Goal: Information Seeking & Learning: Learn about a topic

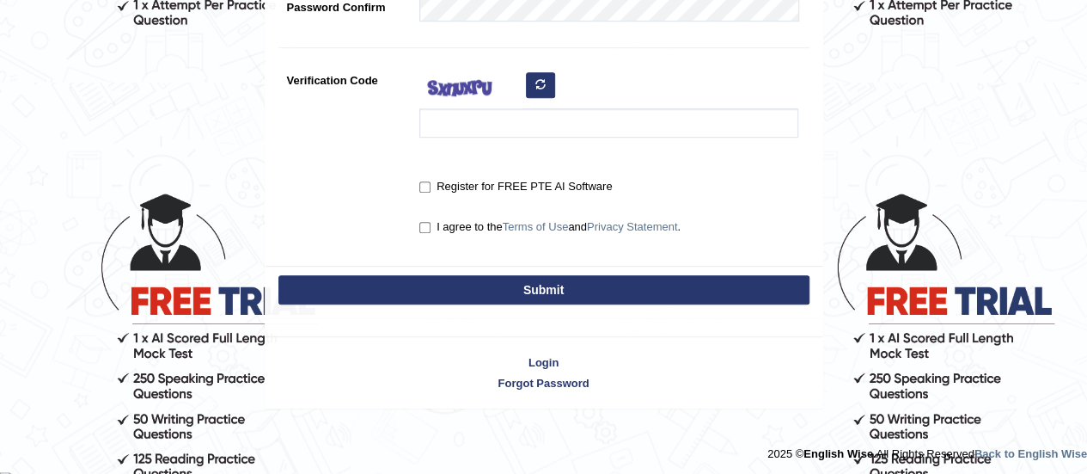
scroll to position [531, 0]
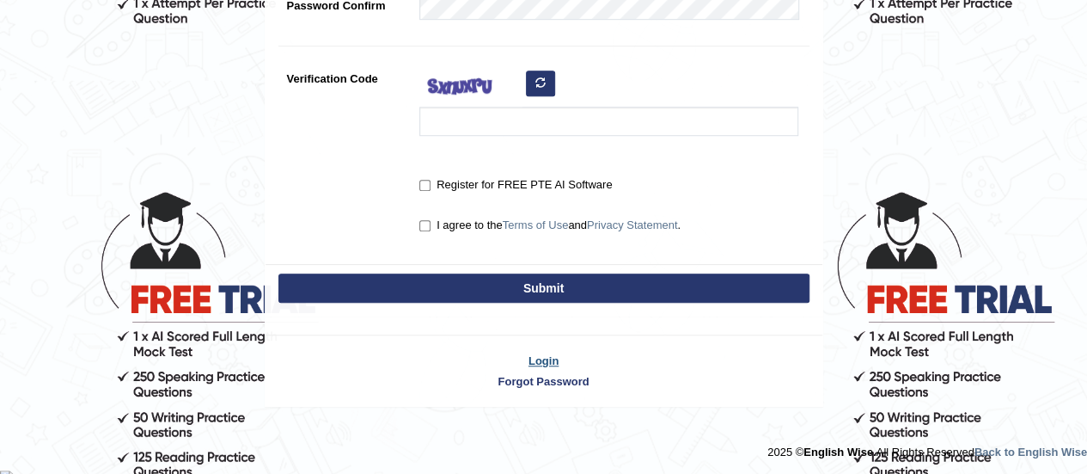
click at [545, 358] on link "Login" at bounding box center [544, 360] width 557 height 16
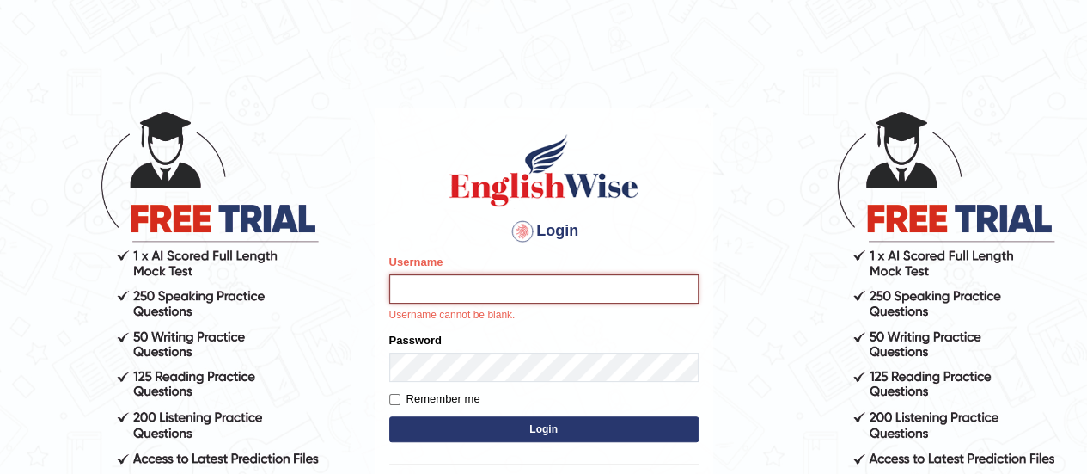
click at [448, 293] on input "Username" at bounding box center [543, 288] width 309 height 29
type input "faizabutool0319"
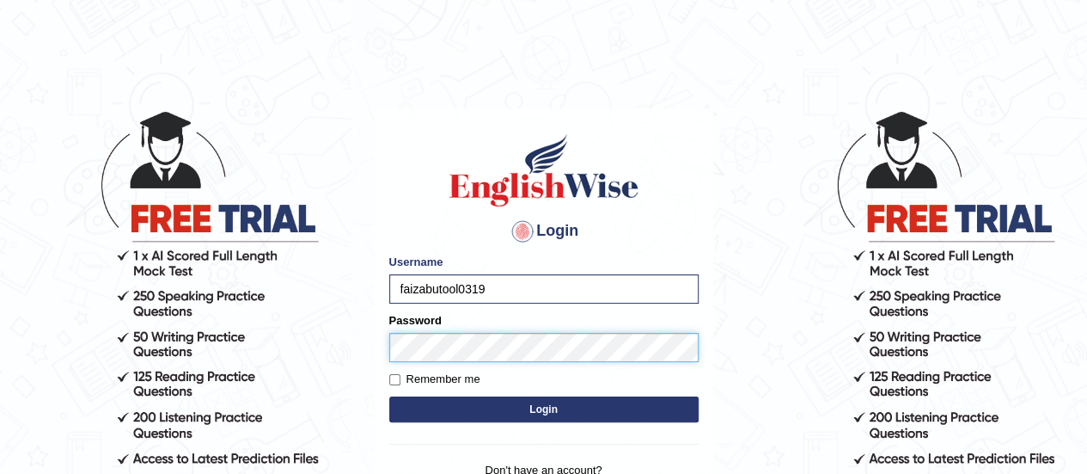
click at [389, 396] on button "Login" at bounding box center [543, 409] width 309 height 26
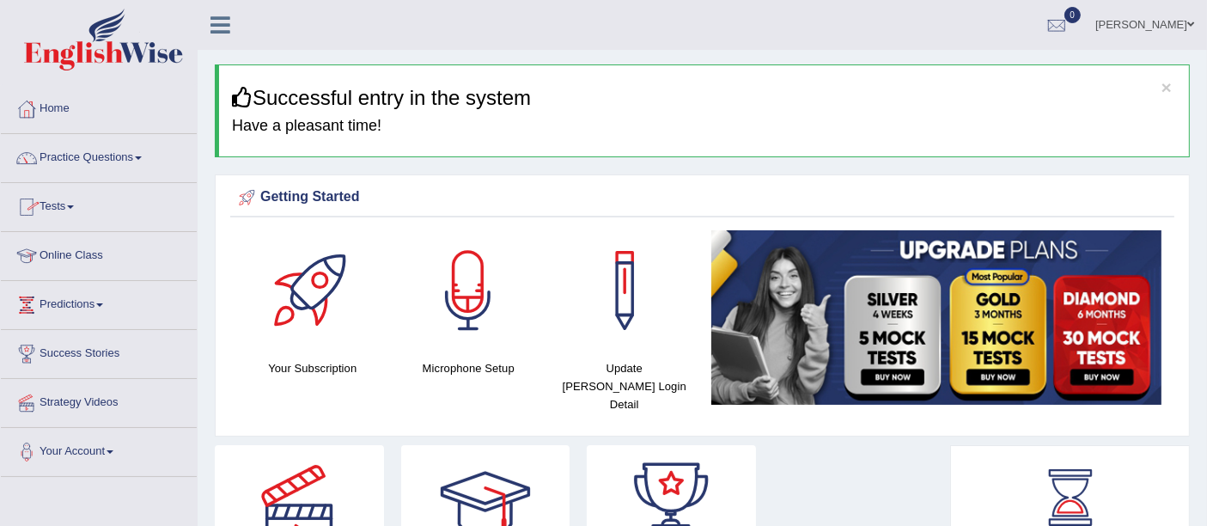
click at [97, 256] on link "Online Class" at bounding box center [99, 253] width 196 height 43
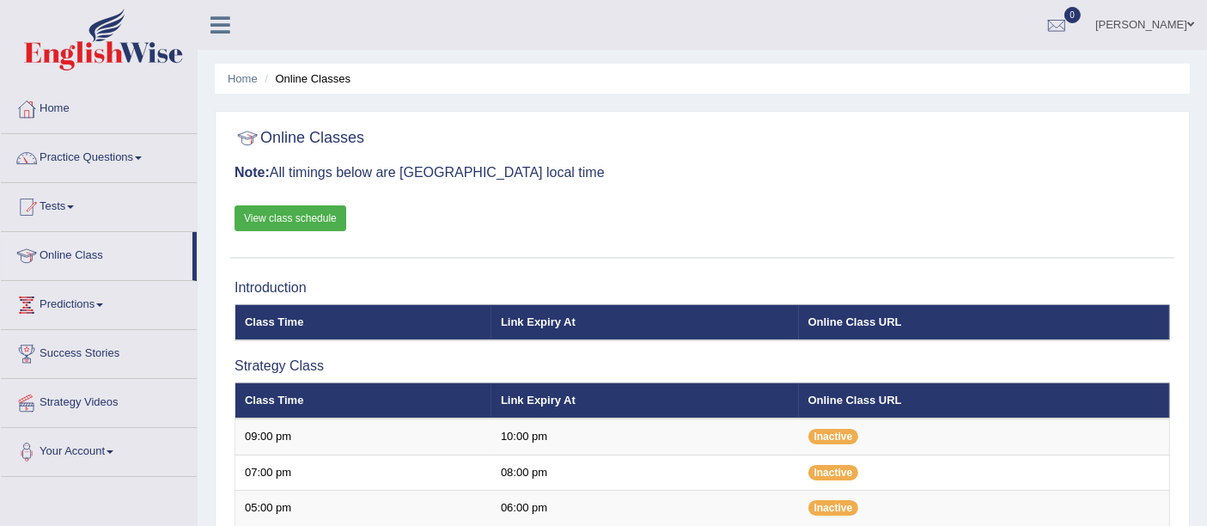
click at [272, 222] on link "View class schedule" at bounding box center [291, 218] width 112 height 26
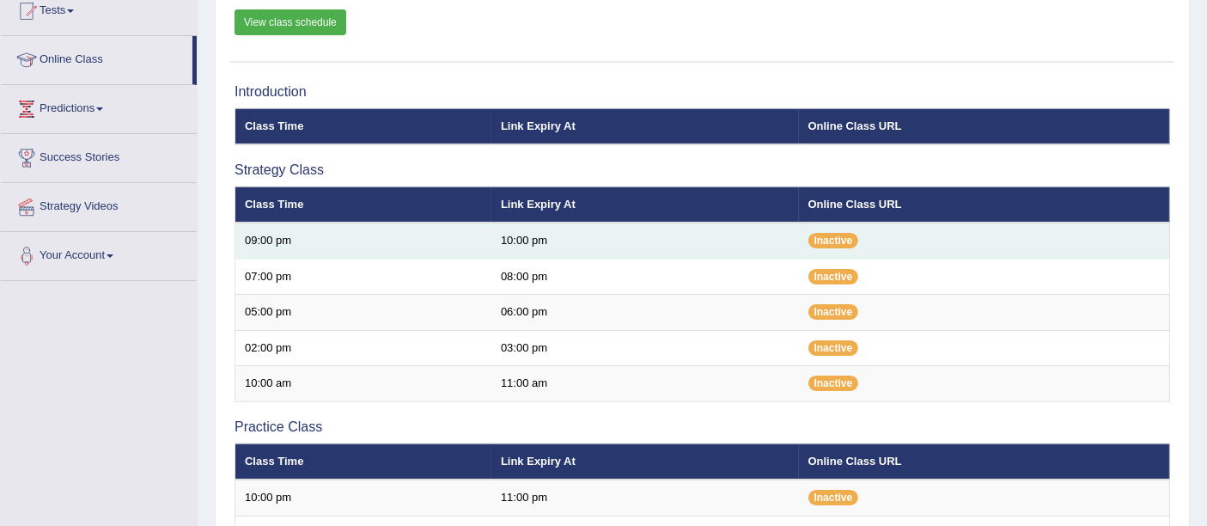
scroll to position [286, 0]
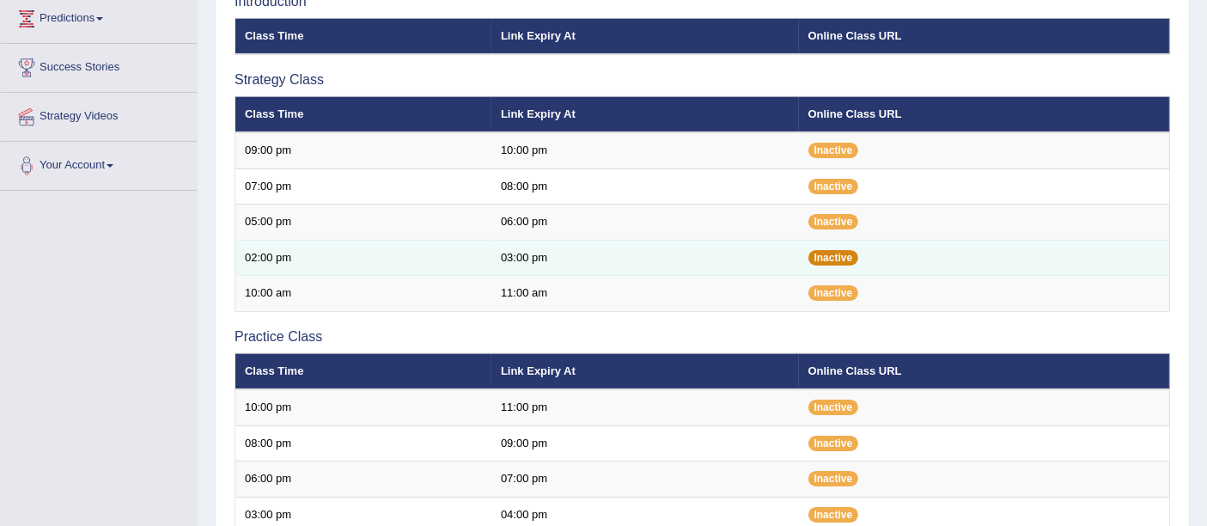
click at [834, 254] on span "Inactive" at bounding box center [834, 257] width 51 height 15
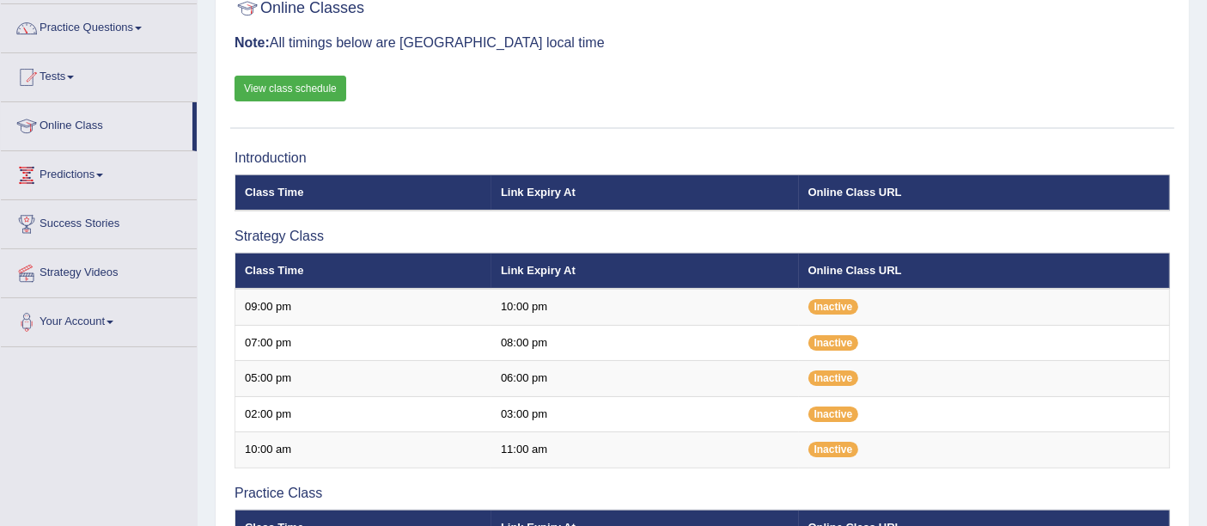
scroll to position [0, 0]
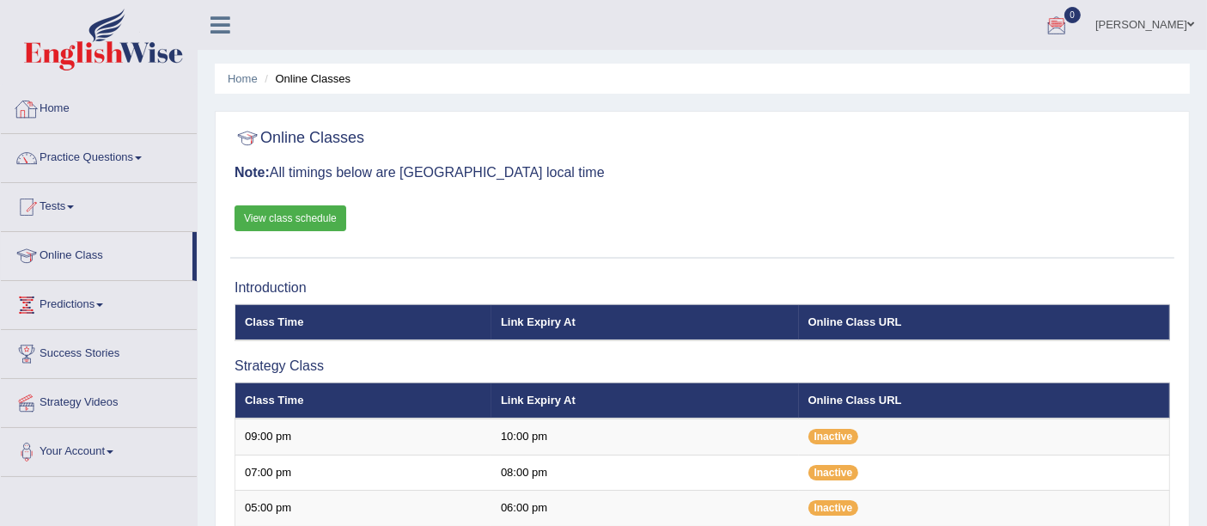
click at [76, 100] on link "Home" at bounding box center [99, 106] width 196 height 43
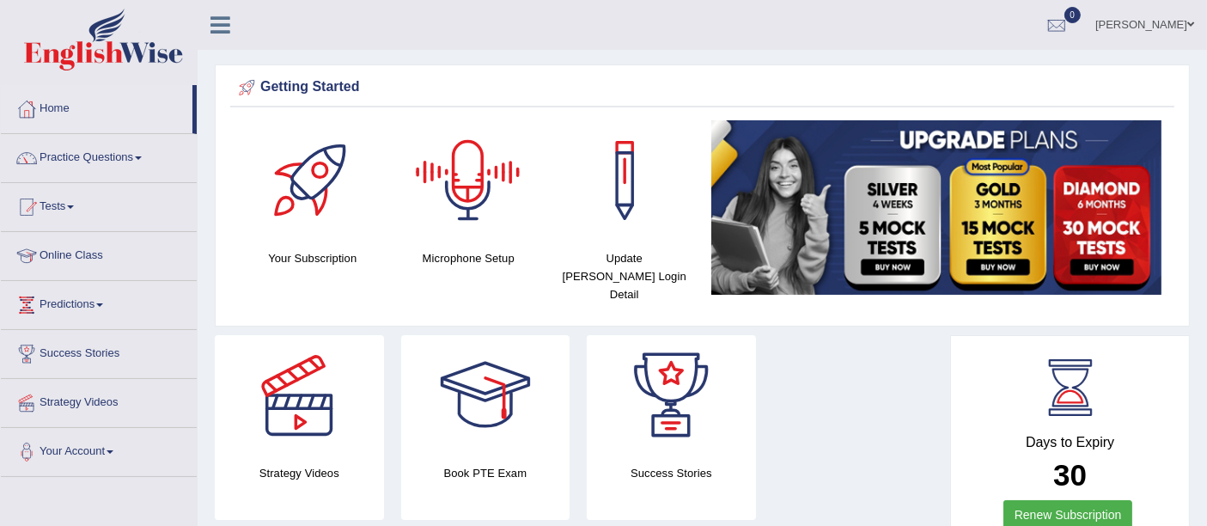
click at [459, 191] on div at bounding box center [468, 180] width 120 height 120
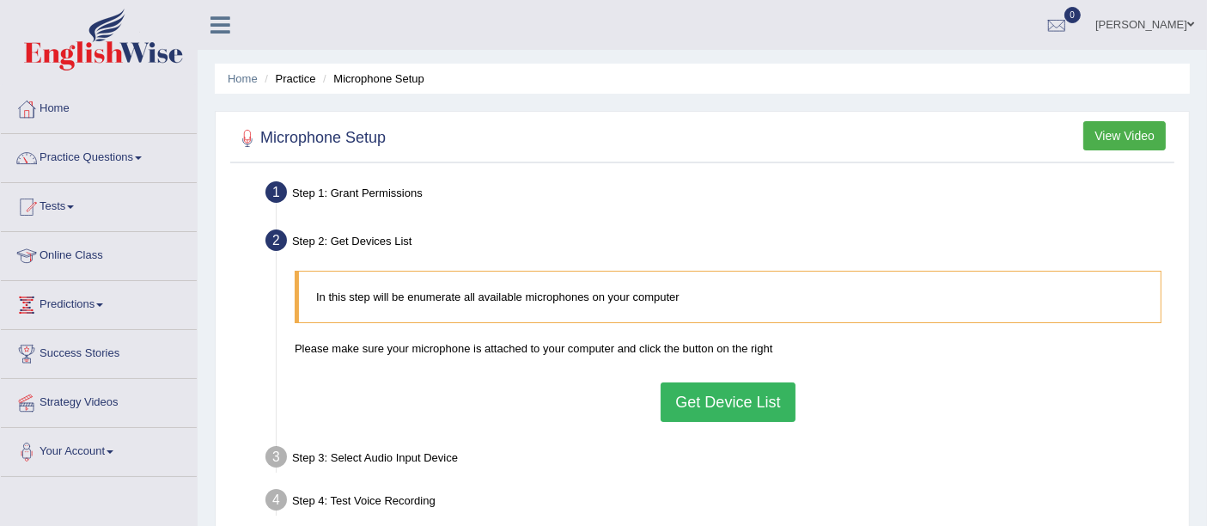
click at [678, 405] on button "Get Device List" at bounding box center [728, 402] width 134 height 40
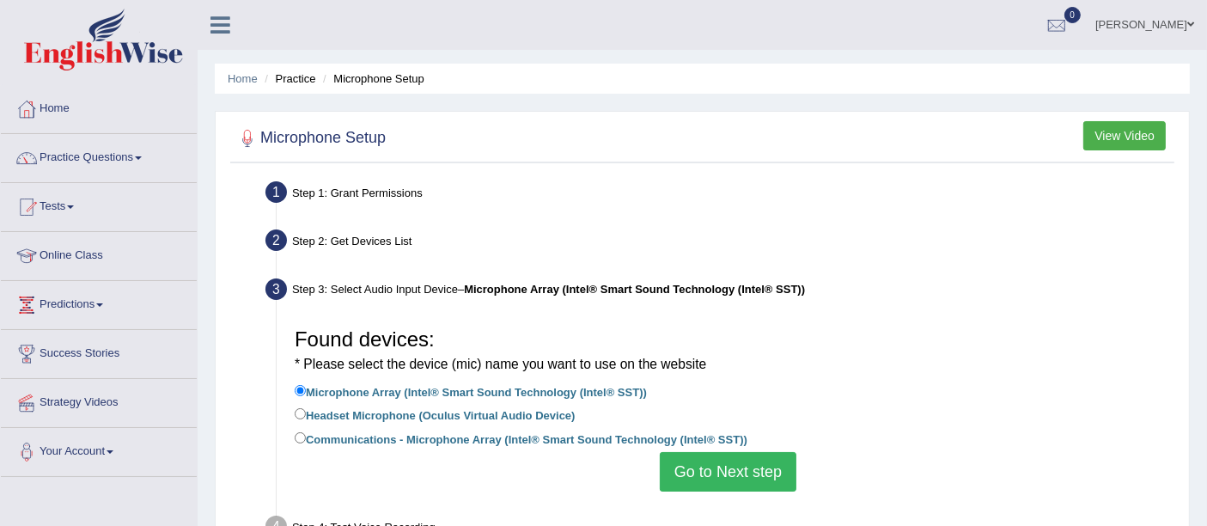
click at [685, 468] on button "Go to Next step" at bounding box center [728, 472] width 137 height 40
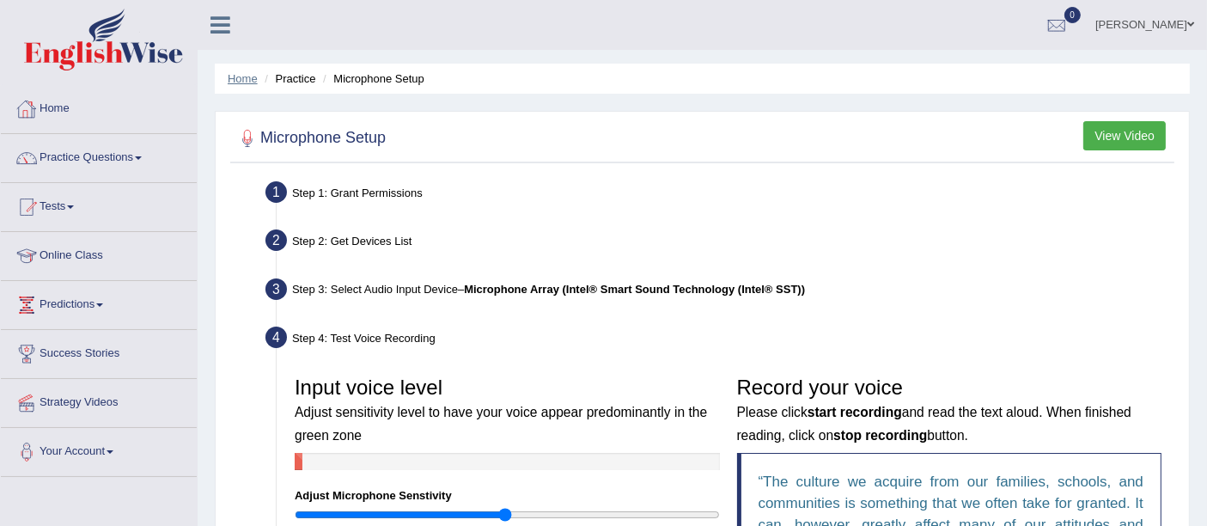
click at [228, 77] on link "Home" at bounding box center [243, 78] width 30 height 13
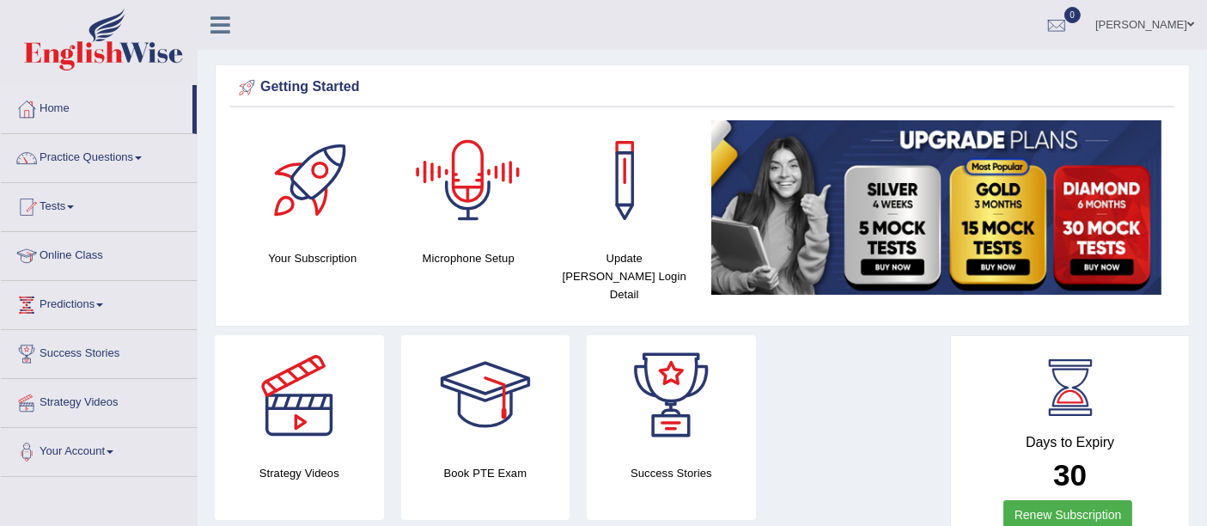
click at [443, 225] on div at bounding box center [468, 180] width 120 height 120
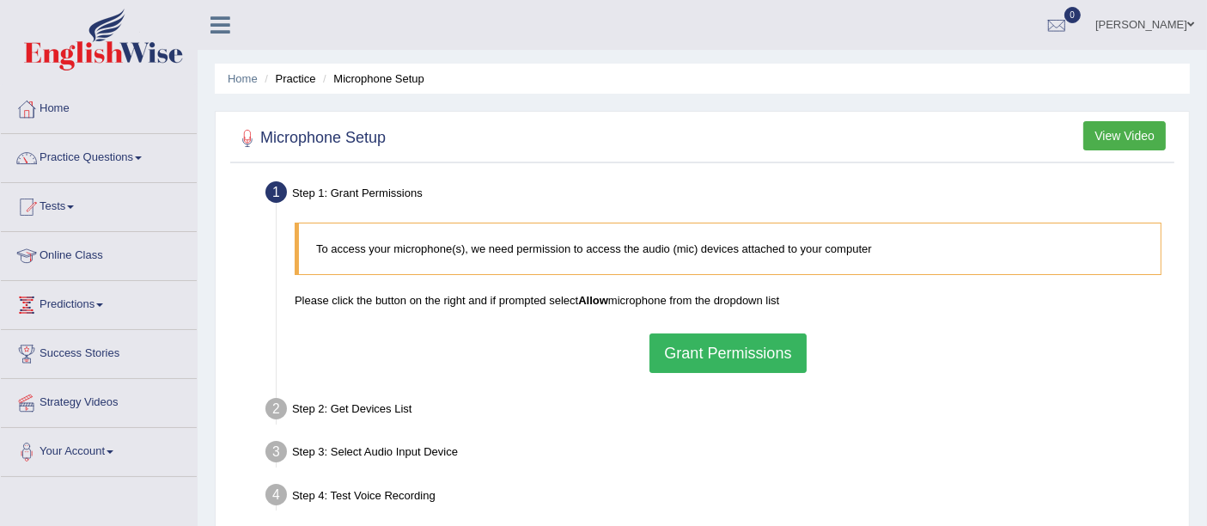
click at [678, 357] on button "Grant Permissions" at bounding box center [728, 353] width 156 height 40
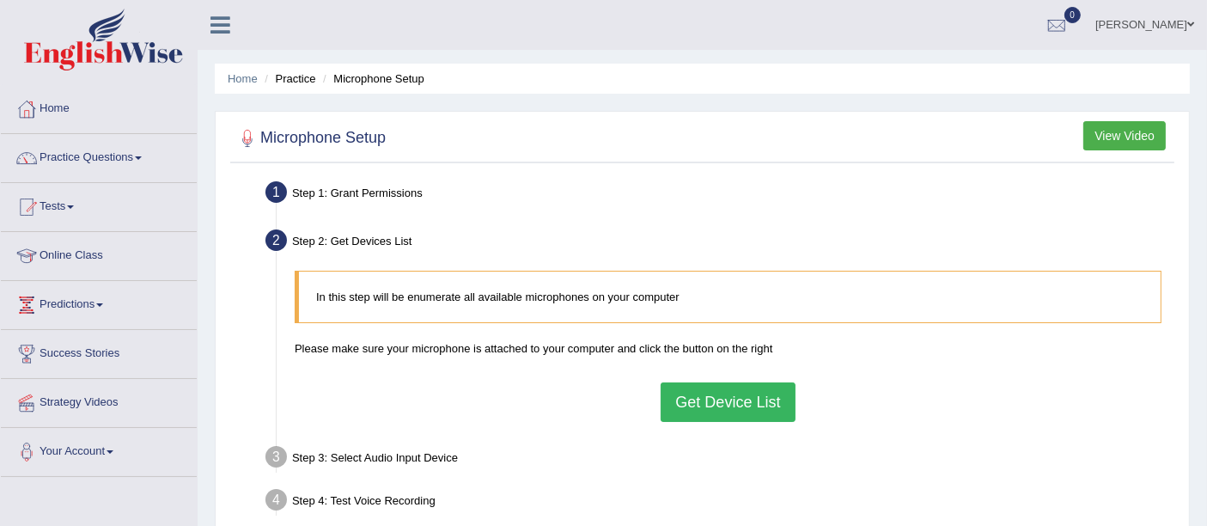
click at [683, 398] on button "Get Device List" at bounding box center [728, 402] width 134 height 40
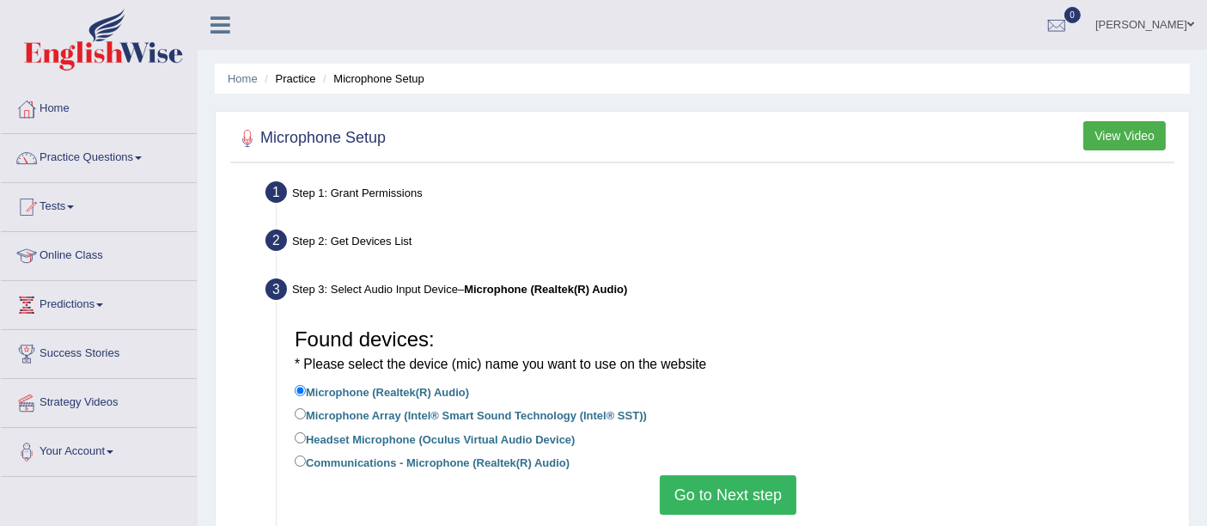
click at [505, 109] on div "Home Practice Microphone Setup You have already completed the setup earlier wit…" at bounding box center [703, 429] width 1010 height 859
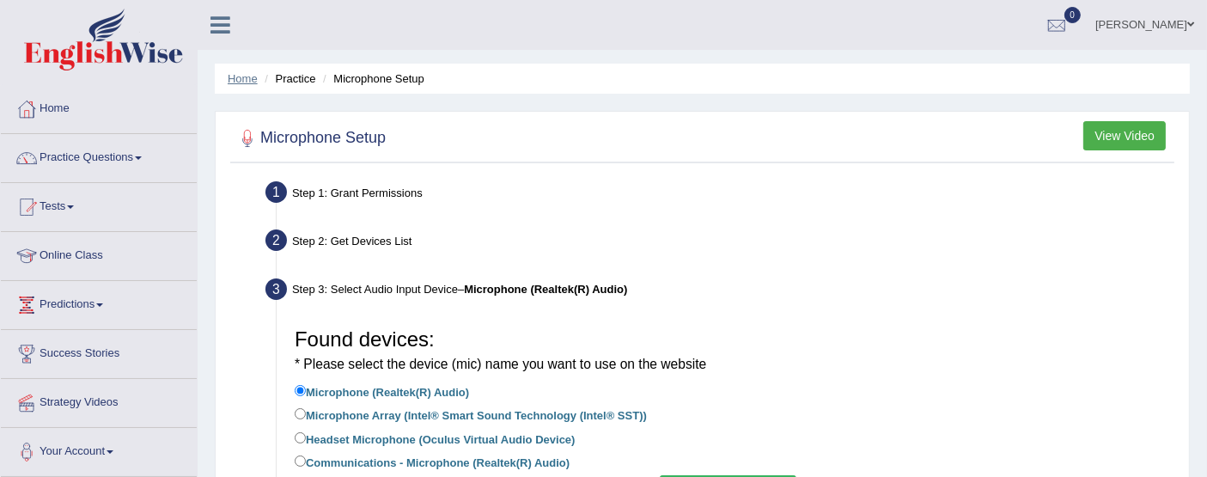
click at [239, 75] on link "Home" at bounding box center [243, 78] width 30 height 13
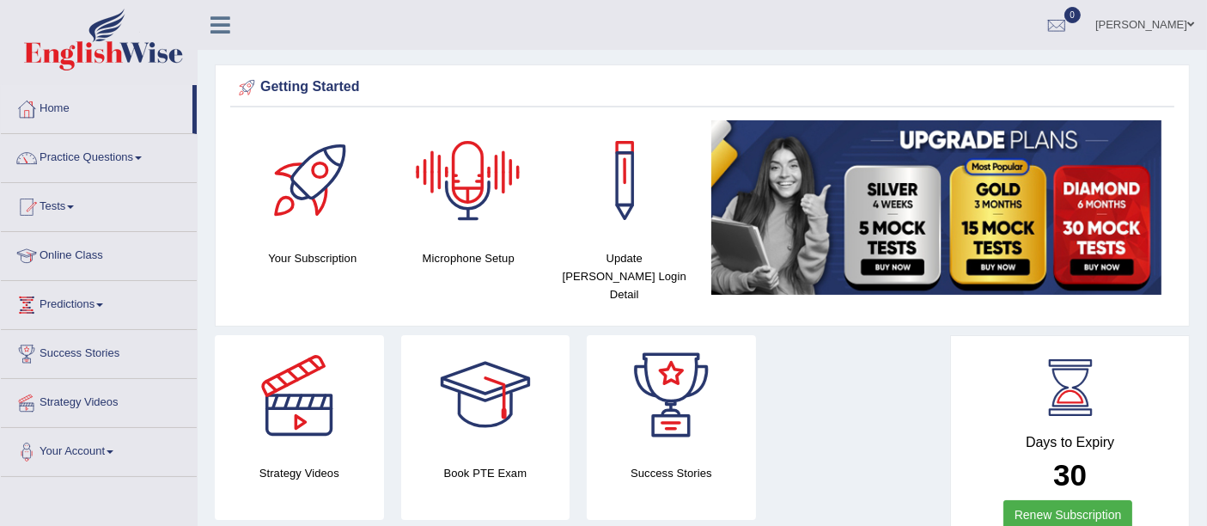
click at [467, 184] on div at bounding box center [468, 180] width 120 height 120
click at [470, 199] on div at bounding box center [468, 180] width 120 height 120
click at [472, 163] on div at bounding box center [468, 180] width 120 height 120
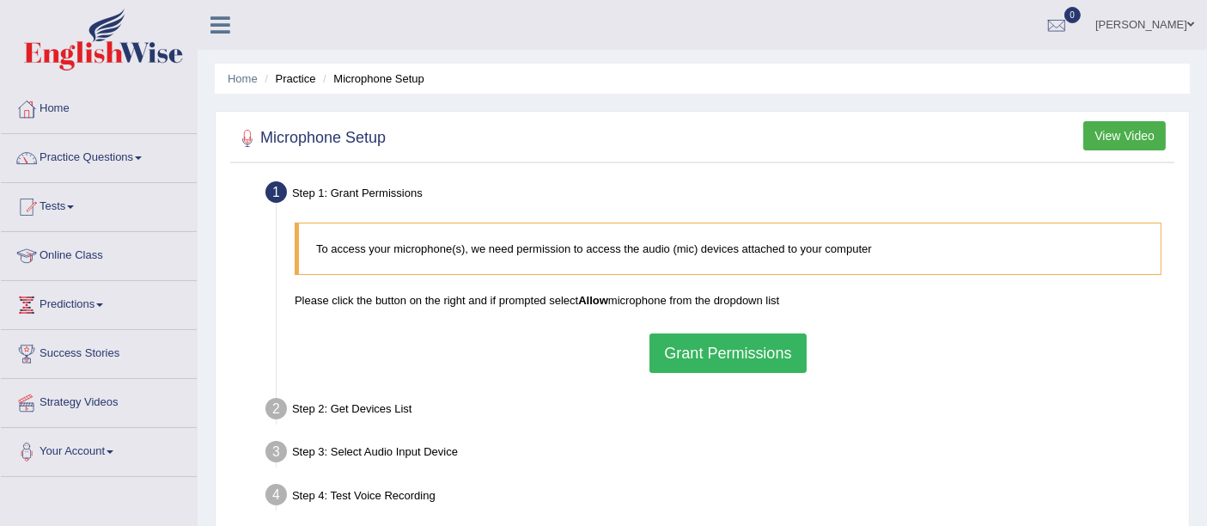
click at [720, 345] on button "Grant Permissions" at bounding box center [728, 353] width 156 height 40
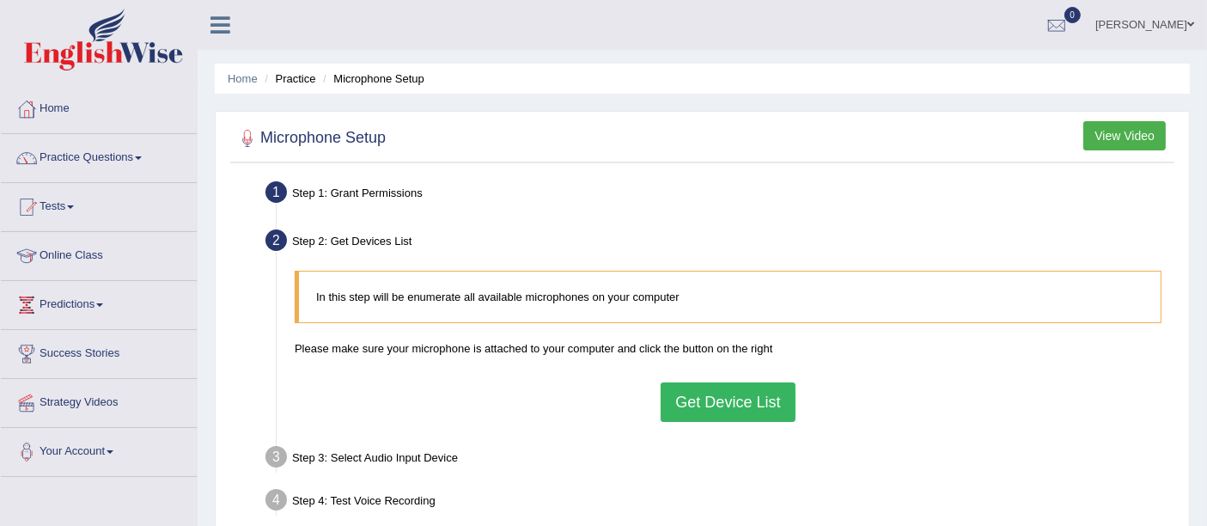
click at [704, 394] on button "Get Device List" at bounding box center [728, 402] width 134 height 40
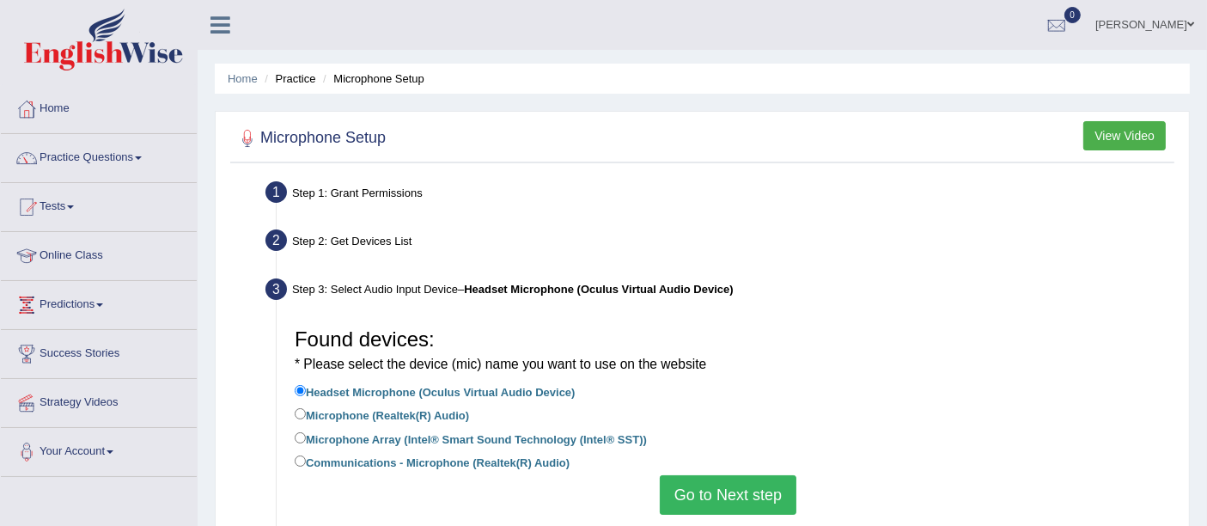
click at [698, 491] on button "Go to Next step" at bounding box center [728, 495] width 137 height 40
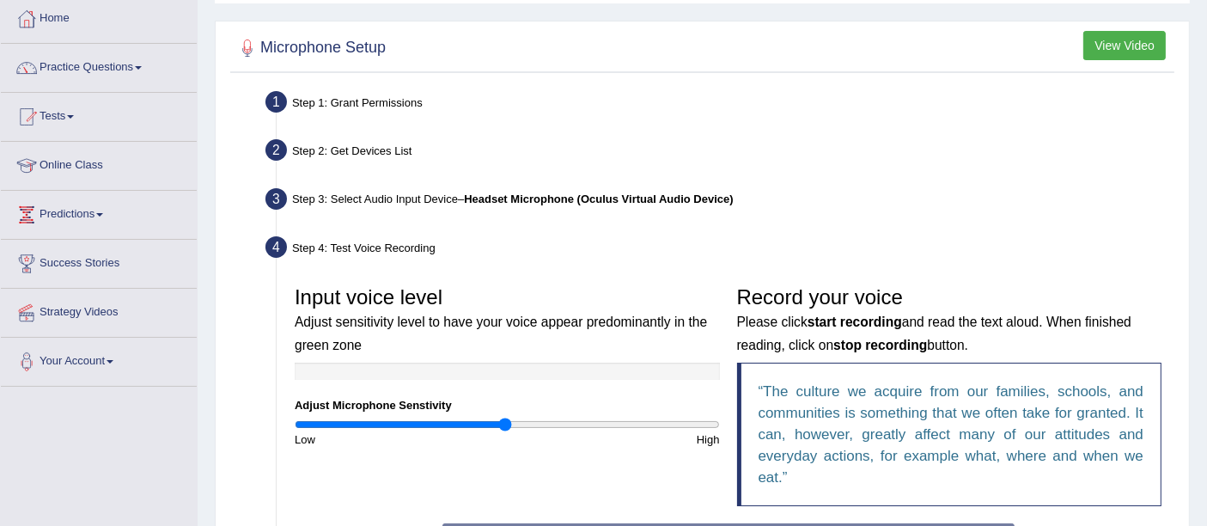
scroll to position [191, 0]
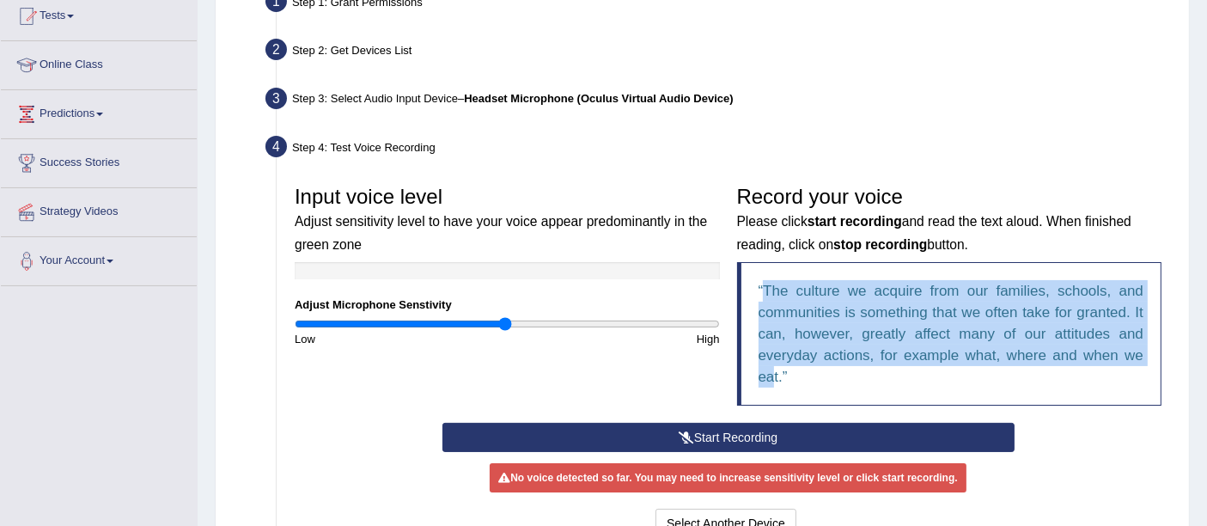
drag, startPoint x: 765, startPoint y: 293, endPoint x: 775, endPoint y: 374, distance: 81.4
click at [775, 374] on q "The culture we acquire from our families, schools, and communities is something…" at bounding box center [952, 334] width 386 height 102
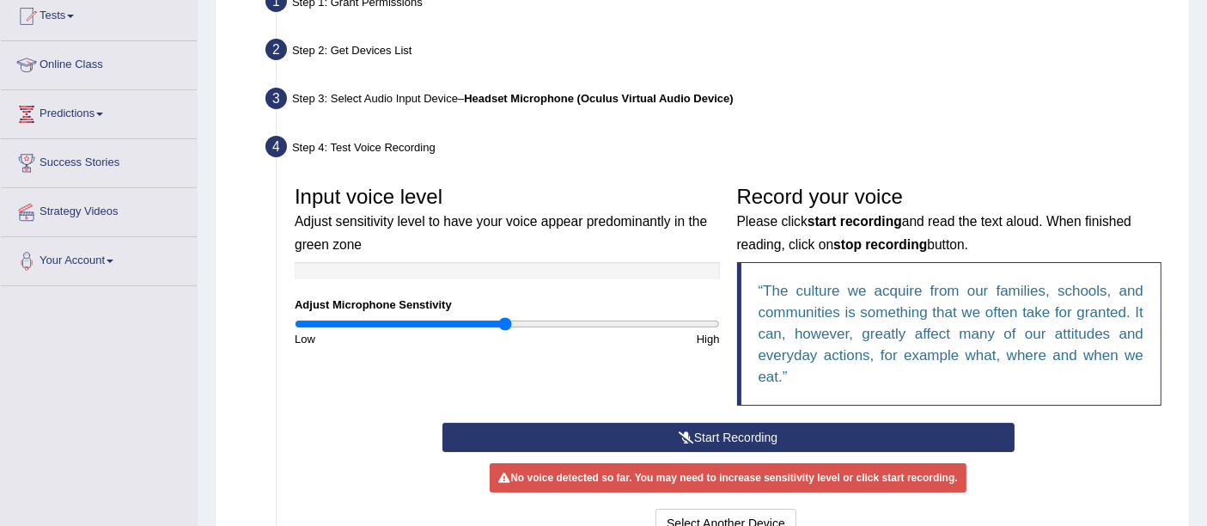
click at [792, 394] on blockquote "The culture we acquire from our families, schools, and communities is something…" at bounding box center [949, 334] width 425 height 144
click at [773, 436] on button "Start Recording" at bounding box center [729, 437] width 572 height 29
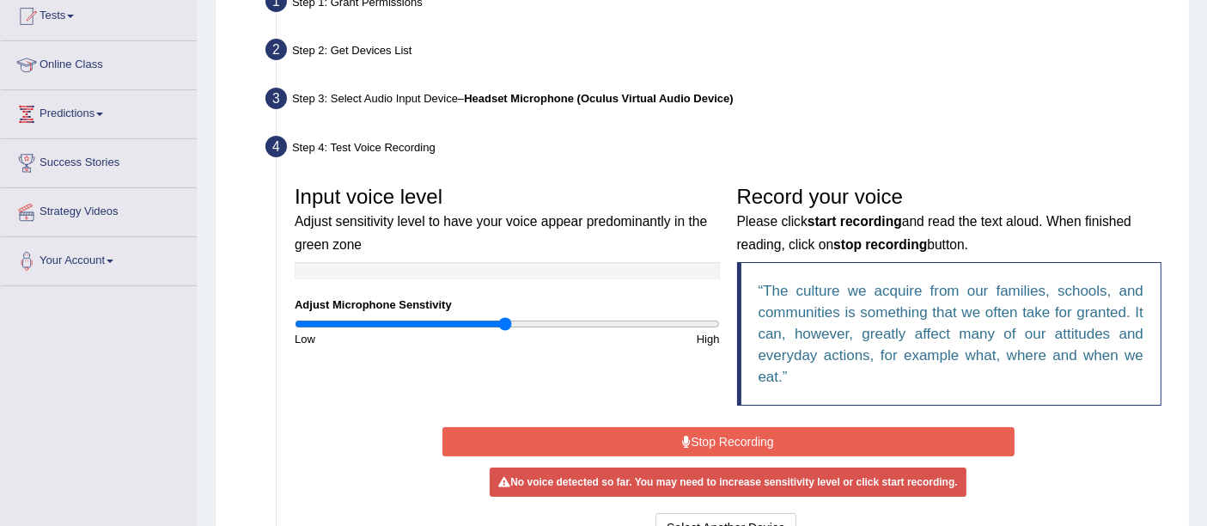
click at [773, 436] on button "Stop Recording" at bounding box center [729, 441] width 572 height 29
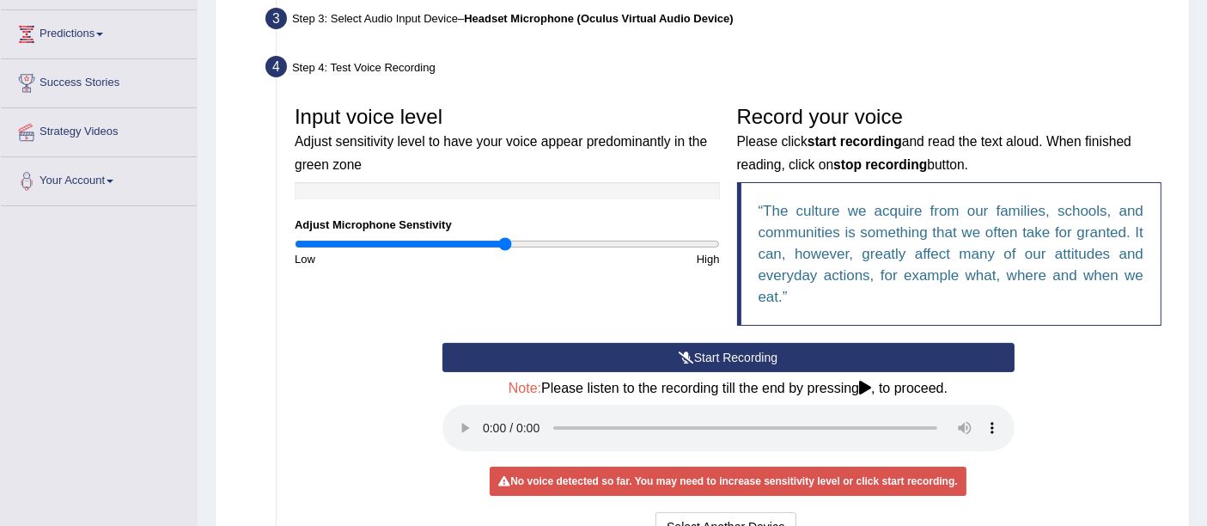
scroll to position [382, 0]
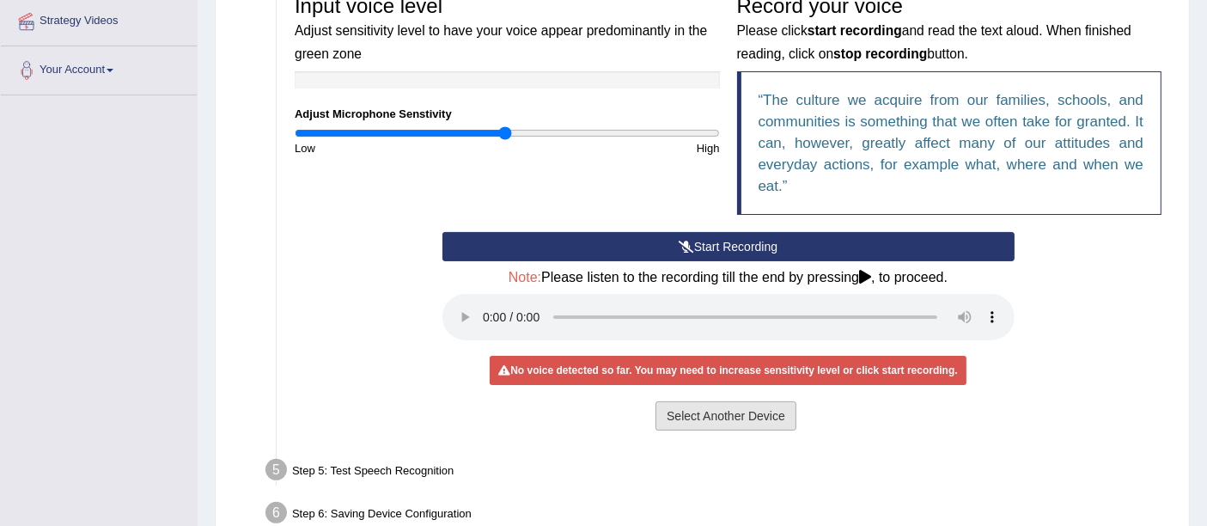
click at [708, 406] on button "Select Another Device" at bounding box center [726, 415] width 141 height 29
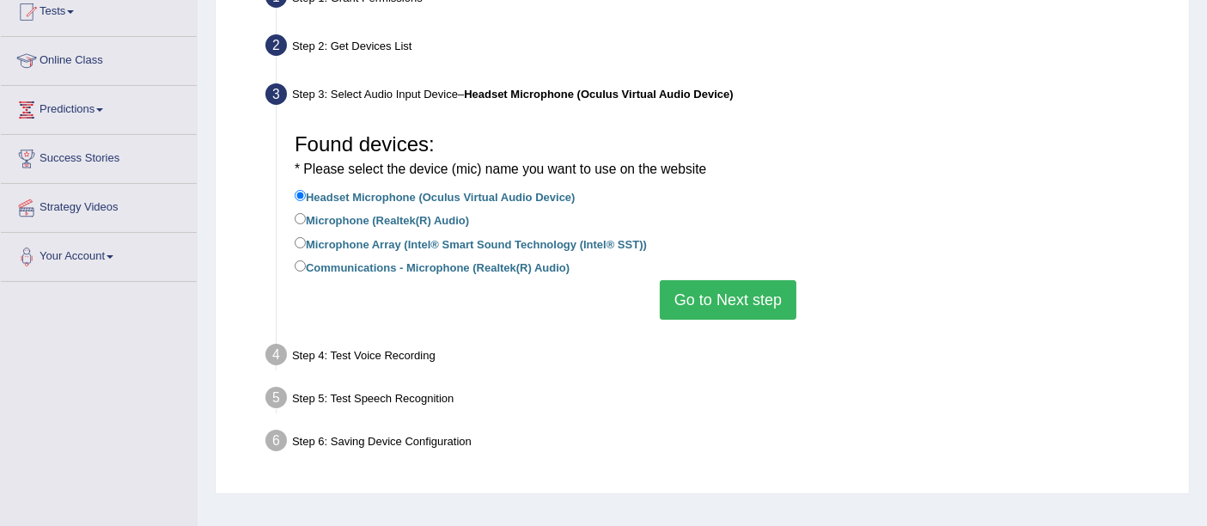
scroll to position [0, 0]
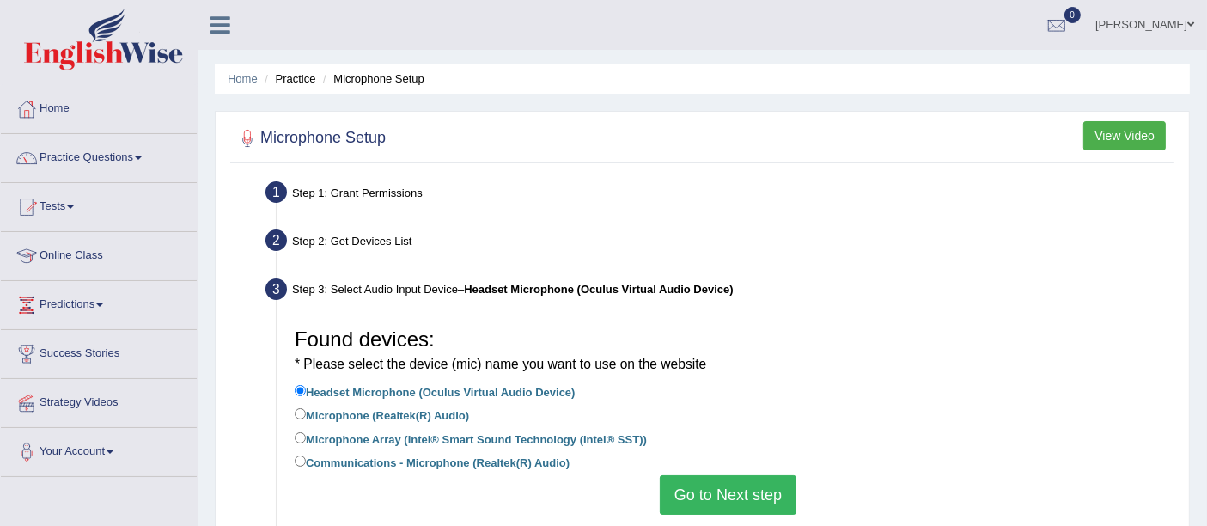
click at [689, 502] on button "Go to Next step" at bounding box center [728, 495] width 137 height 40
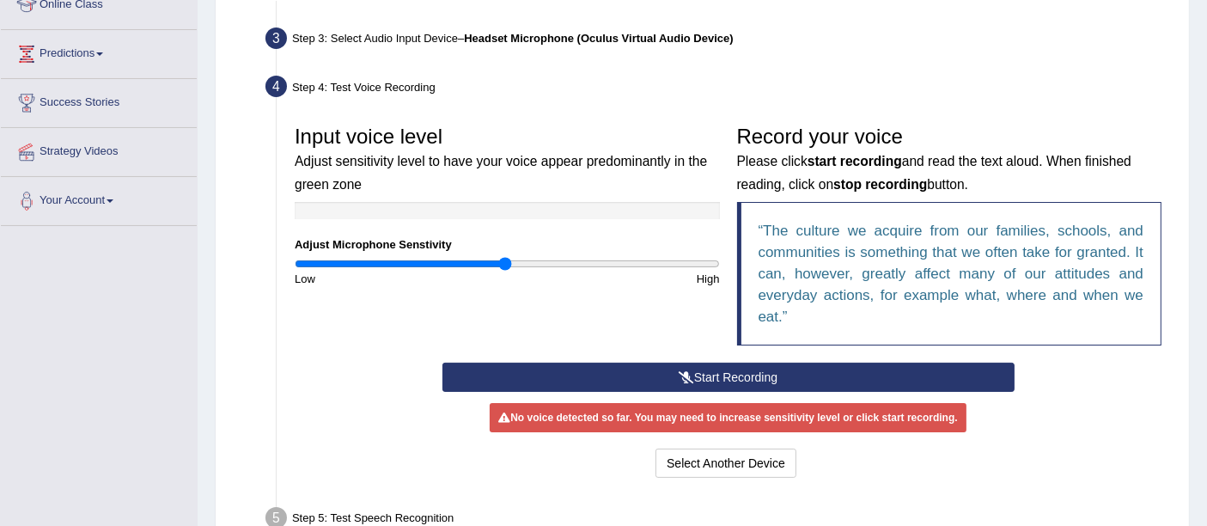
scroll to position [286, 0]
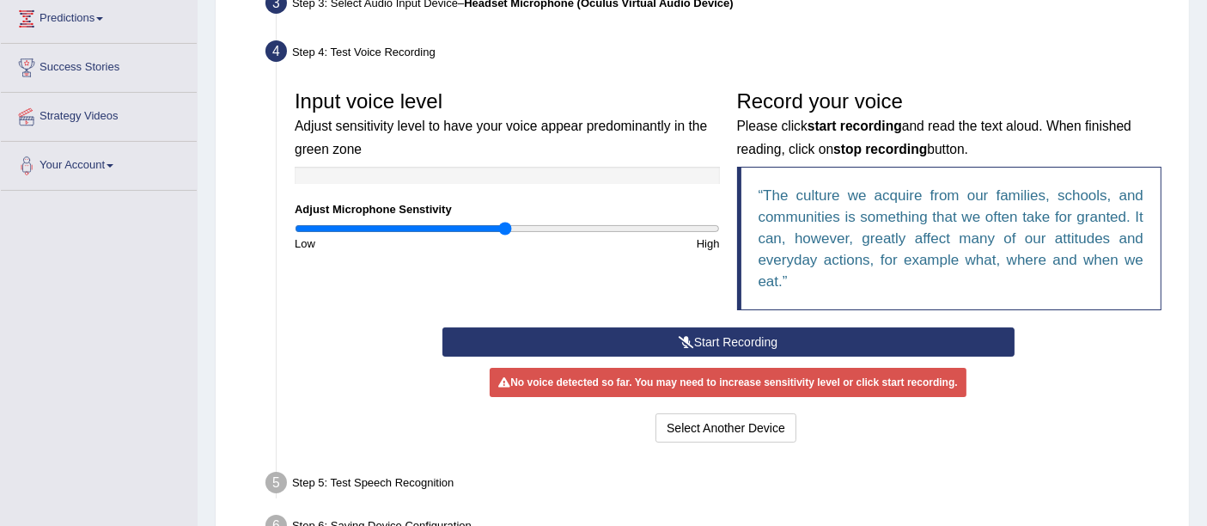
click at [767, 345] on button "Start Recording" at bounding box center [729, 341] width 572 height 29
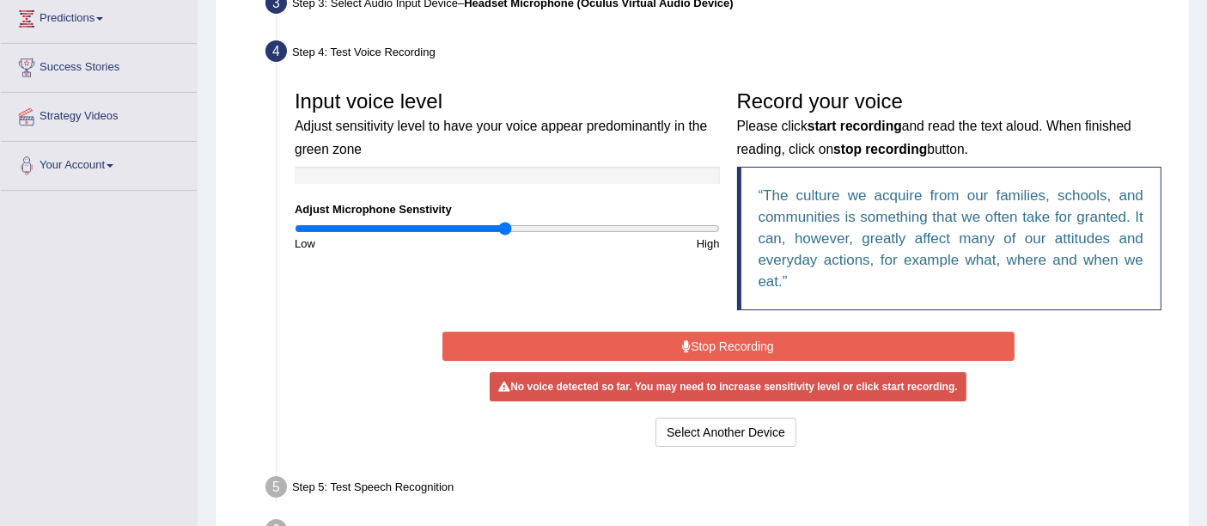
click at [310, 277] on div "Input voice level Adjust sensitivity level to have your voice appear predominan…" at bounding box center [728, 205] width 884 height 246
click at [764, 335] on button "Stop Recording" at bounding box center [729, 346] width 572 height 29
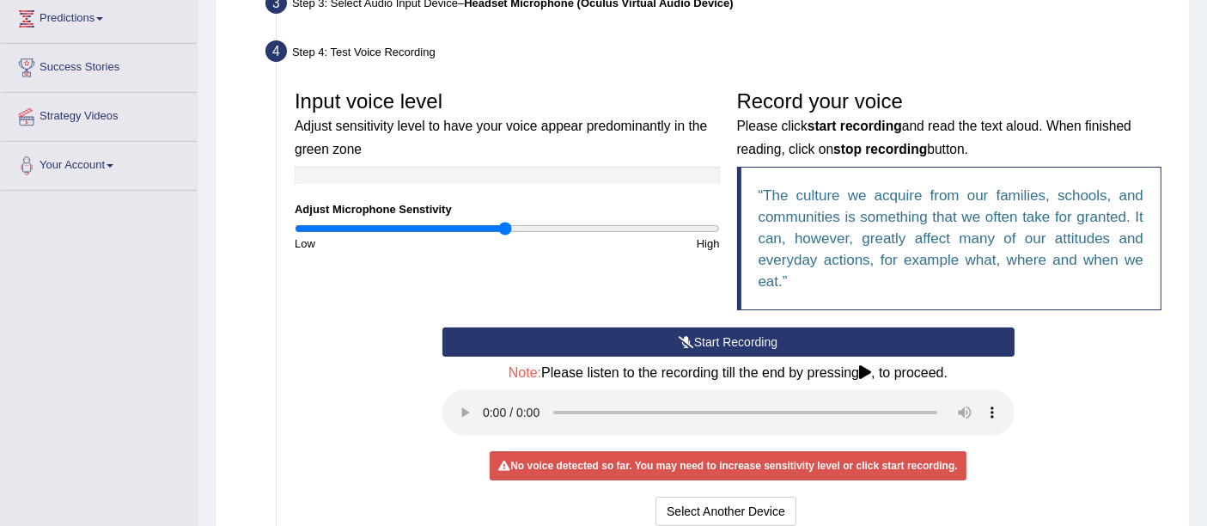
click at [737, 343] on button "Start Recording" at bounding box center [729, 341] width 572 height 29
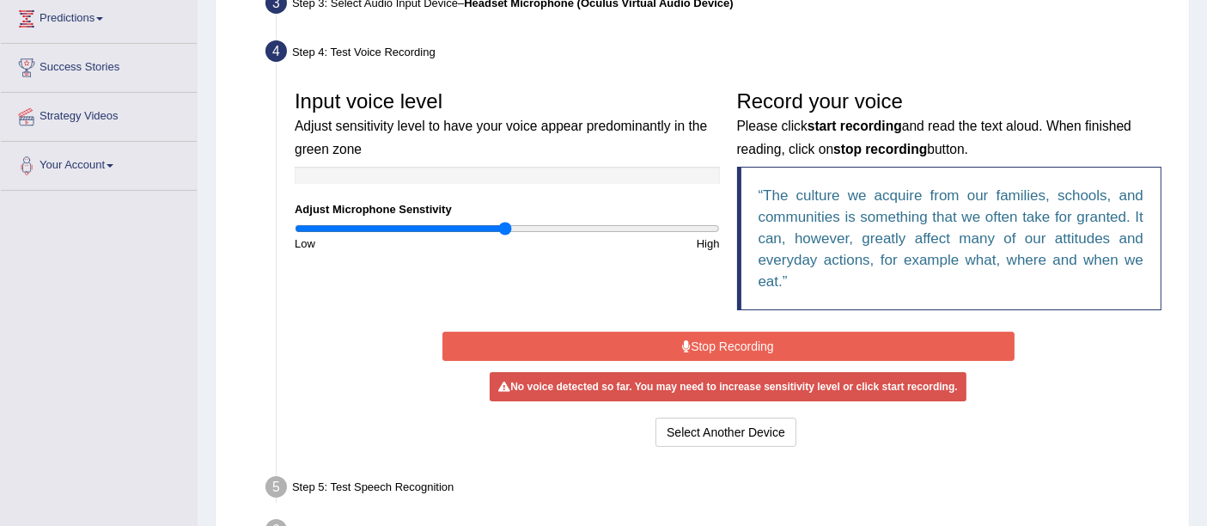
click at [737, 343] on button "Stop Recording" at bounding box center [729, 346] width 572 height 29
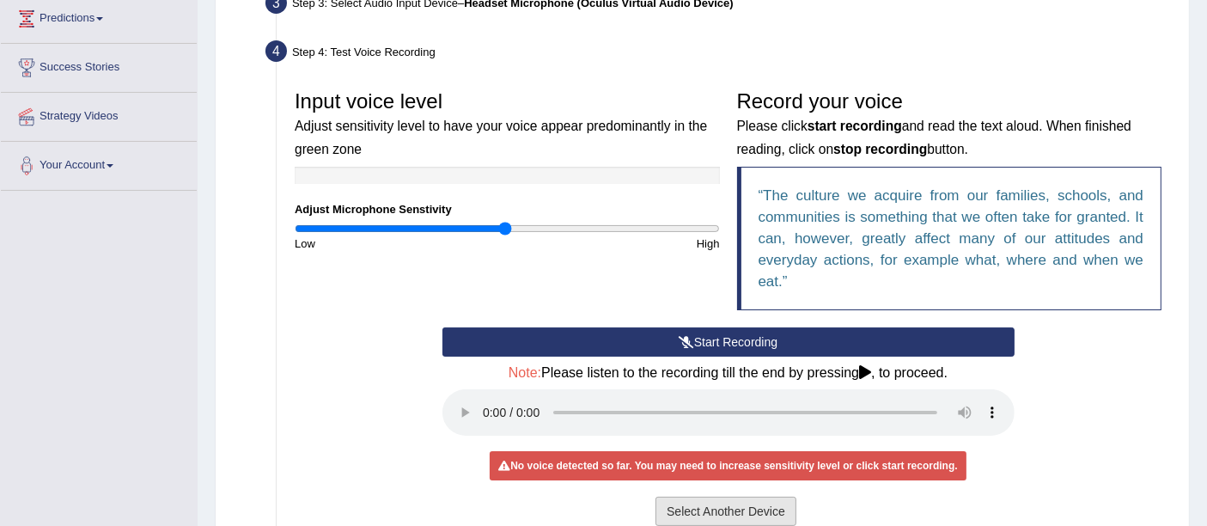
click at [694, 504] on button "Select Another Device" at bounding box center [726, 511] width 141 height 29
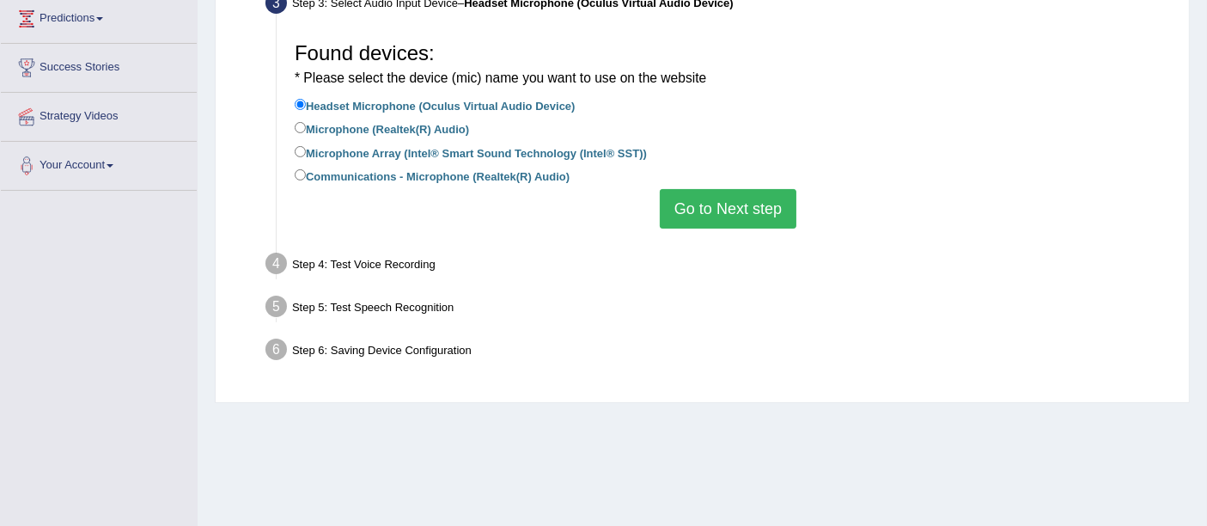
click at [390, 127] on label "Microphone (Realtek(R) Audio)" at bounding box center [382, 128] width 174 height 19
click at [306, 127] on input "Microphone (Realtek(R) Audio)" at bounding box center [300, 127] width 11 height 11
radio input "true"
drag, startPoint x: 706, startPoint y: 214, endPoint x: 686, endPoint y: 224, distance: 22.3
click at [705, 214] on button "Go to Next step" at bounding box center [728, 209] width 137 height 40
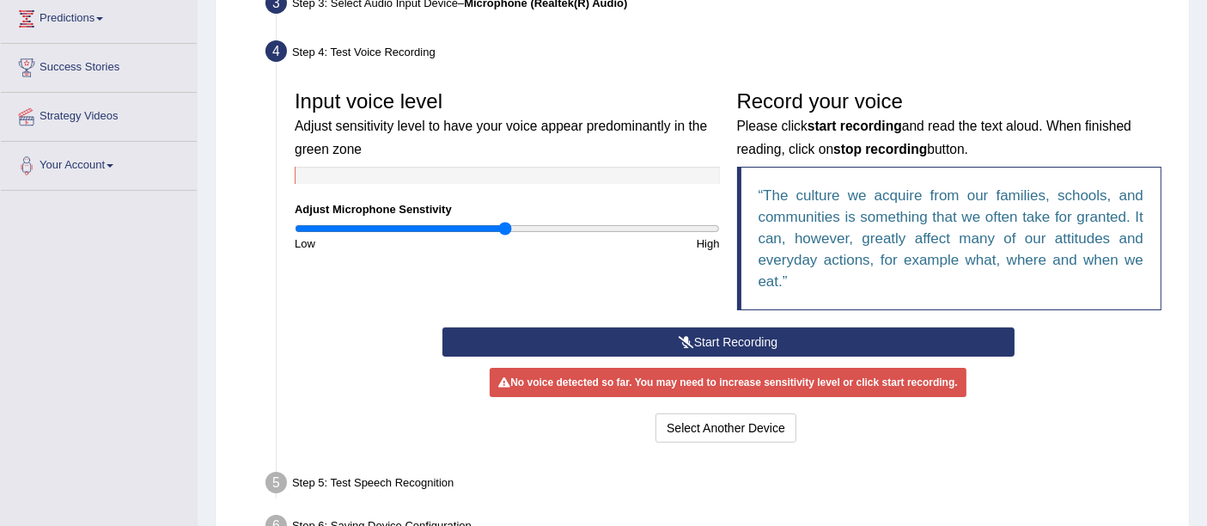
click at [697, 340] on button "Start Recording" at bounding box center [729, 341] width 572 height 29
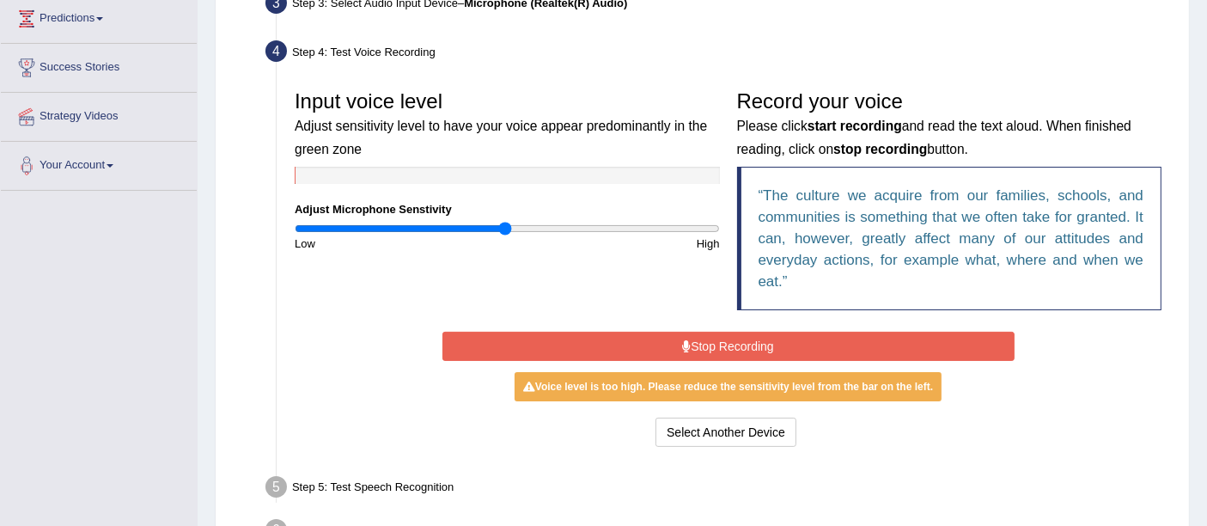
click at [700, 341] on button "Stop Recording" at bounding box center [729, 346] width 572 height 29
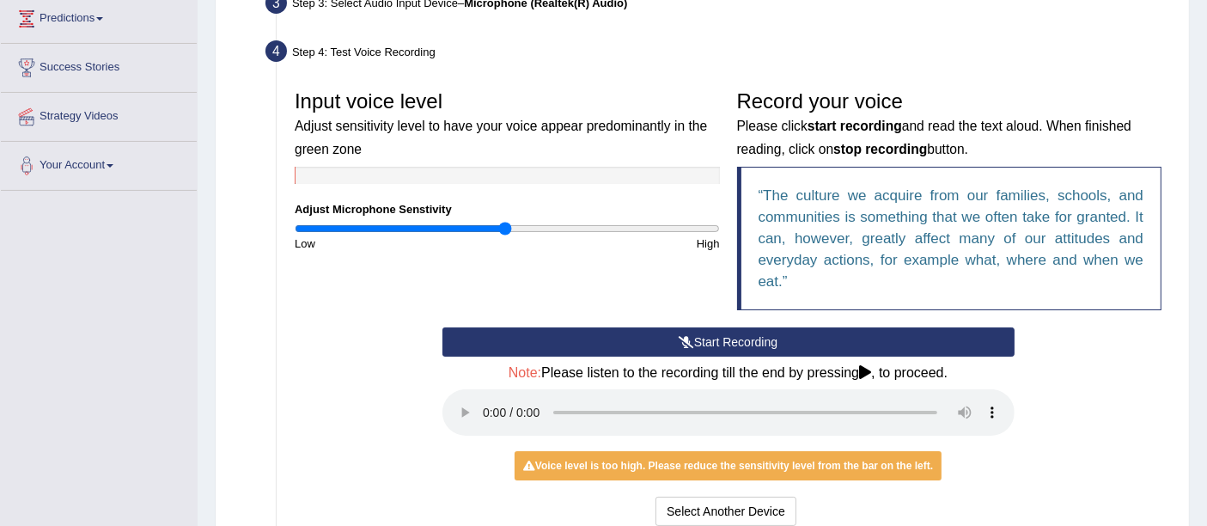
drag, startPoint x: 443, startPoint y: 262, endPoint x: 344, endPoint y: 129, distance: 166.4
click at [443, 263] on div "Input voice level Adjust sensitivity level to have your voice appear predominan…" at bounding box center [728, 205] width 884 height 246
click at [734, 337] on button "Start Recording" at bounding box center [729, 341] width 572 height 29
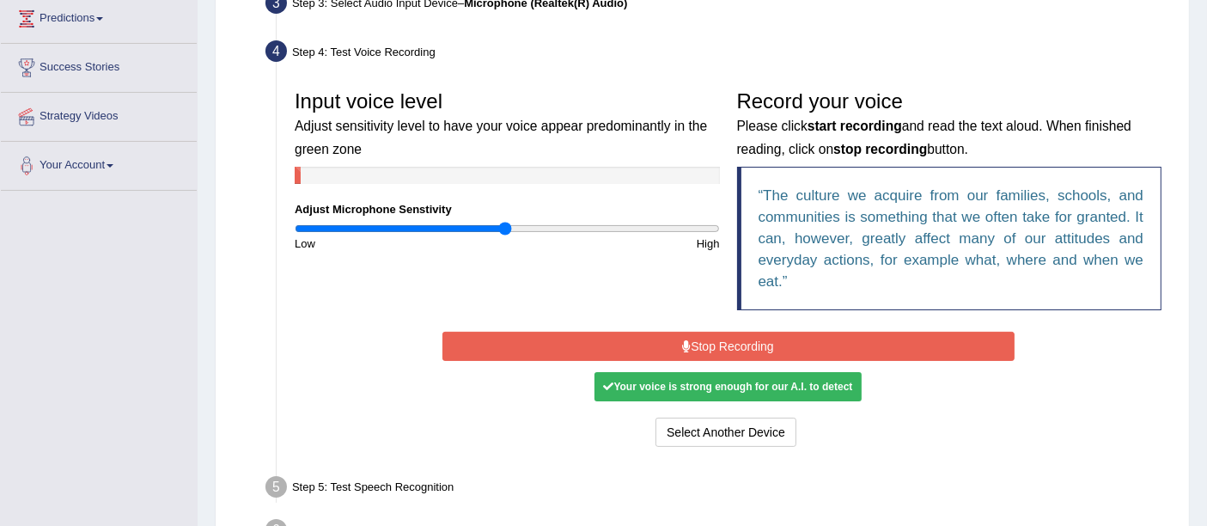
click at [798, 336] on button "Stop Recording" at bounding box center [729, 346] width 572 height 29
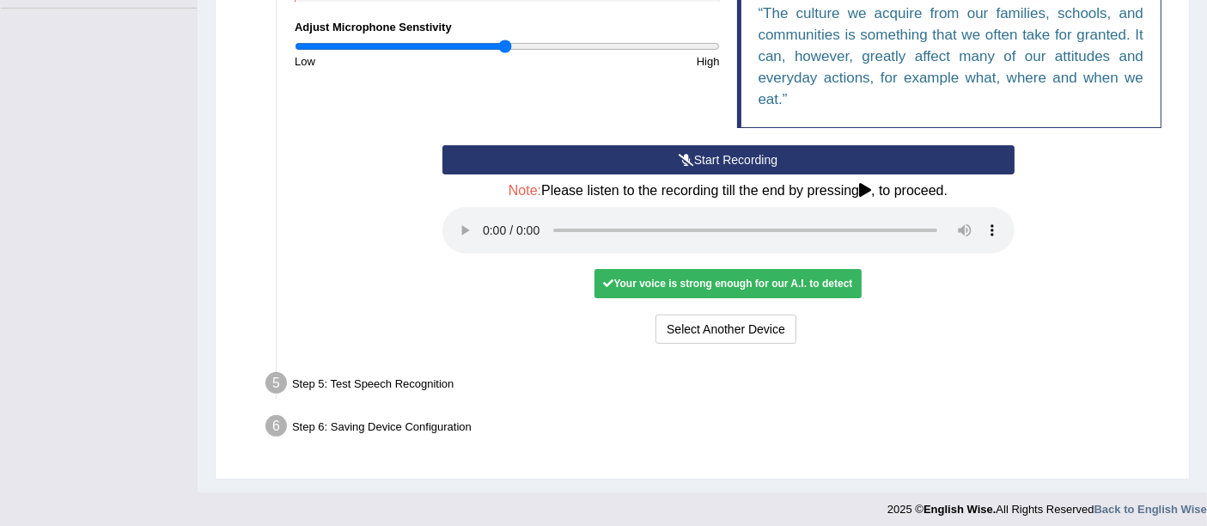
scroll to position [476, 0]
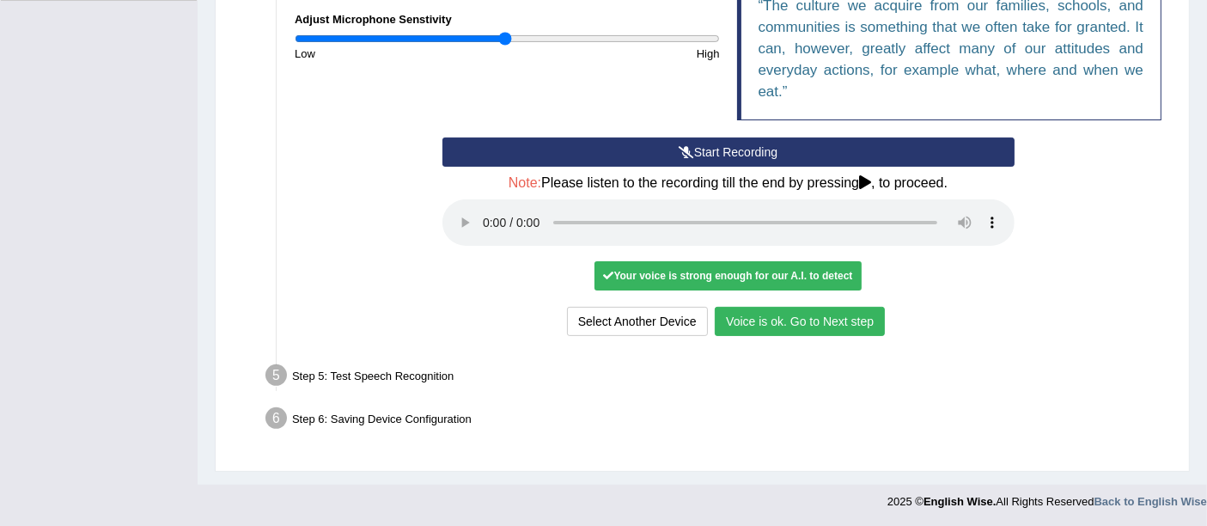
click at [750, 320] on button "Voice is ok. Go to Next step" at bounding box center [800, 321] width 170 height 29
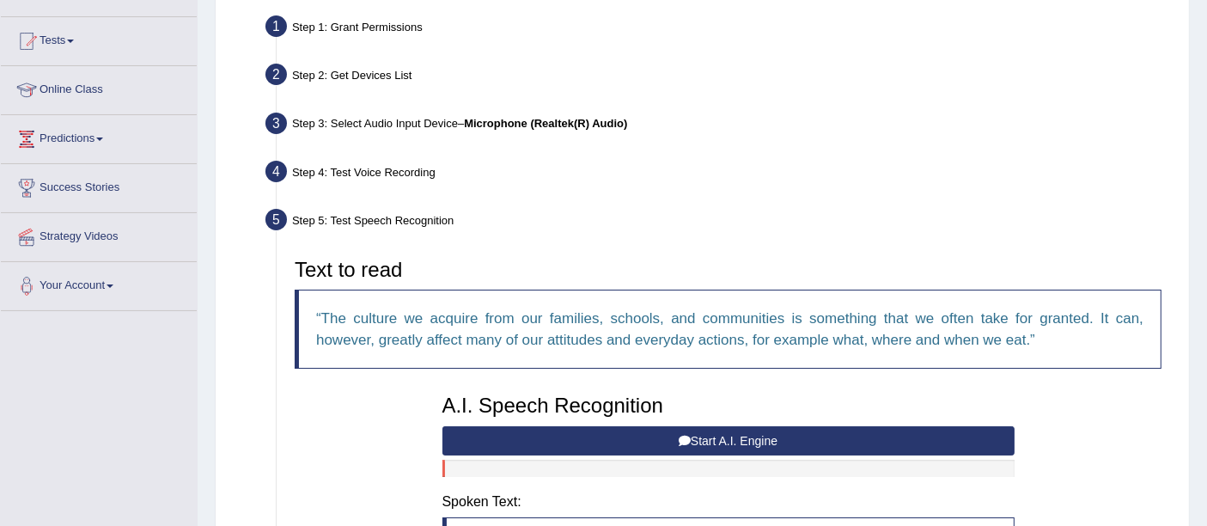
scroll to position [0, 0]
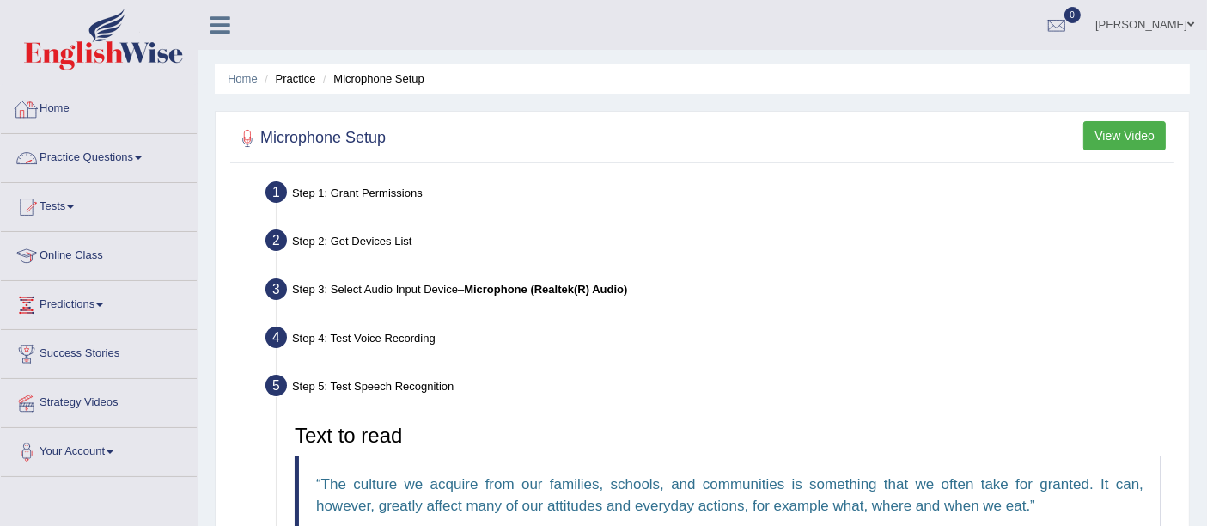
click at [82, 108] on link "Home" at bounding box center [99, 106] width 196 height 43
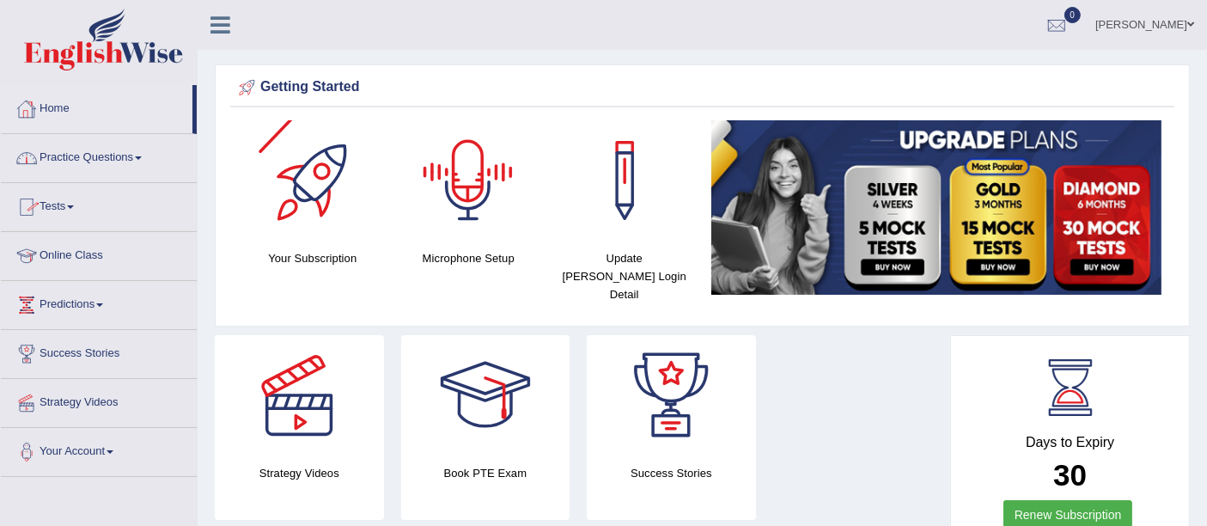
click at [486, 216] on div at bounding box center [468, 180] width 120 height 120
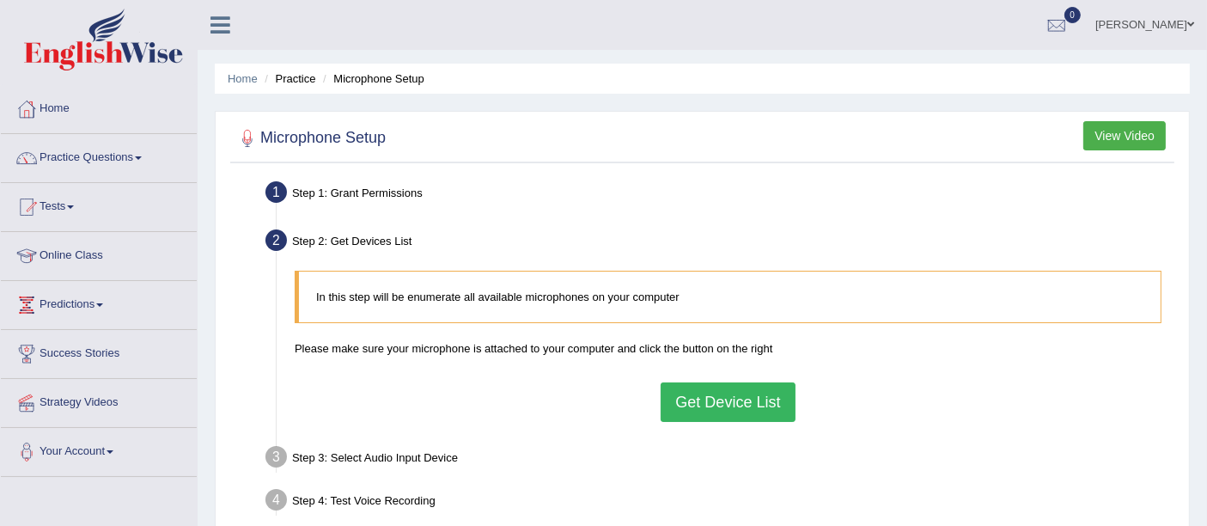
click at [733, 401] on button "Get Device List" at bounding box center [728, 402] width 134 height 40
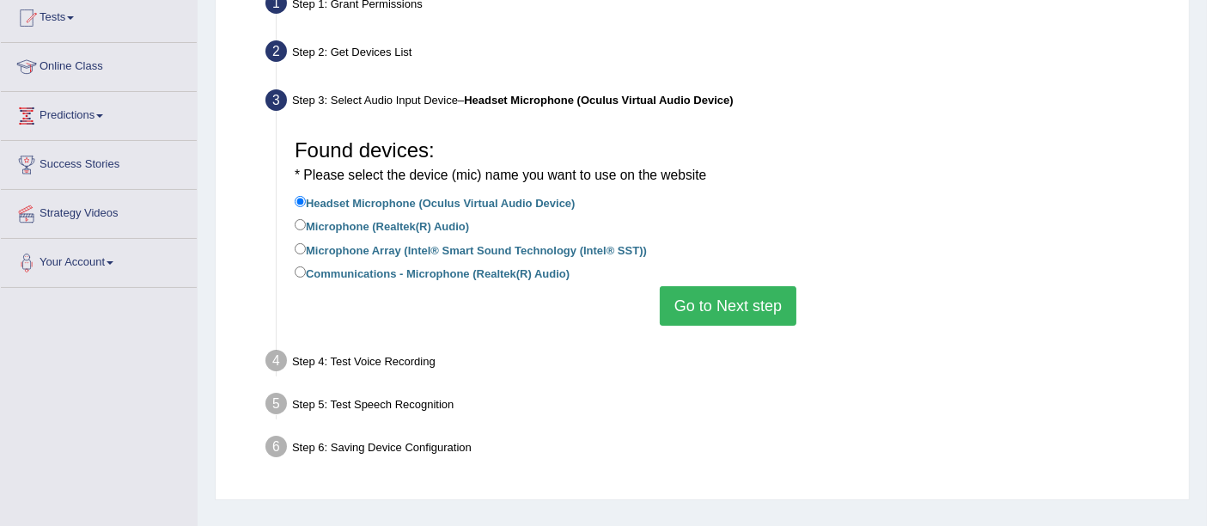
scroll to position [191, 0]
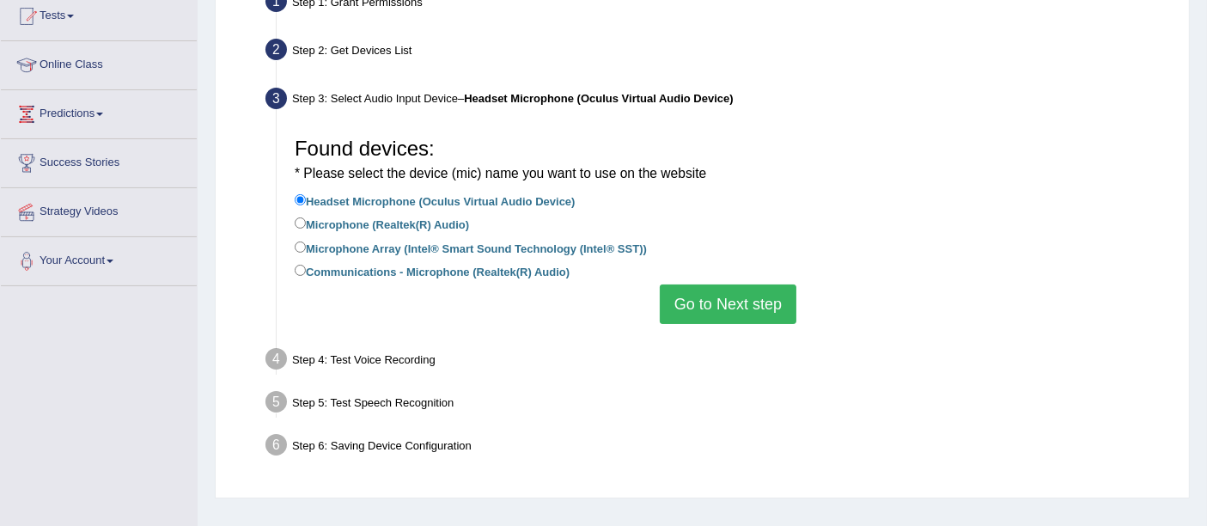
click at [729, 327] on div "Found devices: * Please select the device (mic) name you want to use on the web…" at bounding box center [728, 226] width 884 height 212
click at [726, 315] on button "Go to Next step" at bounding box center [728, 304] width 137 height 40
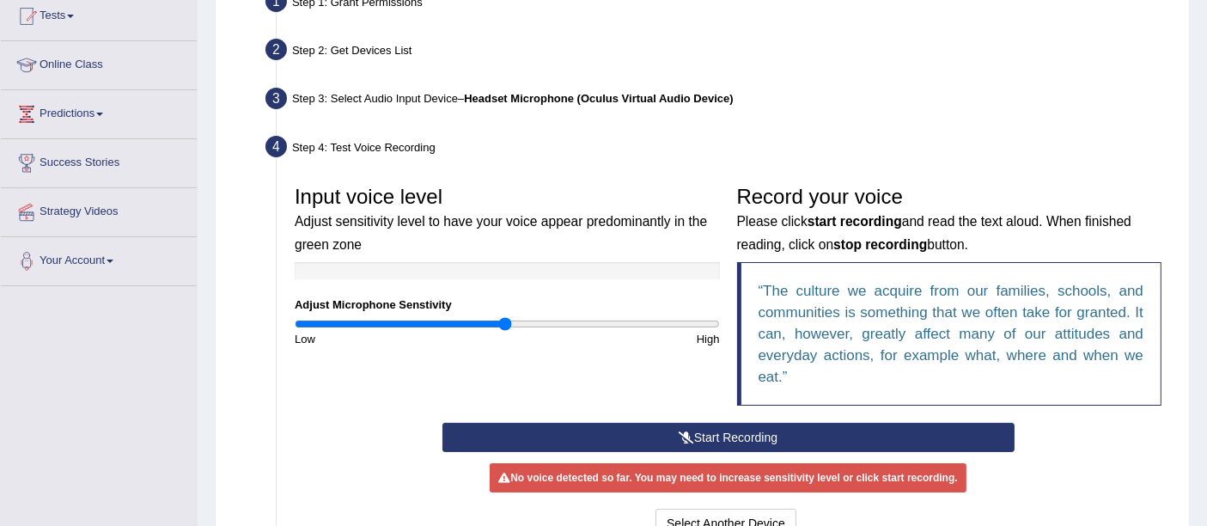
click at [666, 430] on button "Start Recording" at bounding box center [729, 437] width 572 height 29
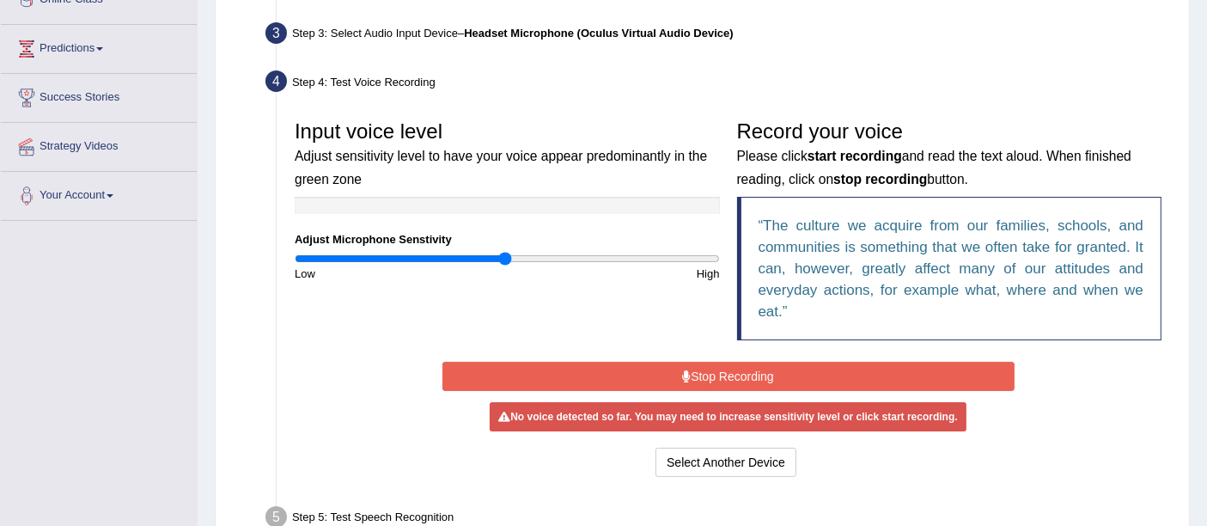
scroll to position [286, 0]
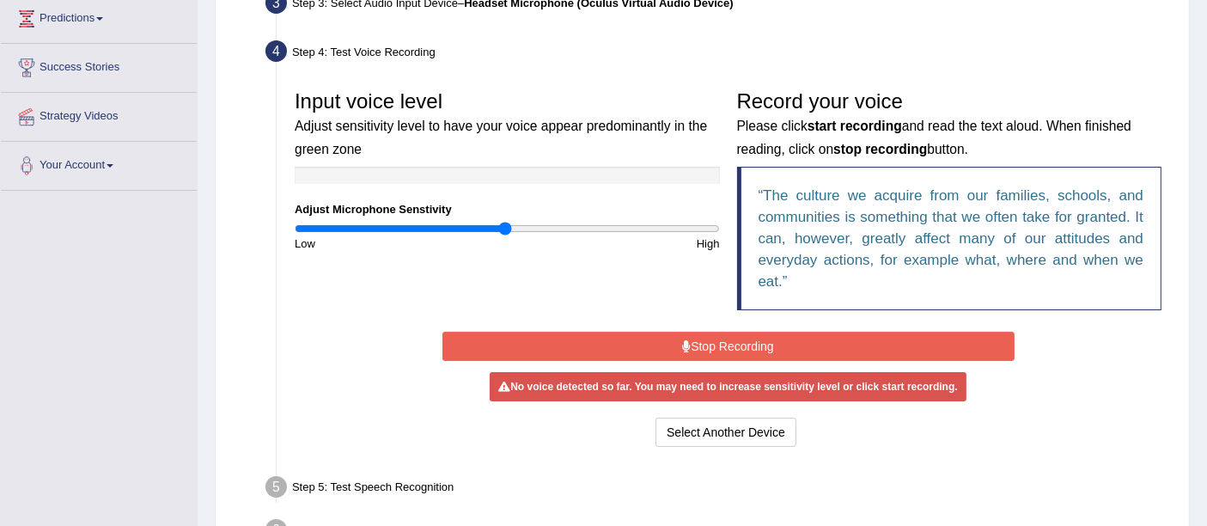
click at [572, 284] on div "Input voice level Adjust sensitivity level to have your voice appear predominan…" at bounding box center [728, 205] width 884 height 246
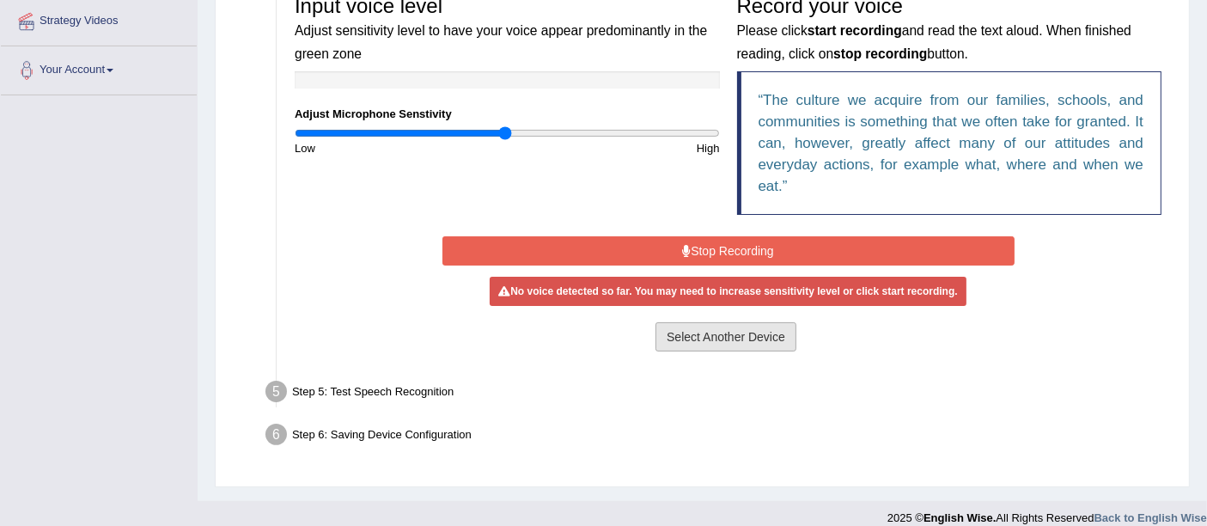
click at [724, 333] on button "Select Another Device" at bounding box center [726, 336] width 141 height 29
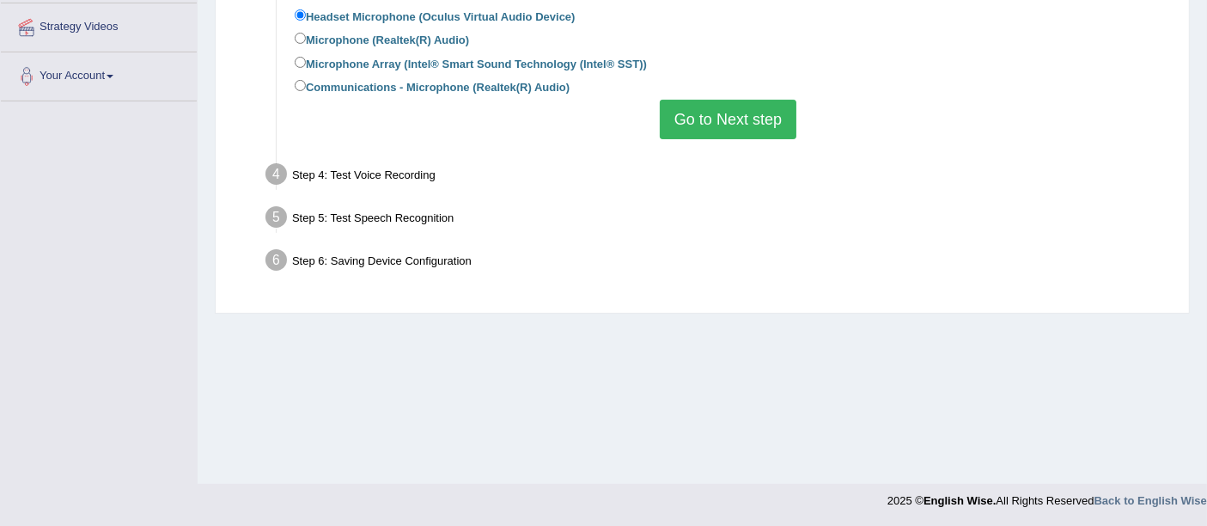
click at [422, 44] on label "Microphone (Realtek(R) Audio)" at bounding box center [382, 38] width 174 height 19
click at [306, 44] on input "Microphone (Realtek(R) Audio)" at bounding box center [300, 38] width 11 height 11
radio input "true"
click at [756, 131] on button "Go to Next step" at bounding box center [728, 120] width 137 height 40
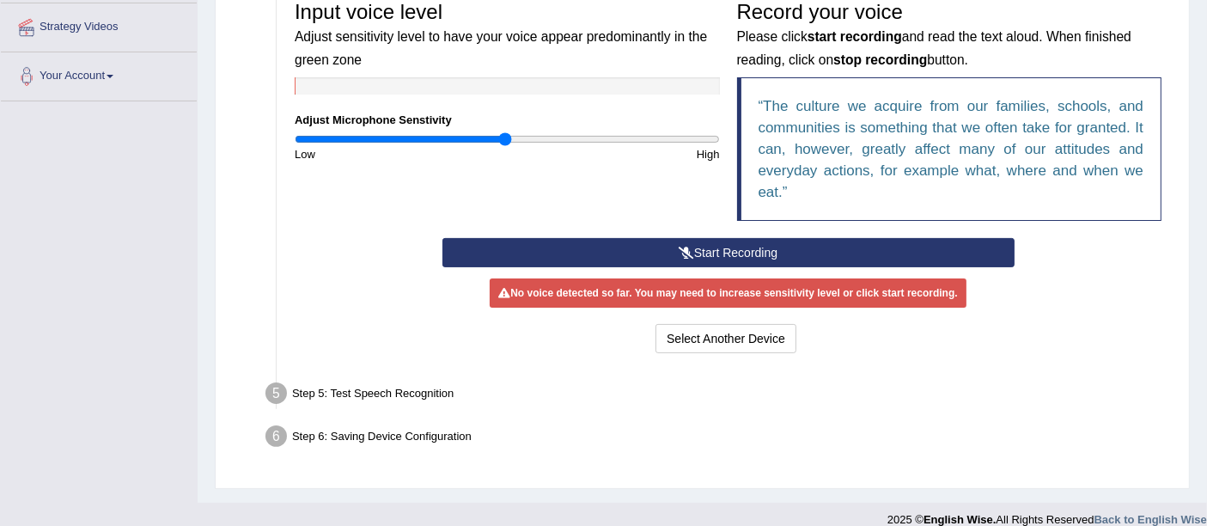
click at [733, 251] on button "Start Recording" at bounding box center [729, 252] width 572 height 29
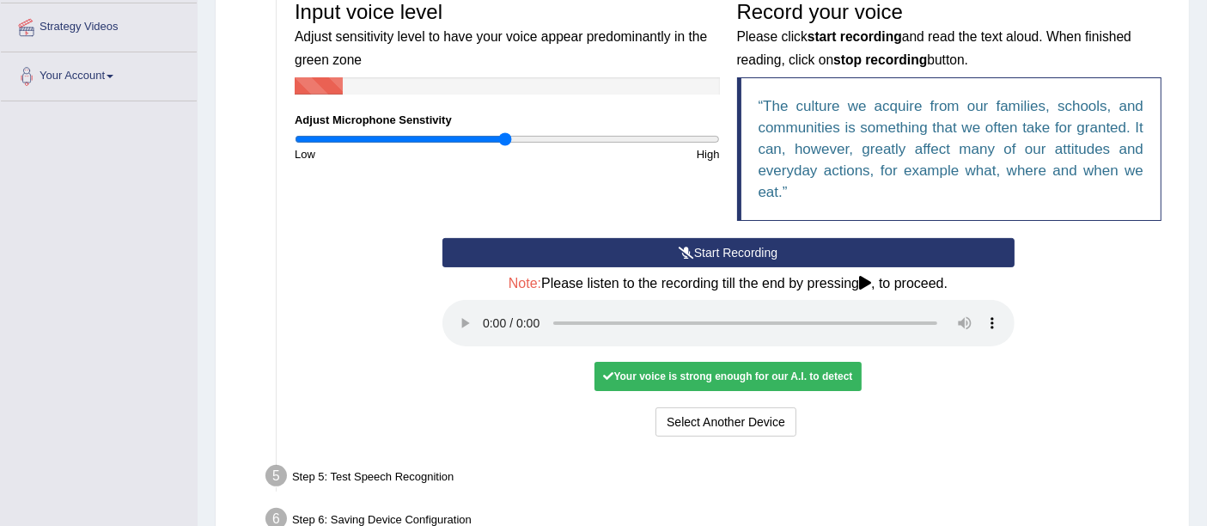
click at [724, 254] on button "Start Recording" at bounding box center [729, 252] width 572 height 29
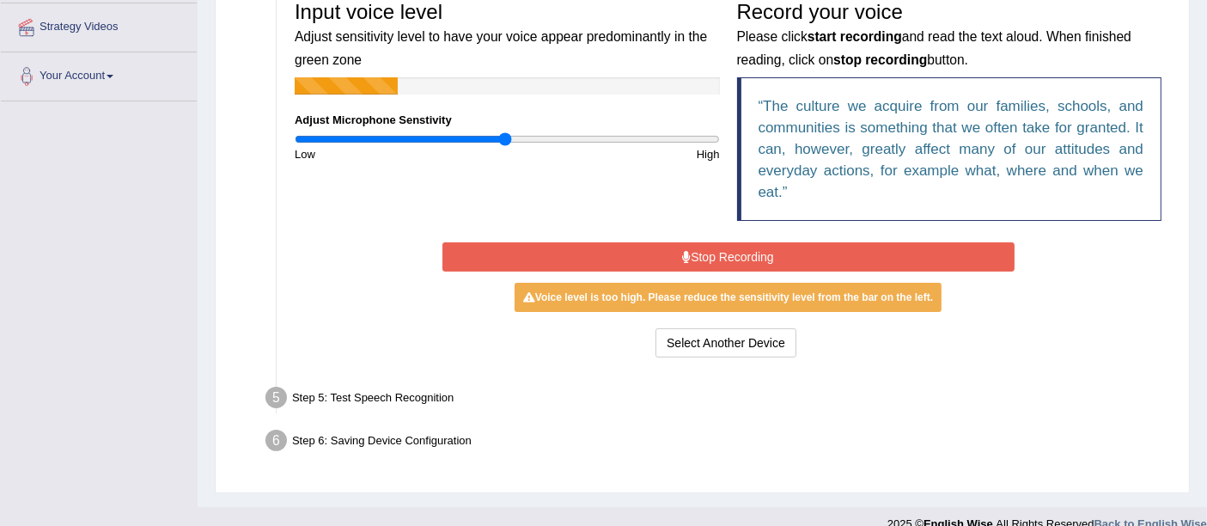
click at [705, 251] on button "Stop Recording" at bounding box center [729, 256] width 572 height 29
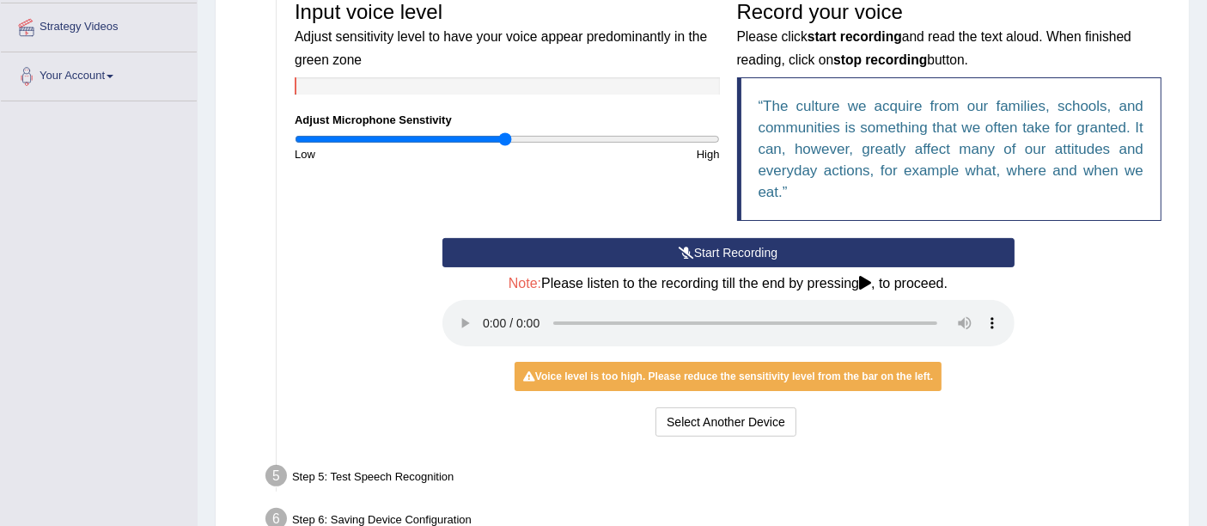
click at [715, 255] on button "Start Recording" at bounding box center [729, 252] width 572 height 29
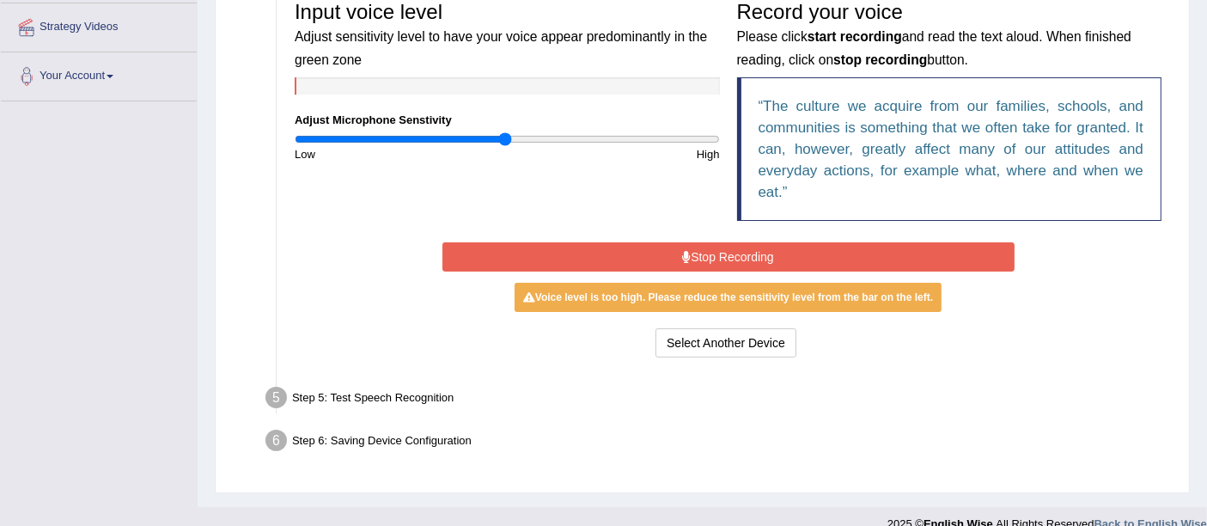
click at [715, 255] on button "Stop Recording" at bounding box center [729, 256] width 572 height 29
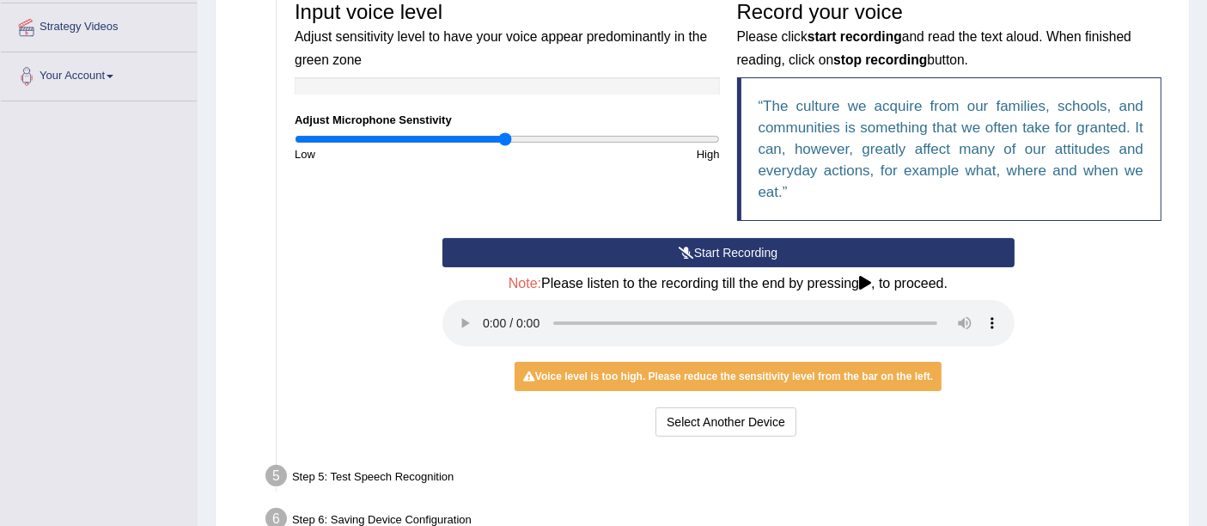
click at [870, 281] on icon at bounding box center [865, 283] width 12 height 14
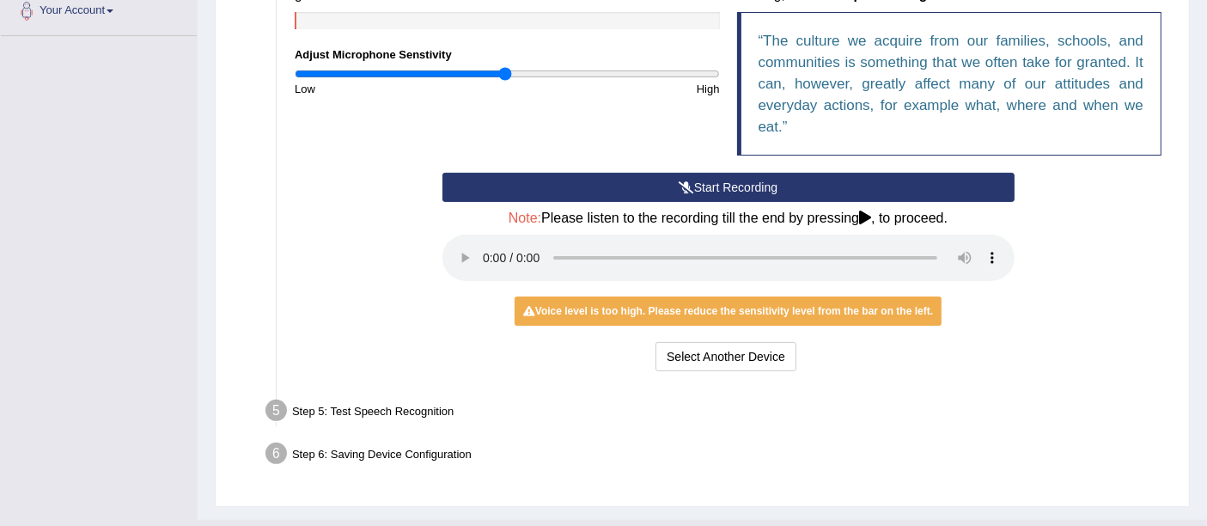
scroll to position [471, 0]
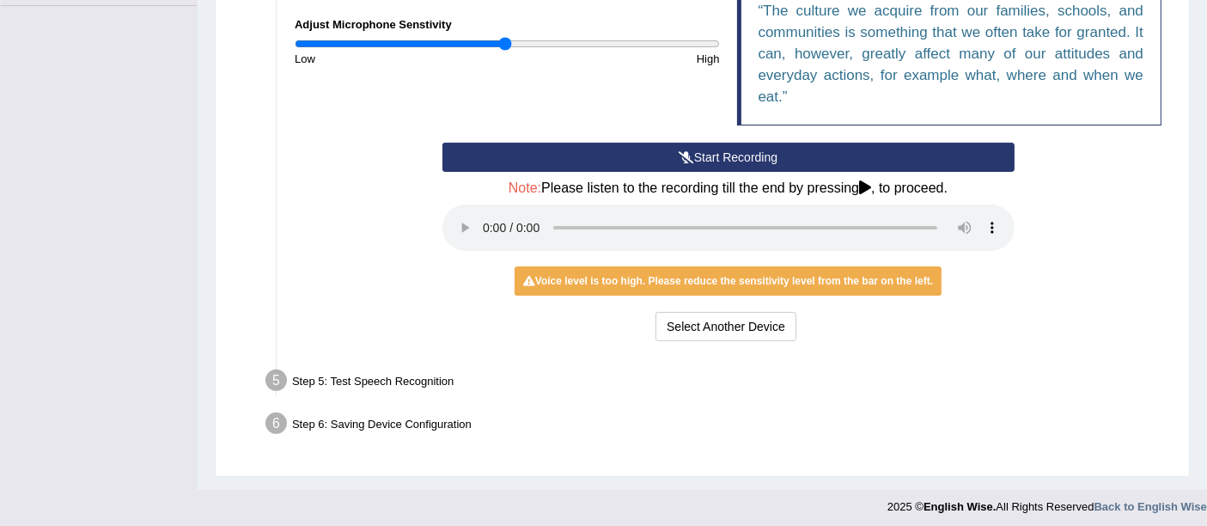
click at [870, 185] on icon at bounding box center [865, 187] width 12 height 14
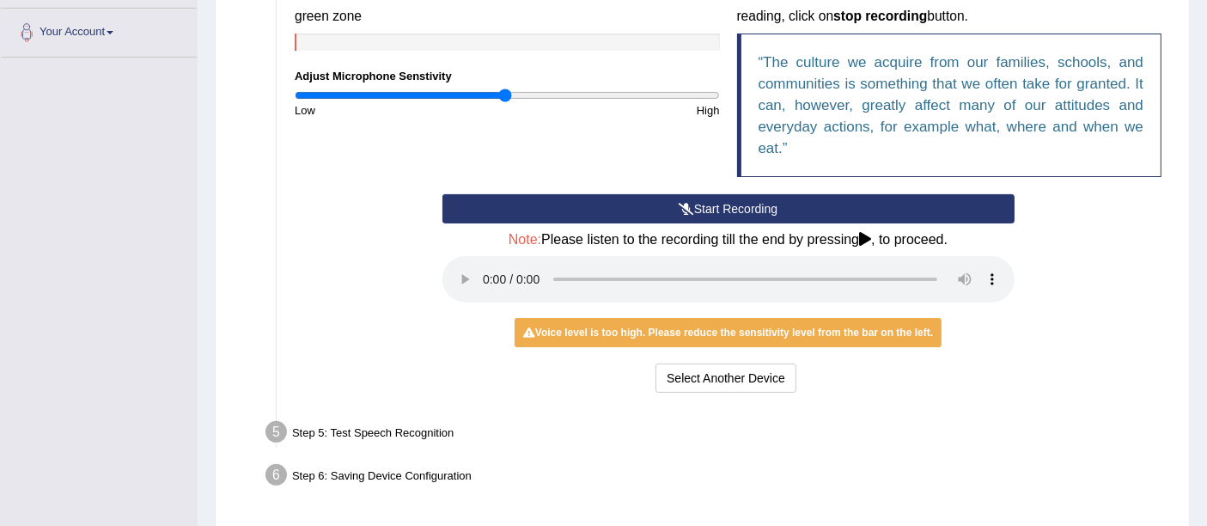
scroll to position [376, 0]
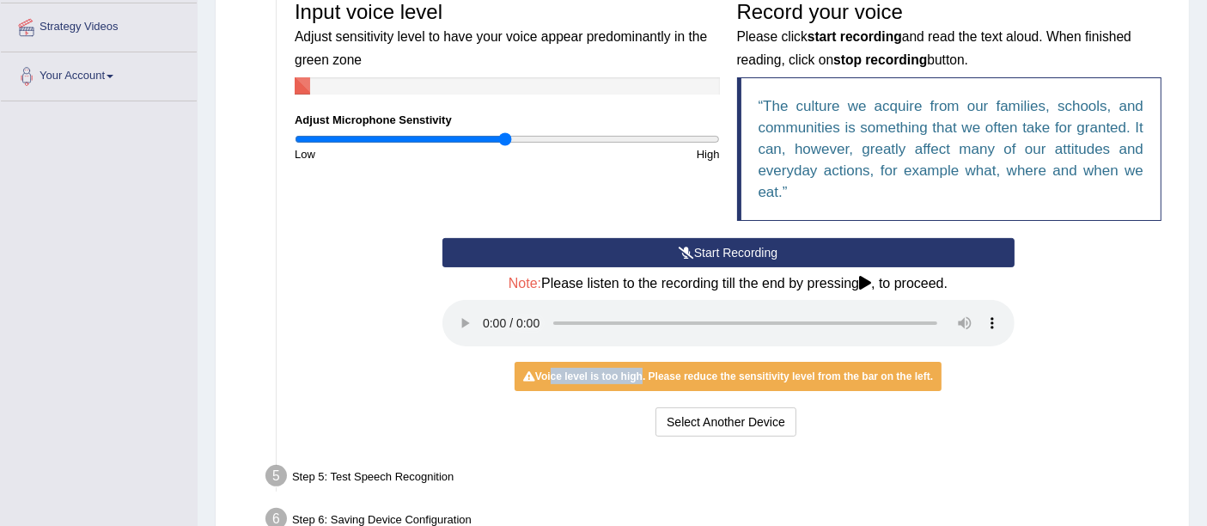
drag, startPoint x: 547, startPoint y: 377, endPoint x: 638, endPoint y: 381, distance: 91.2
click at [638, 381] on div "Voice level is too high. Please reduce the sensitivity level from the bar on th…" at bounding box center [728, 376] width 427 height 29
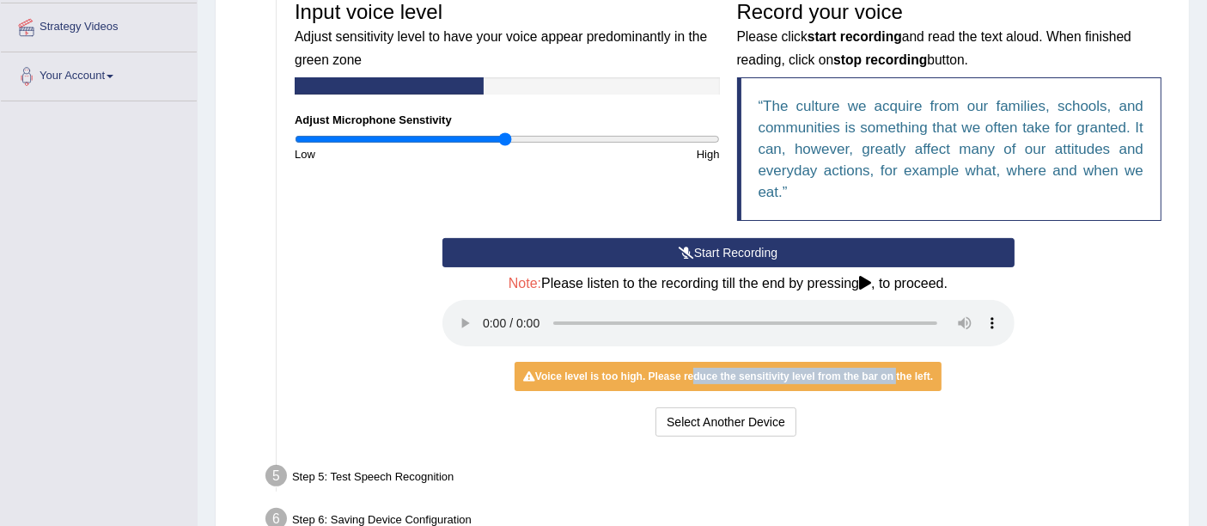
drag, startPoint x: 691, startPoint y: 378, endPoint x: 896, endPoint y: 387, distance: 204.7
click at [896, 387] on div "Voice level is too high. Please reduce the sensitivity level from the bar on th…" at bounding box center [728, 376] width 427 height 29
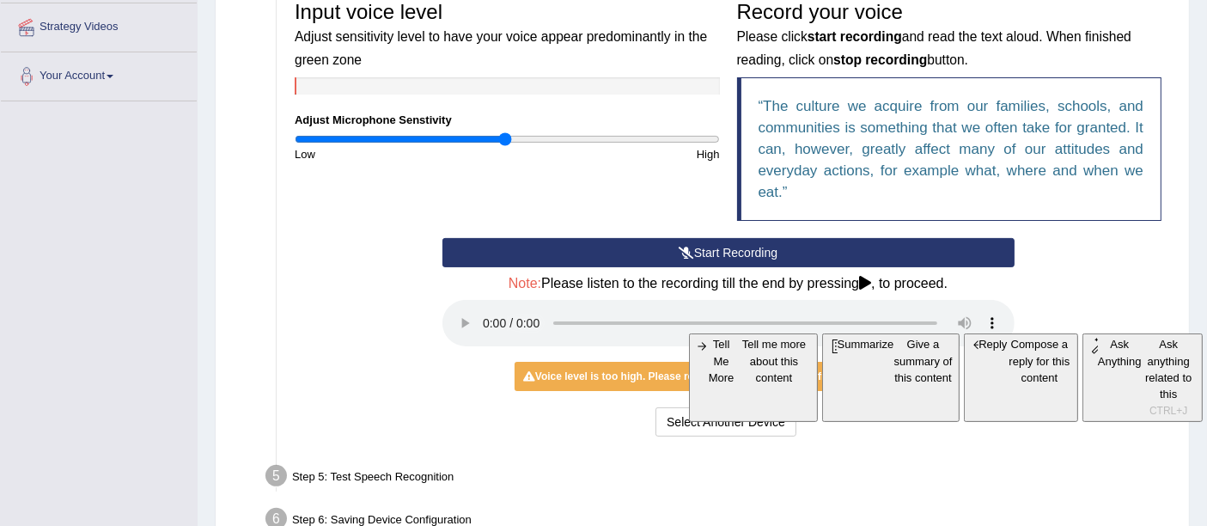
click at [725, 392] on div "Start Recording Stop Recording Note: Please listen to the recording till the en…" at bounding box center [729, 339] width 590 height 203
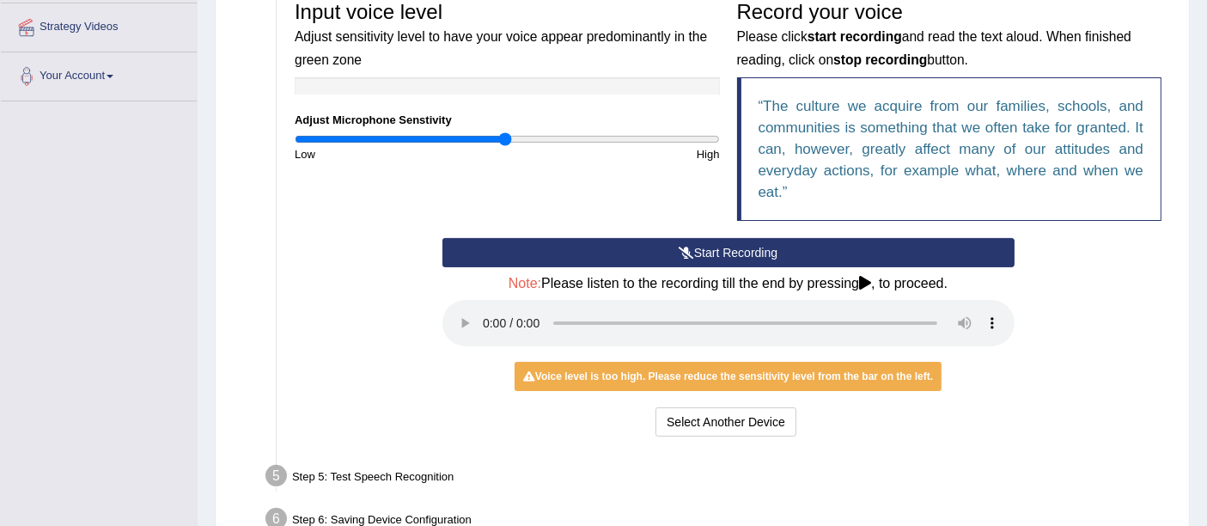
click at [697, 254] on button "Start Recording" at bounding box center [729, 252] width 572 height 29
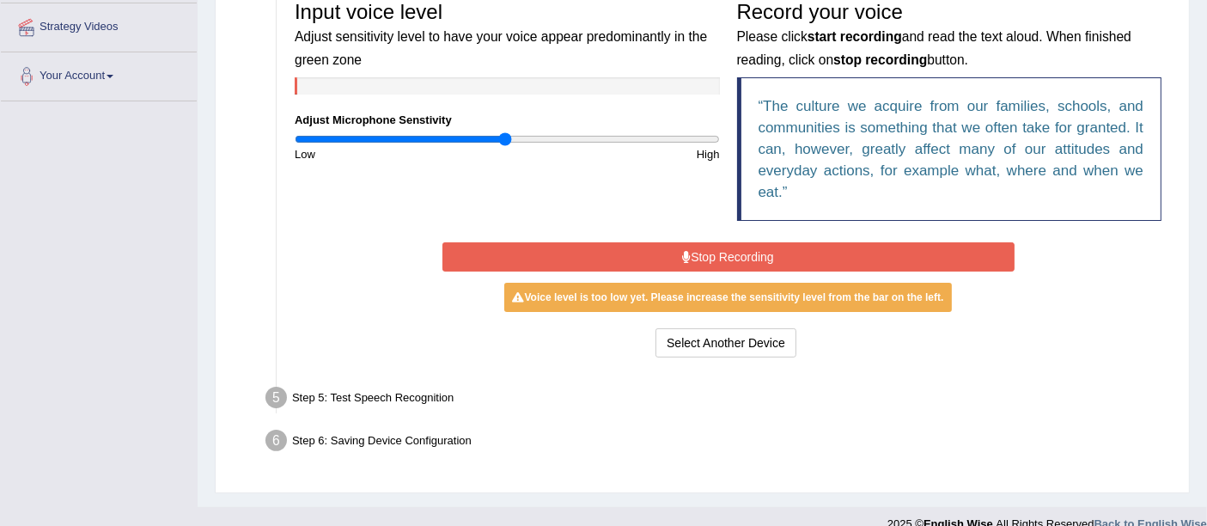
click at [690, 265] on button "Stop Recording" at bounding box center [729, 256] width 572 height 29
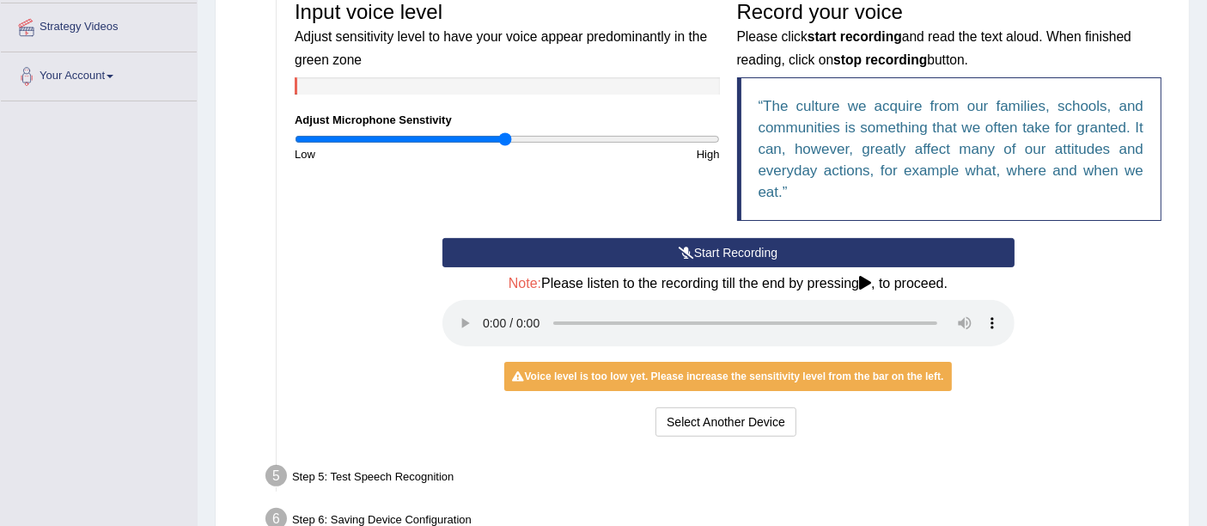
click at [708, 256] on button "Start Recording" at bounding box center [729, 252] width 572 height 29
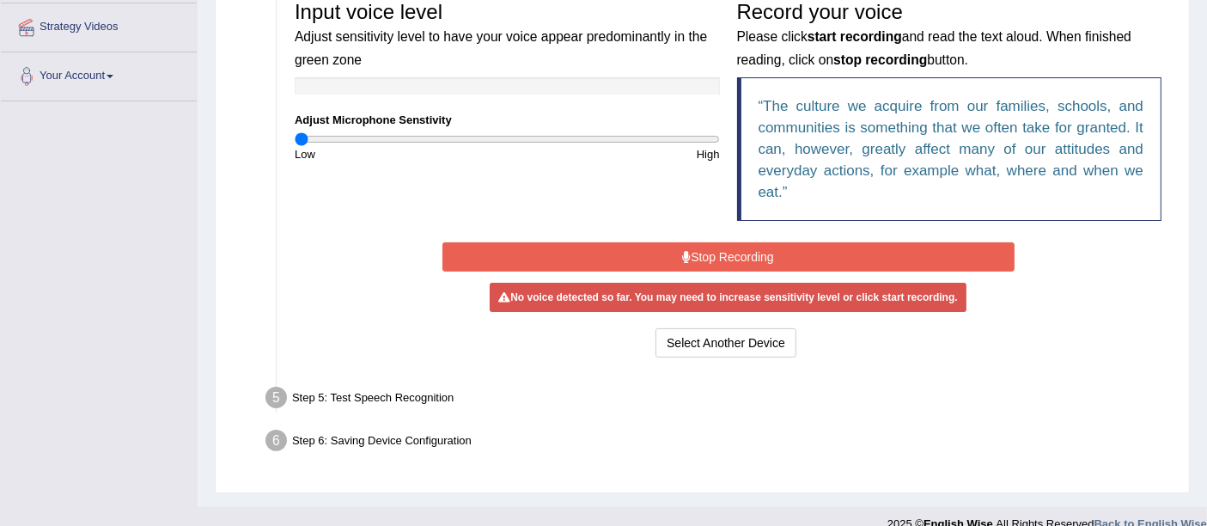
drag, startPoint x: 506, startPoint y: 133, endPoint x: 288, endPoint y: 145, distance: 218.6
click at [295, 145] on input "range" at bounding box center [507, 139] width 425 height 14
click at [661, 256] on button "Stop Recording" at bounding box center [729, 256] width 572 height 29
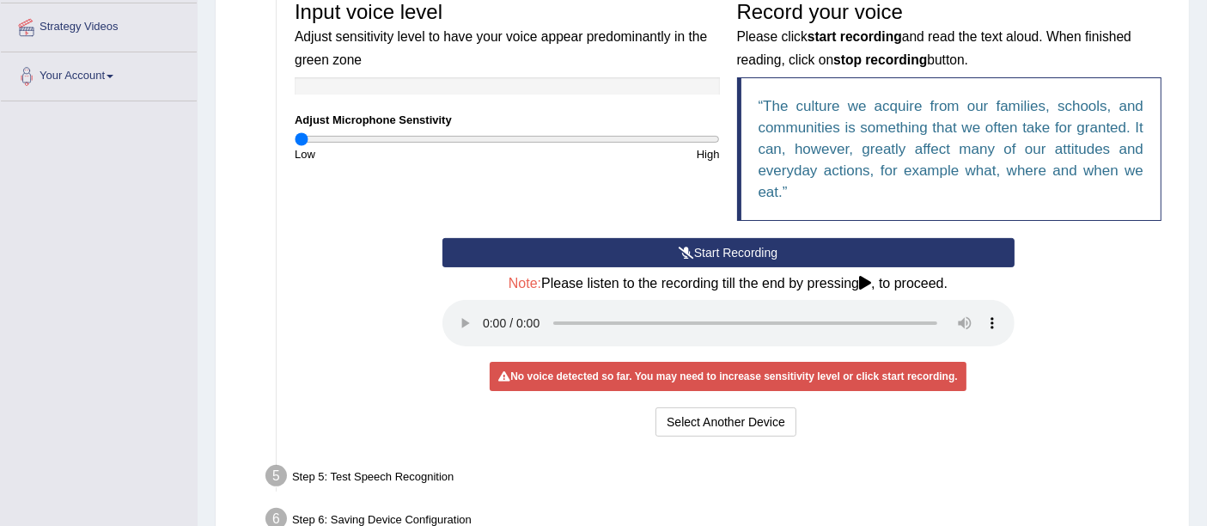
click at [661, 256] on button "Start Recording" at bounding box center [729, 252] width 572 height 29
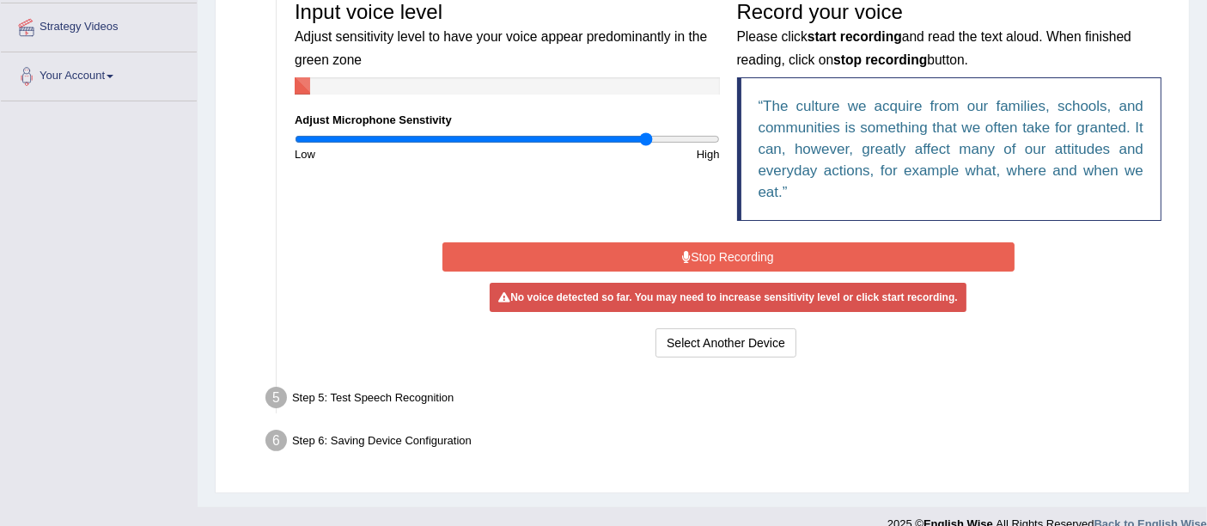
drag, startPoint x: 304, startPoint y: 133, endPoint x: 645, endPoint y: 161, distance: 342.3
click at [645, 146] on input "range" at bounding box center [507, 139] width 425 height 14
click at [706, 258] on button "Stop Recording" at bounding box center [729, 256] width 572 height 29
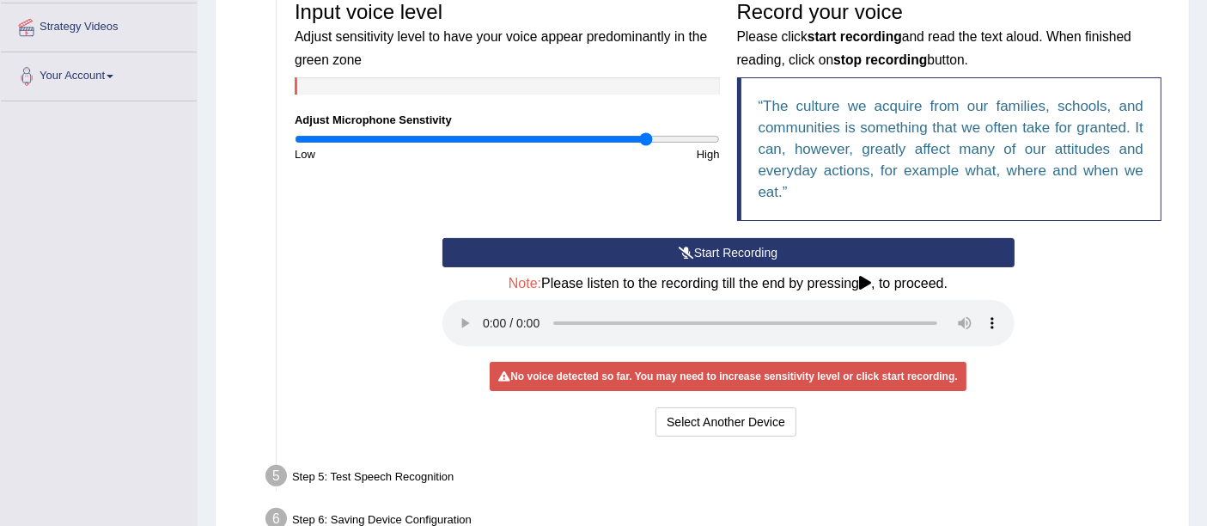
click at [712, 249] on button "Start Recording" at bounding box center [729, 252] width 572 height 29
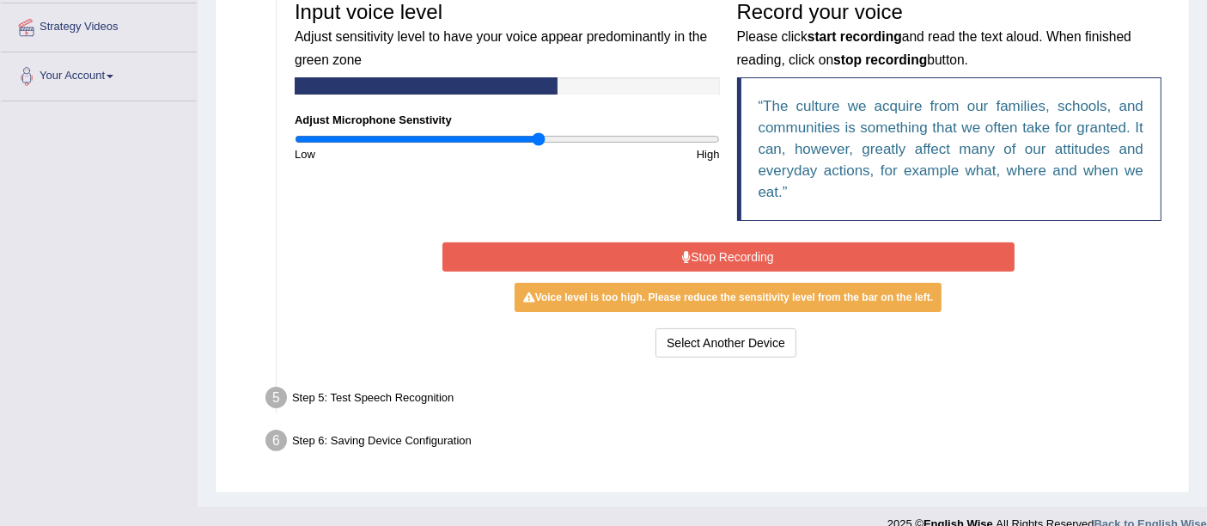
type input "1.16"
click at [540, 136] on input "range" at bounding box center [507, 139] width 425 height 14
click at [677, 266] on button "Stop Recording" at bounding box center [729, 256] width 572 height 29
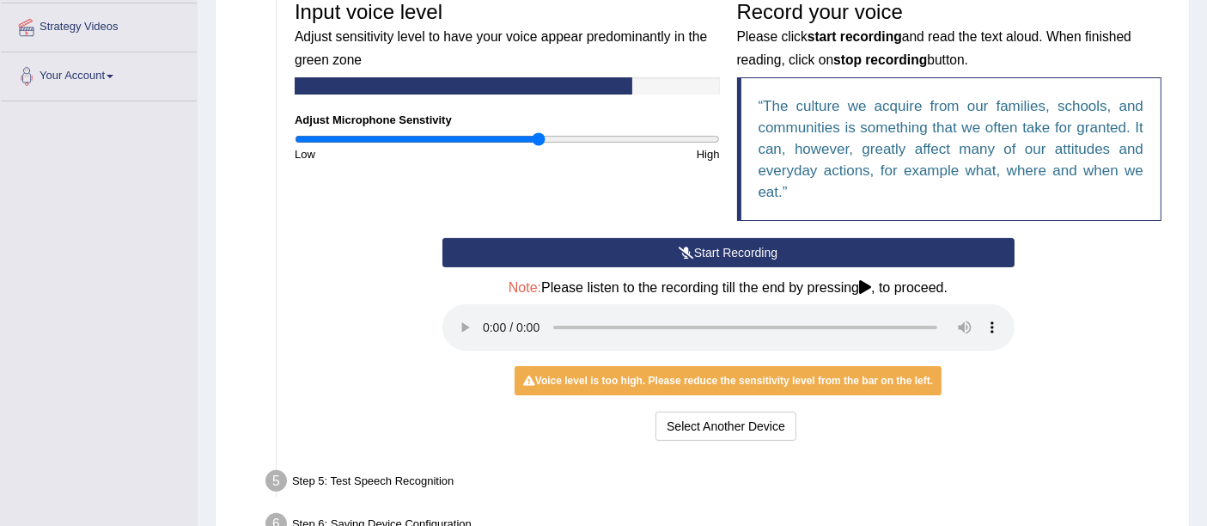
click at [688, 254] on icon at bounding box center [686, 253] width 15 height 12
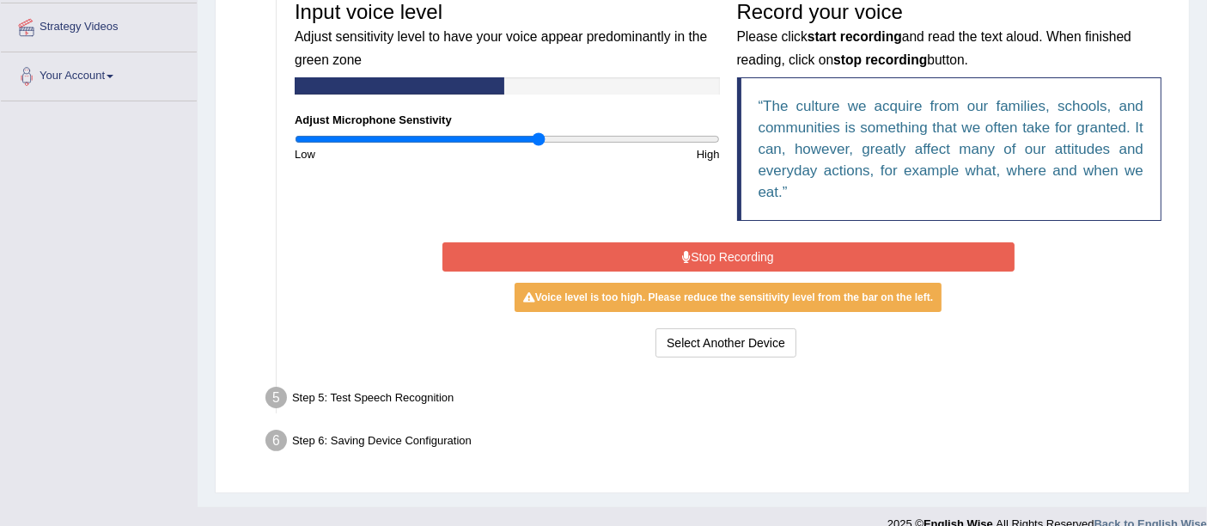
click at [695, 254] on button "Stop Recording" at bounding box center [729, 256] width 572 height 29
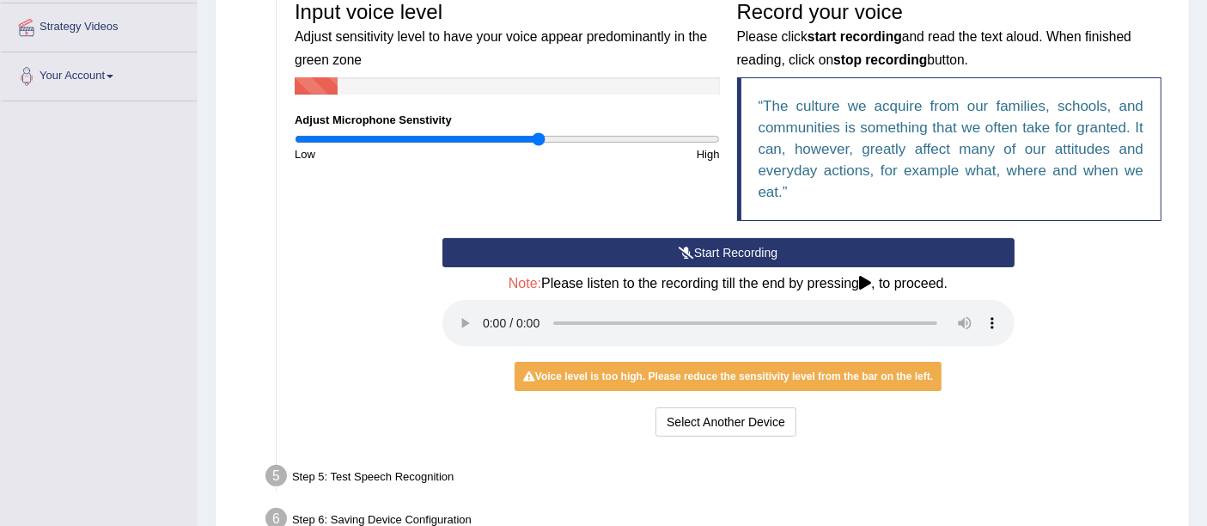
click at [695, 256] on button "Start Recording" at bounding box center [729, 252] width 572 height 29
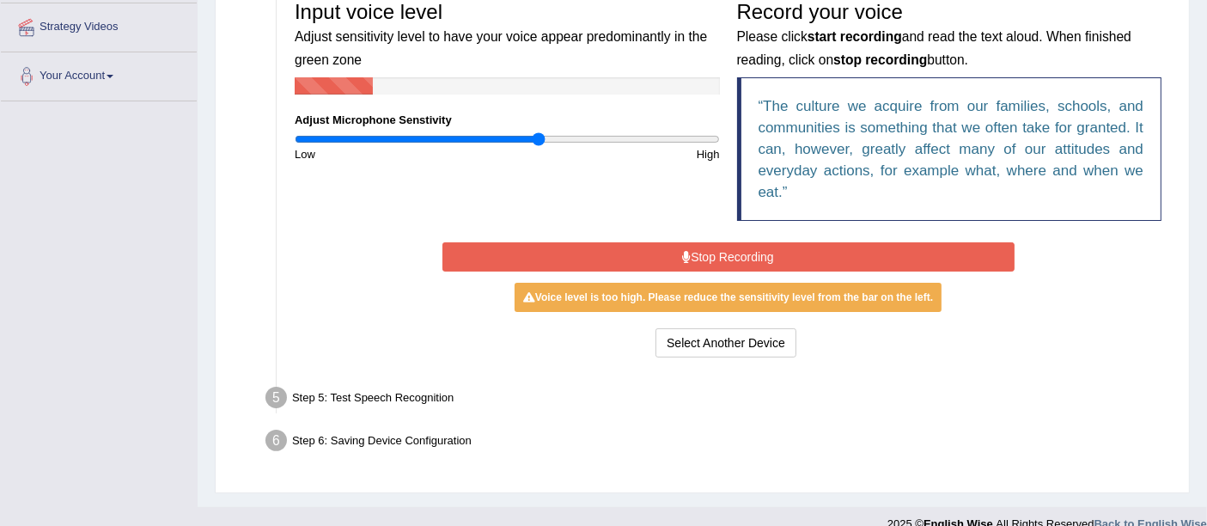
click at [697, 256] on button "Stop Recording" at bounding box center [729, 256] width 572 height 29
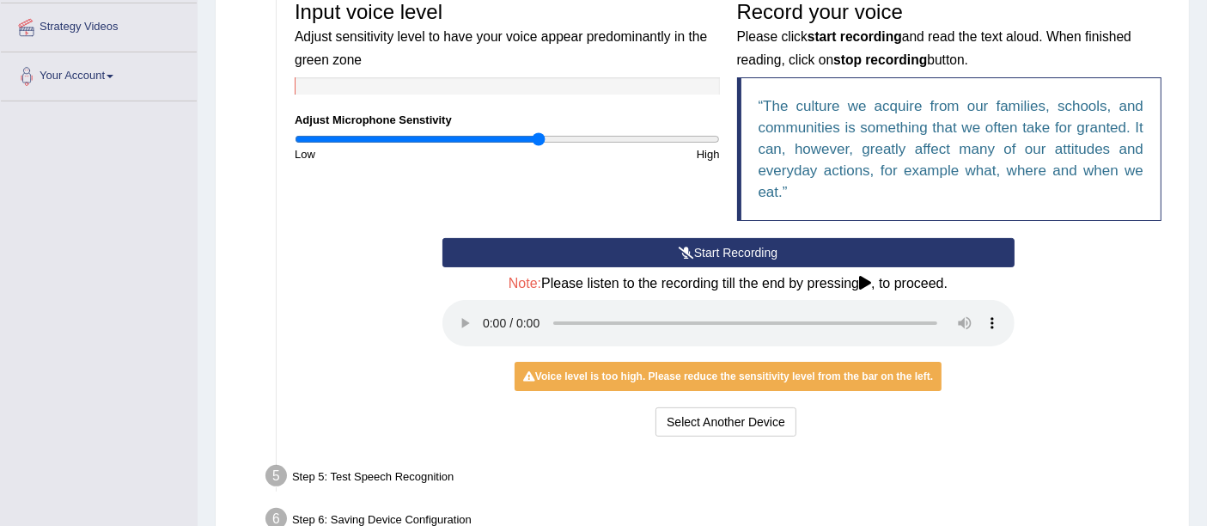
click at [875, 291] on div "Note: Please listen to the recording till the end by pressing , to proceed." at bounding box center [729, 313] width 572 height 75
click at [881, 280] on h4 "Note: Please listen to the recording till the end by pressing , to proceed." at bounding box center [729, 283] width 572 height 15
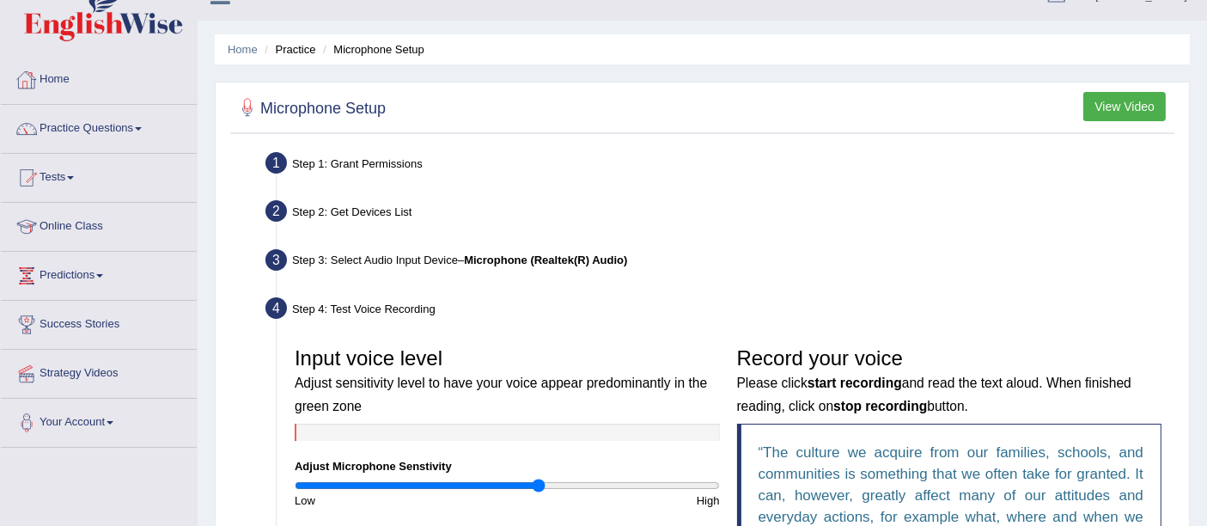
scroll to position [0, 0]
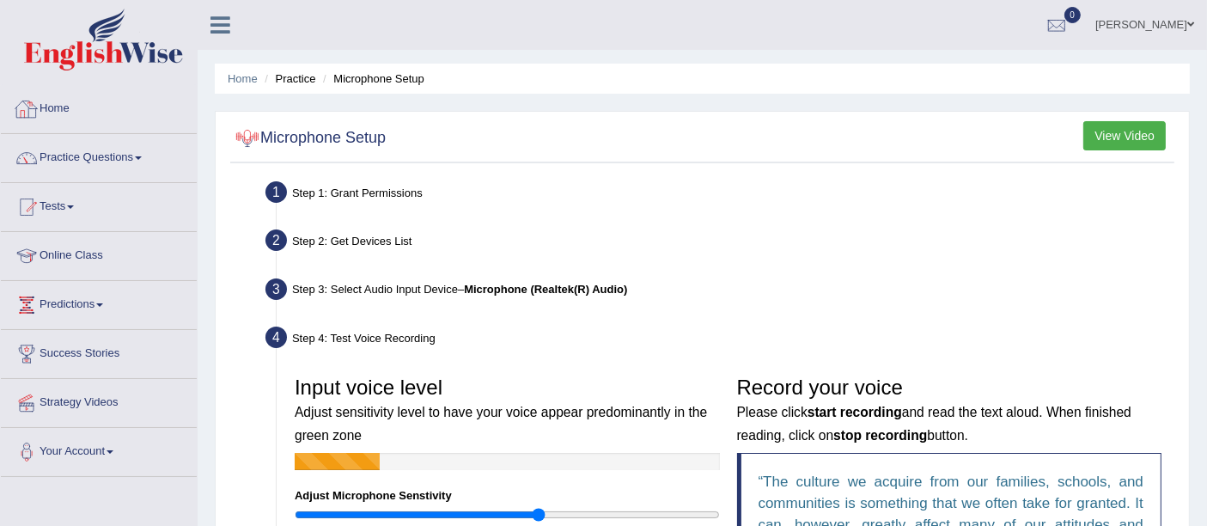
click at [63, 96] on link "Home" at bounding box center [99, 106] width 196 height 43
click at [44, 106] on link "Home" at bounding box center [97, 106] width 192 height 43
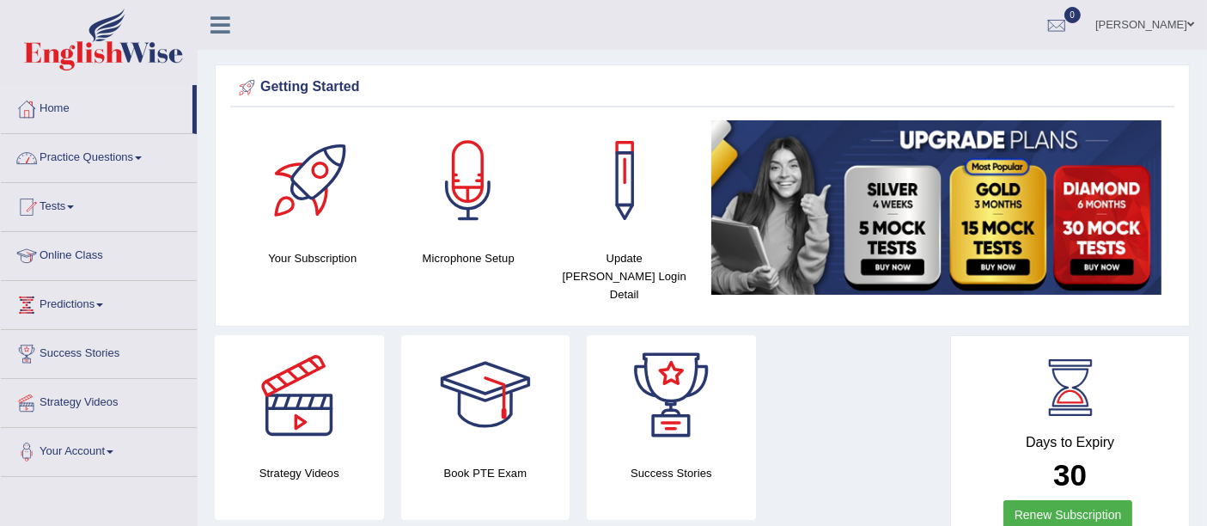
click at [63, 153] on link "Practice Questions" at bounding box center [99, 155] width 196 height 43
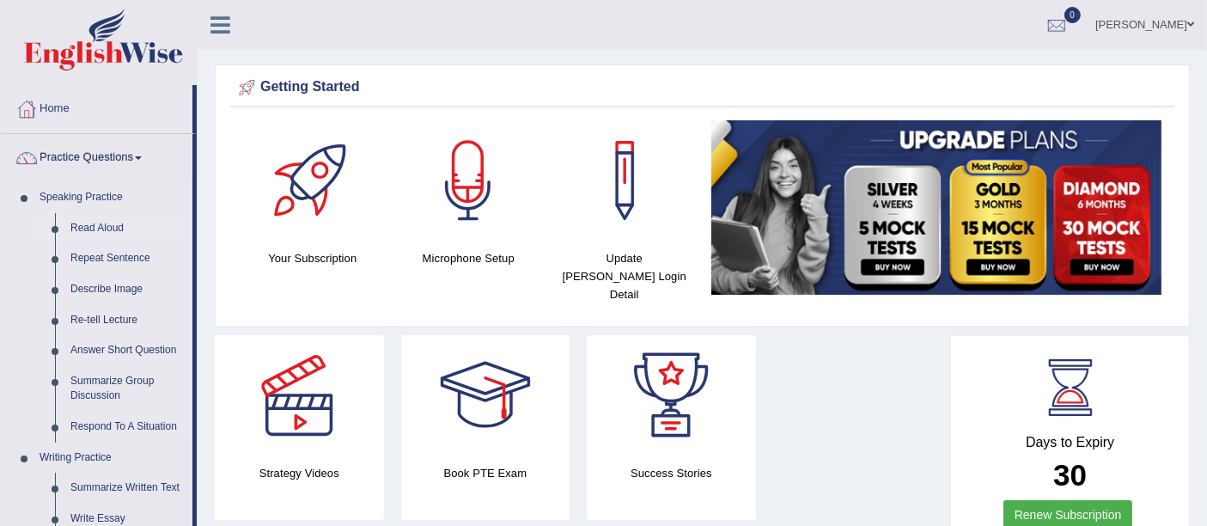
click at [90, 228] on link "Read Aloud" at bounding box center [128, 228] width 130 height 31
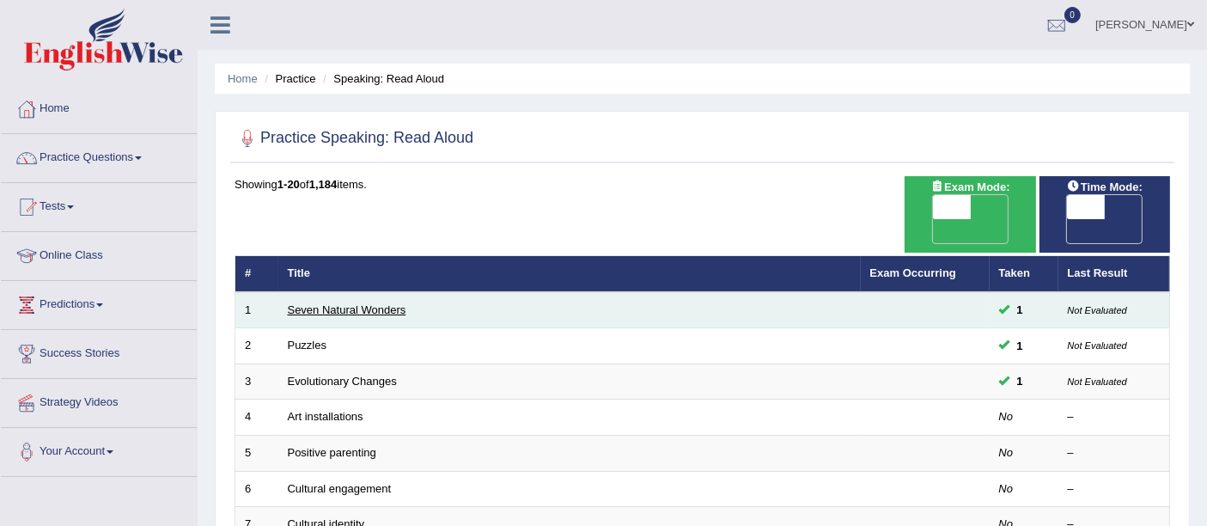
click at [346, 303] on link "Seven Natural Wonders" at bounding box center [347, 309] width 119 height 13
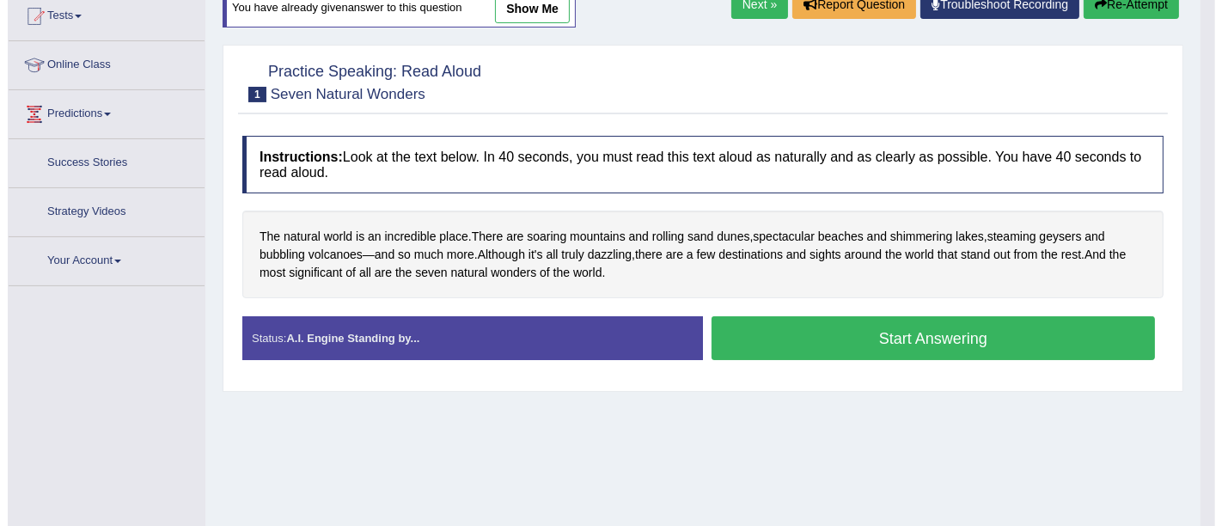
scroll to position [209, 0]
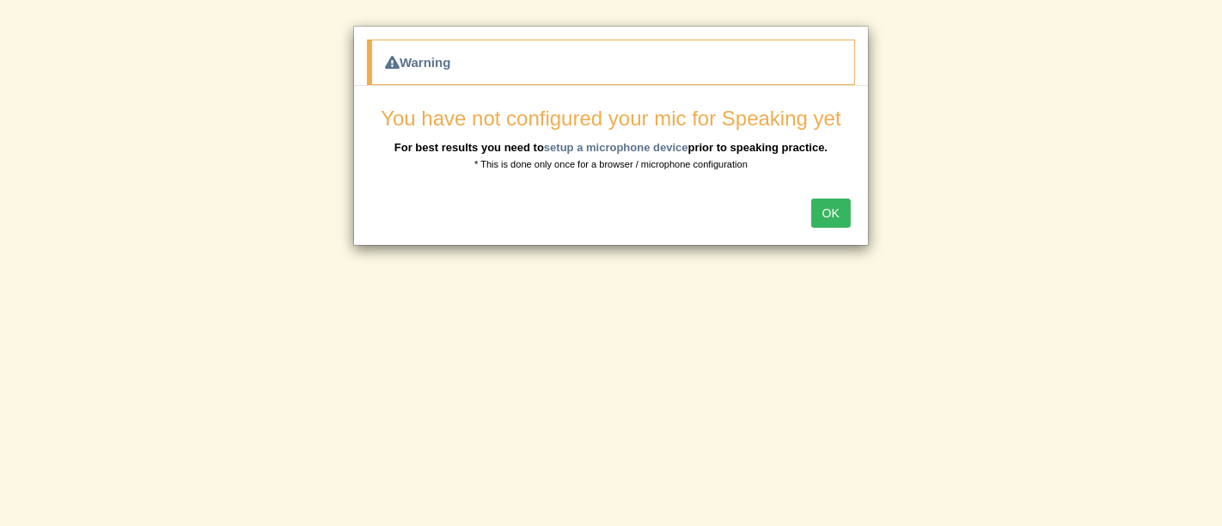
click at [830, 210] on button "OK" at bounding box center [831, 213] width 40 height 29
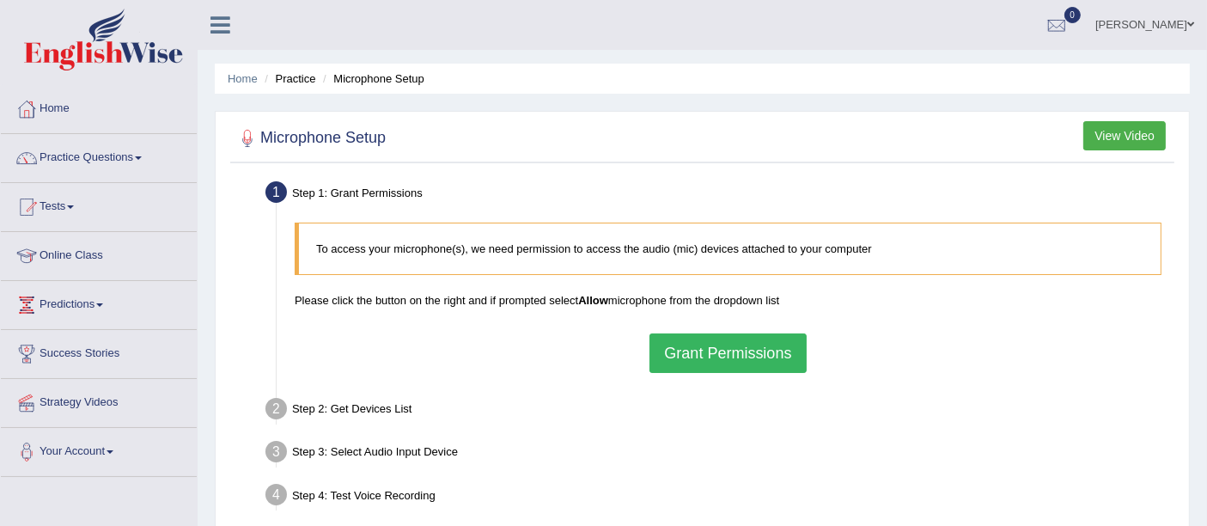
click at [714, 349] on button "Grant Permissions" at bounding box center [728, 353] width 156 height 40
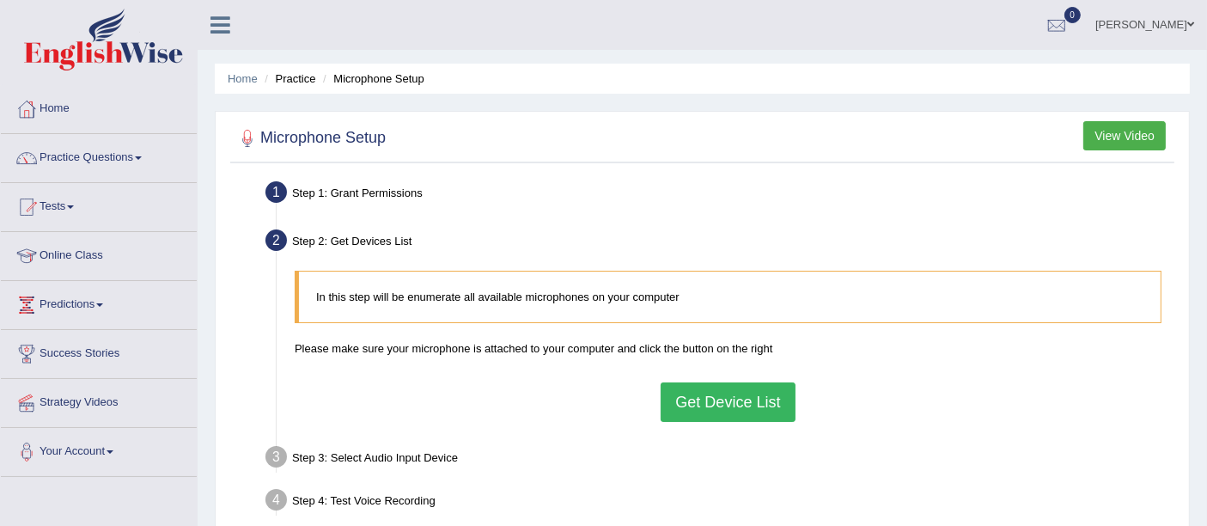
click at [735, 394] on button "Get Device List" at bounding box center [728, 402] width 134 height 40
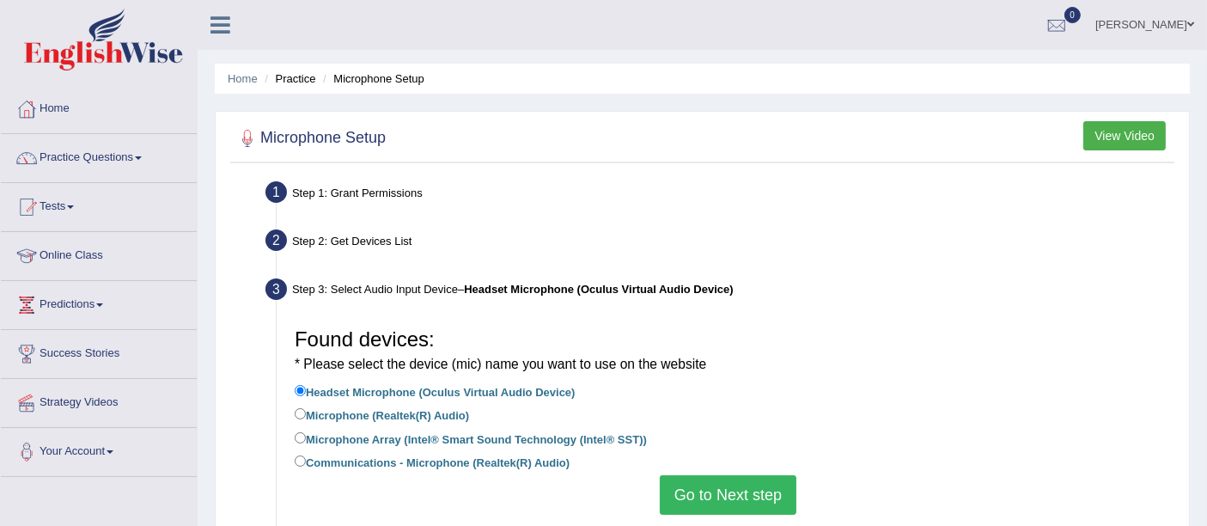
click at [454, 414] on label "Microphone (Realtek(R) Audio)" at bounding box center [382, 414] width 174 height 19
click at [306, 414] on input "Microphone (Realtek(R) Audio)" at bounding box center [300, 413] width 11 height 11
radio input "true"
click at [737, 498] on button "Go to Next step" at bounding box center [728, 495] width 137 height 40
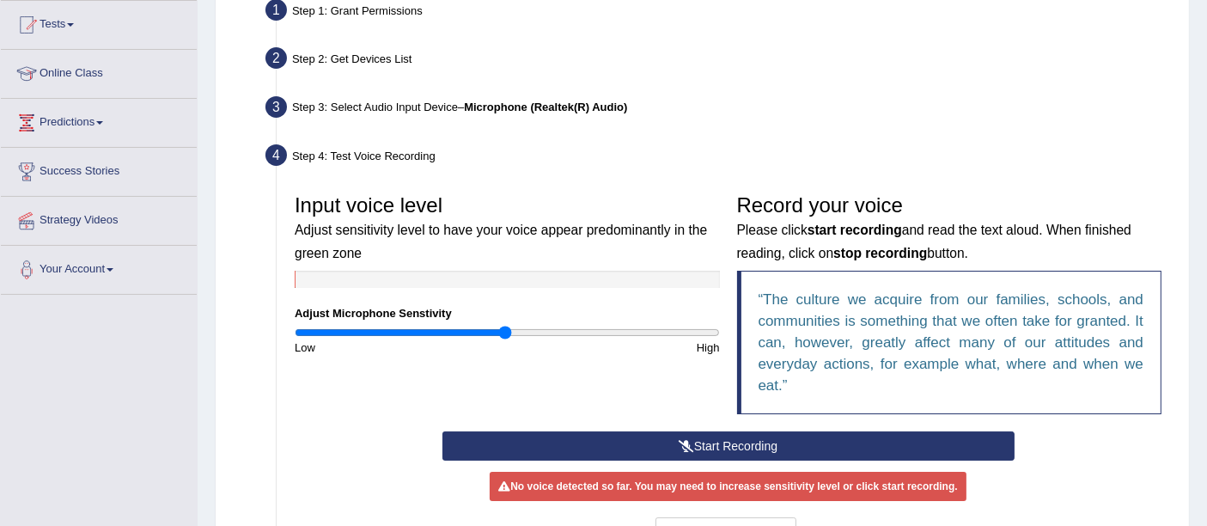
scroll to position [191, 0]
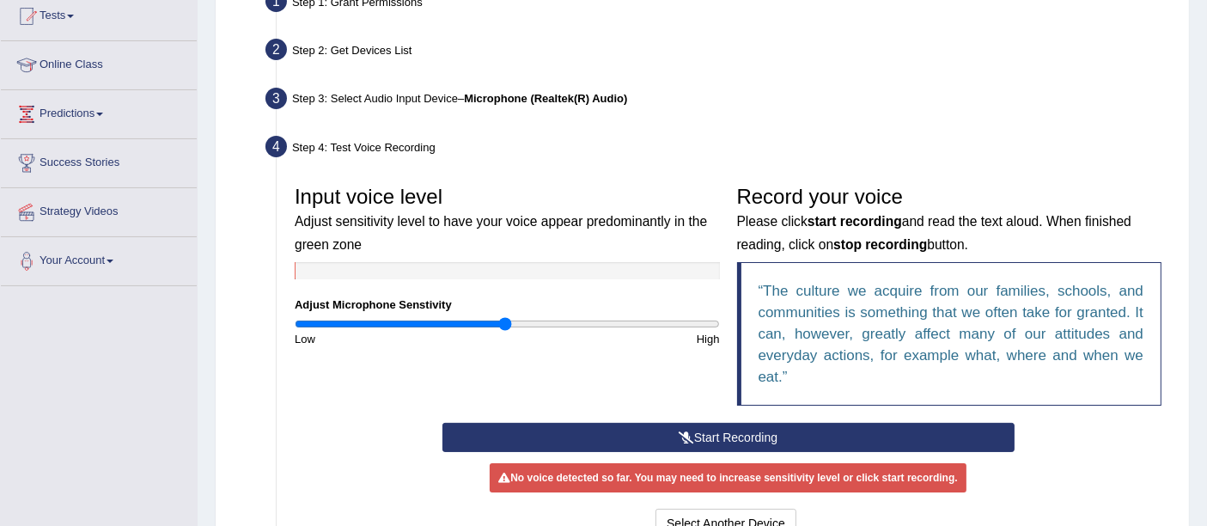
click at [711, 428] on button "Start Recording" at bounding box center [729, 437] width 572 height 29
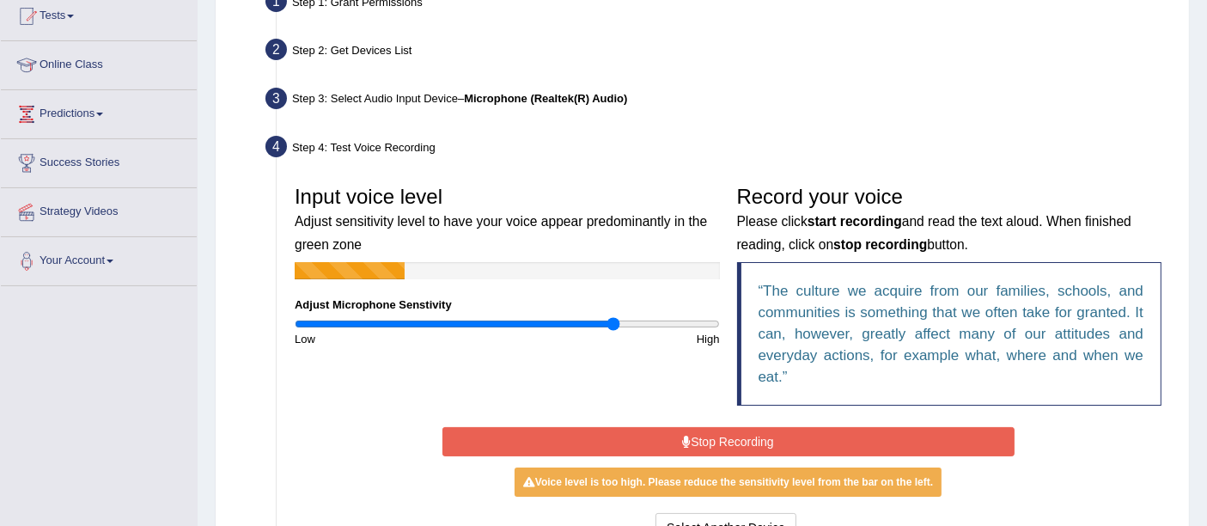
click at [614, 320] on input "range" at bounding box center [507, 324] width 425 height 14
click at [669, 321] on input "range" at bounding box center [507, 324] width 425 height 14
click at [713, 440] on button "Stop Recording" at bounding box center [729, 441] width 572 height 29
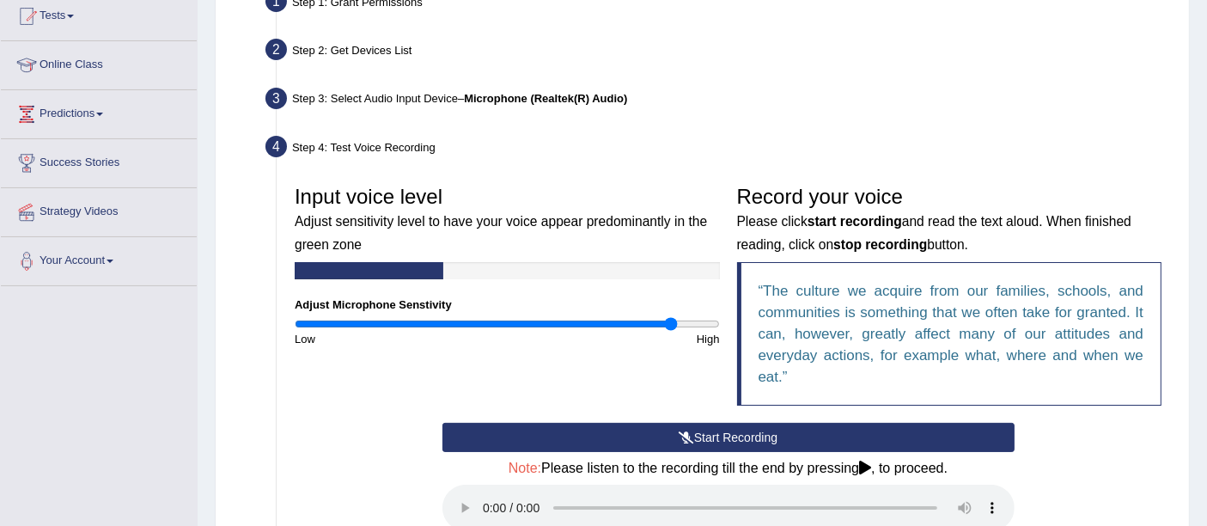
click at [712, 437] on button "Start Recording" at bounding box center [729, 437] width 572 height 29
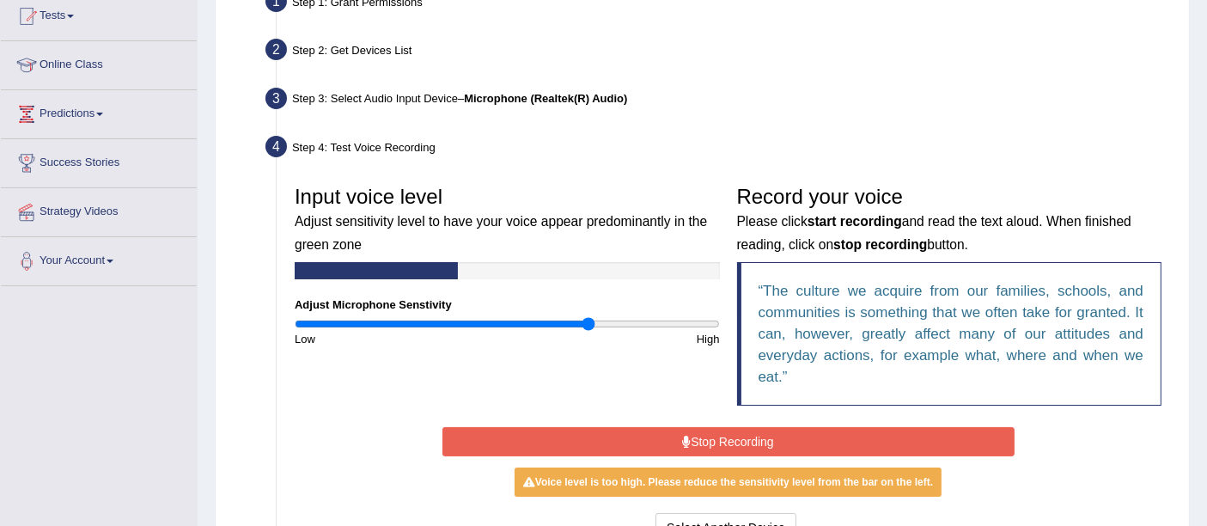
click at [589, 322] on input "range" at bounding box center [507, 324] width 425 height 14
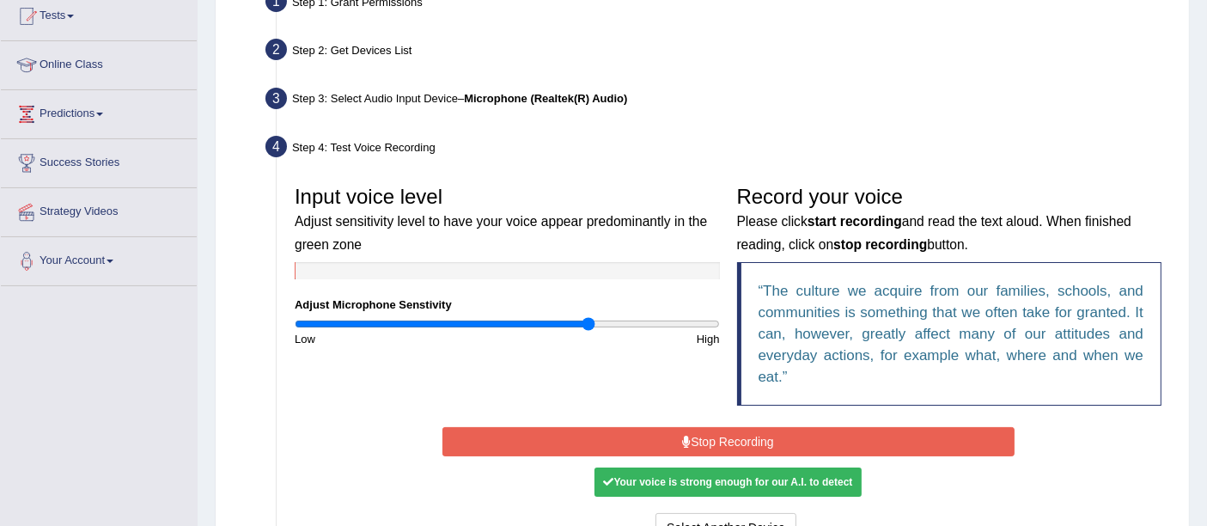
click at [689, 433] on button "Stop Recording" at bounding box center [729, 441] width 572 height 29
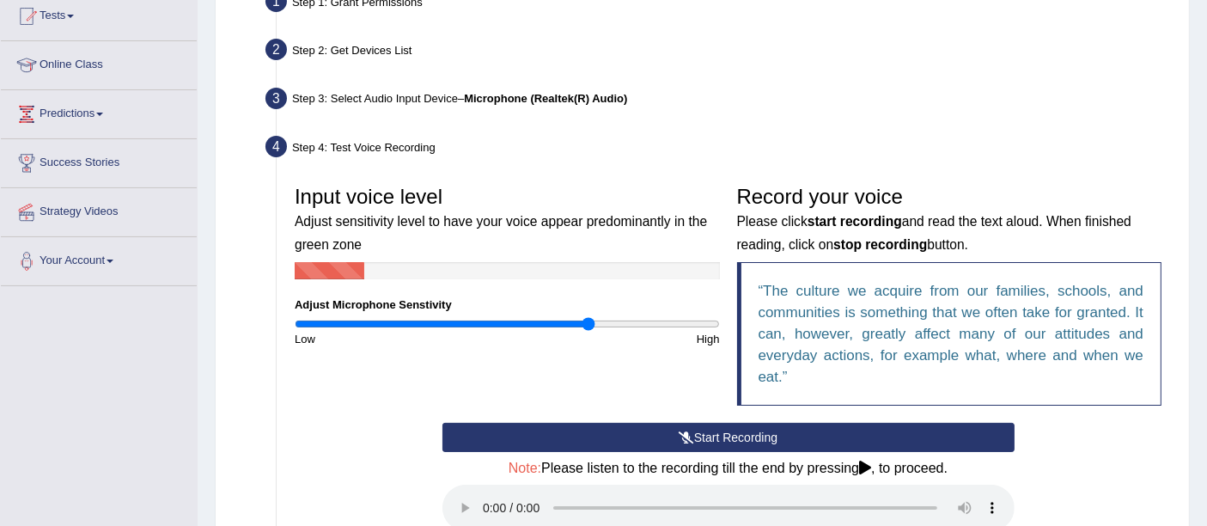
click at [689, 434] on icon at bounding box center [686, 437] width 15 height 12
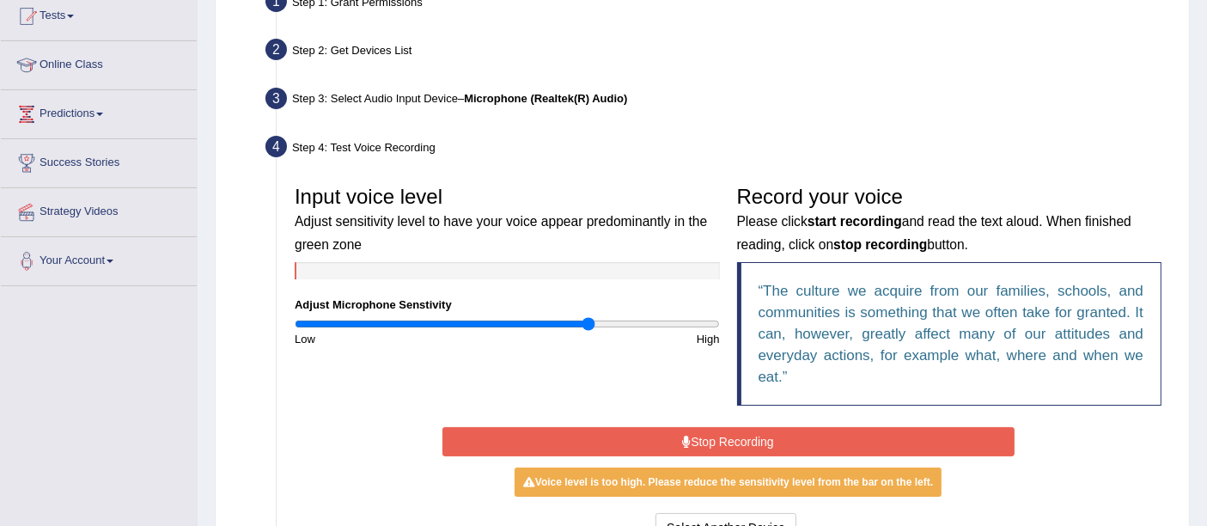
click at [869, 436] on button "Stop Recording" at bounding box center [729, 441] width 572 height 29
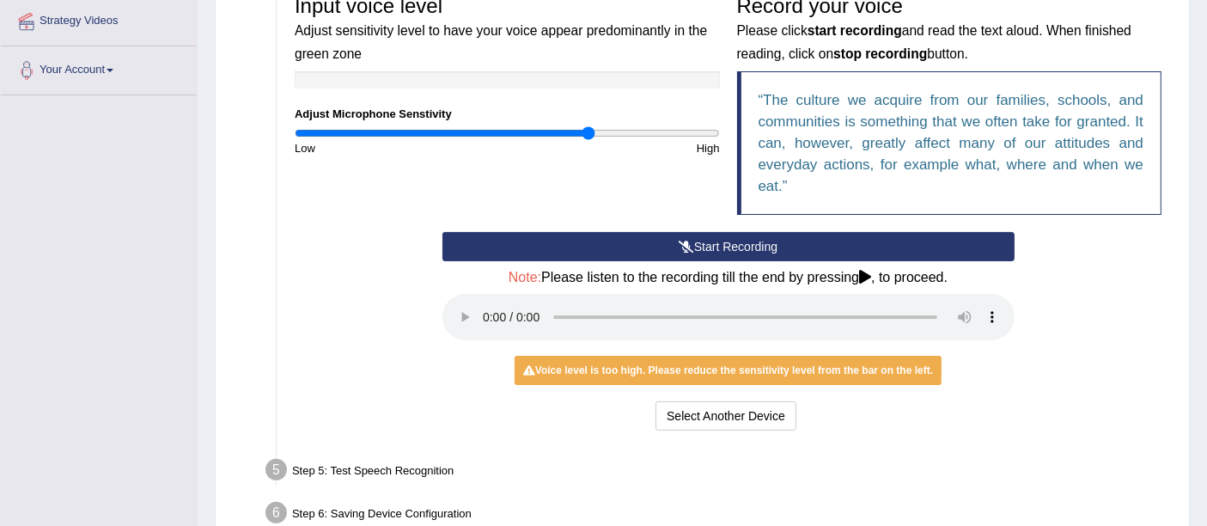
scroll to position [476, 0]
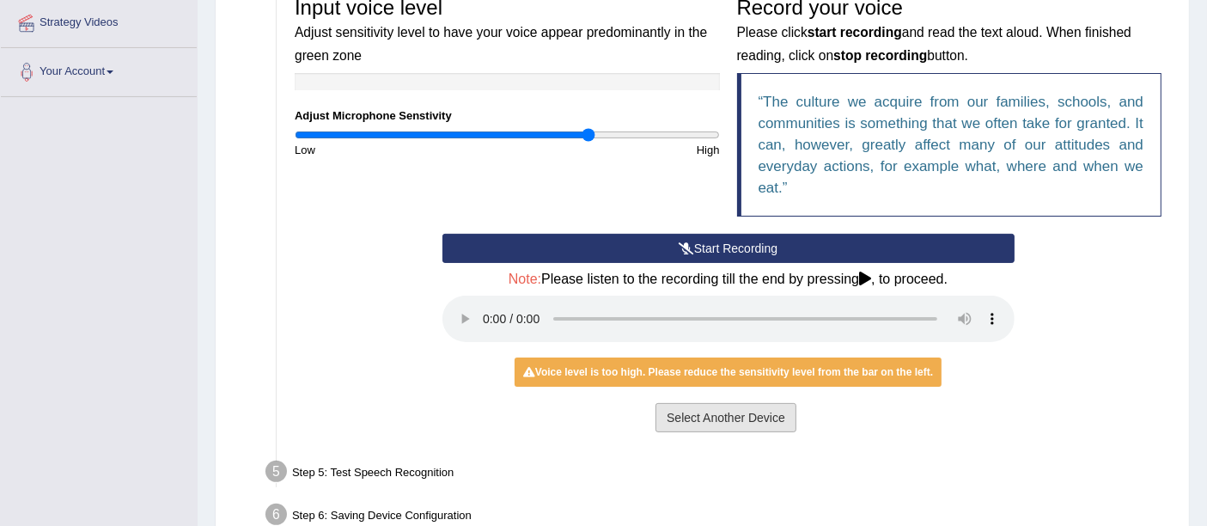
click at [729, 413] on button "Select Another Device" at bounding box center [726, 417] width 141 height 29
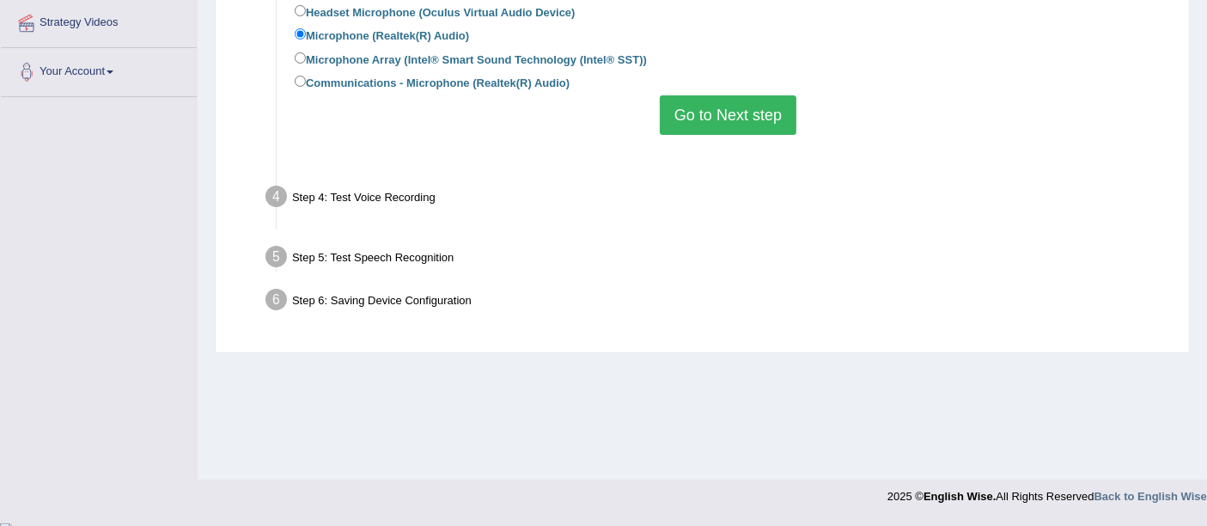
scroll to position [376, 0]
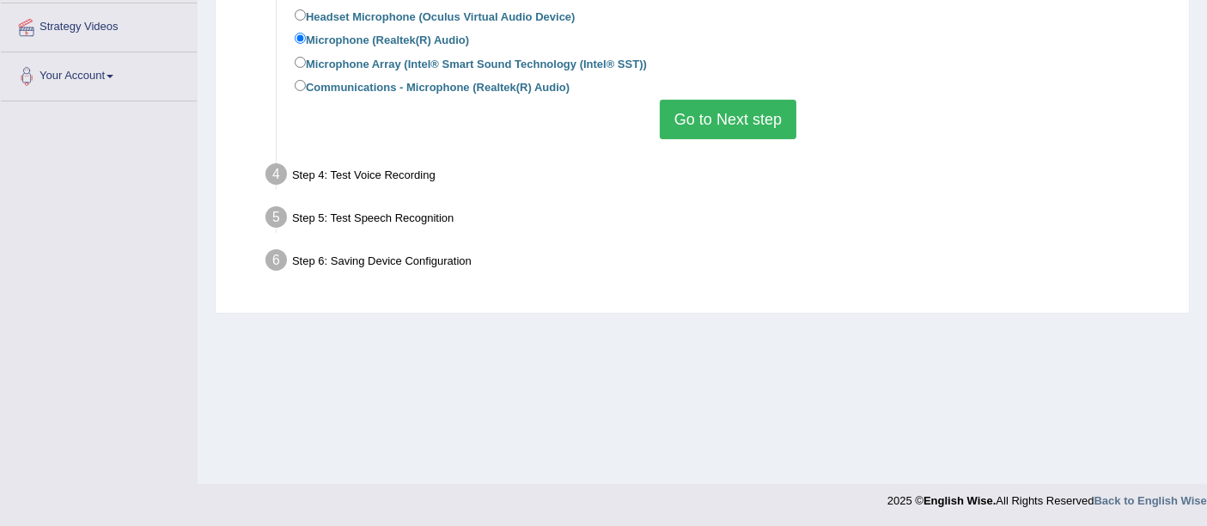
click at [736, 130] on button "Go to Next step" at bounding box center [728, 120] width 137 height 40
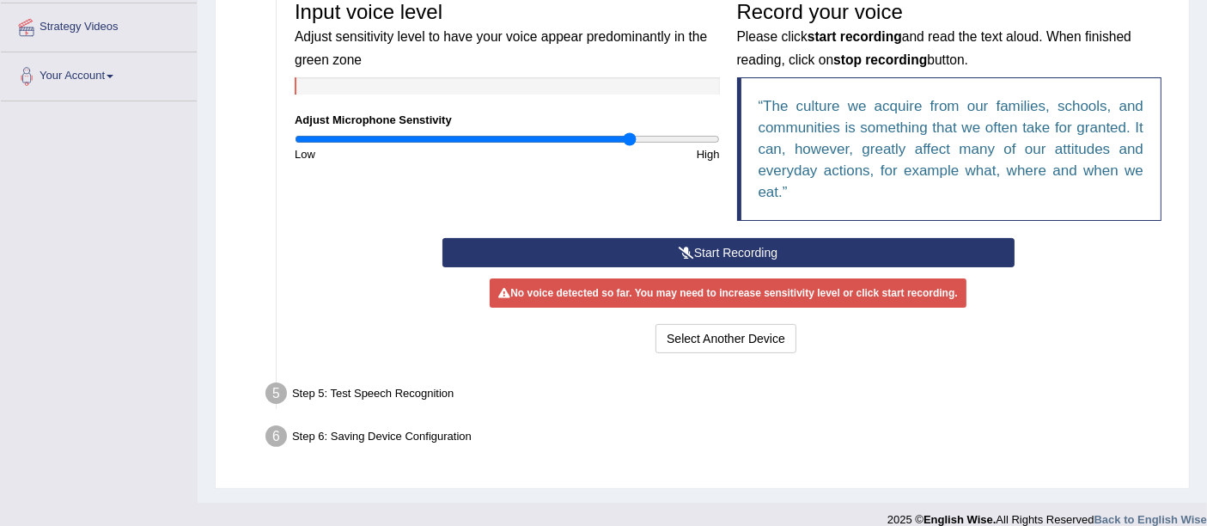
click at [628, 144] on input "range" at bounding box center [507, 139] width 425 height 14
click at [665, 248] on button "Start Recording" at bounding box center [729, 252] width 572 height 29
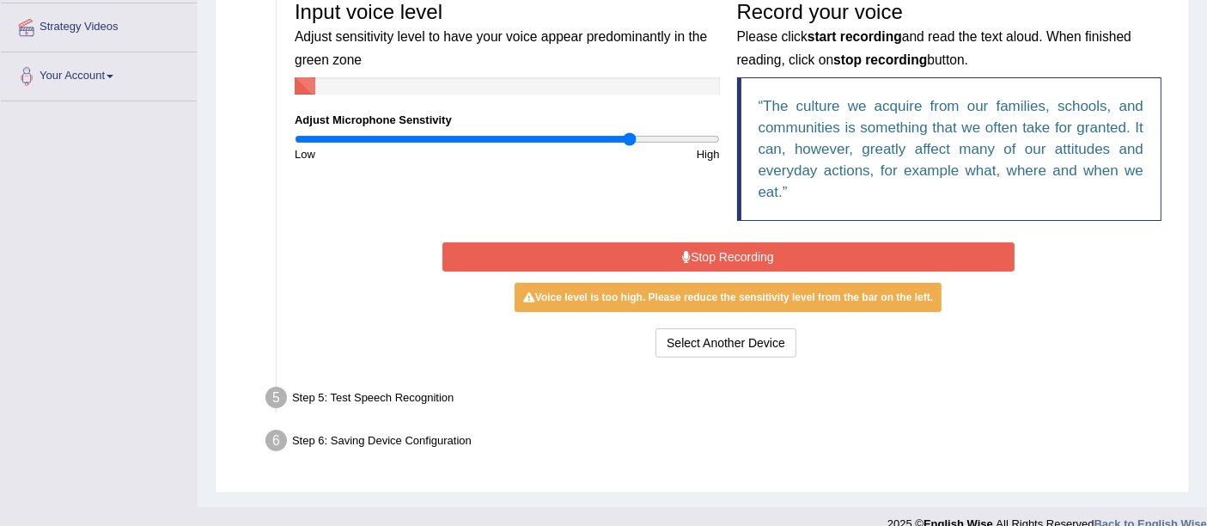
click at [717, 243] on button "Stop Recording" at bounding box center [729, 256] width 572 height 29
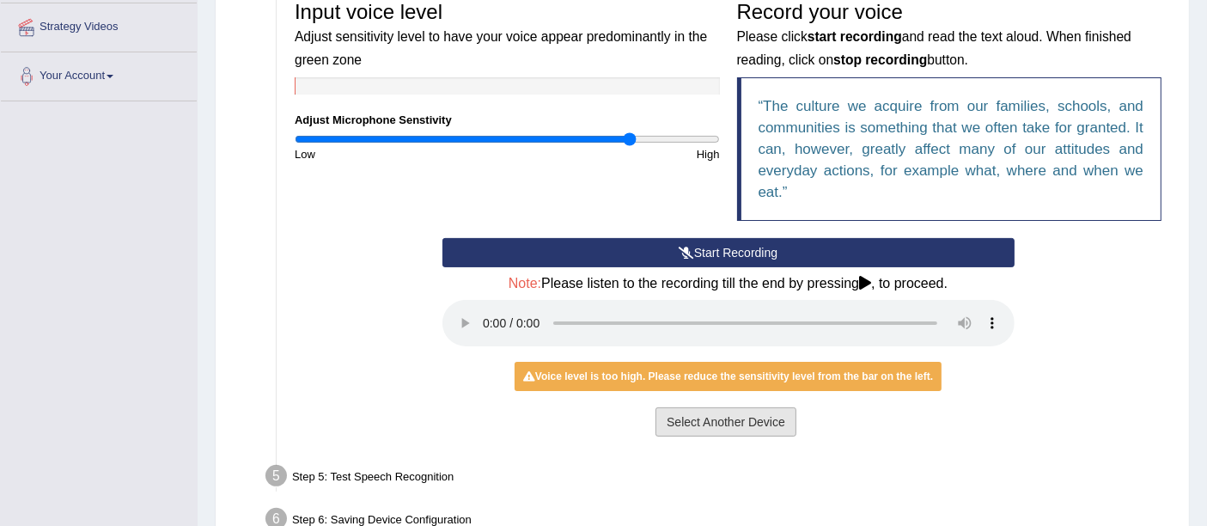
click at [688, 422] on button "Select Another Device" at bounding box center [726, 421] width 141 height 29
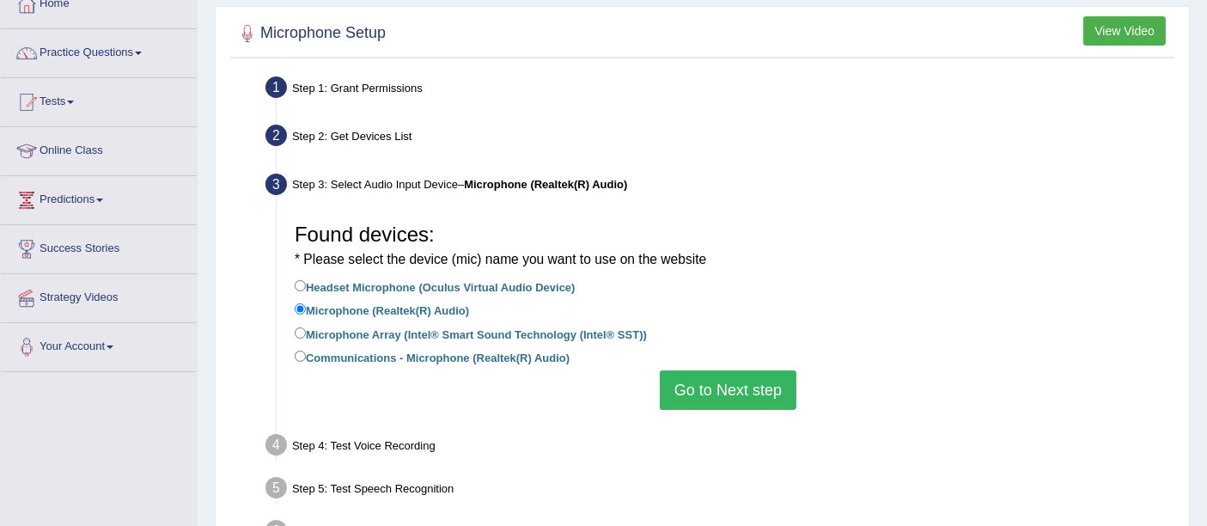
scroll to position [89, 0]
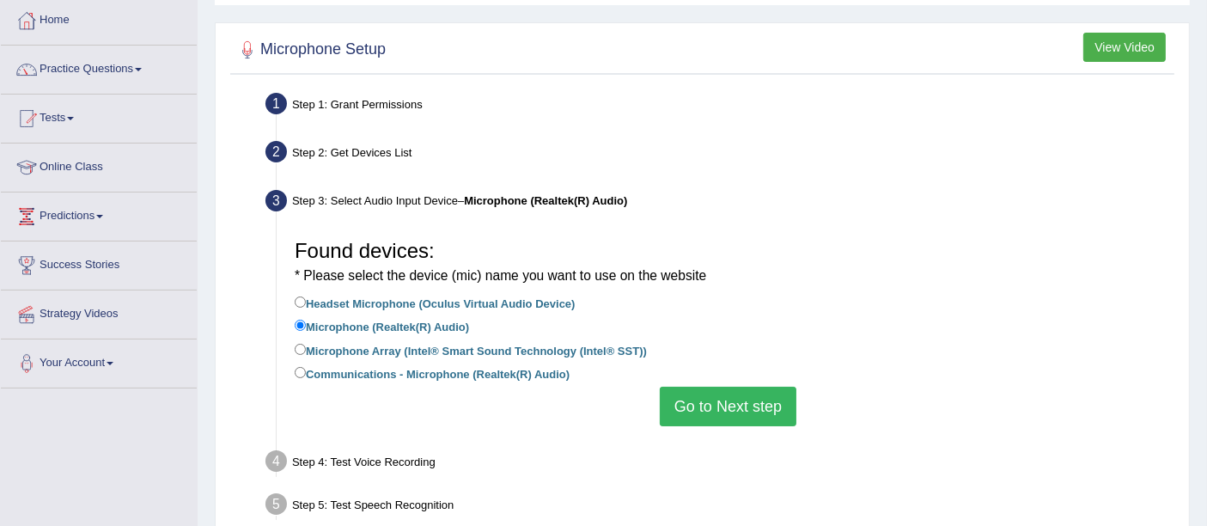
click at [384, 146] on div "Step 2: Get Devices List" at bounding box center [720, 155] width 924 height 38
click at [743, 404] on button "Go to Next step" at bounding box center [728, 407] width 137 height 40
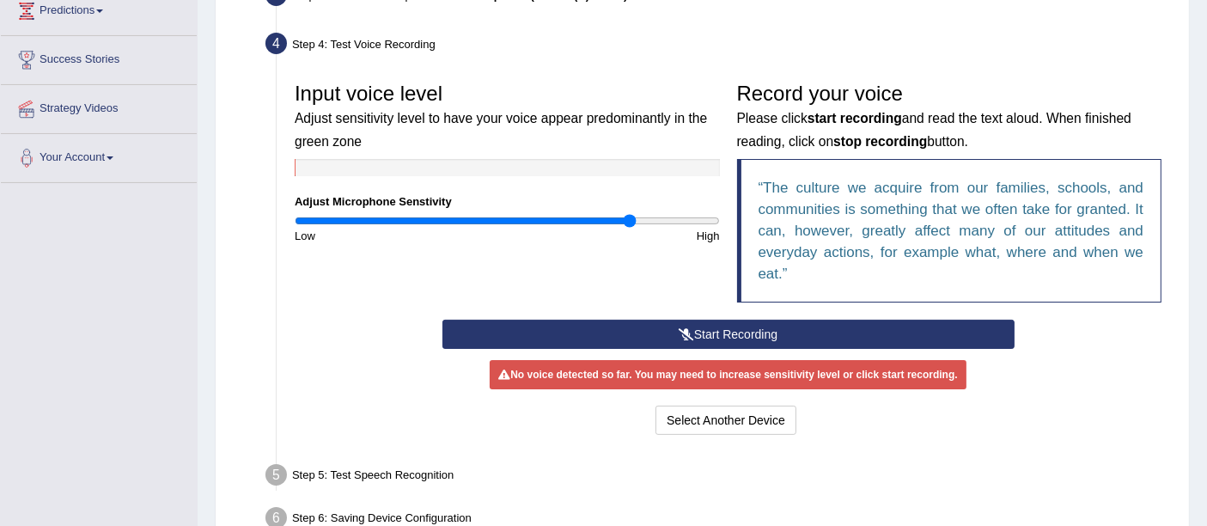
scroll to position [376, 0]
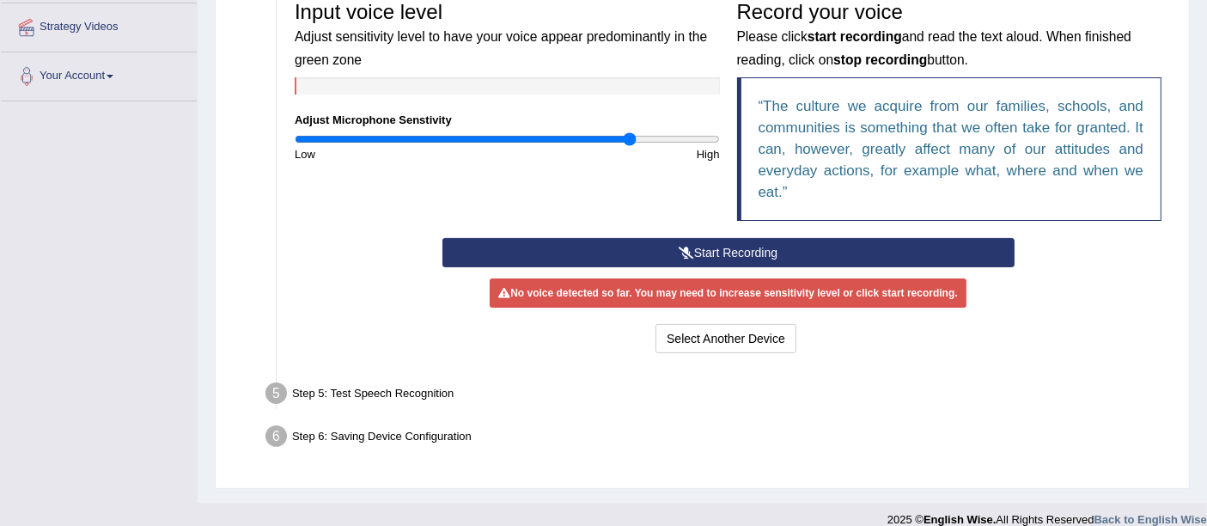
click at [734, 258] on button "Start Recording" at bounding box center [729, 252] width 572 height 29
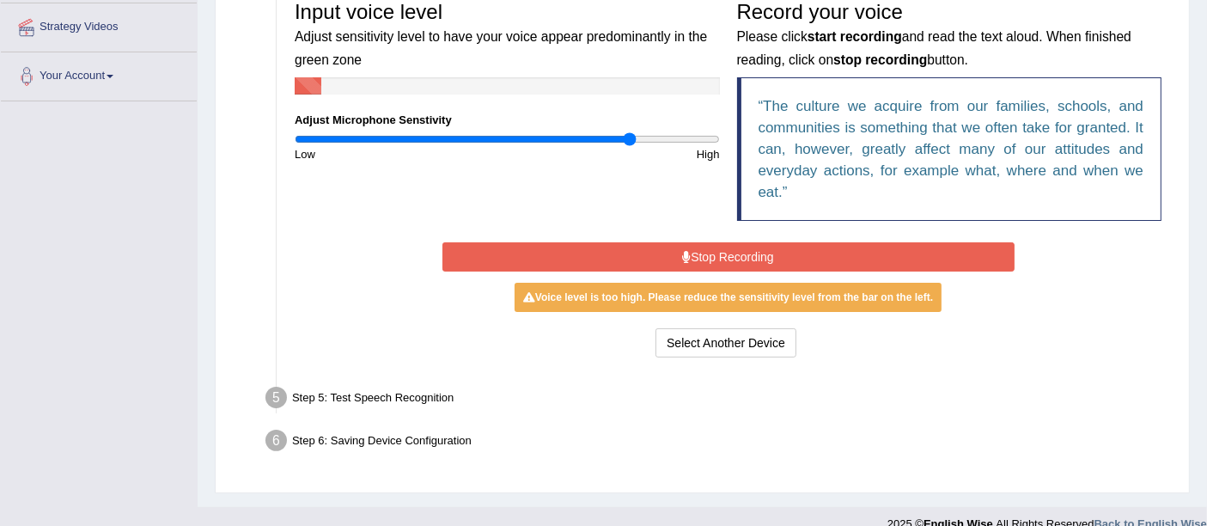
click at [734, 258] on button "Stop Recording" at bounding box center [729, 256] width 572 height 29
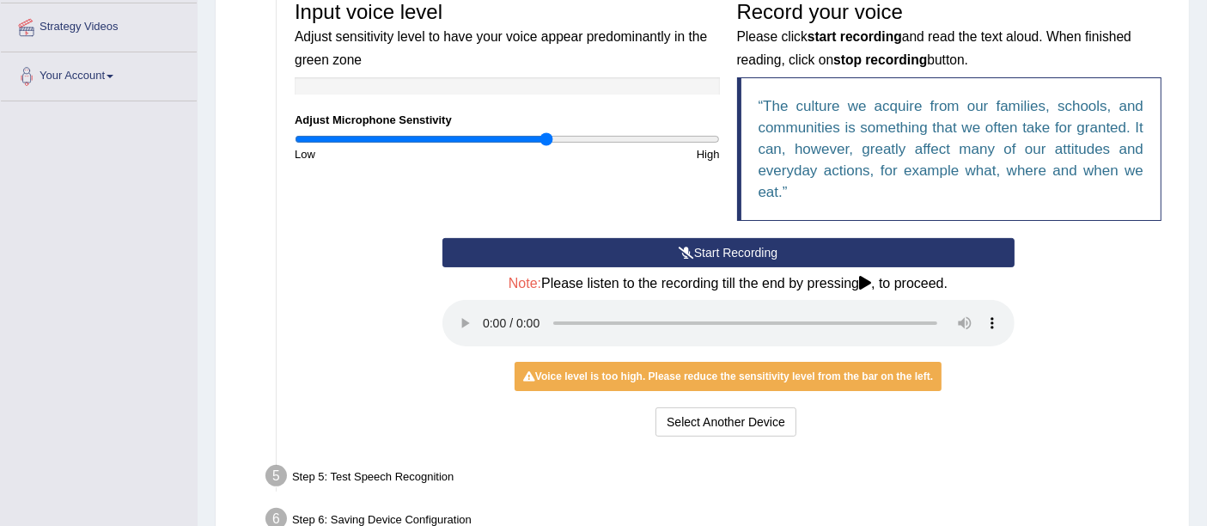
click at [545, 133] on input "range" at bounding box center [507, 139] width 425 height 14
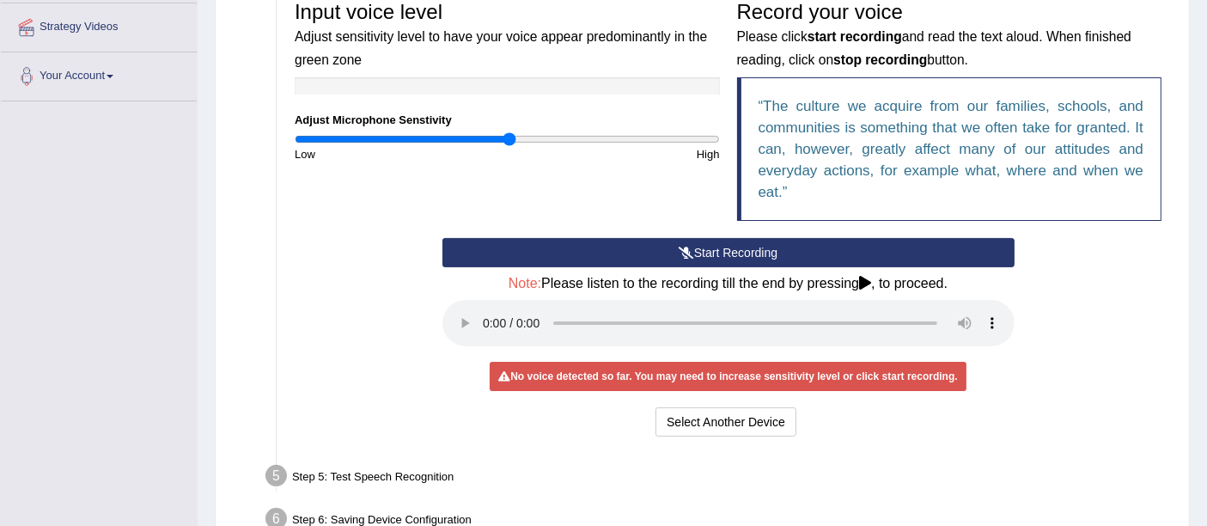
click at [509, 138] on input "range" at bounding box center [507, 139] width 425 height 14
click at [464, 133] on input "range" at bounding box center [507, 139] width 425 height 14
click at [503, 138] on input "range" at bounding box center [507, 139] width 425 height 14
click at [444, 146] on div "Low" at bounding box center [396, 154] width 221 height 16
click at [476, 132] on input "range" at bounding box center [507, 139] width 425 height 14
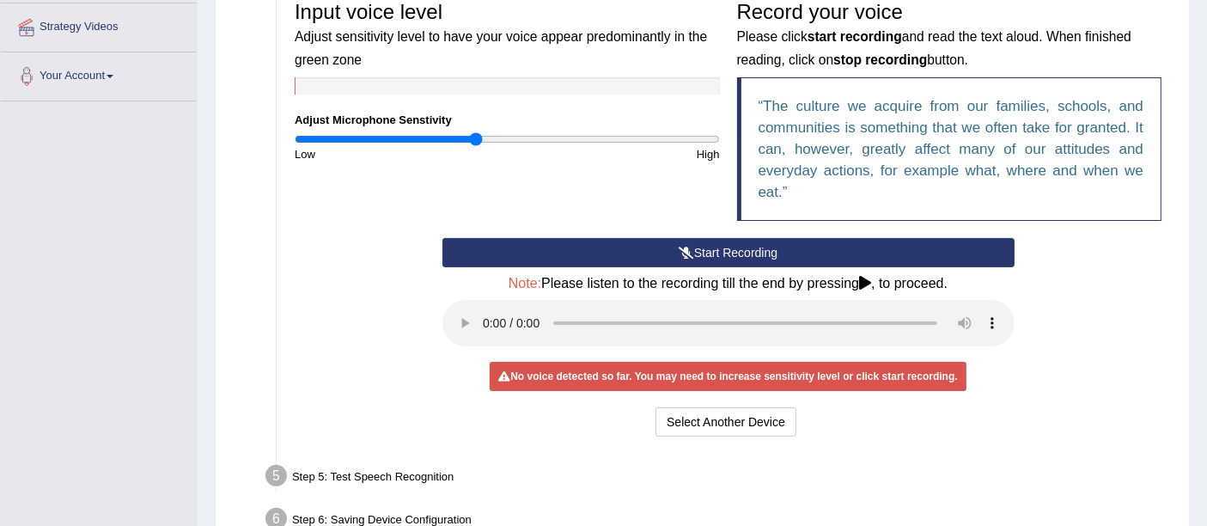
click at [710, 247] on button "Start Recording" at bounding box center [729, 252] width 572 height 29
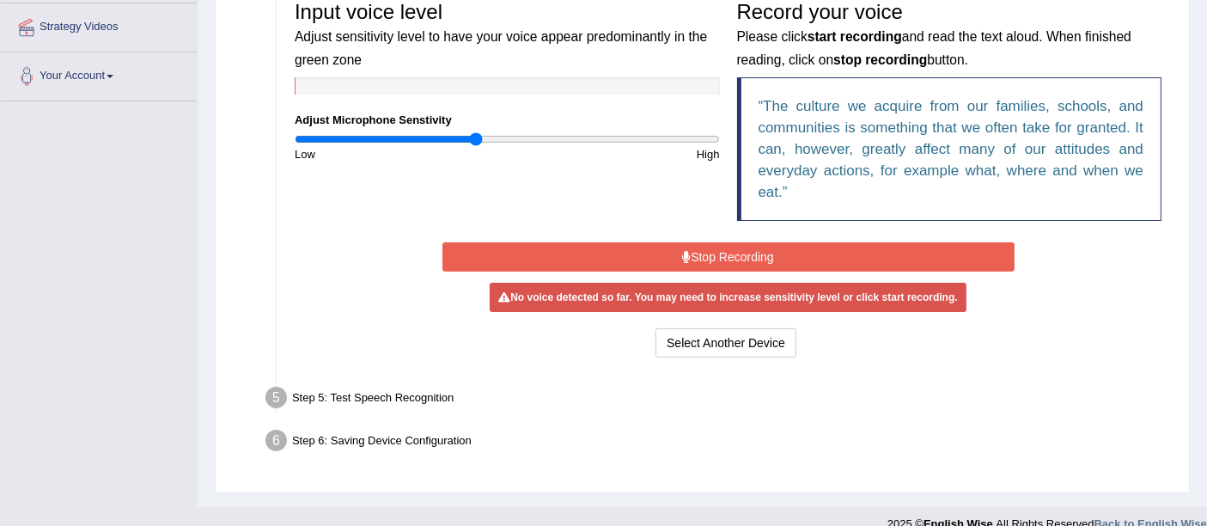
click at [699, 253] on button "Stop Recording" at bounding box center [729, 256] width 572 height 29
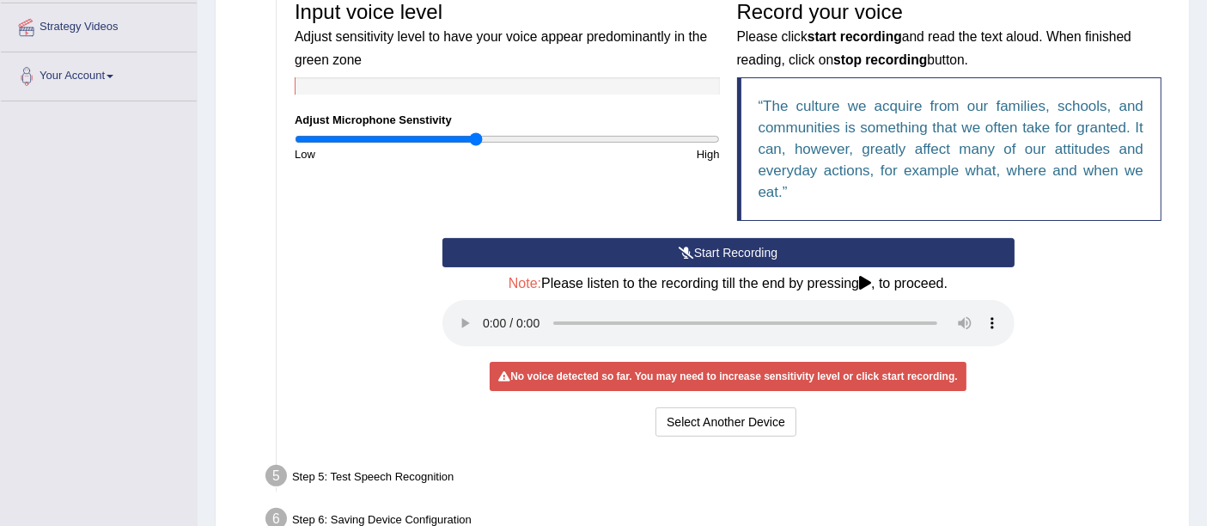
click at [864, 283] on h4 "Note: Please listen to the recording till the end by pressing , to proceed." at bounding box center [729, 283] width 572 height 15
click at [864, 281] on icon at bounding box center [865, 283] width 12 height 14
click at [933, 391] on div "Start Recording Stop Recording Note: Please listen to the recording till the en…" at bounding box center [729, 339] width 590 height 203
click at [994, 400] on div "Start Recording Stop Recording Note: Please listen to the recording till the en…" at bounding box center [729, 339] width 590 height 203
click at [997, 393] on div "Start Recording Stop Recording Note: Please listen to the recording till the en…" at bounding box center [729, 339] width 590 height 203
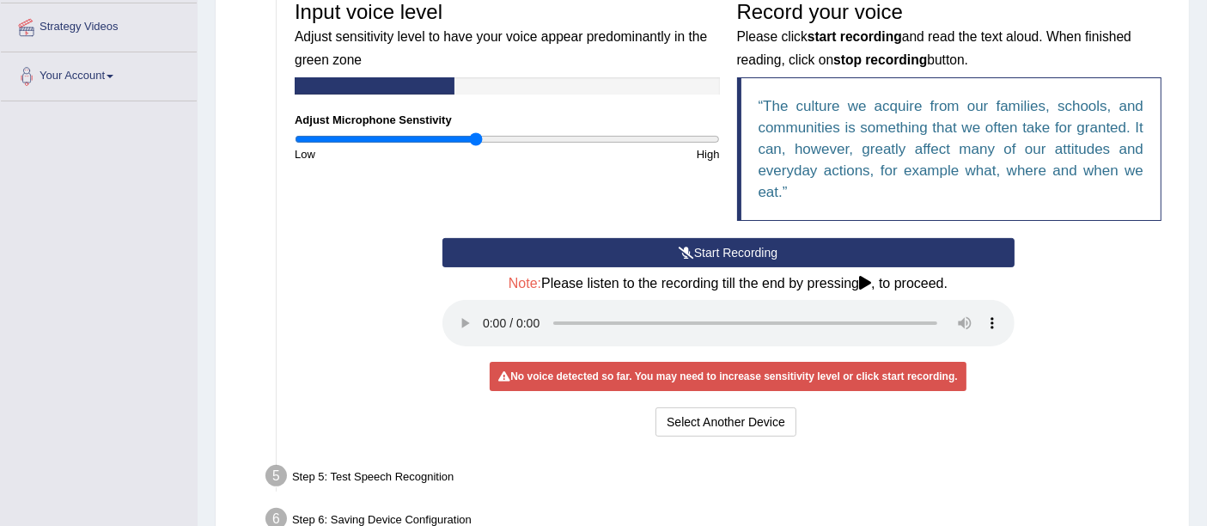
click at [994, 385] on div "Start Recording Stop Recording Note: Please listen to the recording till the en…" at bounding box center [729, 339] width 590 height 203
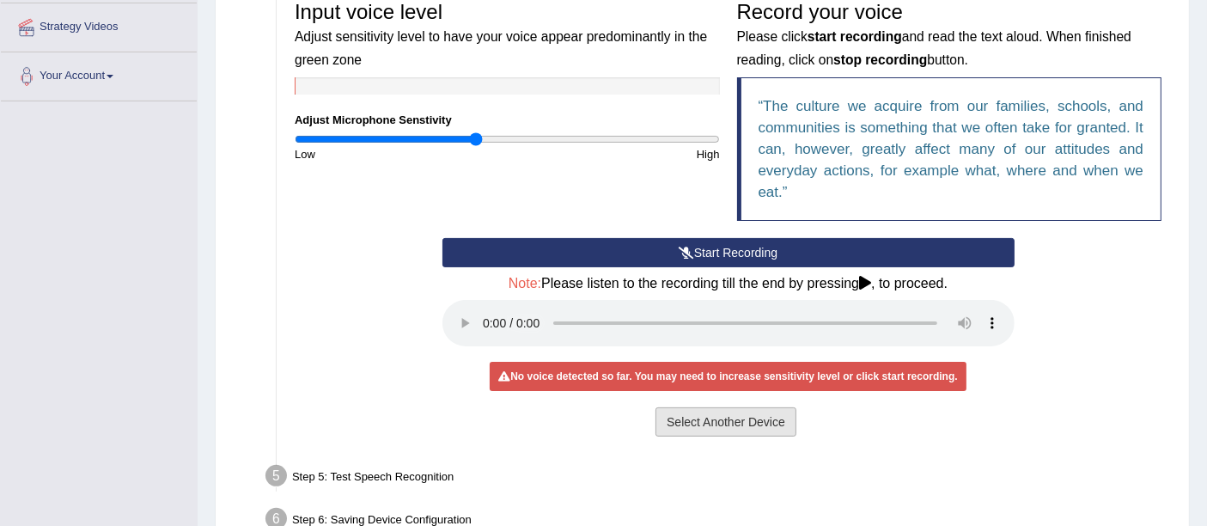
click at [703, 419] on button "Select Another Device" at bounding box center [726, 421] width 141 height 29
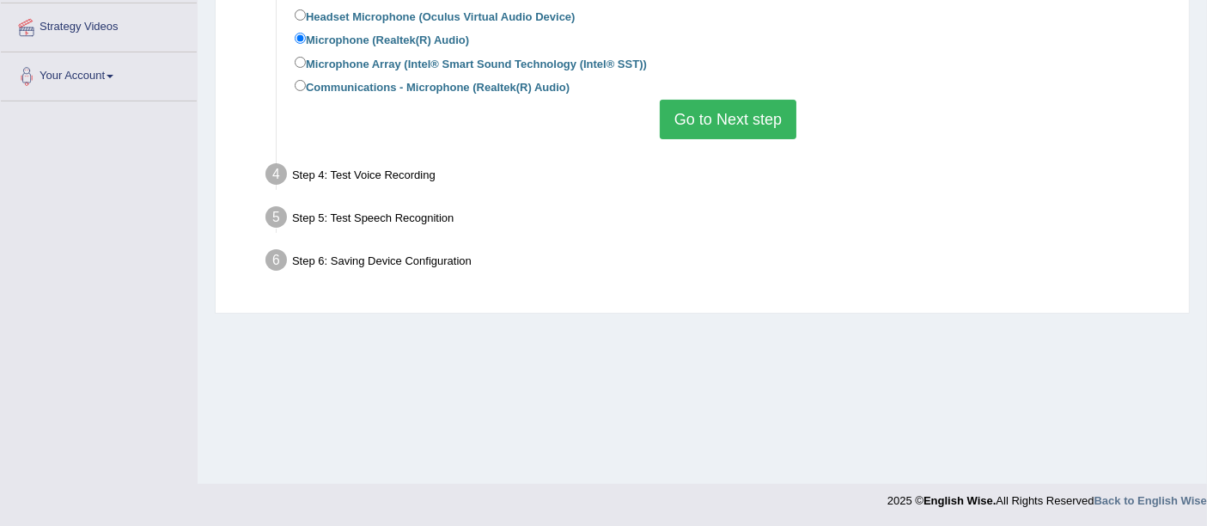
click at [716, 124] on button "Go to Next step" at bounding box center [728, 120] width 137 height 40
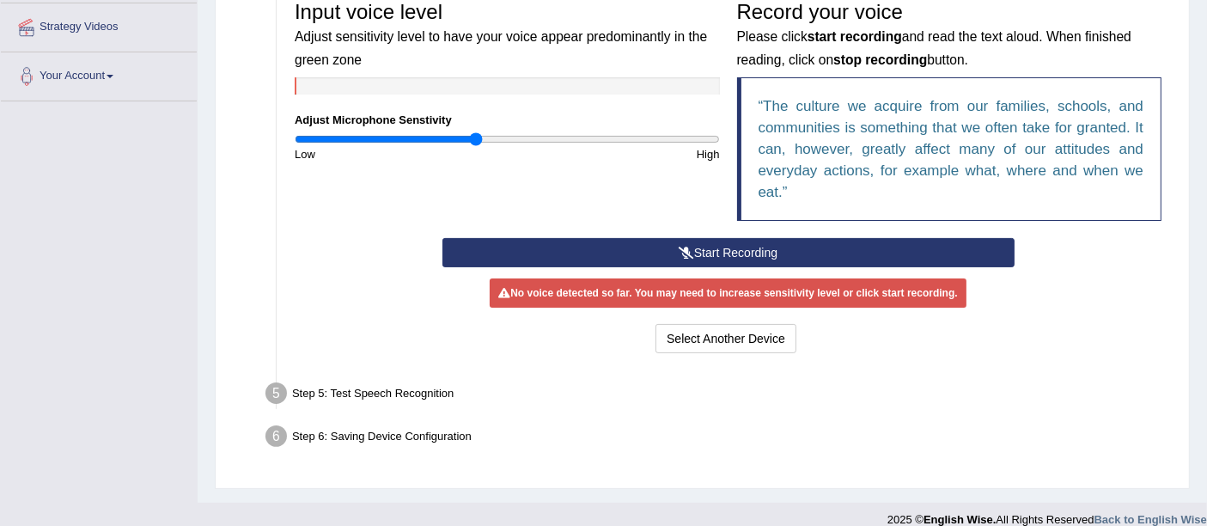
click at [751, 248] on button "Start Recording" at bounding box center [729, 252] width 572 height 29
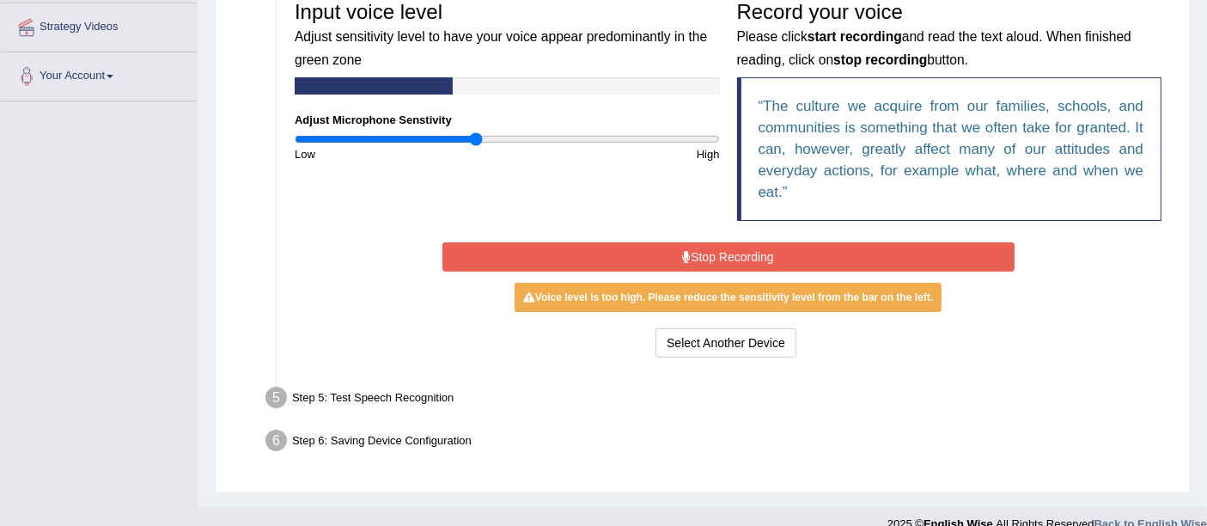
click at [751, 248] on button "Stop Recording" at bounding box center [729, 256] width 572 height 29
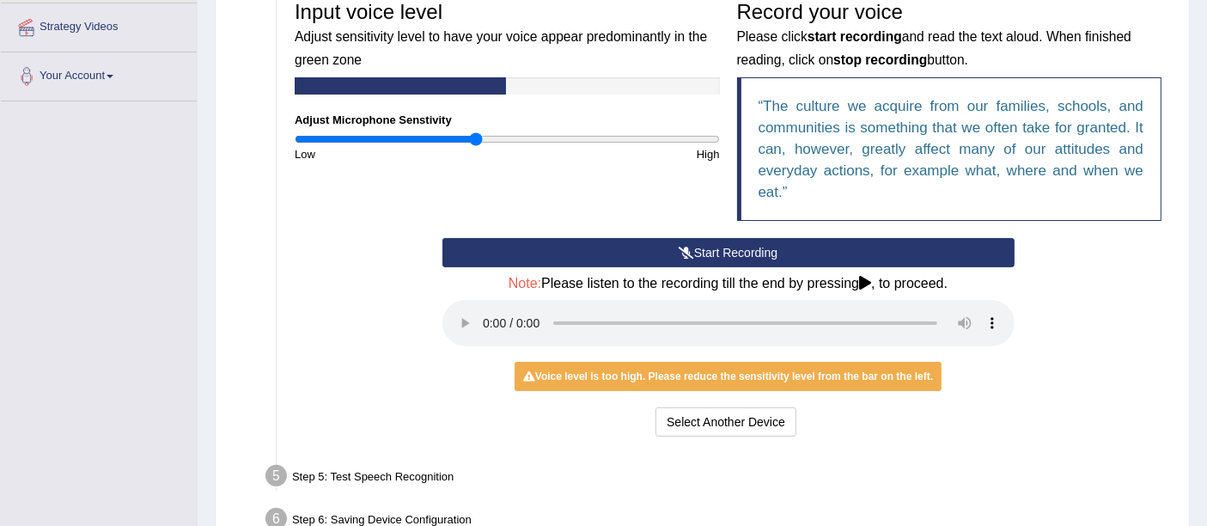
drag, startPoint x: 871, startPoint y: 284, endPoint x: 847, endPoint y: 284, distance: 24.1
click at [871, 284] on icon at bounding box center [865, 283] width 12 height 14
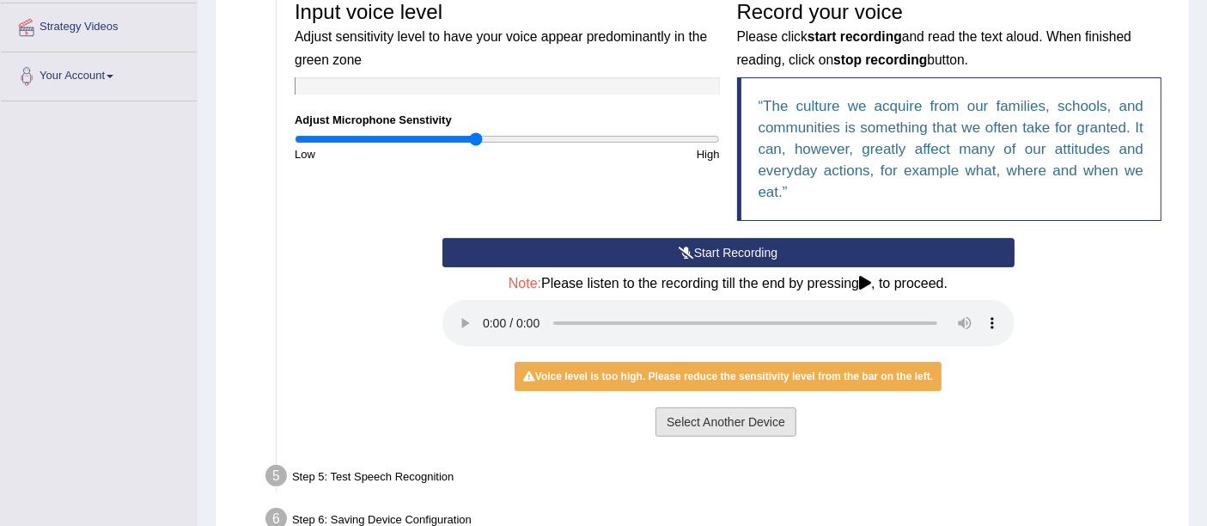
click at [717, 419] on button "Select Another Device" at bounding box center [726, 421] width 141 height 29
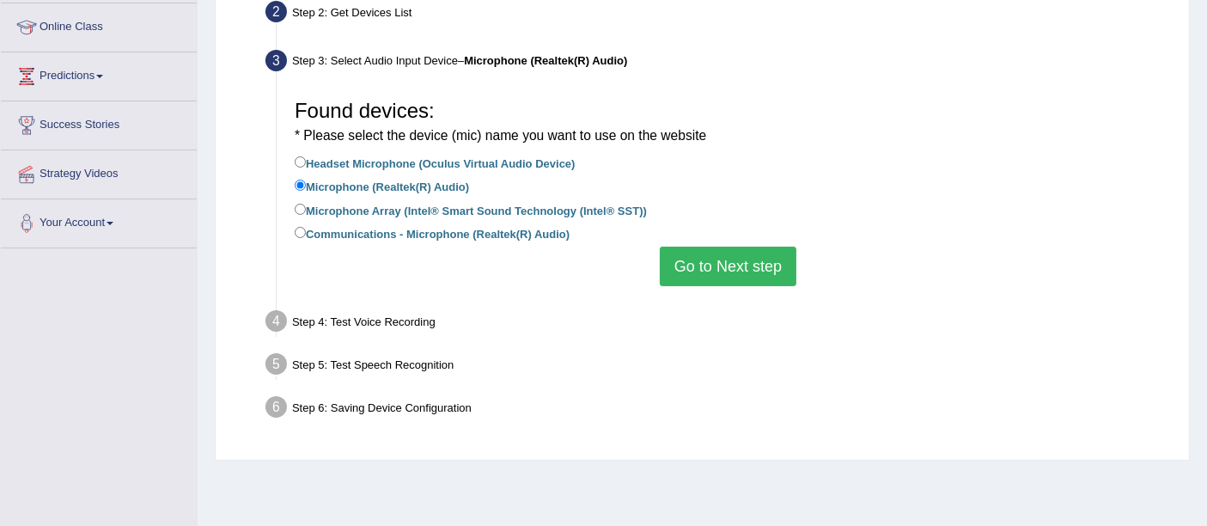
scroll to position [0, 0]
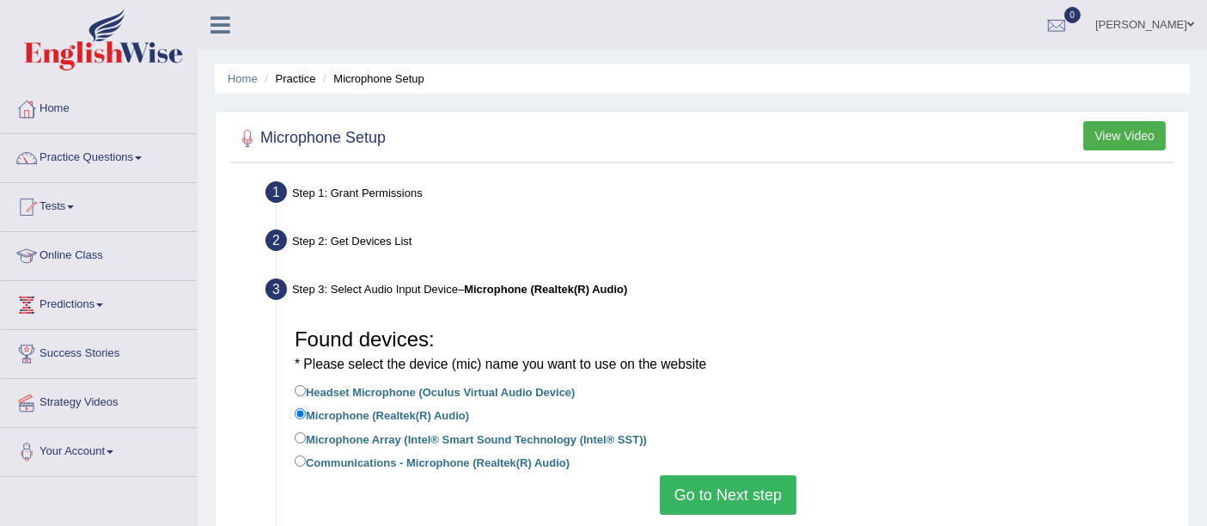
click at [1100, 134] on button "View Video" at bounding box center [1125, 135] width 83 height 29
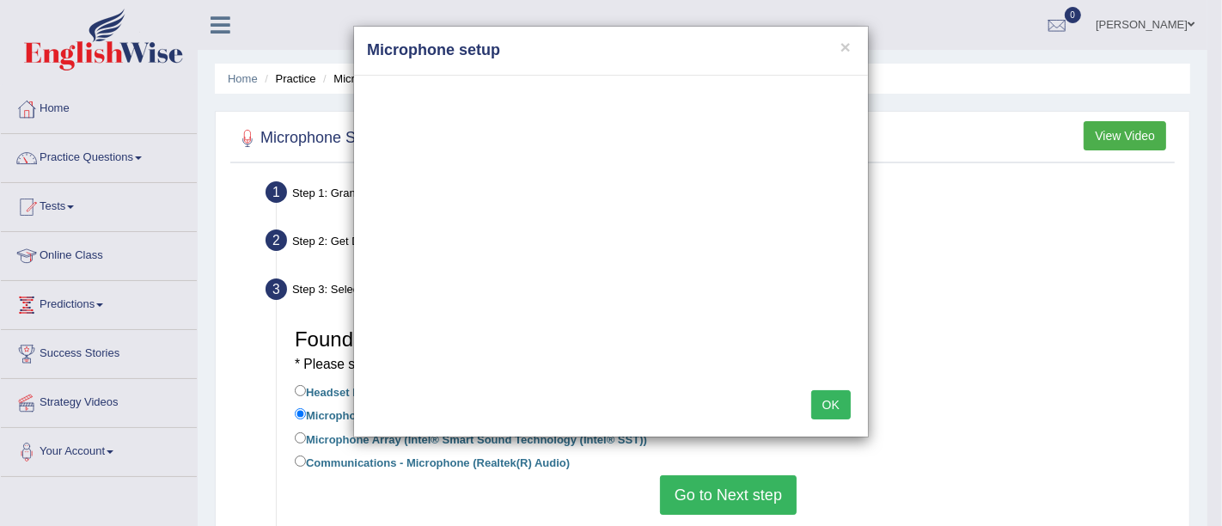
click at [822, 390] on button "OK" at bounding box center [831, 404] width 40 height 29
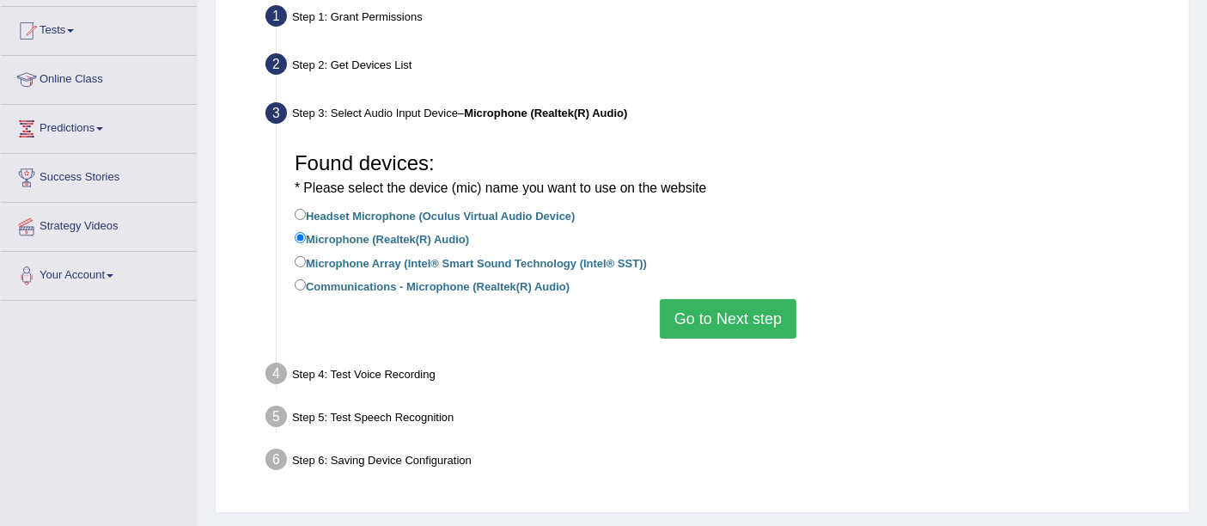
scroll to position [191, 0]
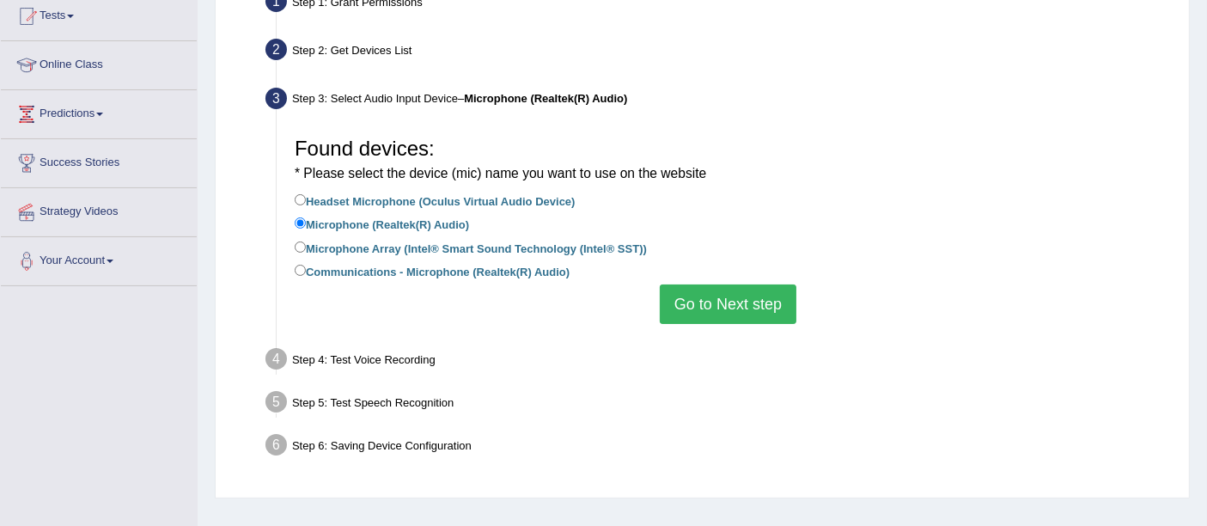
click at [729, 308] on button "Go to Next step" at bounding box center [728, 304] width 137 height 40
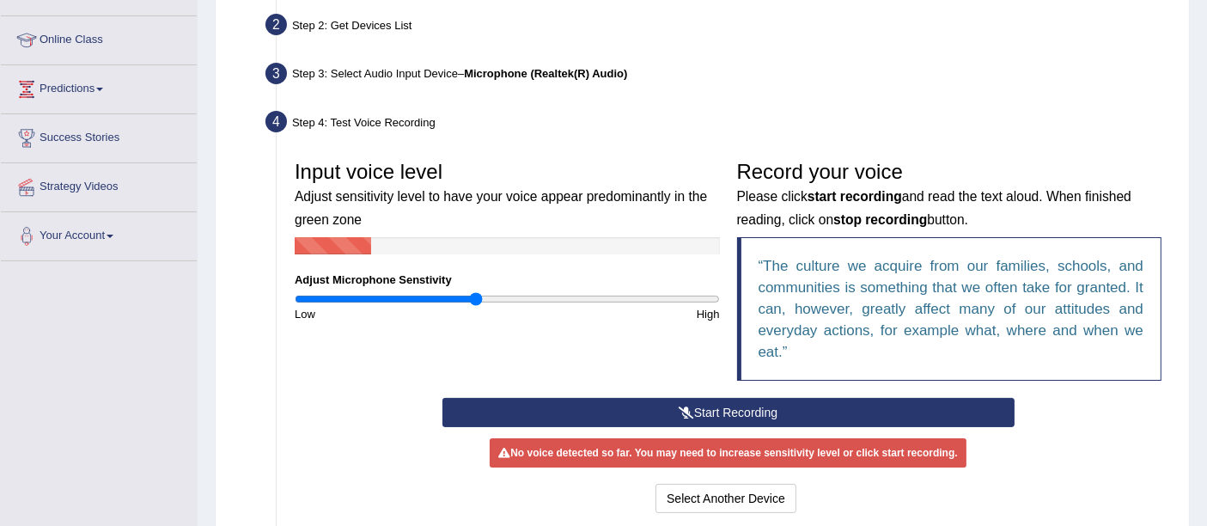
scroll to position [286, 0]
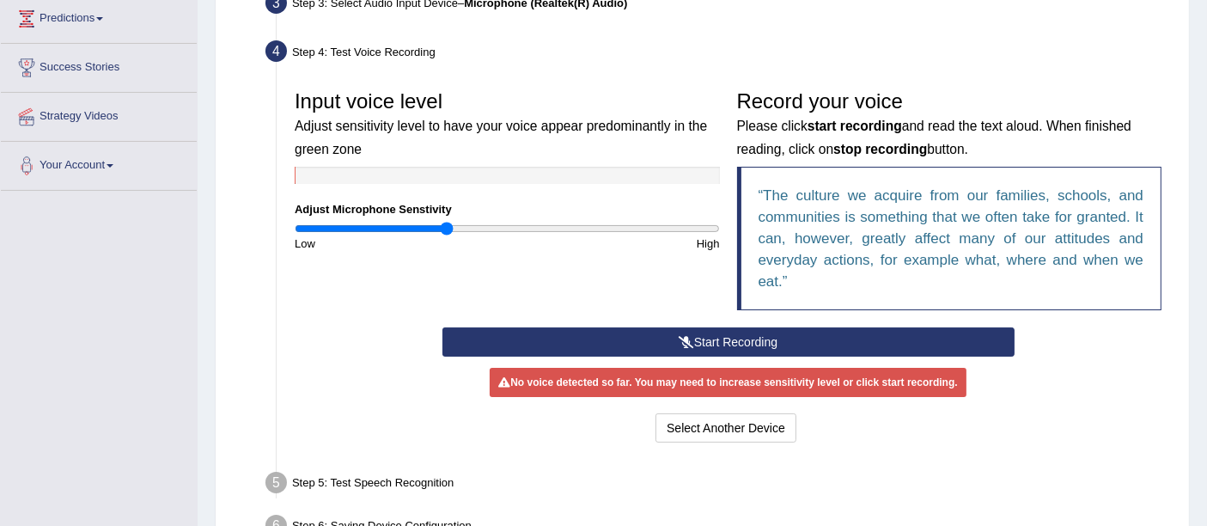
type input "0.72"
click at [449, 227] on input "range" at bounding box center [507, 229] width 425 height 14
click at [705, 343] on button "Start Recording" at bounding box center [729, 341] width 572 height 29
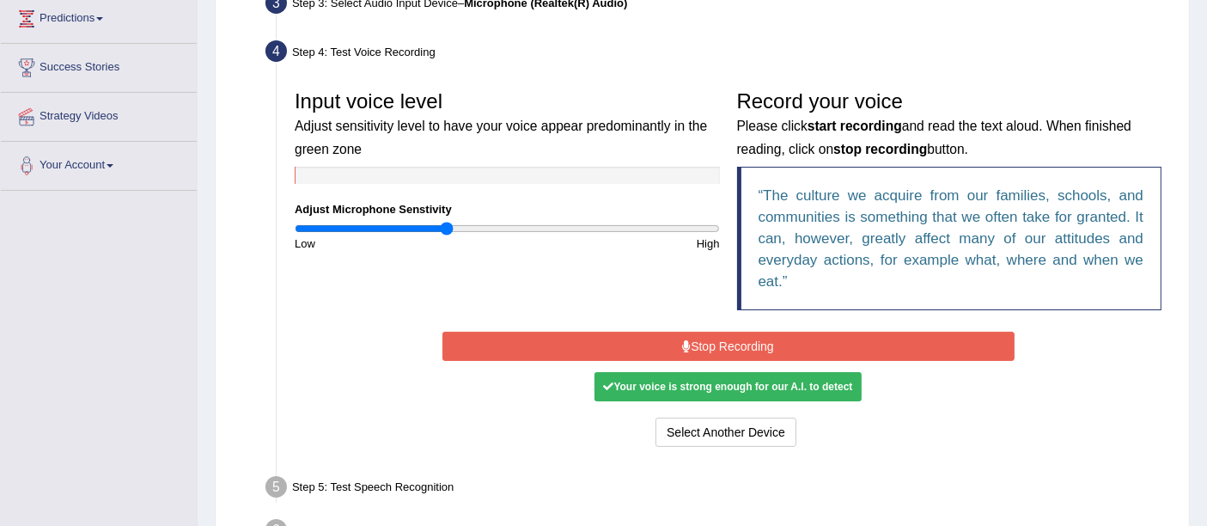
click at [705, 343] on button "Stop Recording" at bounding box center [729, 346] width 572 height 29
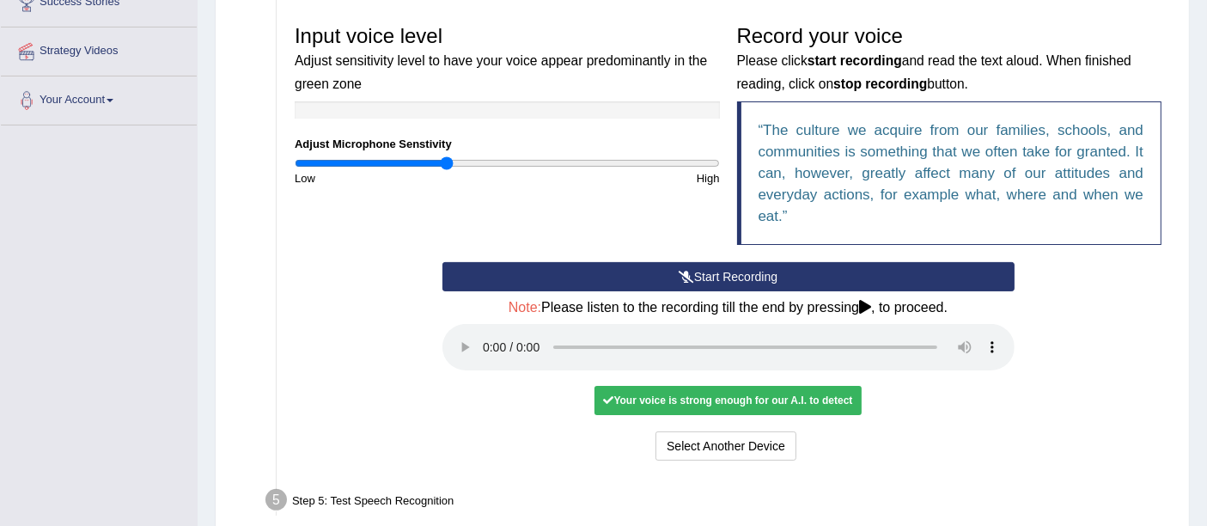
scroll to position [382, 0]
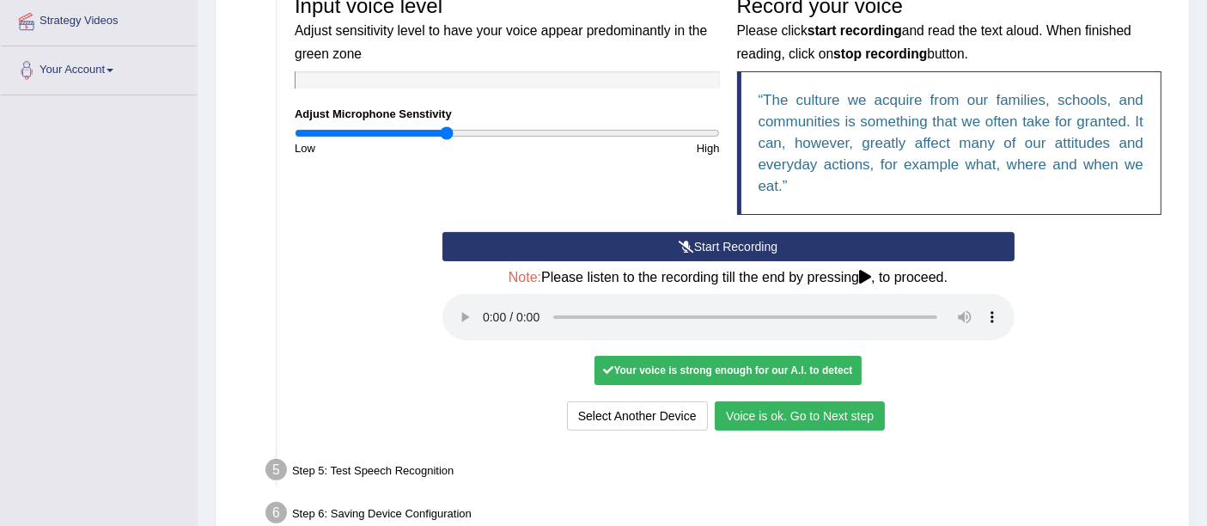
click at [775, 417] on button "Voice is ok. Go to Next step" at bounding box center [800, 415] width 170 height 29
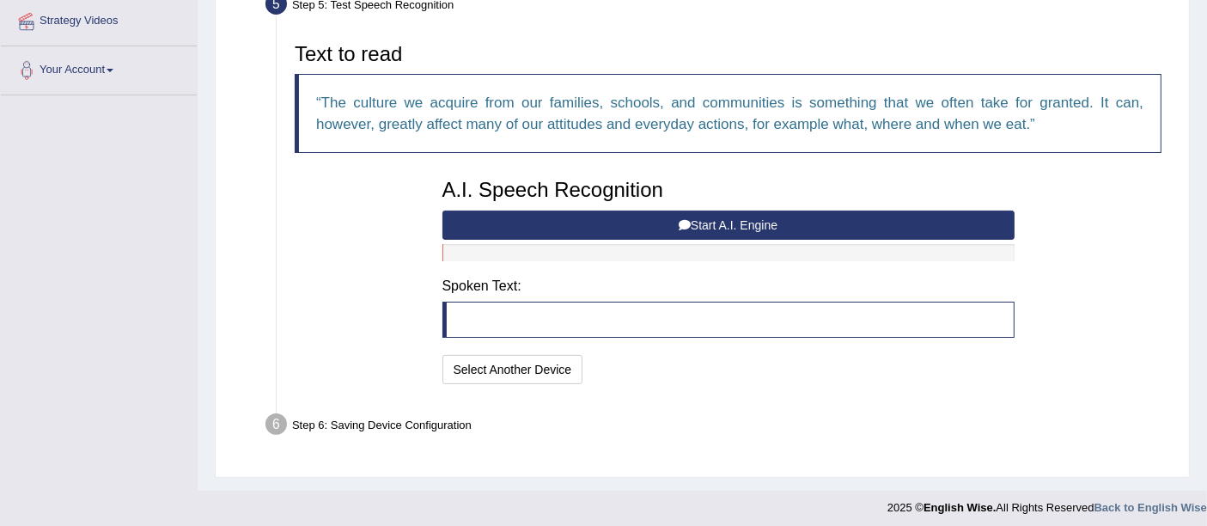
click at [700, 223] on button "Start A.I. Engine" at bounding box center [729, 225] width 572 height 29
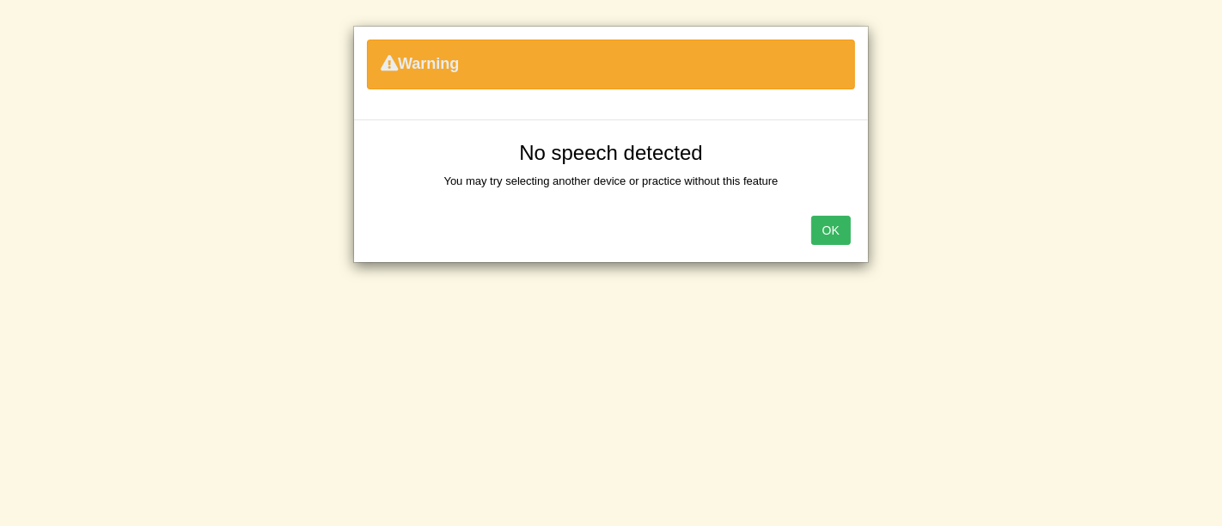
click at [845, 227] on button "OK" at bounding box center [831, 230] width 40 height 29
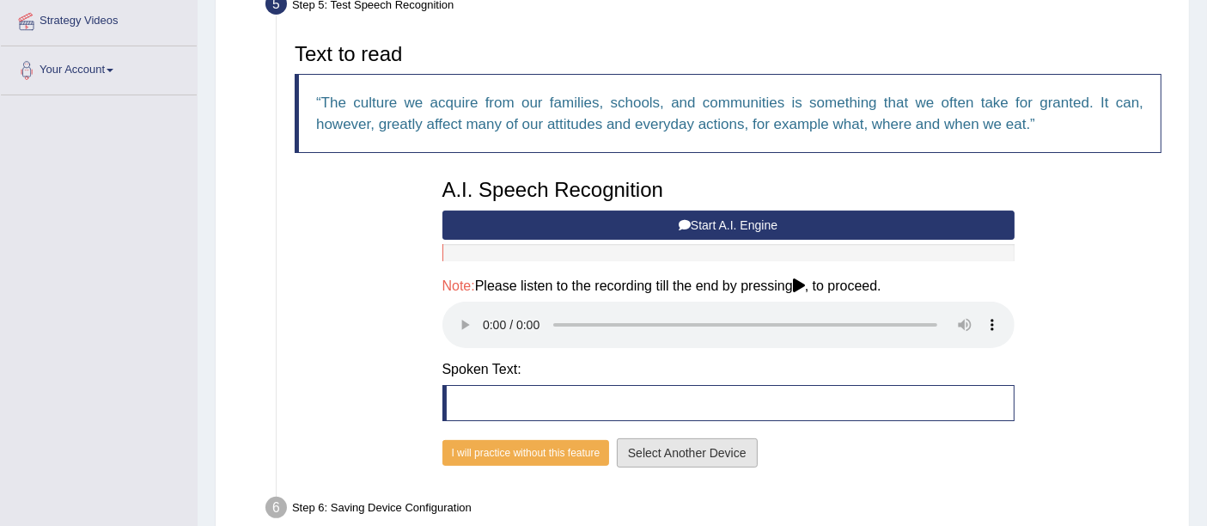
click at [653, 453] on button "Select Another Device" at bounding box center [687, 452] width 141 height 29
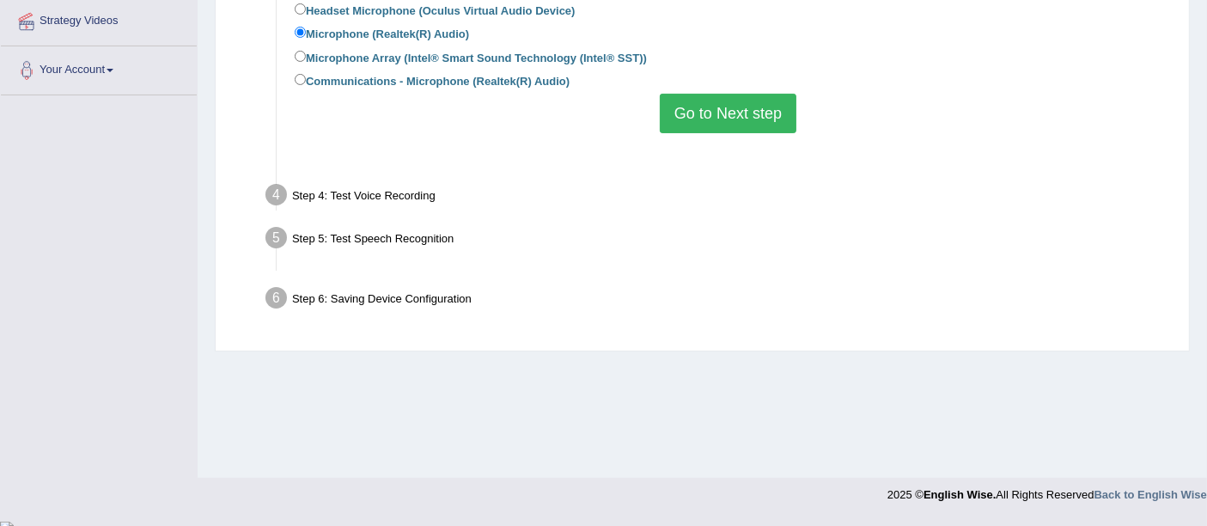
scroll to position [376, 0]
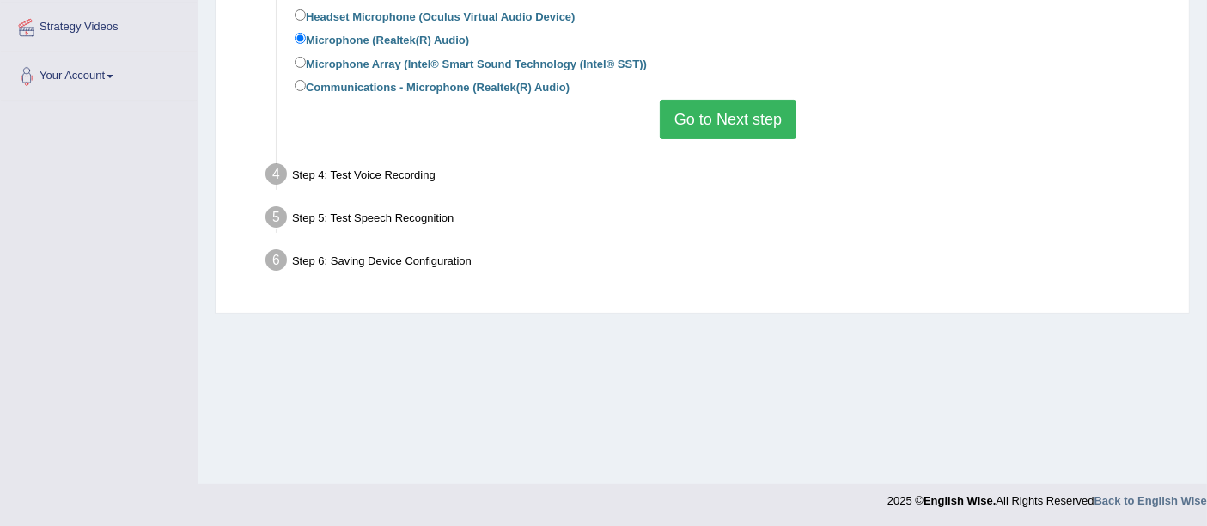
click at [721, 116] on button "Go to Next step" at bounding box center [728, 120] width 137 height 40
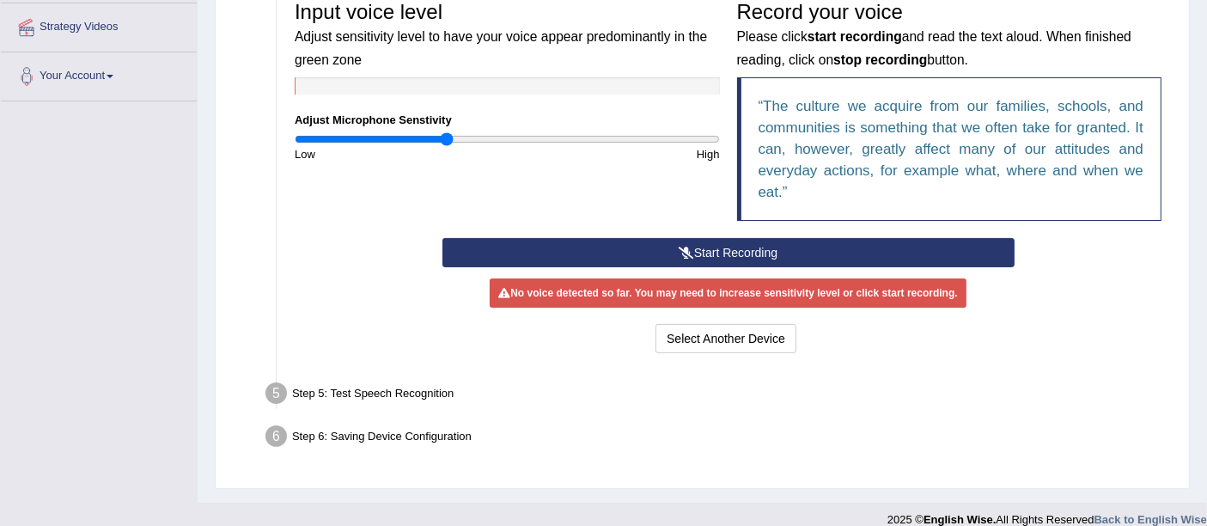
click at [705, 253] on button "Start Recording" at bounding box center [729, 252] width 572 height 29
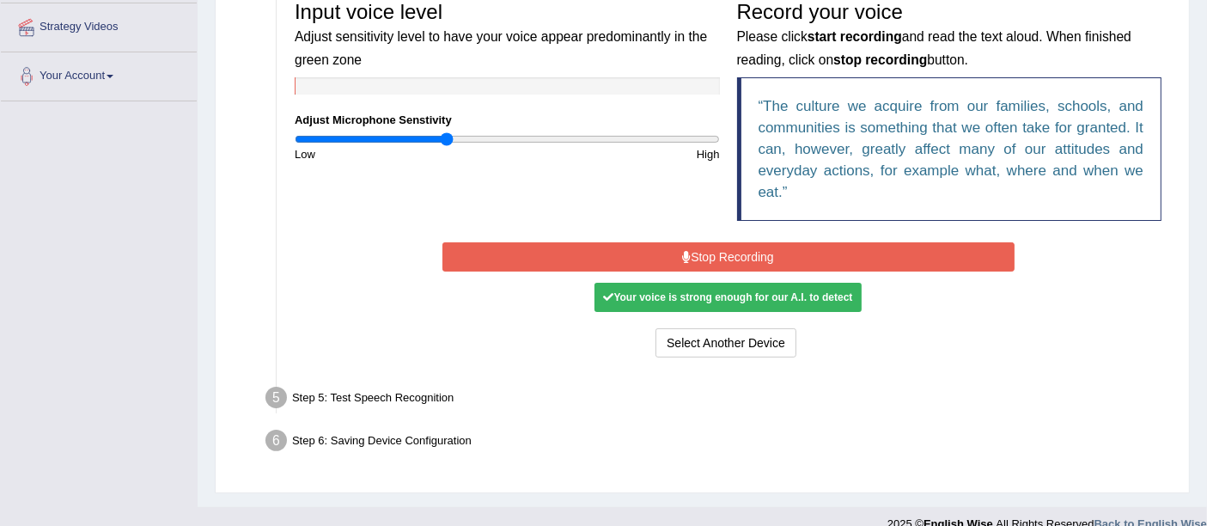
click at [689, 260] on button "Stop Recording" at bounding box center [729, 256] width 572 height 29
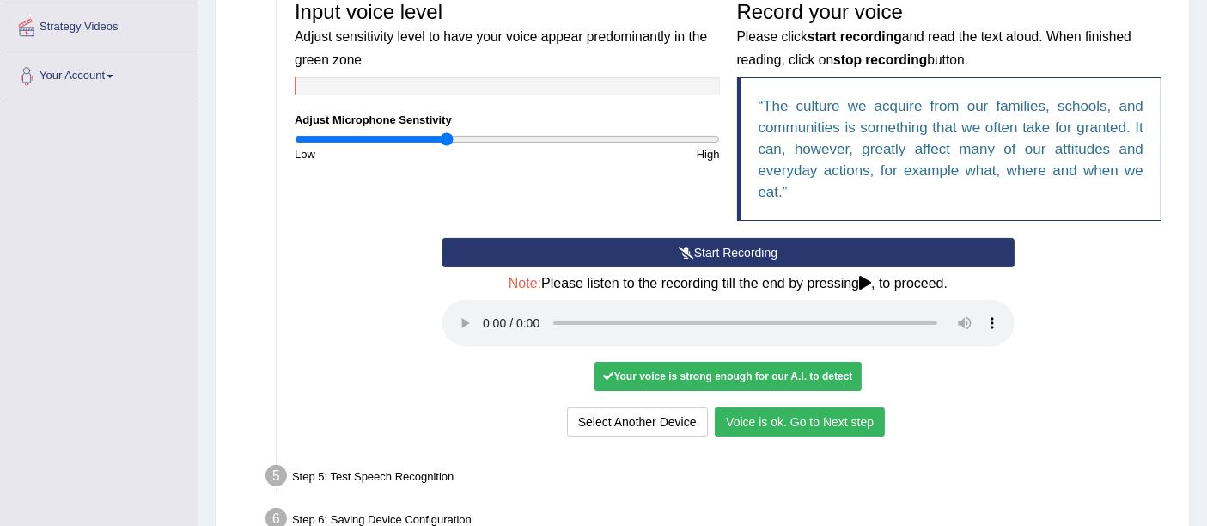
click at [803, 416] on button "Voice is ok. Go to Next step" at bounding box center [800, 421] width 170 height 29
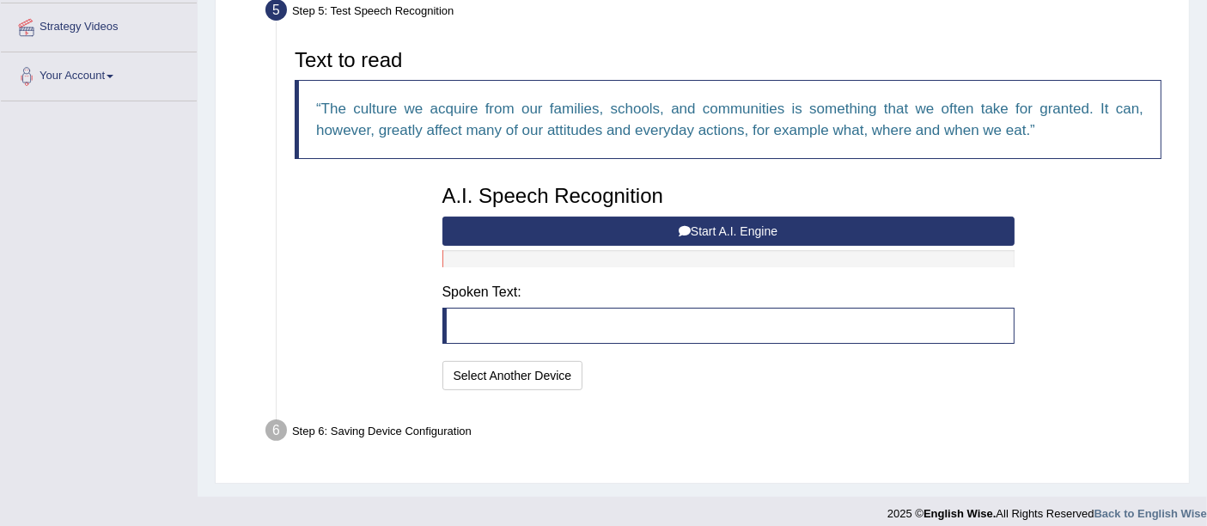
click at [737, 231] on button "Start A.I. Engine" at bounding box center [729, 231] width 572 height 29
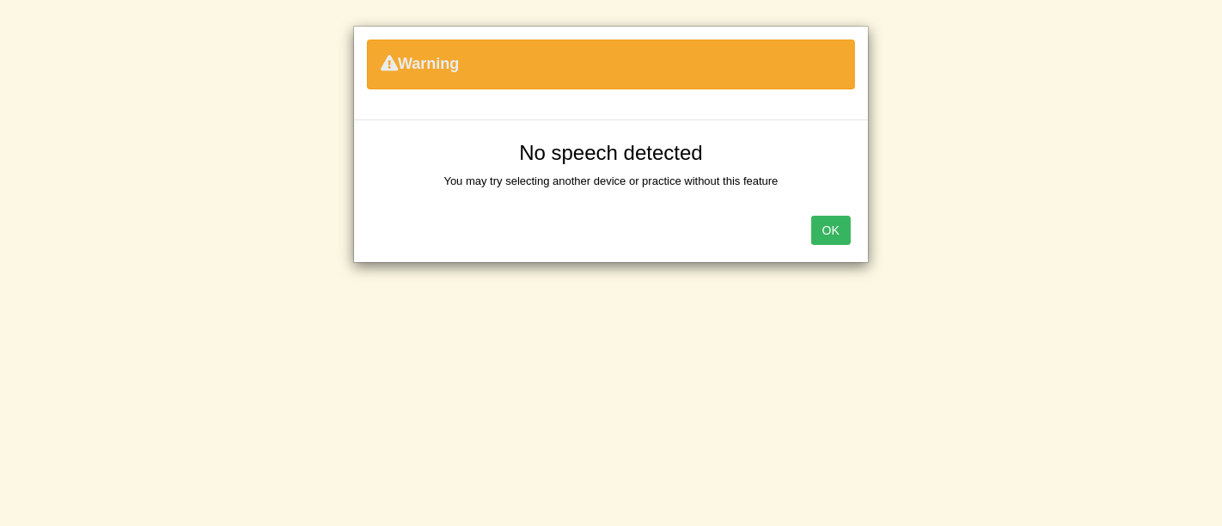
click at [827, 224] on button "OK" at bounding box center [831, 230] width 40 height 29
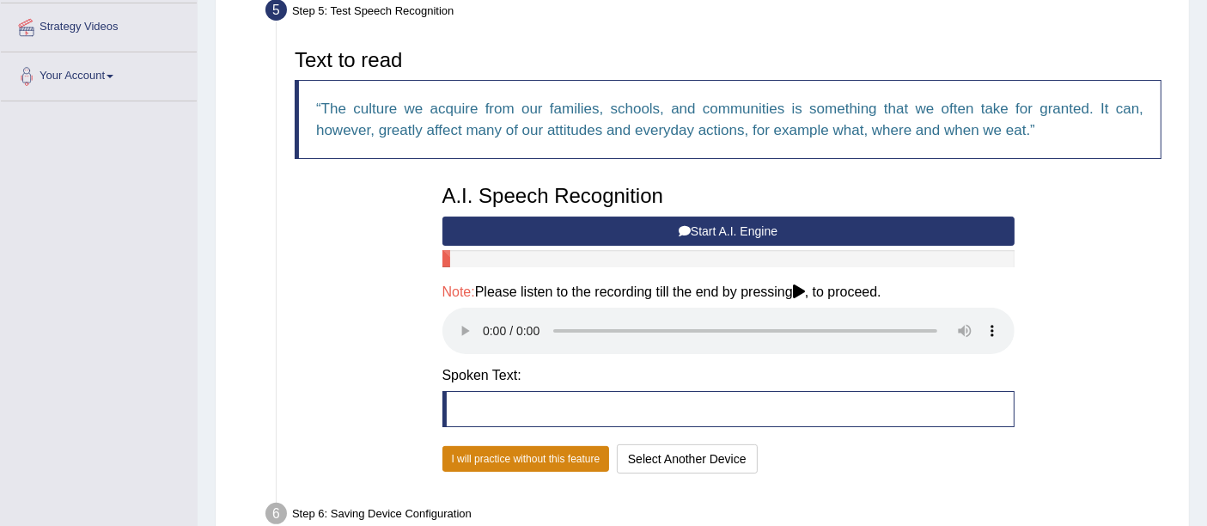
click at [517, 457] on button "I will practice without this feature" at bounding box center [527, 459] width 168 height 26
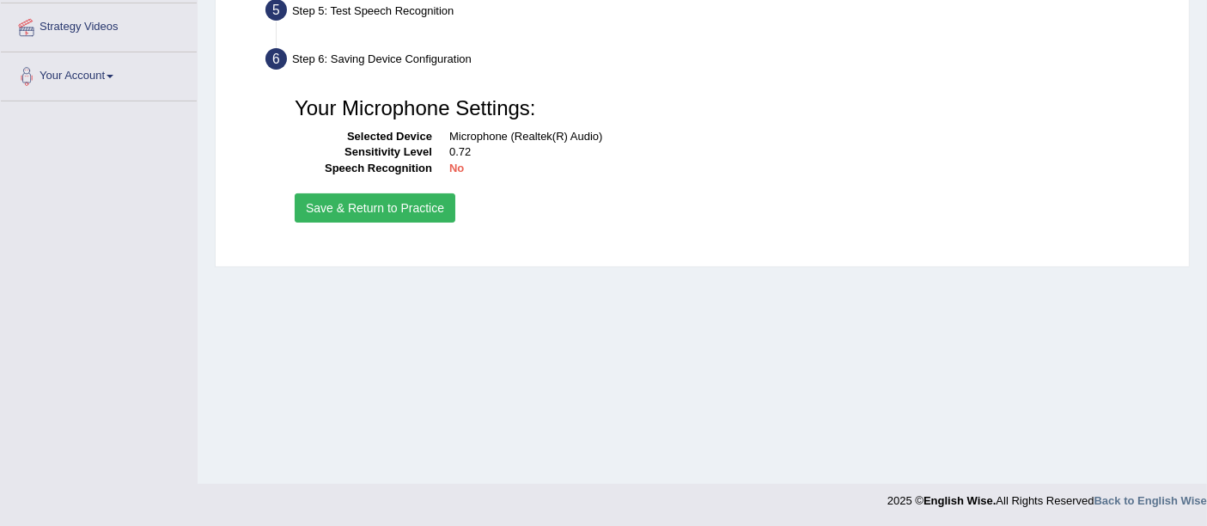
click at [385, 205] on button "Save & Return to Practice" at bounding box center [375, 207] width 161 height 29
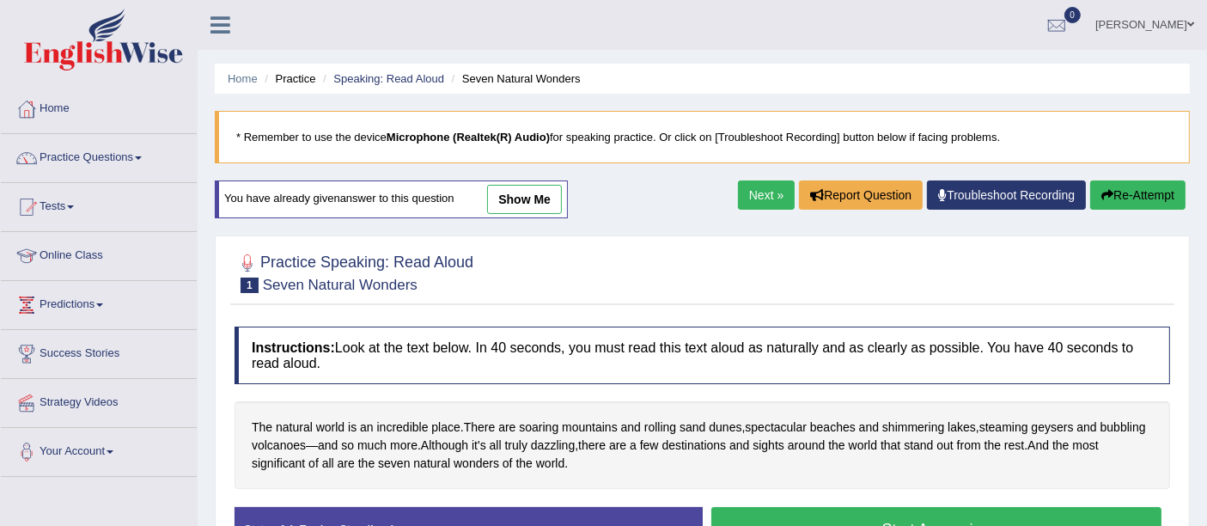
click at [993, 200] on link "Troubleshoot Recording" at bounding box center [1006, 194] width 159 height 29
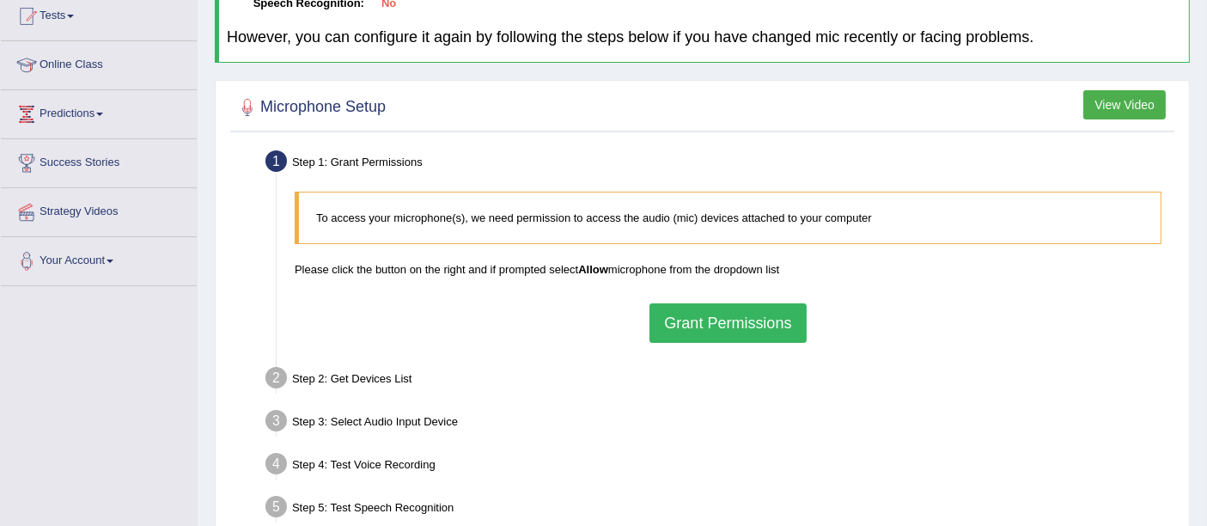
click at [703, 326] on button "Grant Permissions" at bounding box center [728, 323] width 156 height 40
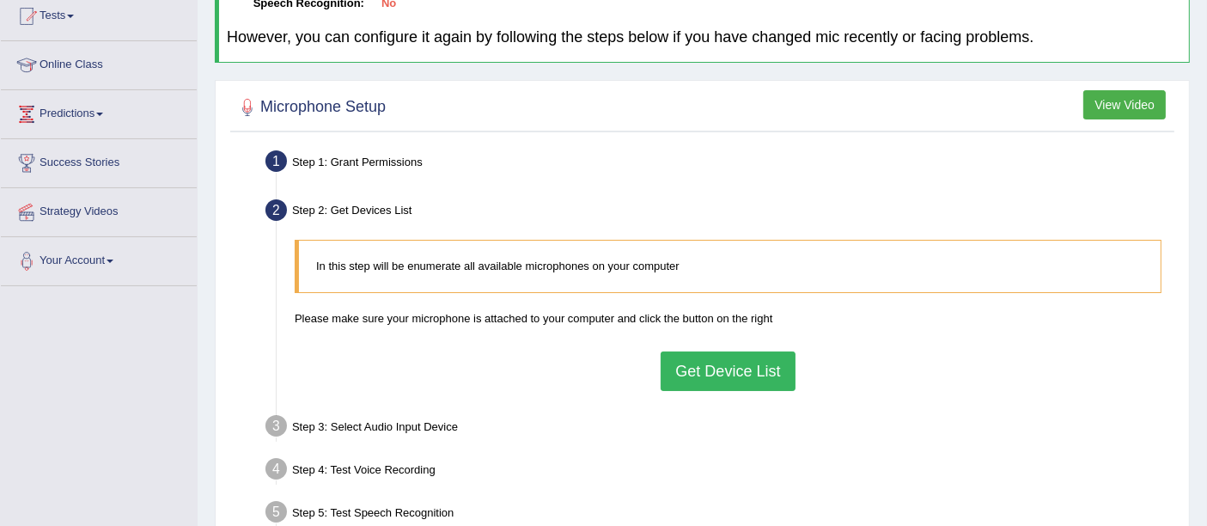
click at [737, 370] on button "Get Device List" at bounding box center [728, 371] width 134 height 40
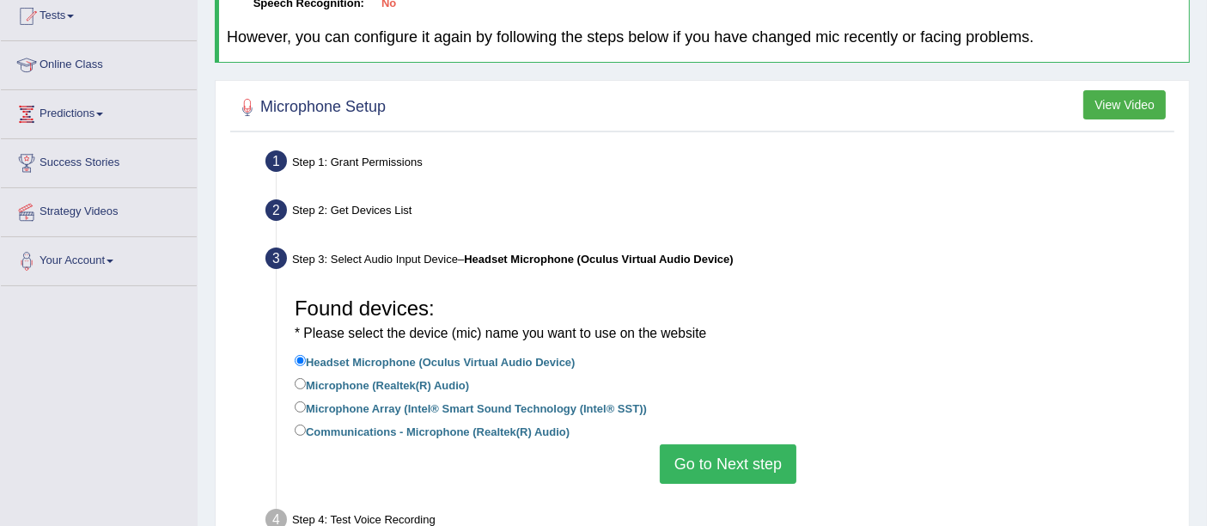
click at [675, 460] on button "Go to Next step" at bounding box center [728, 464] width 137 height 40
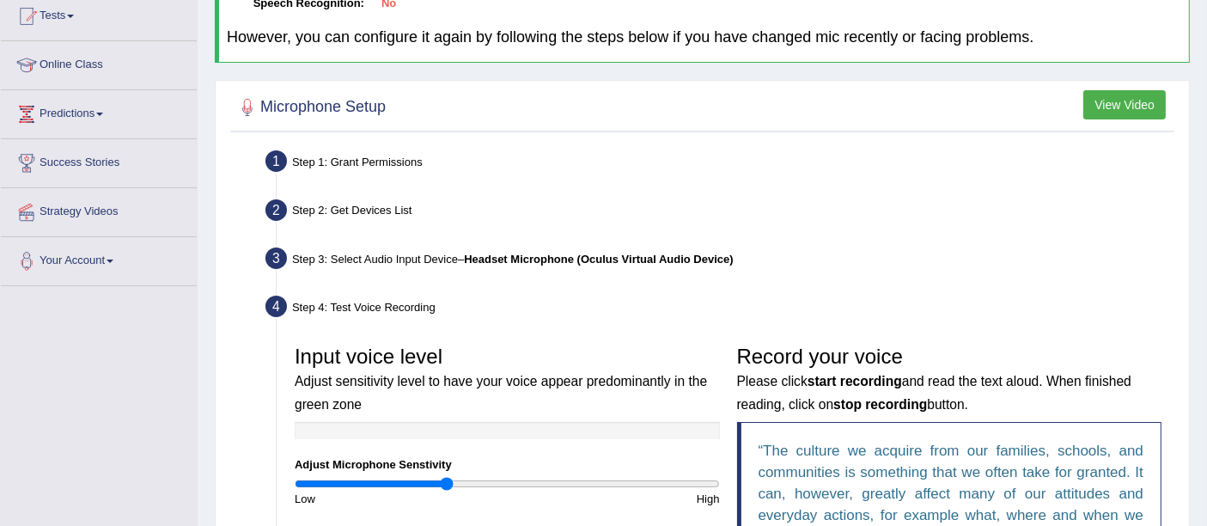
click at [488, 260] on b "Headset Microphone (Oculus Virtual Audio Device)" at bounding box center [599, 259] width 270 height 13
click at [488, 254] on b "Headset Microphone (Oculus Virtual Audio Device)" at bounding box center [599, 259] width 270 height 13
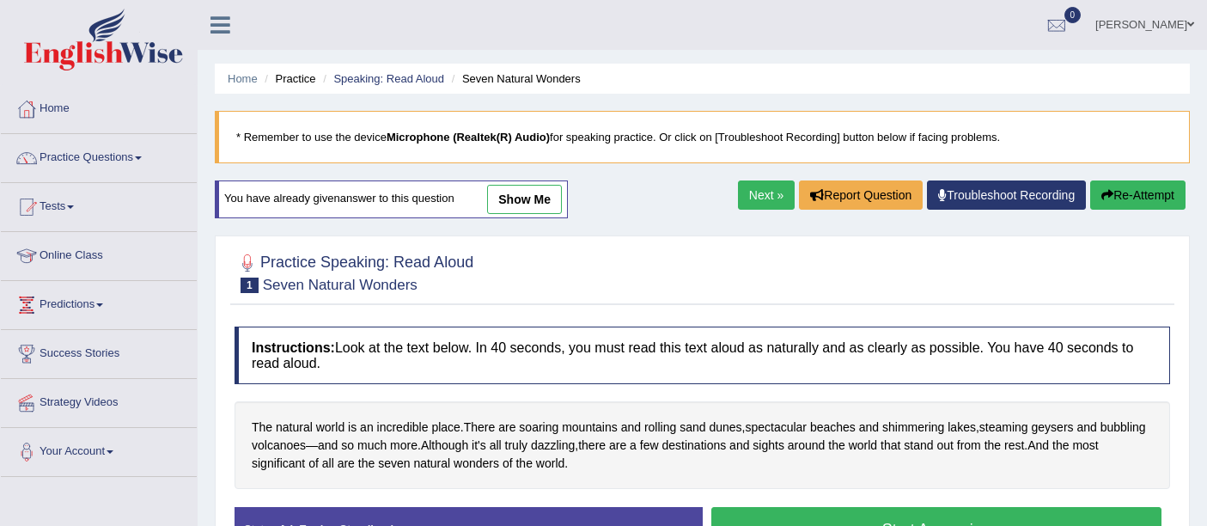
click at [994, 188] on link "Troubleshoot Recording" at bounding box center [1006, 194] width 159 height 29
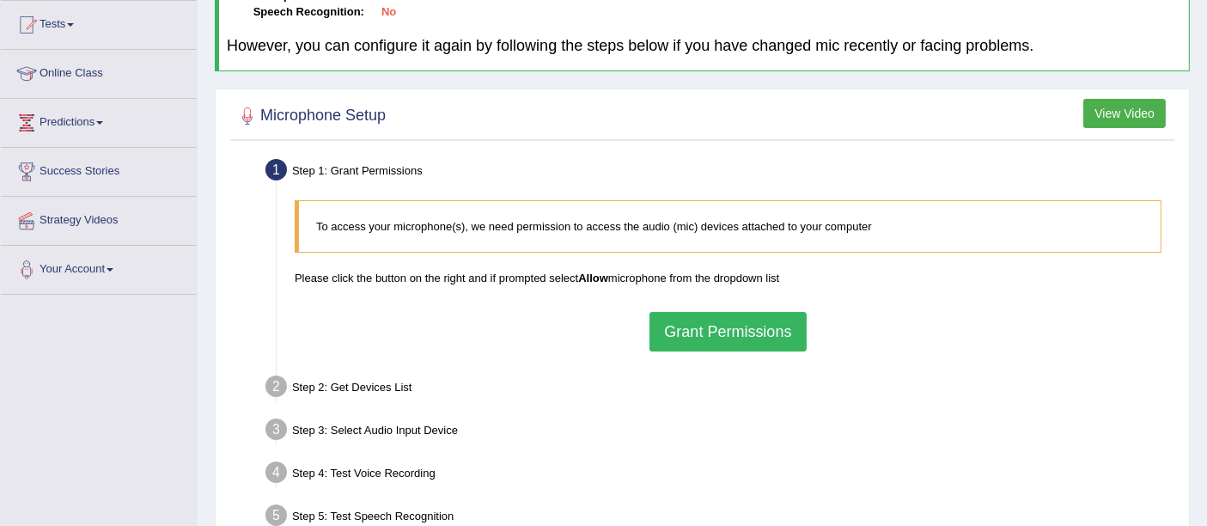
scroll to position [191, 0]
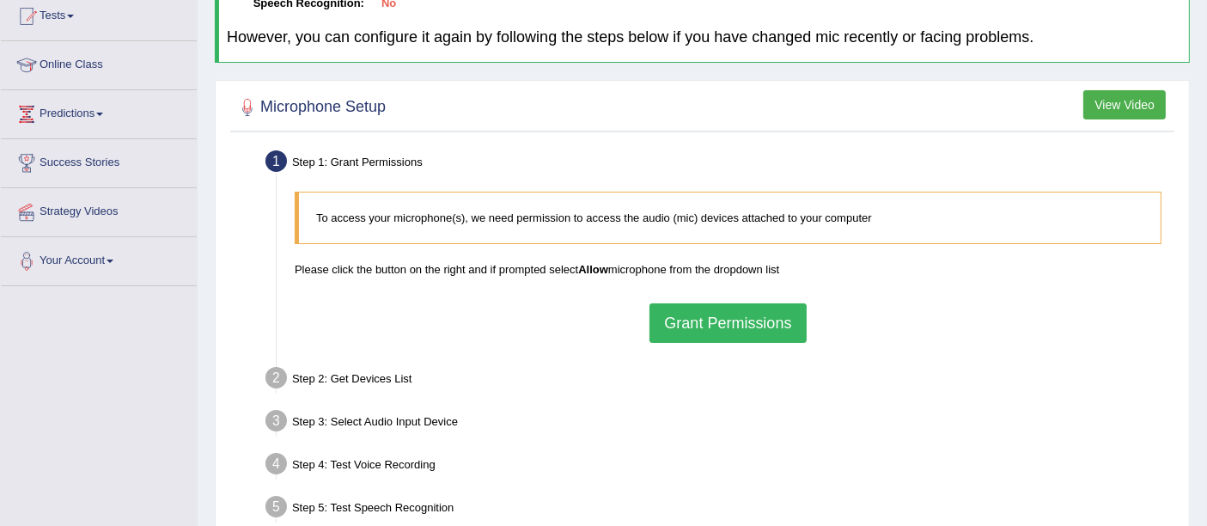
click at [719, 320] on button "Grant Permissions" at bounding box center [728, 323] width 156 height 40
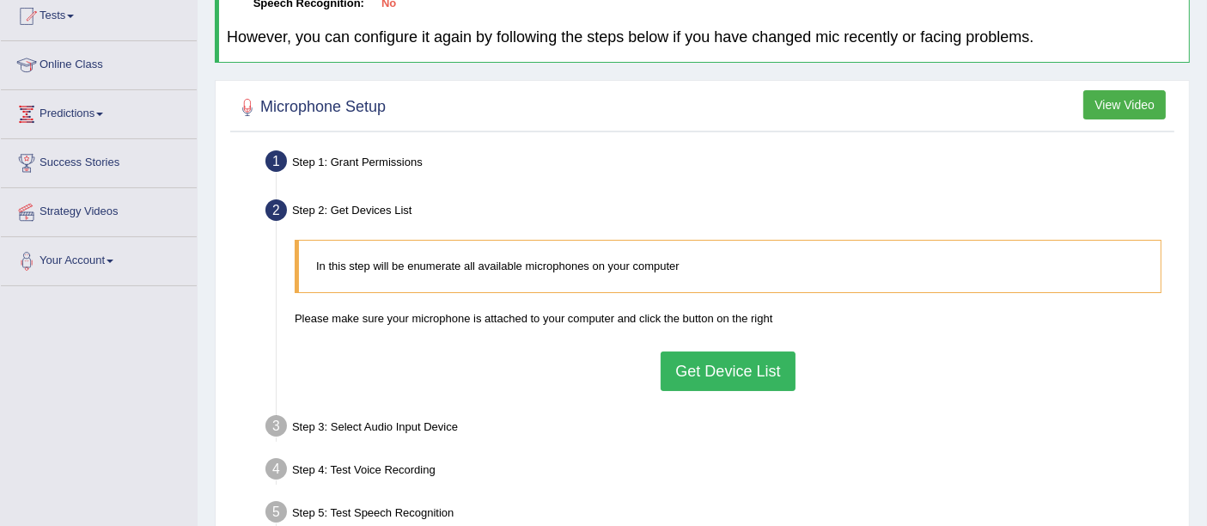
click at [698, 362] on button "Get Device List" at bounding box center [728, 371] width 134 height 40
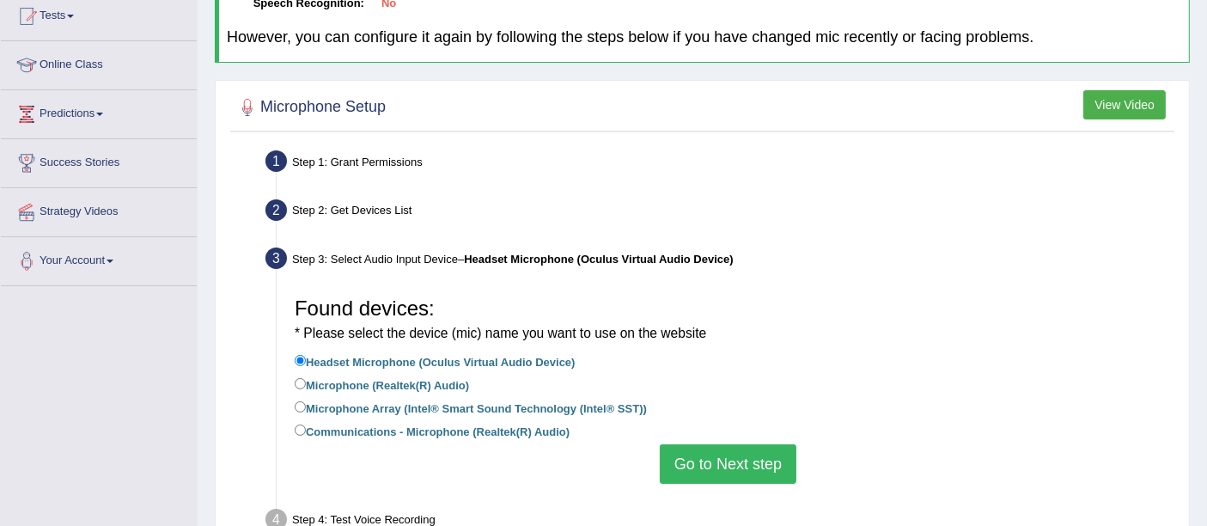
click at [453, 382] on label "Microphone (Realtek(R) Audio)" at bounding box center [382, 384] width 174 height 19
click at [306, 382] on input "Microphone (Realtek(R) Audio)" at bounding box center [300, 383] width 11 height 11
radio input "true"
click at [712, 473] on button "Go to Next step" at bounding box center [728, 464] width 137 height 40
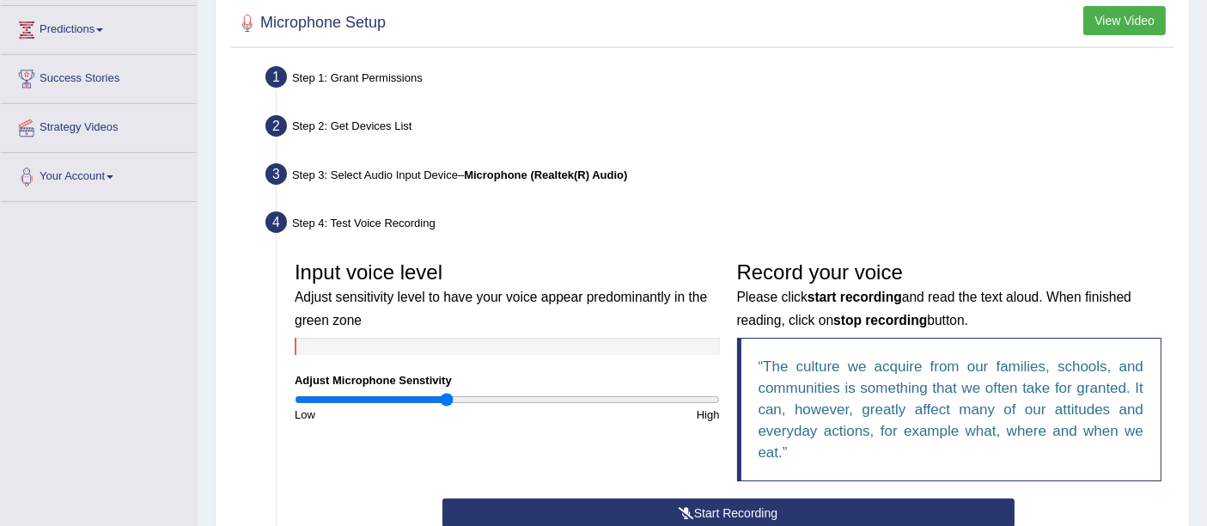
scroll to position [382, 0]
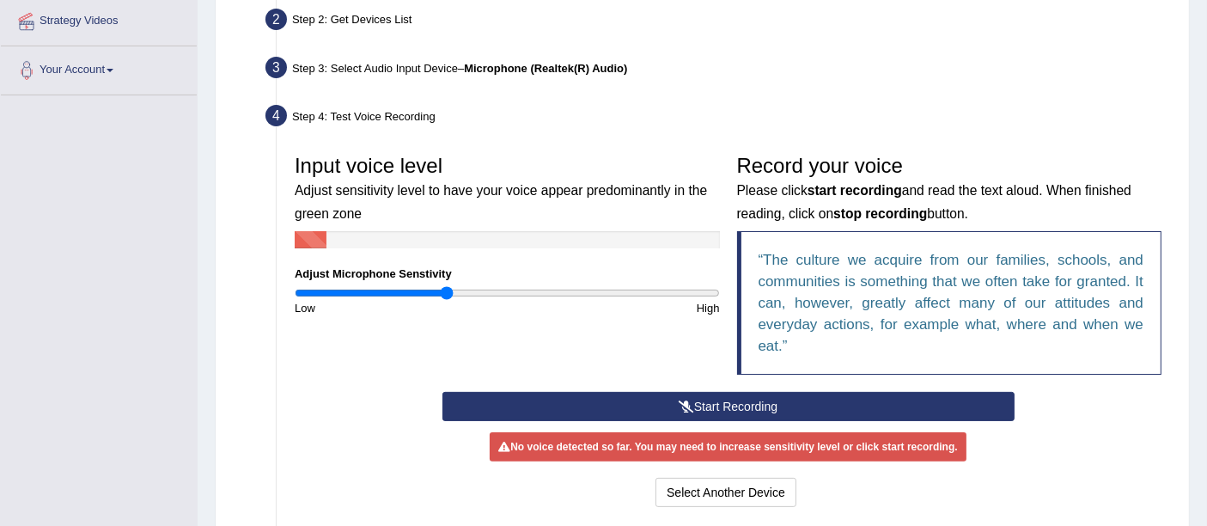
click at [707, 404] on button "Start Recording" at bounding box center [729, 406] width 572 height 29
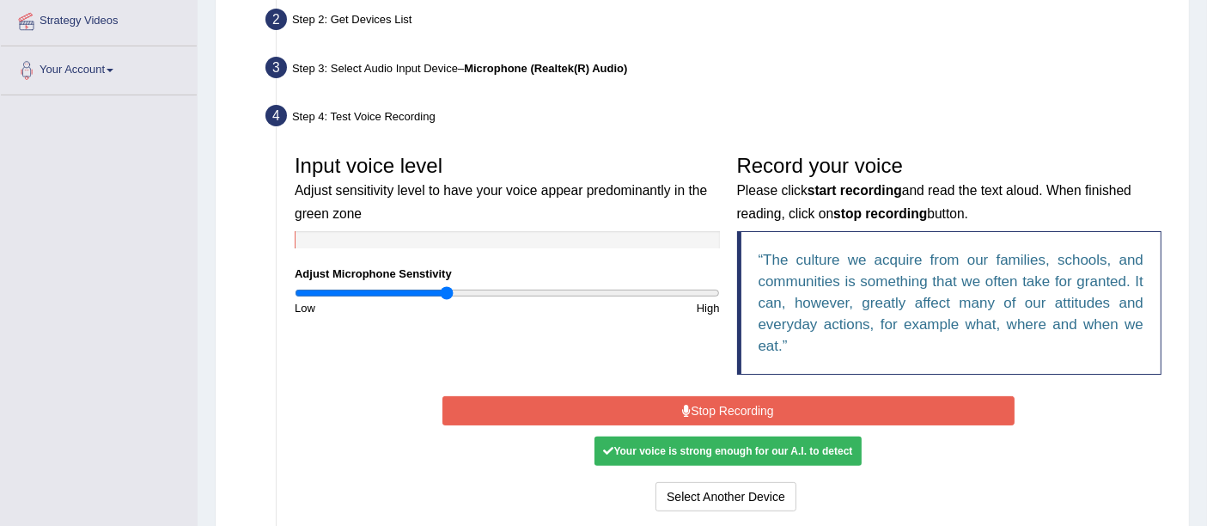
click at [680, 408] on button "Stop Recording" at bounding box center [729, 410] width 572 height 29
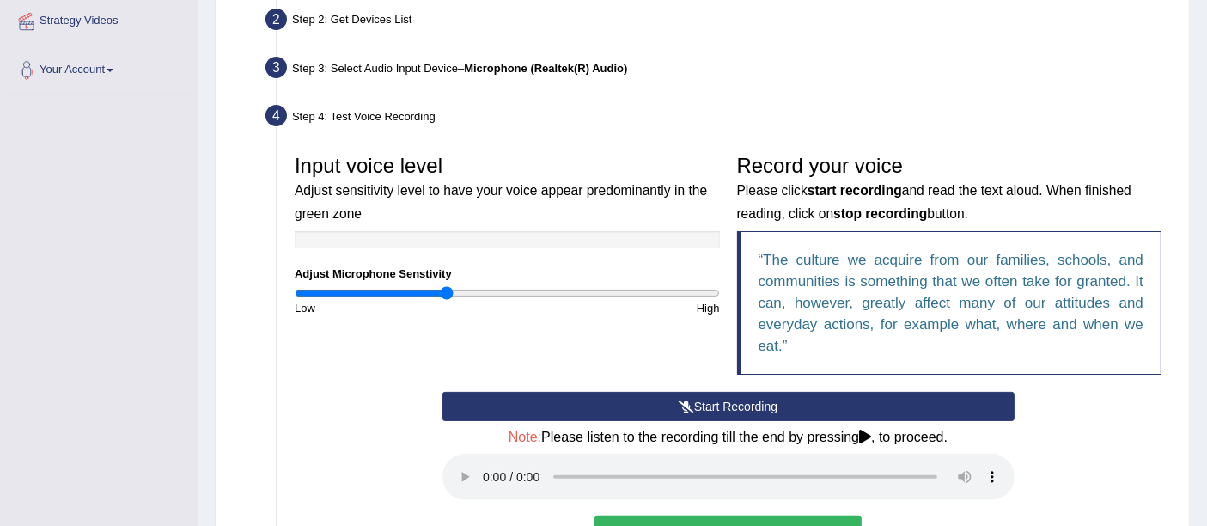
scroll to position [477, 0]
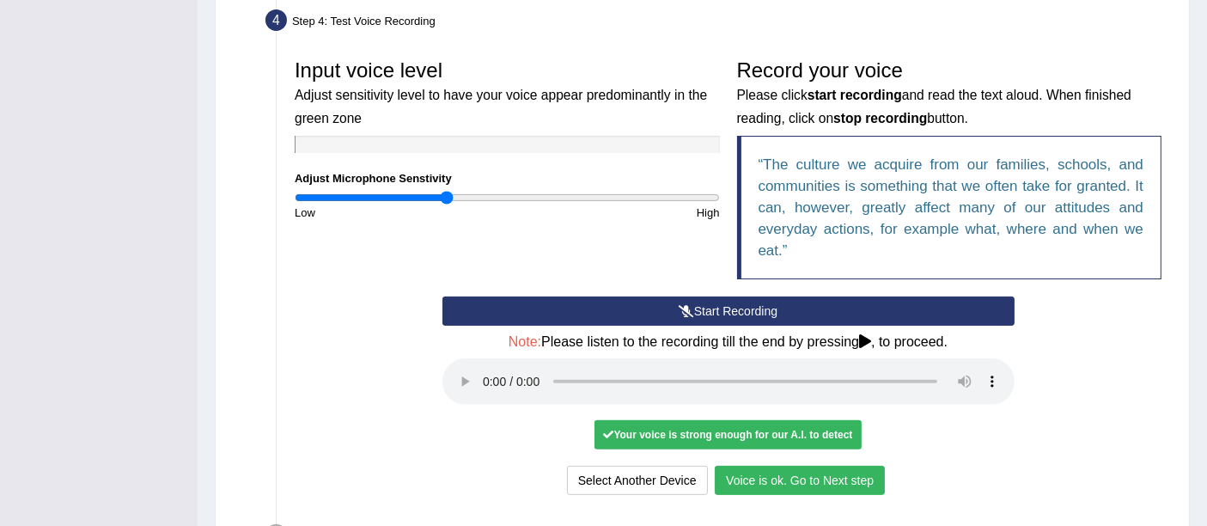
click at [803, 487] on button "Voice is ok. Go to Next step" at bounding box center [800, 480] width 170 height 29
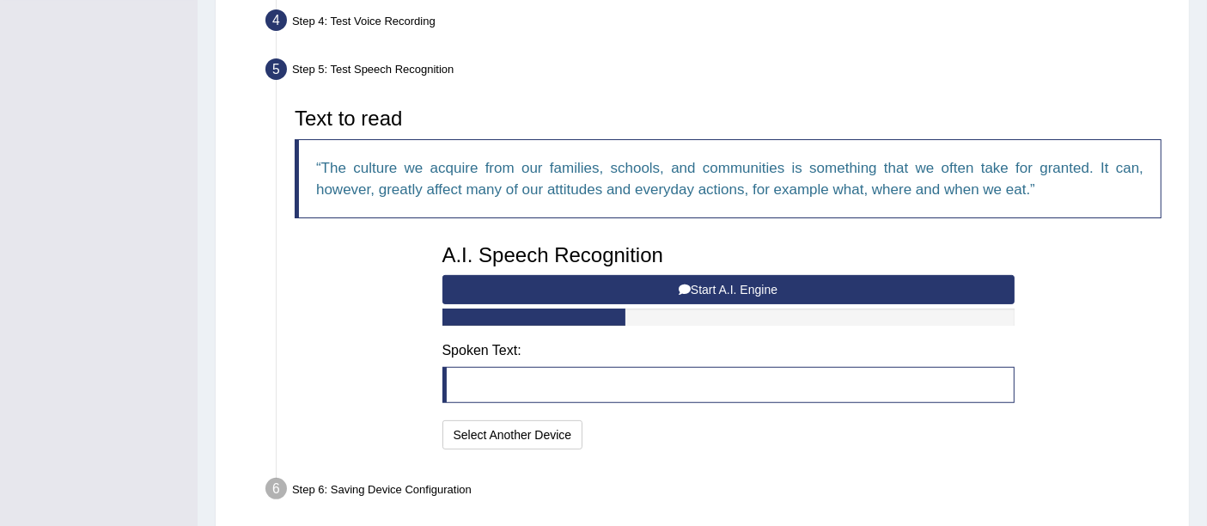
click at [713, 285] on button "Start A.I. Engine" at bounding box center [729, 289] width 572 height 29
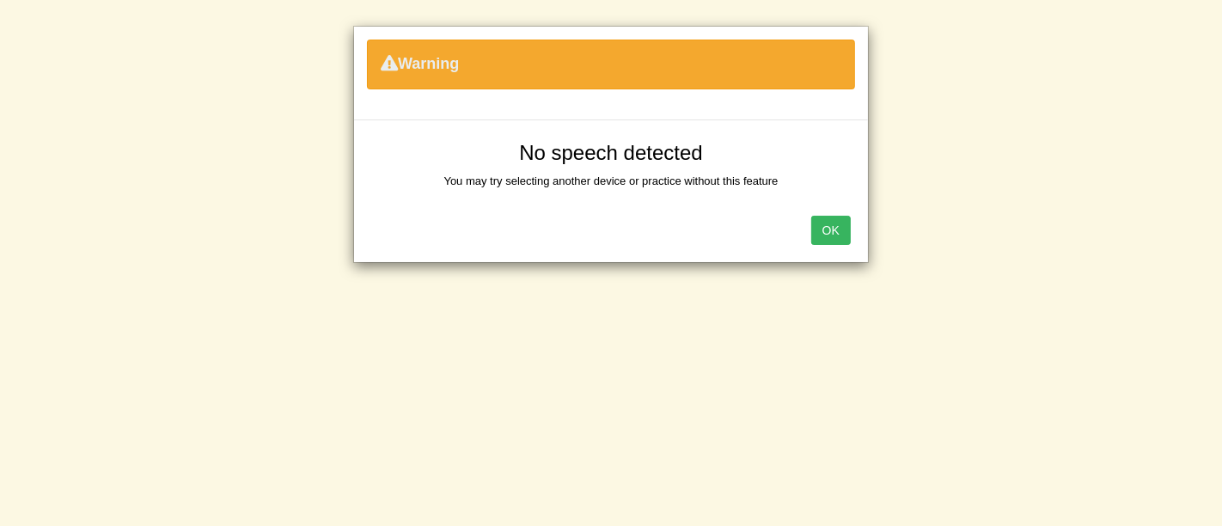
click at [841, 231] on button "OK" at bounding box center [831, 230] width 40 height 29
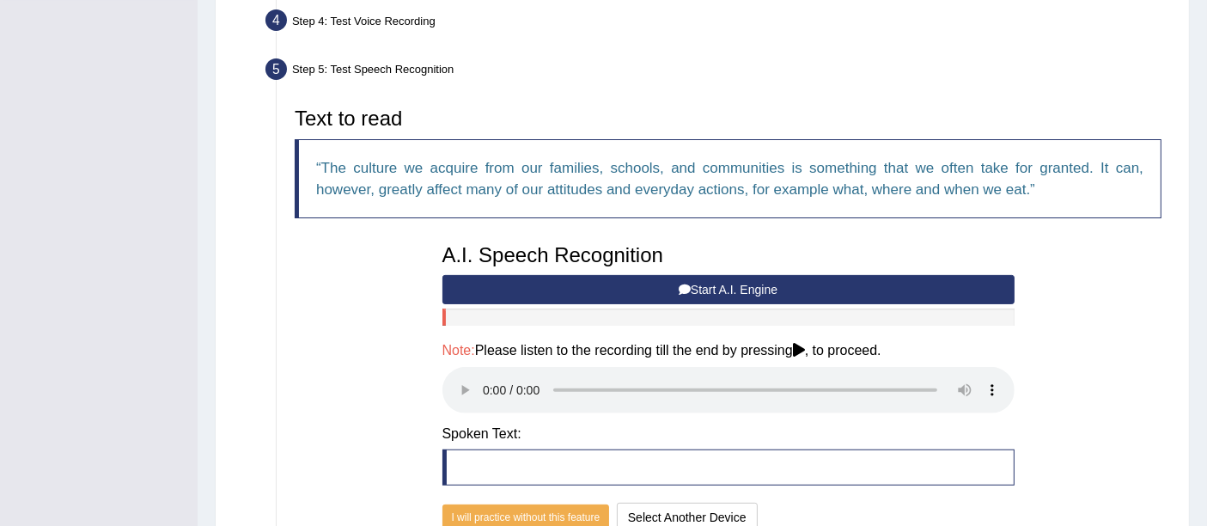
click at [716, 291] on button "Start A.I. Engine" at bounding box center [729, 289] width 572 height 29
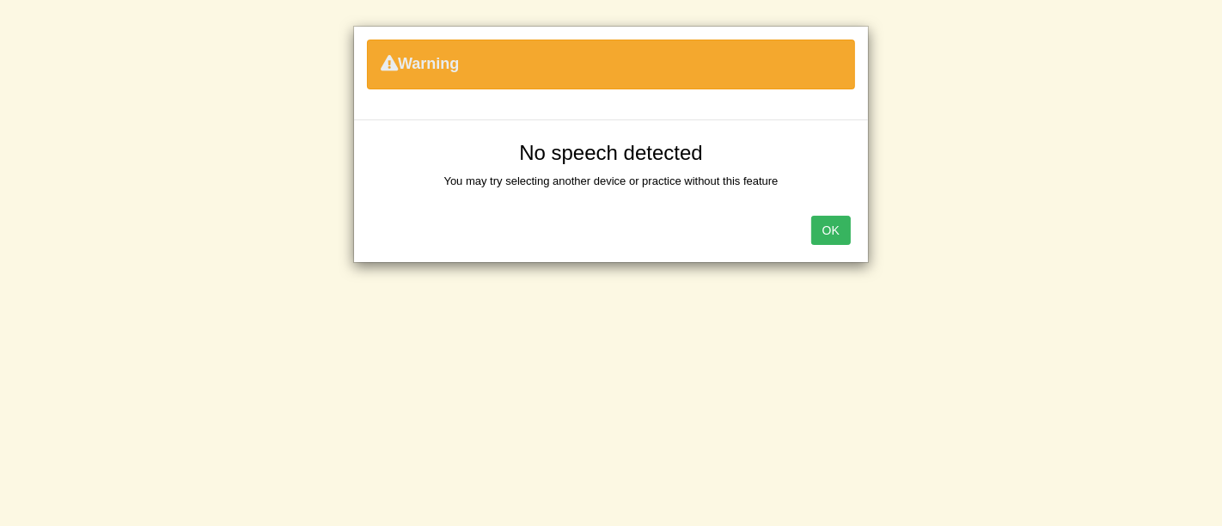
click at [850, 219] on button "OK" at bounding box center [831, 230] width 40 height 29
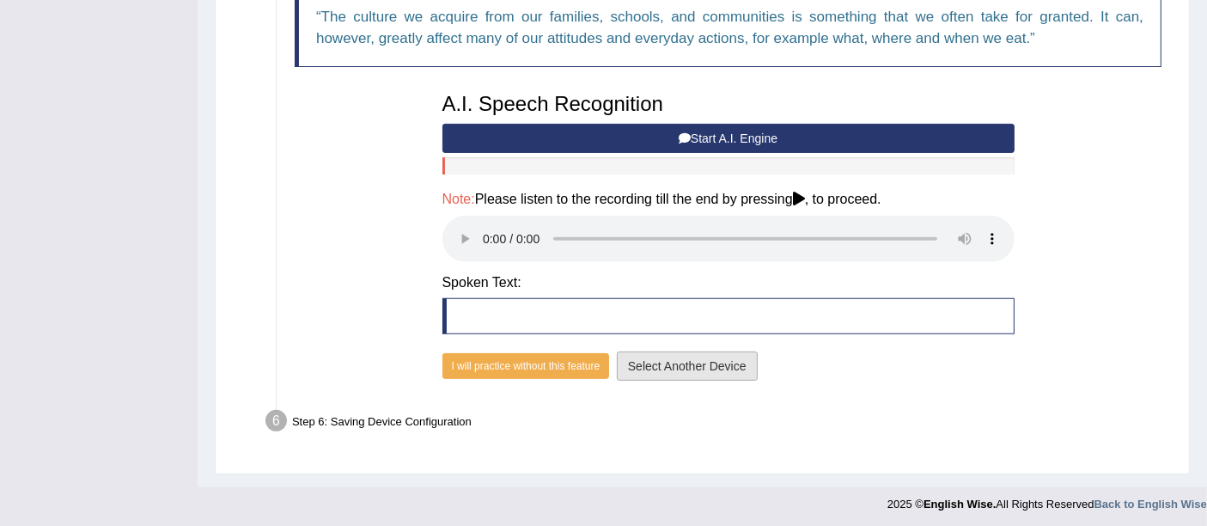
click at [685, 362] on button "Select Another Device" at bounding box center [687, 365] width 141 height 29
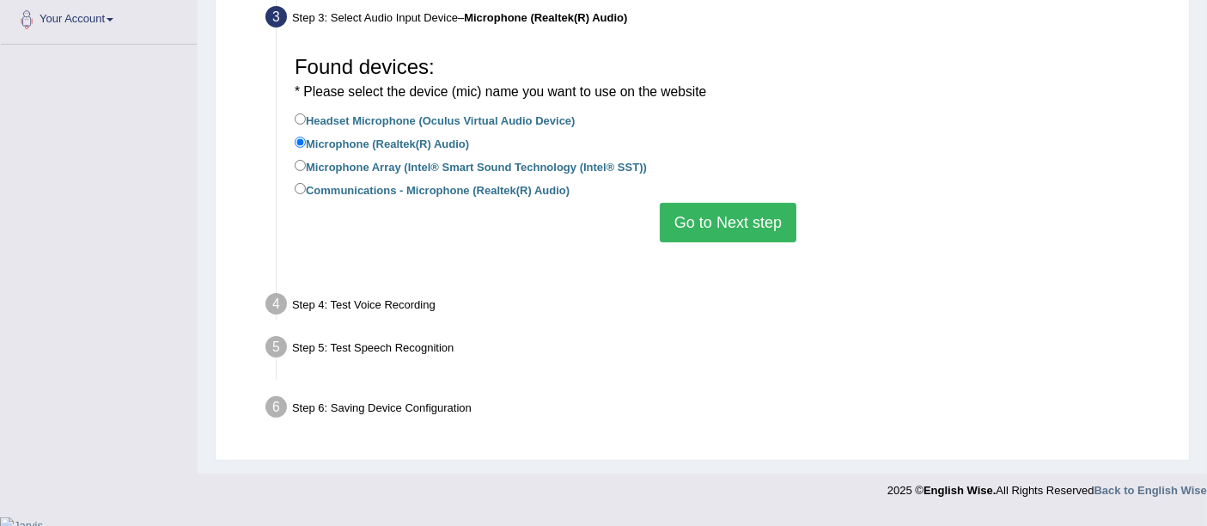
scroll to position [378, 0]
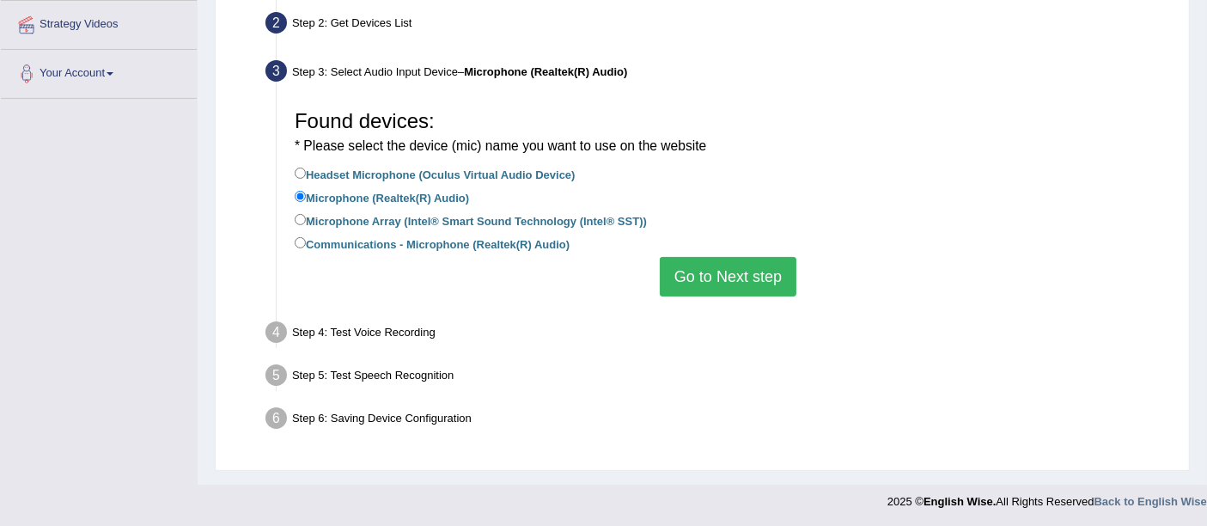
click at [690, 284] on button "Go to Next step" at bounding box center [728, 277] width 137 height 40
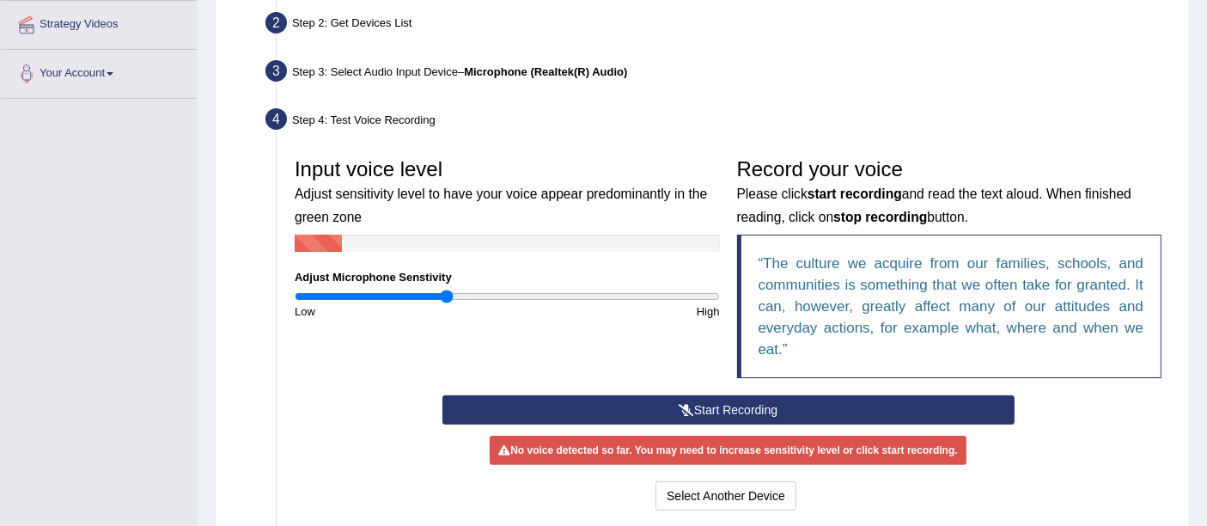
click at [739, 401] on button "Start Recording" at bounding box center [729, 409] width 572 height 29
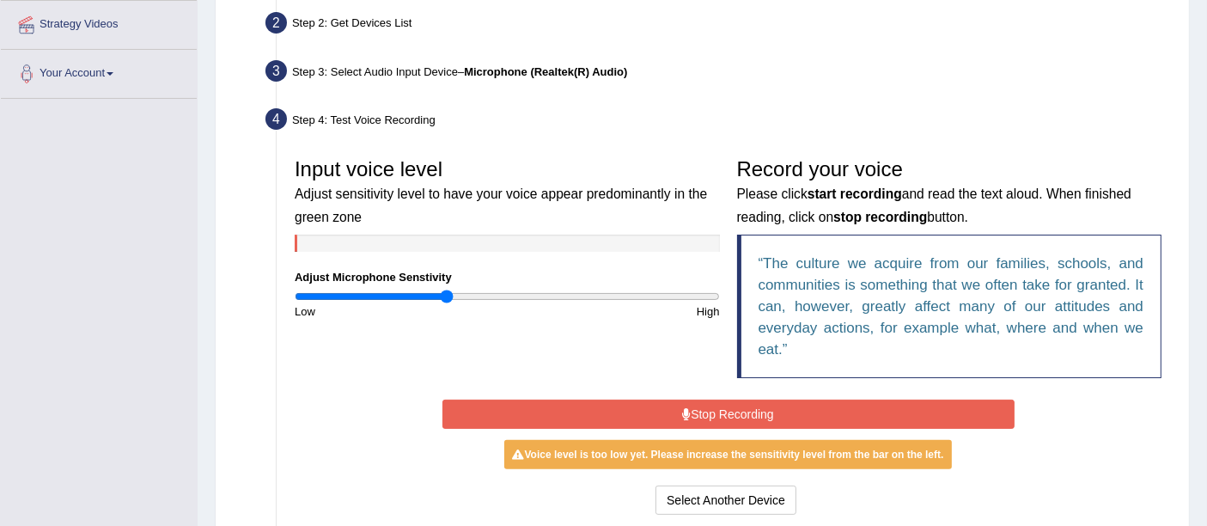
click at [737, 407] on button "Stop Recording" at bounding box center [729, 414] width 572 height 29
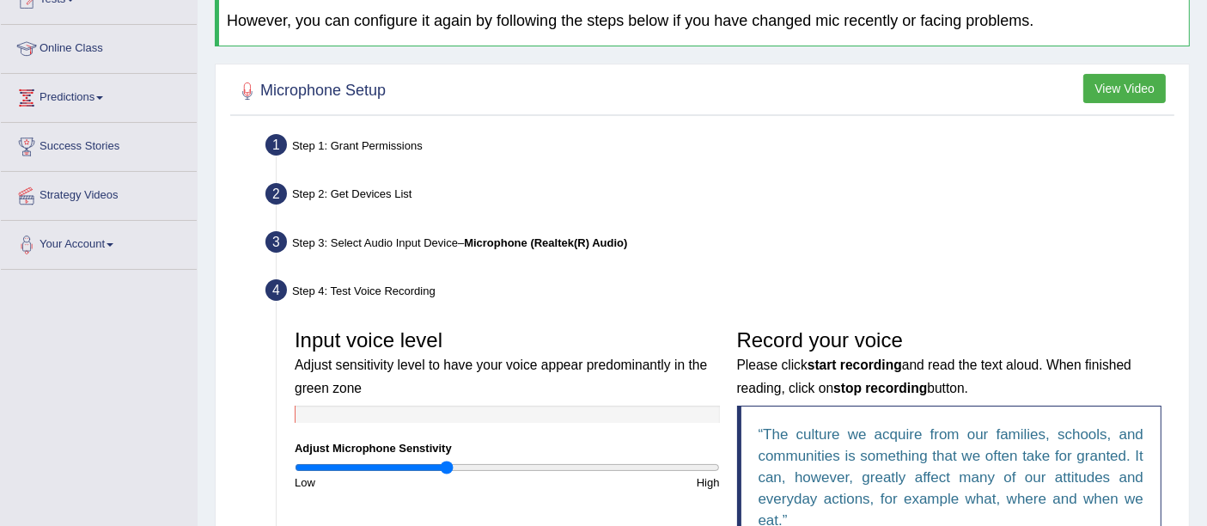
scroll to position [0, 0]
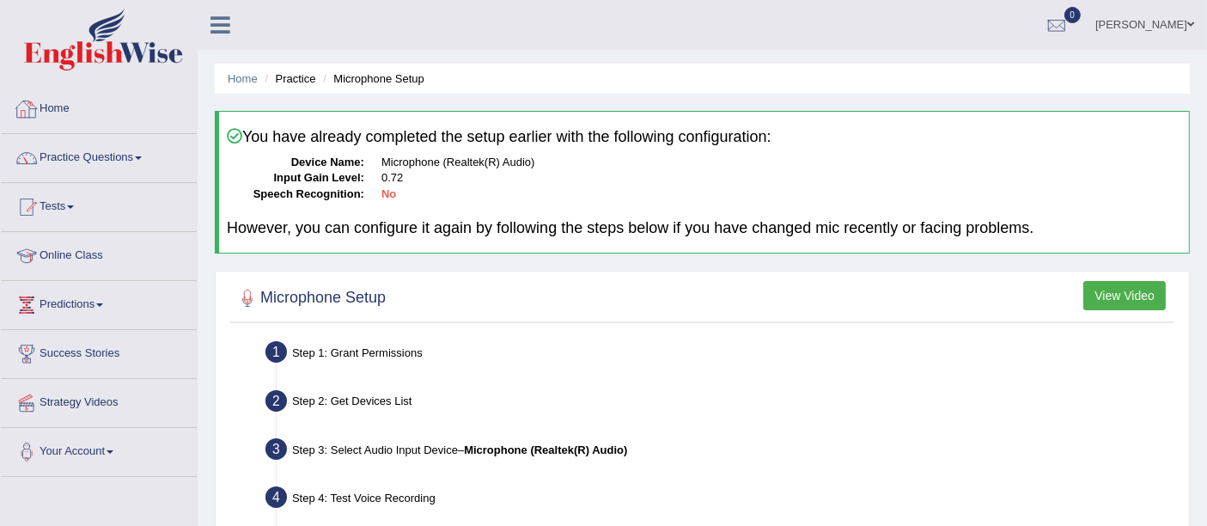
click at [49, 98] on link "Home" at bounding box center [99, 106] width 196 height 43
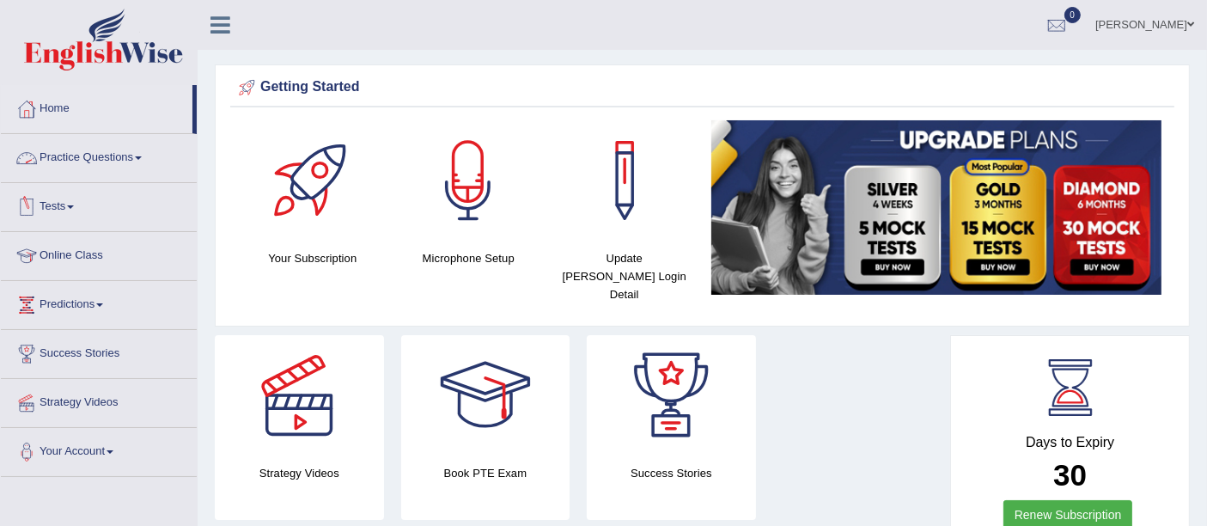
click at [88, 145] on link "Practice Questions" at bounding box center [99, 155] width 196 height 43
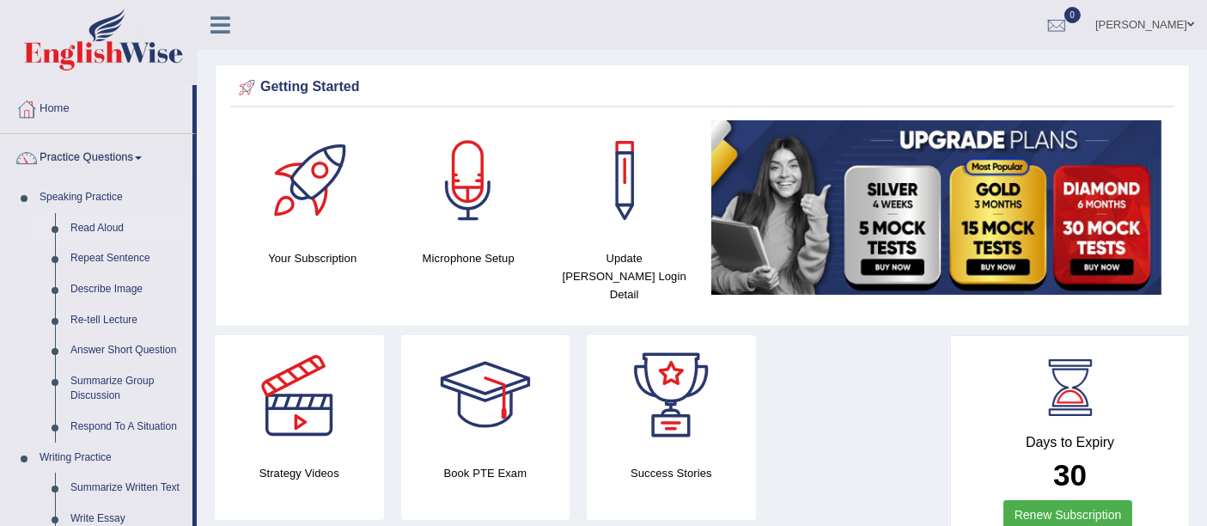
click at [89, 227] on link "Read Aloud" at bounding box center [128, 228] width 130 height 31
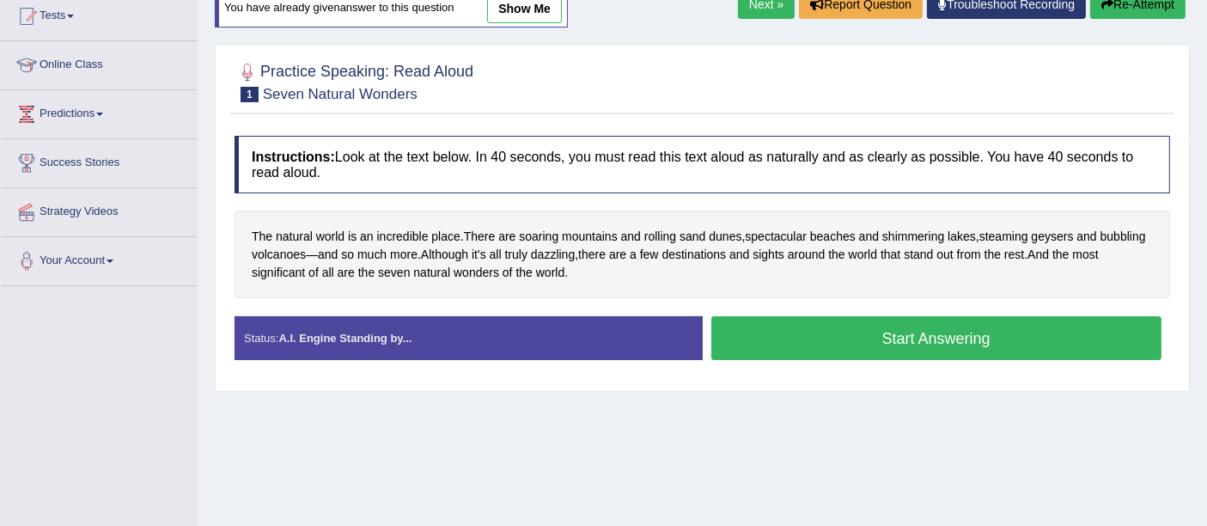
click at [775, 335] on button "Start Answering" at bounding box center [937, 338] width 451 height 44
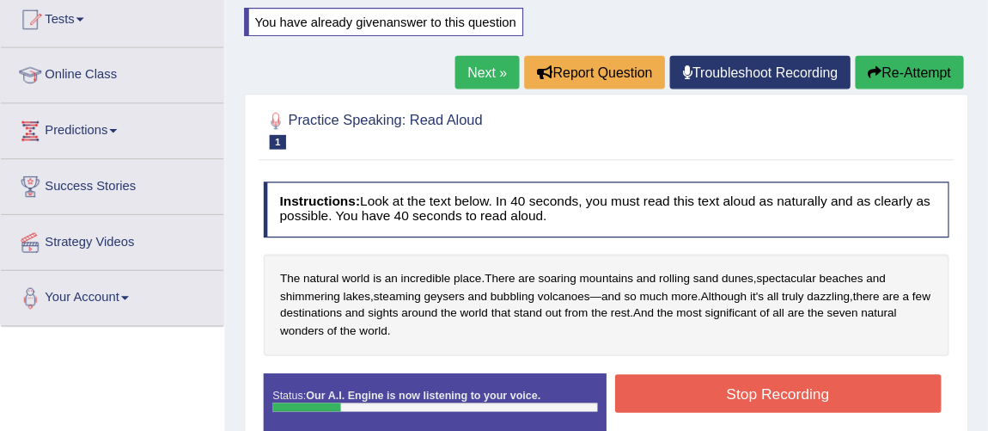
scroll to position [190, 0]
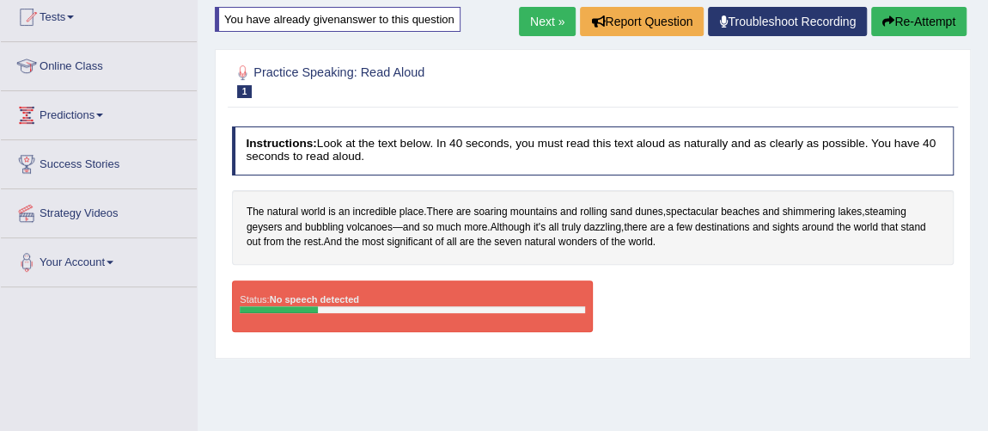
click at [684, 303] on div "Status: No speech detected Start Answering Stop Recording" at bounding box center [593, 313] width 723 height 66
click at [894, 20] on button "Re-Attempt" at bounding box center [918, 21] width 95 height 29
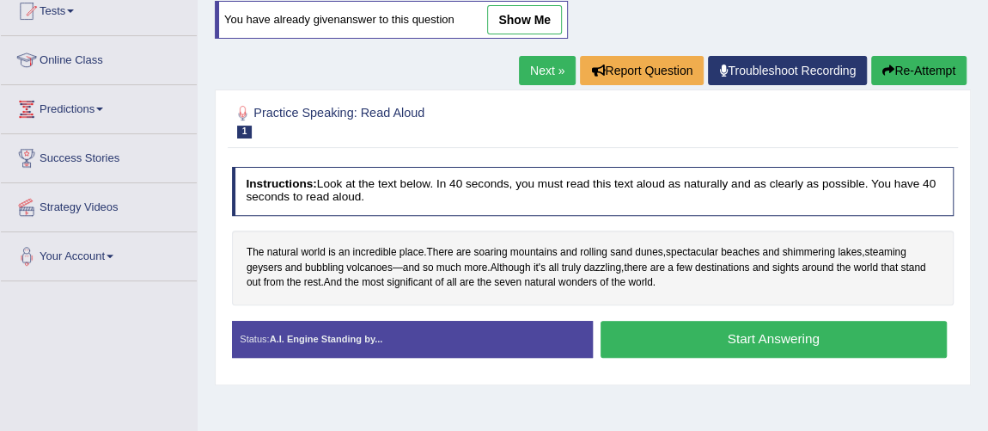
click at [792, 331] on button "Start Answering" at bounding box center [774, 339] width 346 height 37
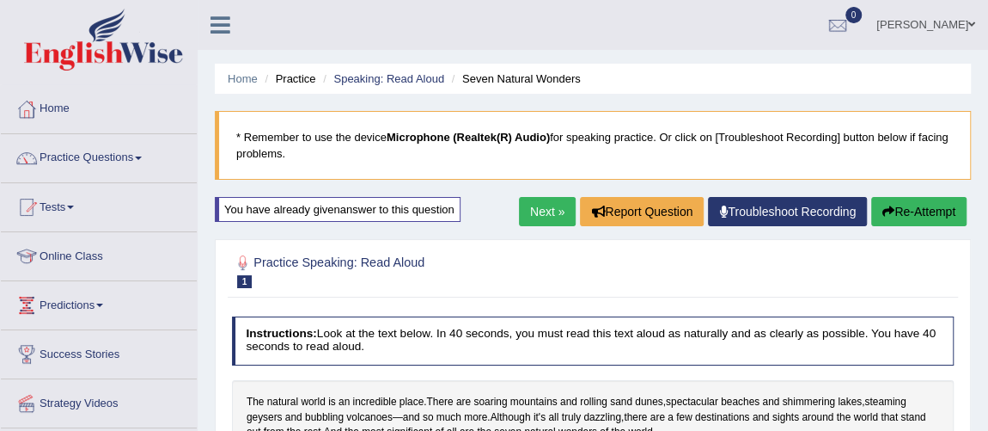
click at [741, 215] on link "Troubleshoot Recording" at bounding box center [787, 211] width 159 height 29
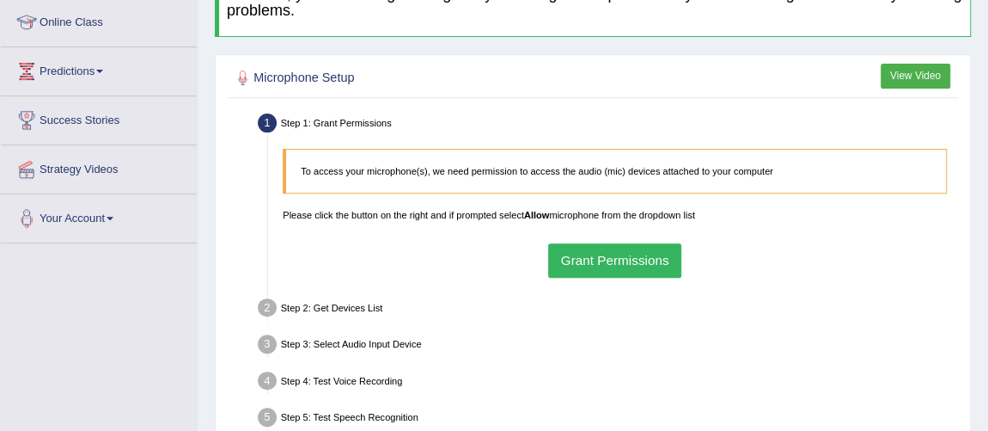
scroll to position [234, 0]
click at [596, 250] on button "Grant Permissions" at bounding box center [614, 260] width 133 height 34
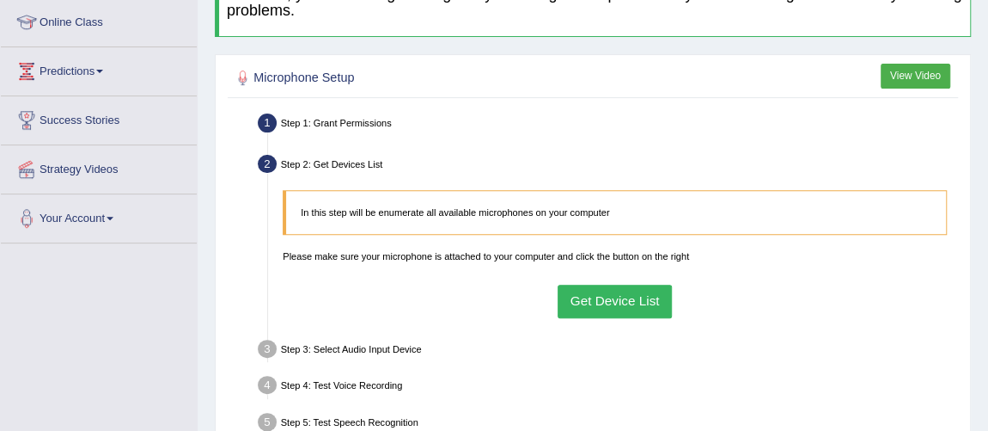
click at [590, 297] on button "Get Device List" at bounding box center [615, 301] width 114 height 34
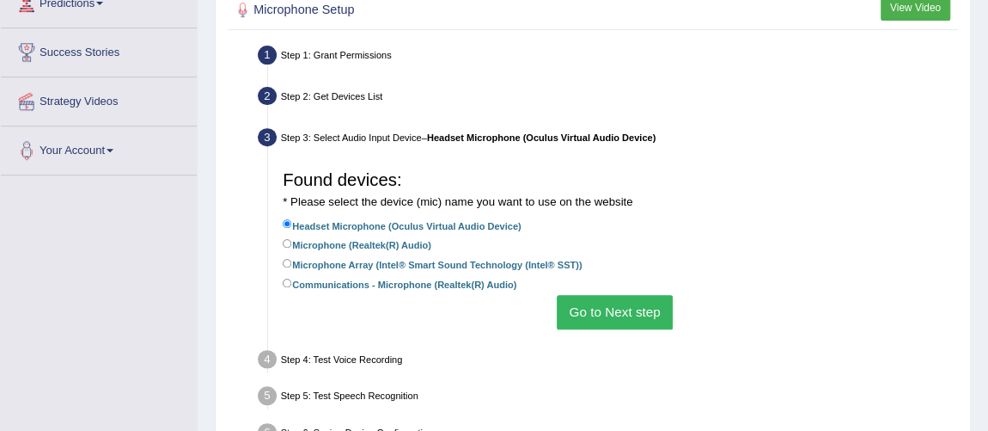
scroll to position [390, 0]
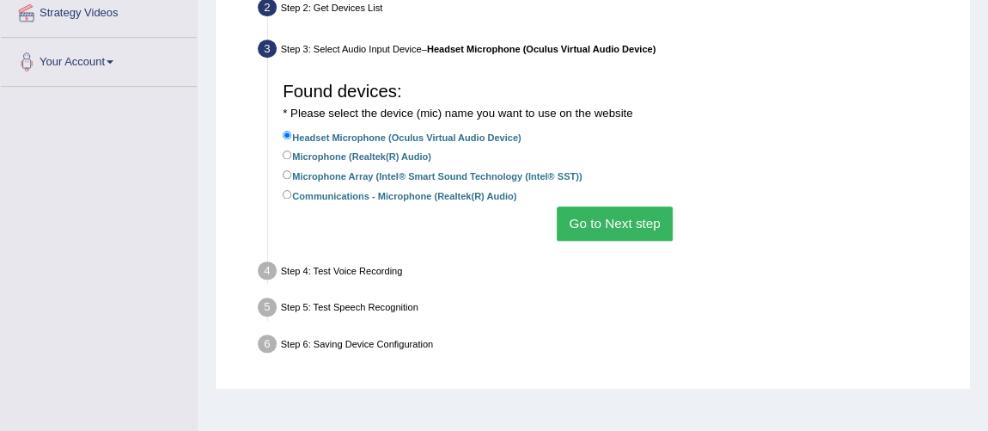
click at [403, 152] on label "Microphone (Realtek(R) Audio)" at bounding box center [357, 155] width 149 height 16
click at [292, 152] on input "Microphone (Realtek(R) Audio)" at bounding box center [287, 154] width 9 height 9
radio input "true"
click at [605, 228] on button "Go to Next step" at bounding box center [615, 223] width 116 height 34
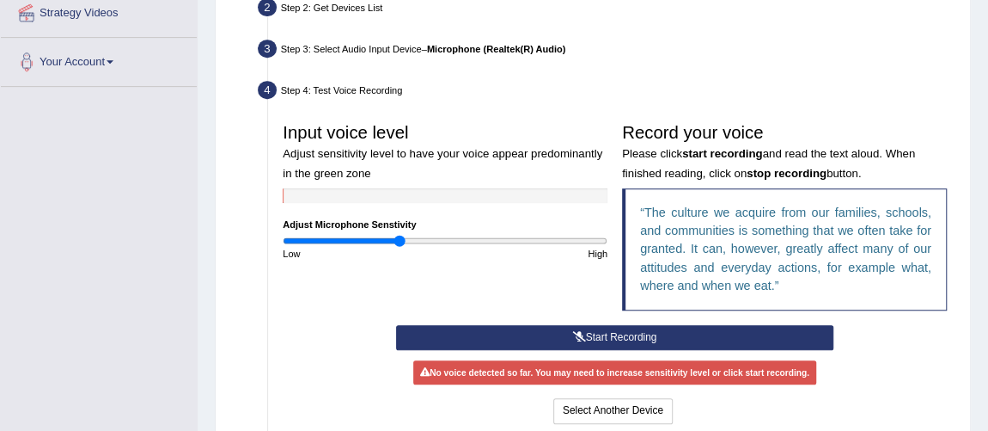
click at [475, 328] on button "Start Recording" at bounding box center [614, 337] width 437 height 25
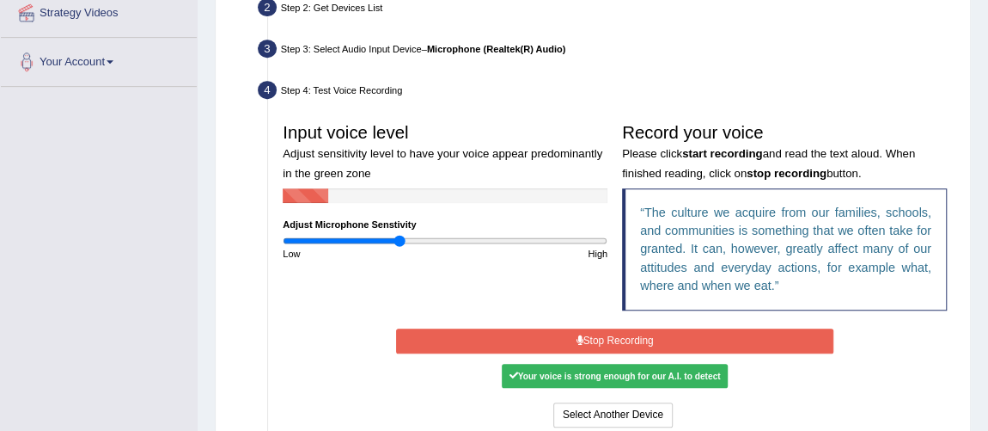
click at [484, 328] on button "Stop Recording" at bounding box center [614, 340] width 437 height 25
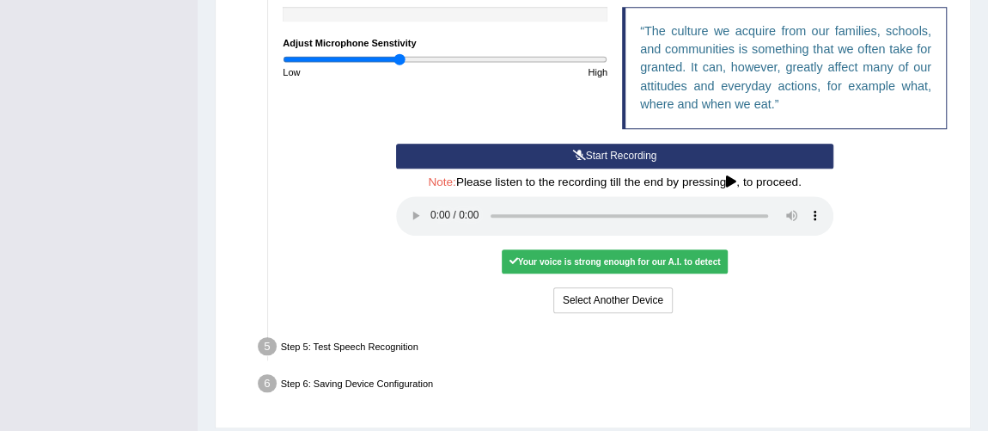
scroll to position [620, 0]
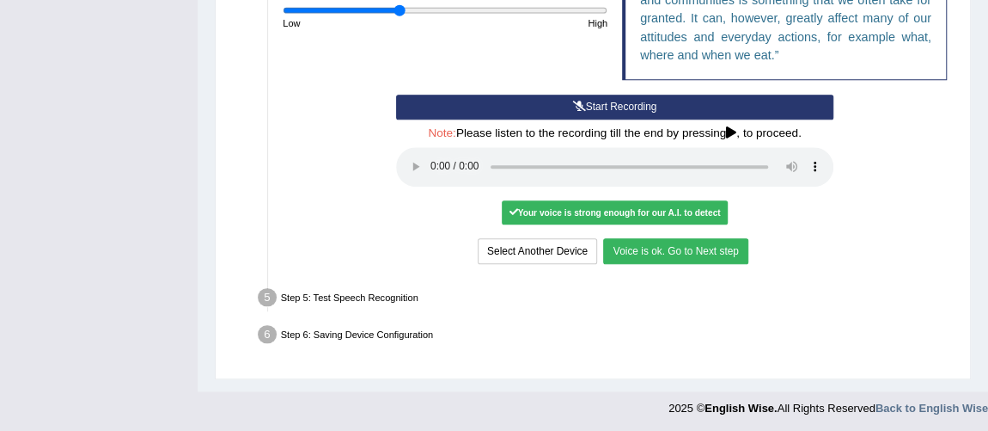
click at [696, 251] on button "Voice is ok. Go to Next step" at bounding box center [675, 250] width 144 height 25
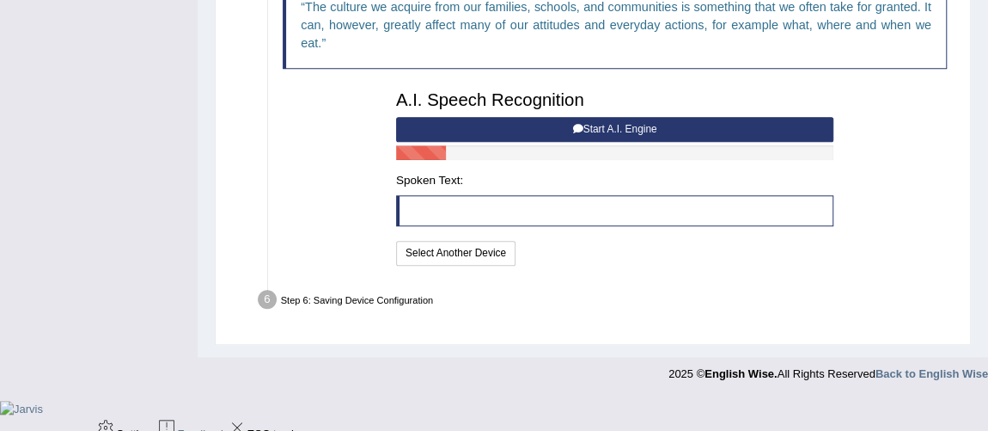
scroll to position [562, 0]
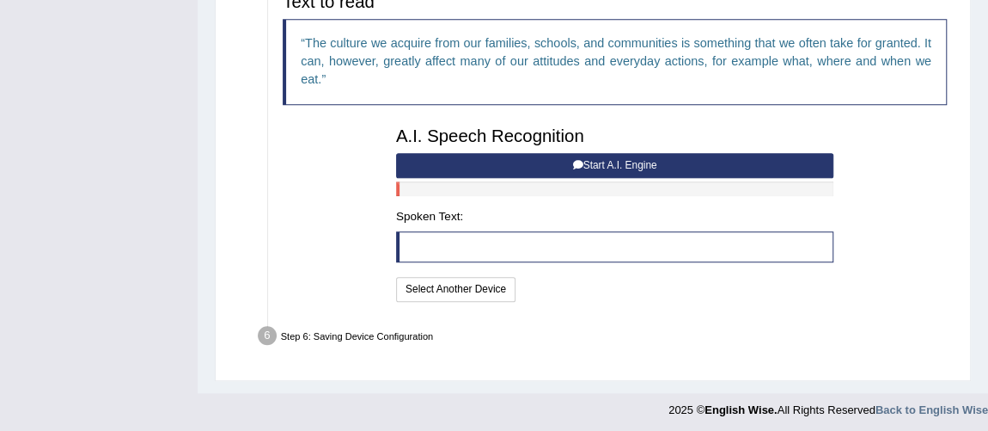
click at [596, 157] on button "Start A.I. Engine" at bounding box center [614, 165] width 437 height 25
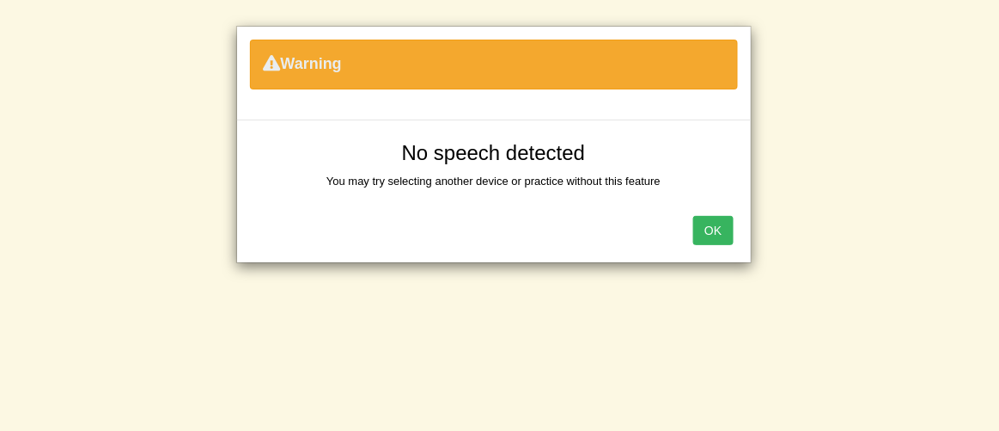
click at [732, 225] on button "OK" at bounding box center [714, 230] width 40 height 29
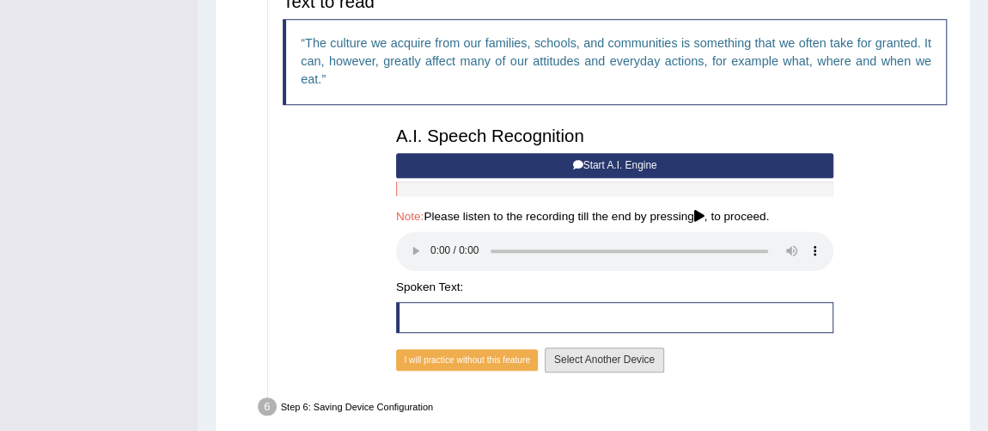
click at [580, 361] on button "Select Another Device" at bounding box center [604, 359] width 119 height 25
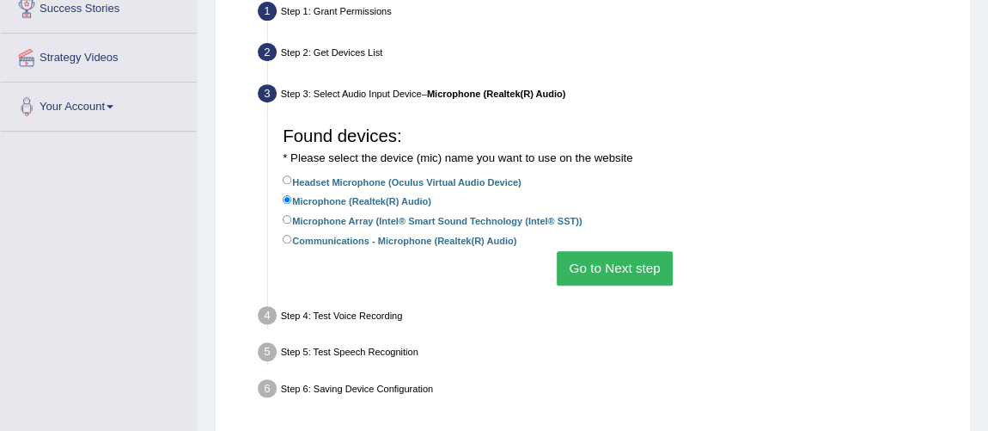
scroll to position [237, 0]
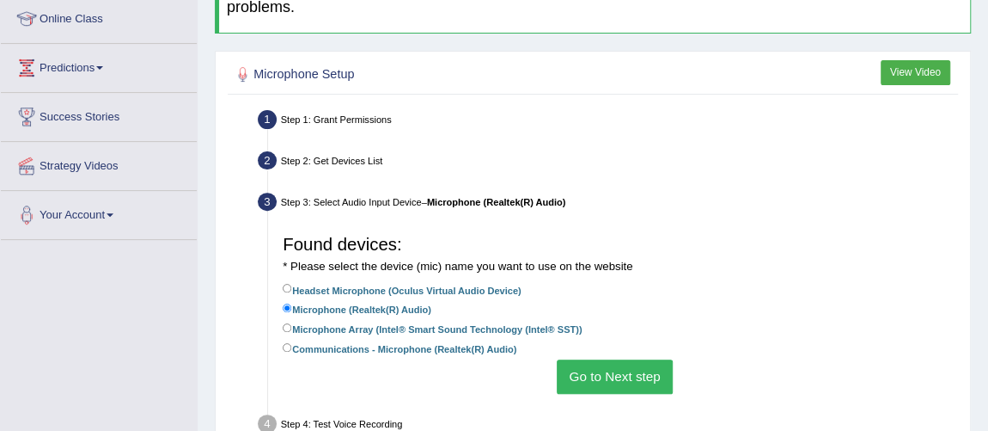
click at [605, 371] on button "Go to Next step" at bounding box center [615, 376] width 116 height 34
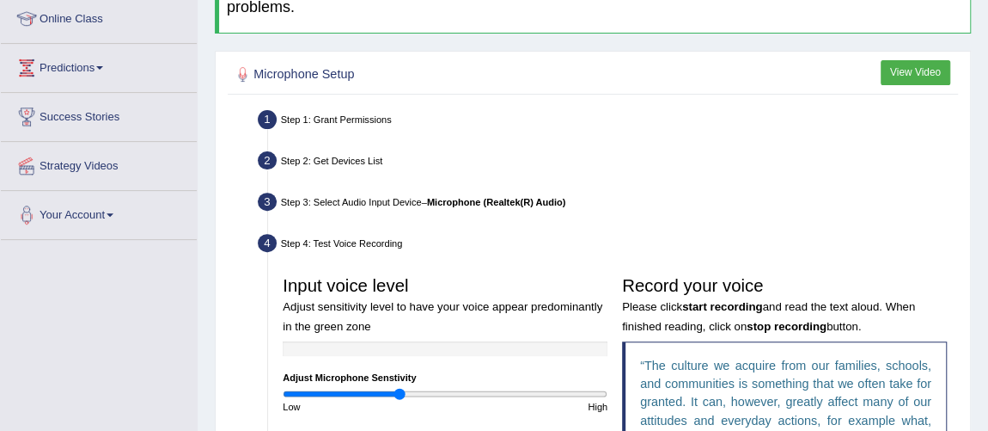
scroll to position [394, 0]
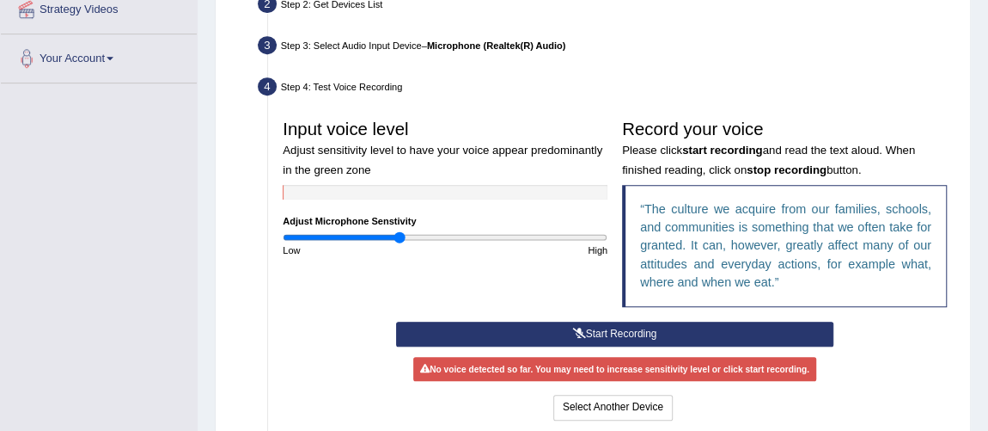
click at [630, 326] on button "Start Recording" at bounding box center [614, 333] width 437 height 25
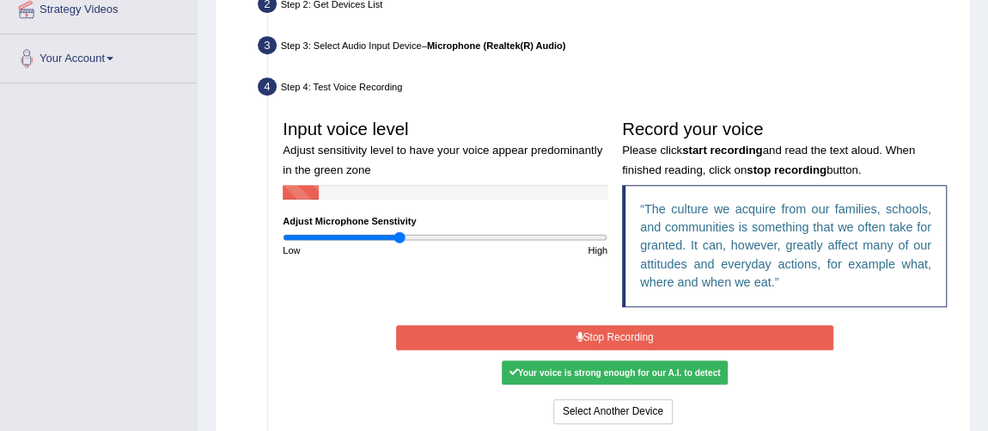
click at [621, 330] on button "Stop Recording" at bounding box center [614, 337] width 437 height 25
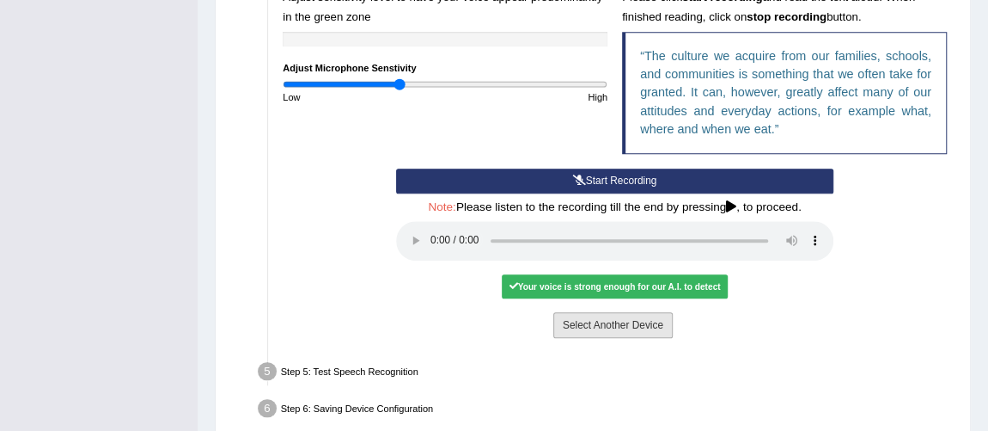
scroll to position [549, 0]
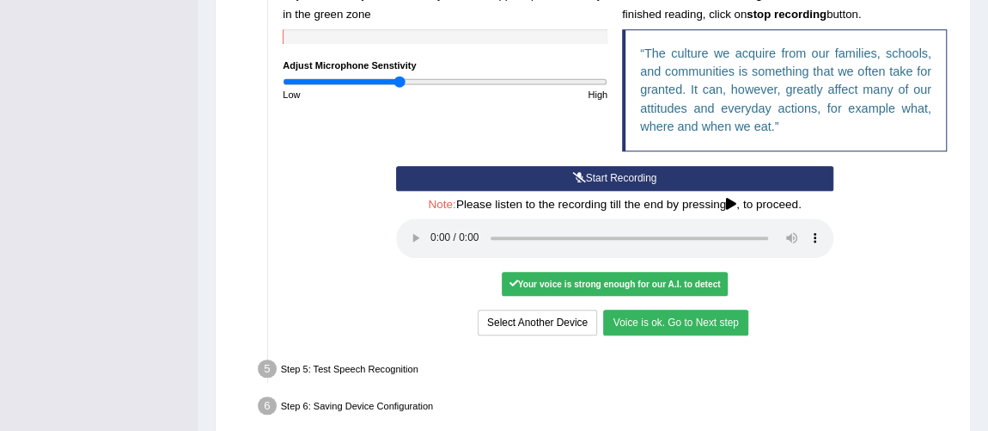
click at [669, 327] on button "Voice is ok. Go to Next step" at bounding box center [675, 321] width 144 height 25
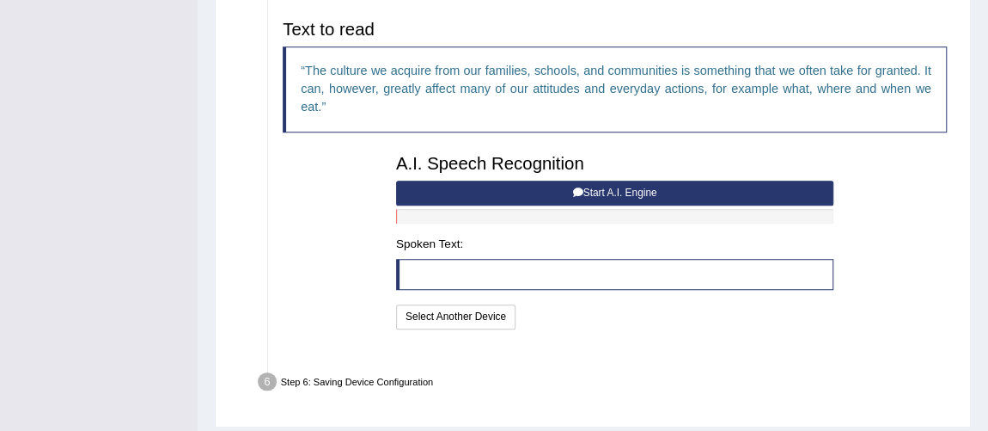
scroll to position [535, 0]
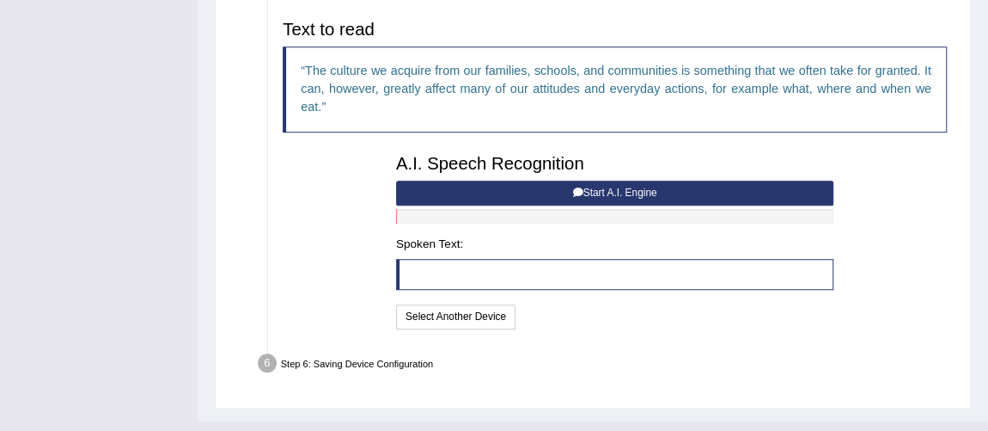
click at [592, 197] on button "Start A.I. Engine" at bounding box center [614, 192] width 437 height 25
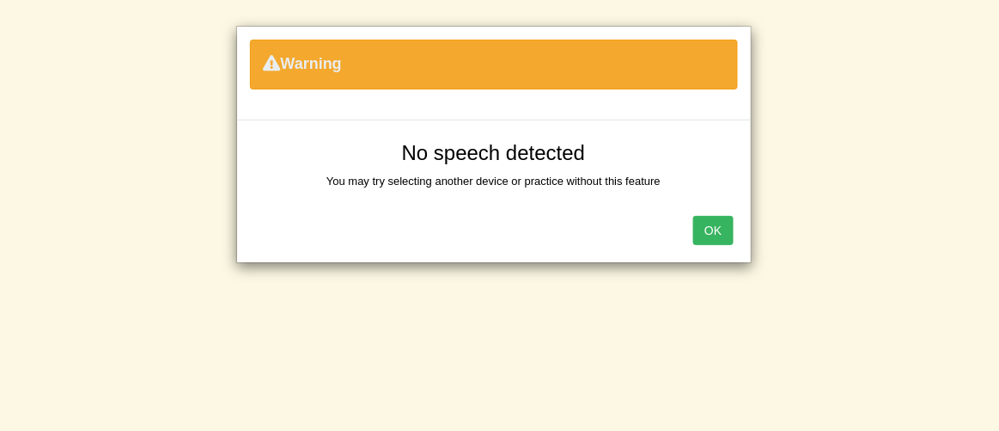
click at [736, 230] on div "OK" at bounding box center [494, 232] width 514 height 60
click at [726, 230] on button "OK" at bounding box center [714, 230] width 40 height 29
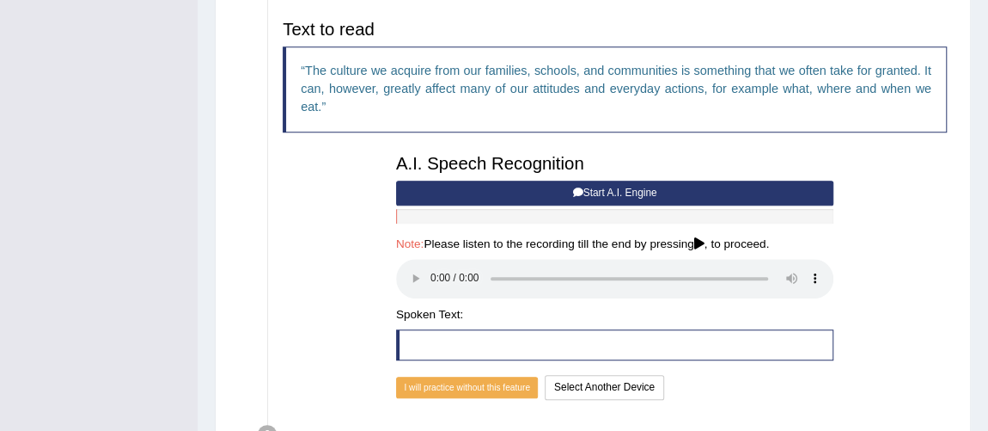
click at [426, 339] on blockquote at bounding box center [614, 344] width 437 height 31
click at [429, 332] on blockquote at bounding box center [614, 344] width 437 height 31
click at [608, 383] on button "Select Another Device" at bounding box center [604, 387] width 119 height 25
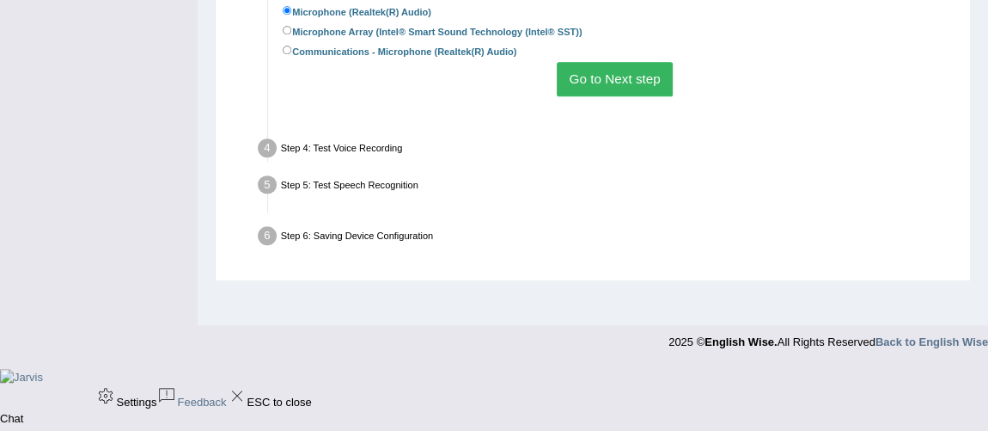
scroll to position [472, 0]
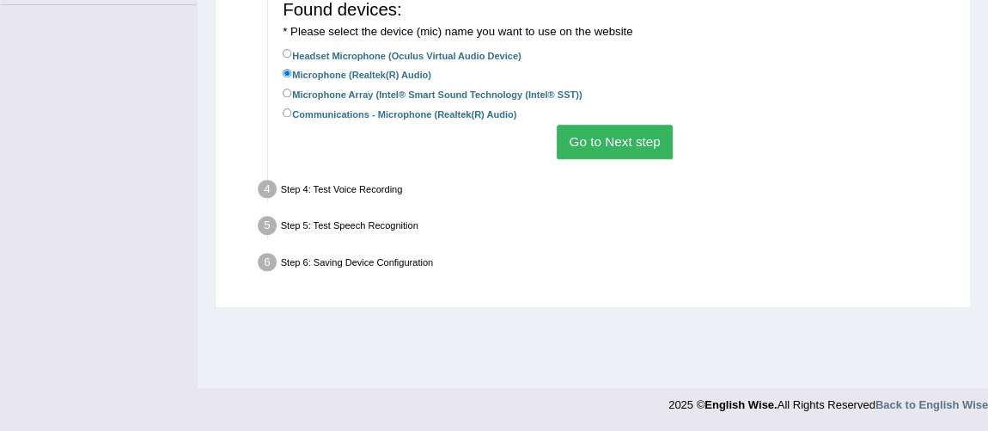
click at [437, 119] on label "Communications - Microphone (Realtek(R) Audio)" at bounding box center [400, 113] width 234 height 16
click at [292, 118] on input "Communications - Microphone (Realtek(R) Audio)" at bounding box center [287, 112] width 9 height 9
radio input "true"
click at [603, 139] on button "Go to Next step" at bounding box center [615, 142] width 116 height 34
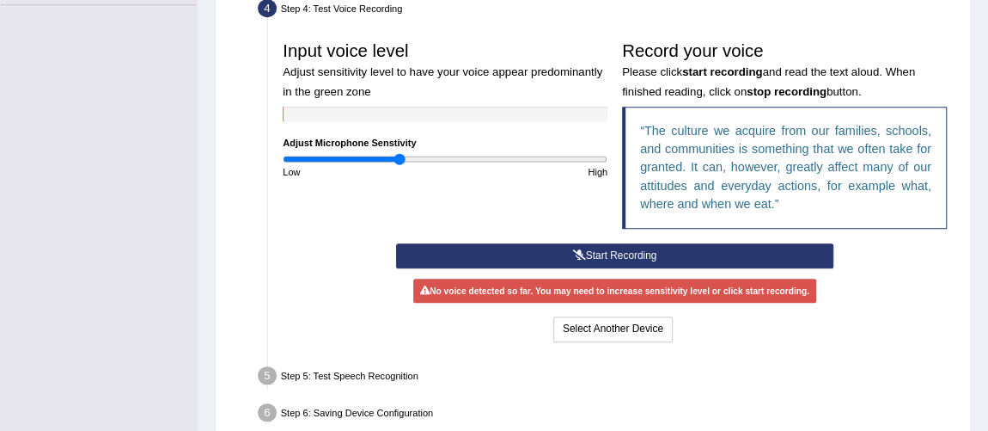
click at [578, 254] on icon at bounding box center [579, 255] width 13 height 10
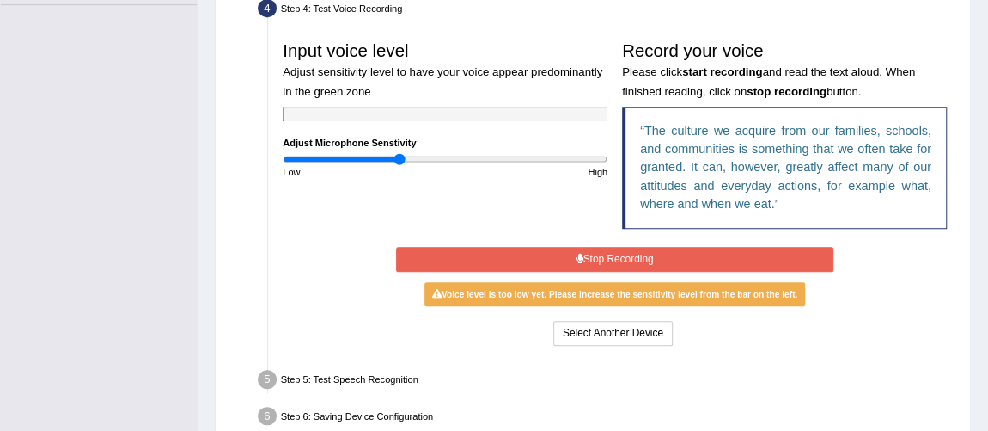
click at [578, 254] on icon at bounding box center [580, 259] width 7 height 10
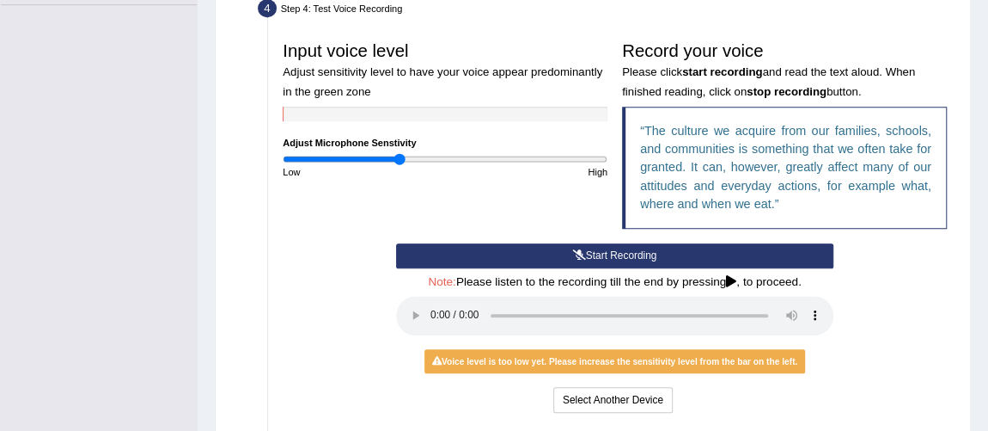
click at [621, 252] on button "Start Recording" at bounding box center [614, 255] width 437 height 25
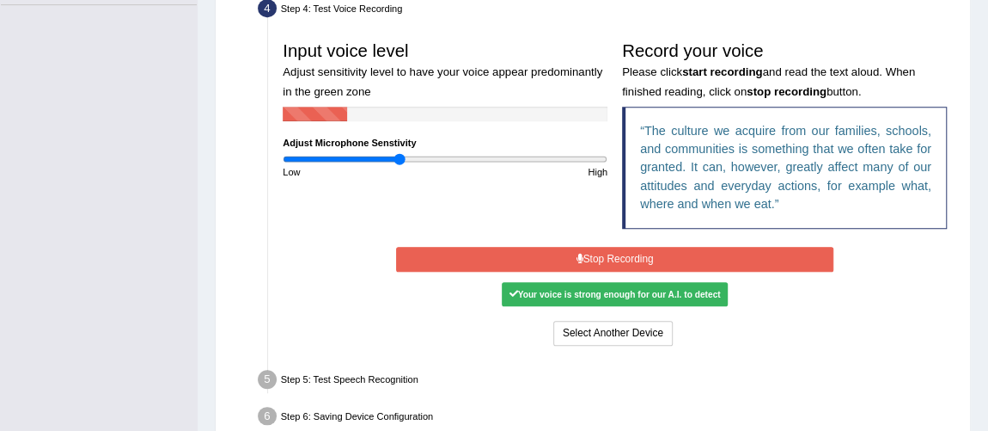
click at [621, 252] on button "Stop Recording" at bounding box center [614, 259] width 437 height 25
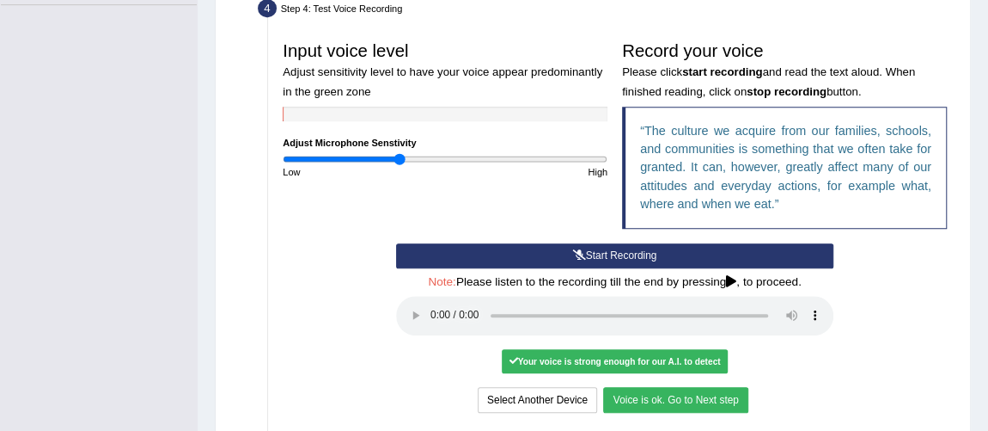
click at [719, 390] on button "Voice is ok. Go to Next step" at bounding box center [675, 399] width 144 height 25
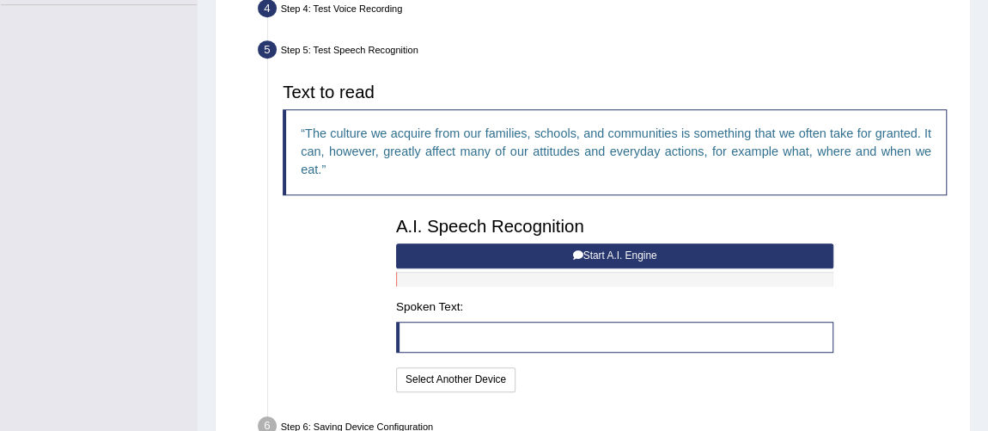
click at [588, 251] on button "Start A.I. Engine" at bounding box center [614, 255] width 437 height 25
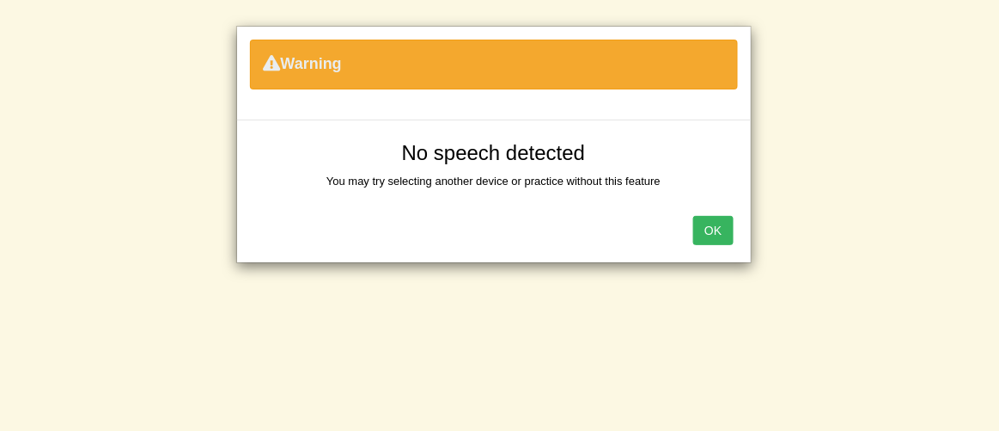
click at [727, 235] on button "OK" at bounding box center [714, 230] width 40 height 29
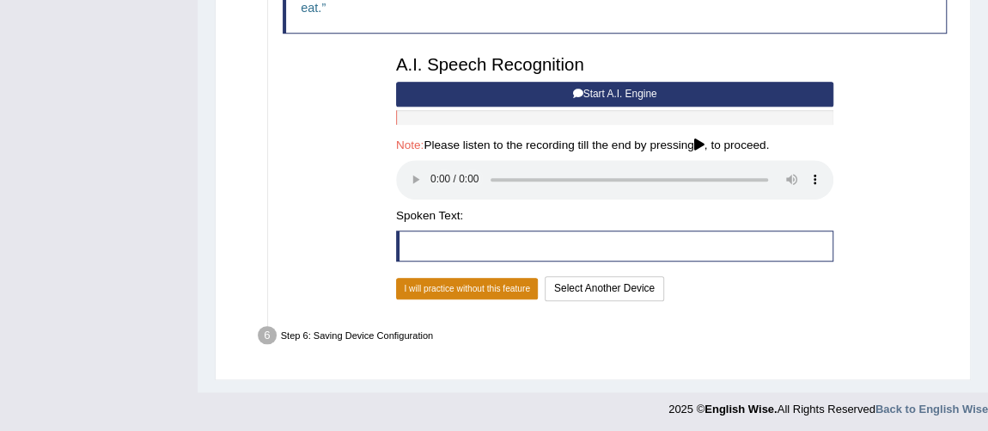
click at [507, 283] on button "I will practice without this feature" at bounding box center [467, 289] width 143 height 22
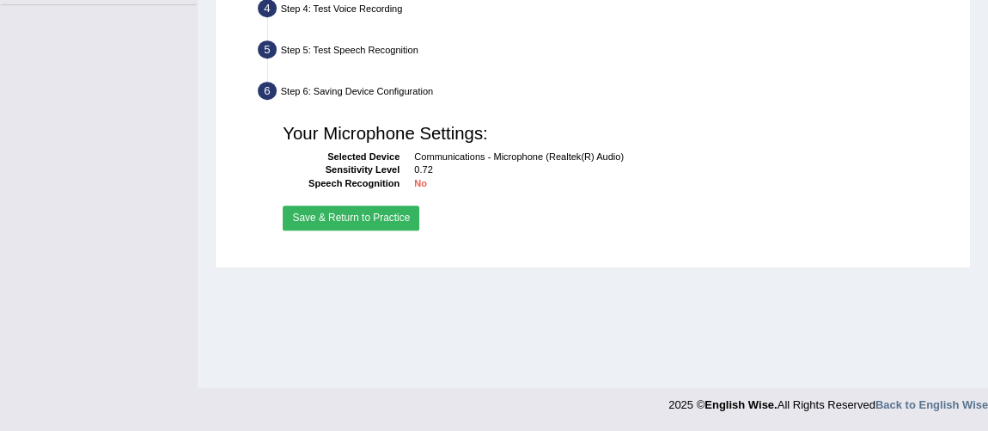
click at [370, 216] on button "Save & Return to Practice" at bounding box center [351, 217] width 137 height 25
click at [375, 217] on button "Save & Return to Practice" at bounding box center [351, 217] width 137 height 25
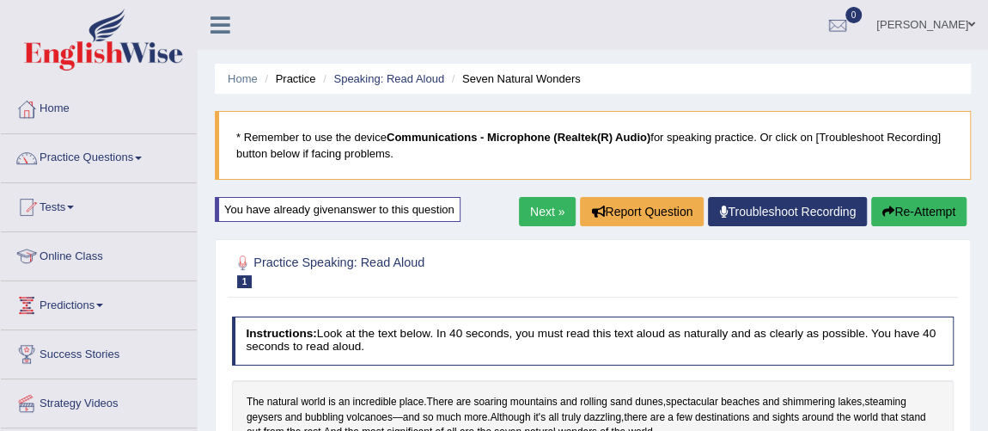
click at [903, 219] on button "Re-Attempt" at bounding box center [918, 211] width 95 height 29
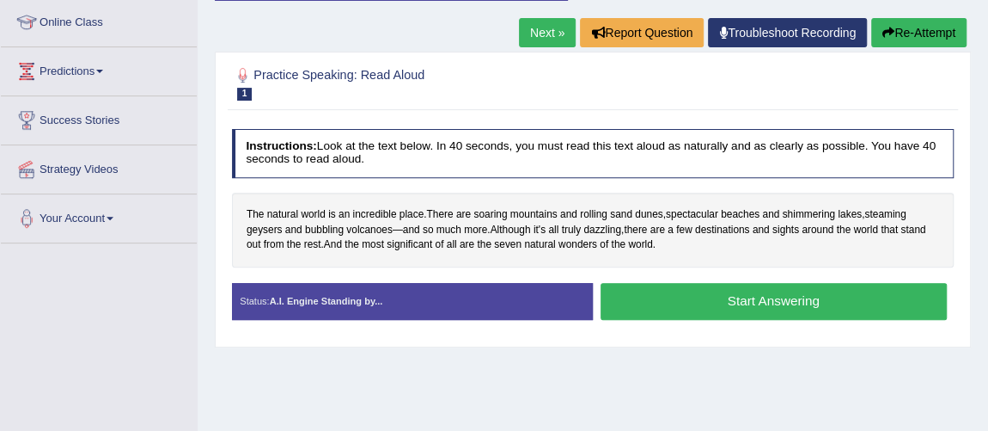
scroll to position [234, 0]
click at [741, 295] on button "Start Answering" at bounding box center [774, 301] width 346 height 37
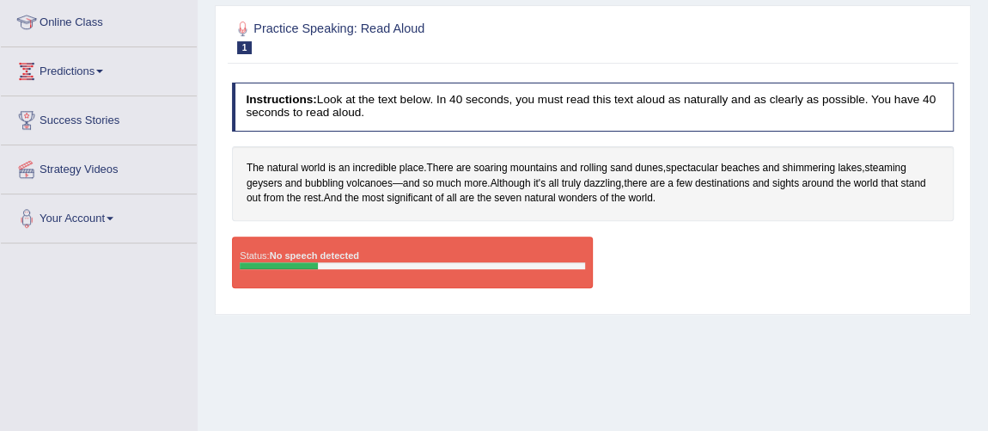
click at [474, 236] on div "Status: No speech detected" at bounding box center [412, 262] width 361 height 52
click at [662, 260] on div "Status: No speech detected Start Answering Stop Recording" at bounding box center [593, 269] width 723 height 66
click at [658, 260] on div "Status: No speech detected Start Answering Stop Recording" at bounding box center [593, 269] width 723 height 66
click at [657, 257] on div "Status: No speech detected Start Answering Stop Recording" at bounding box center [593, 269] width 723 height 66
click at [658, 191] on div "The natural world is an incredible place . There are soaring mountains and roll…" at bounding box center [593, 183] width 723 height 75
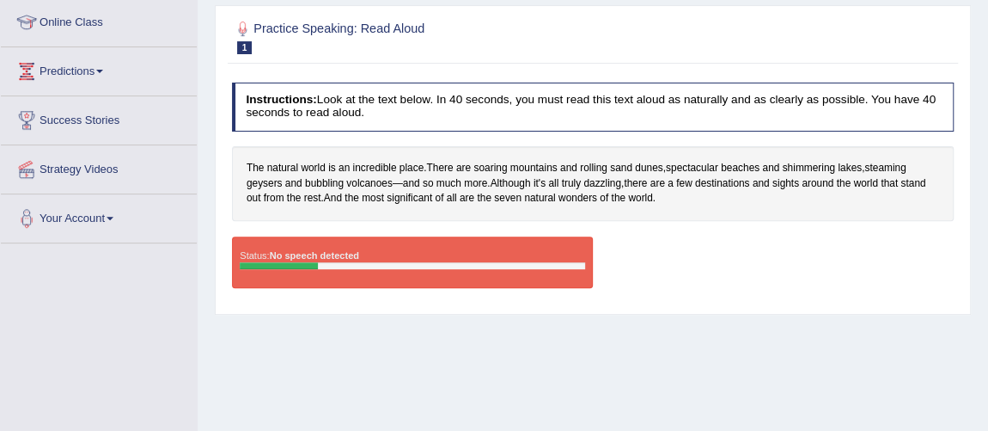
click at [665, 189] on div "The natural world is an incredible place . There are soaring mountains and roll…" at bounding box center [593, 183] width 723 height 75
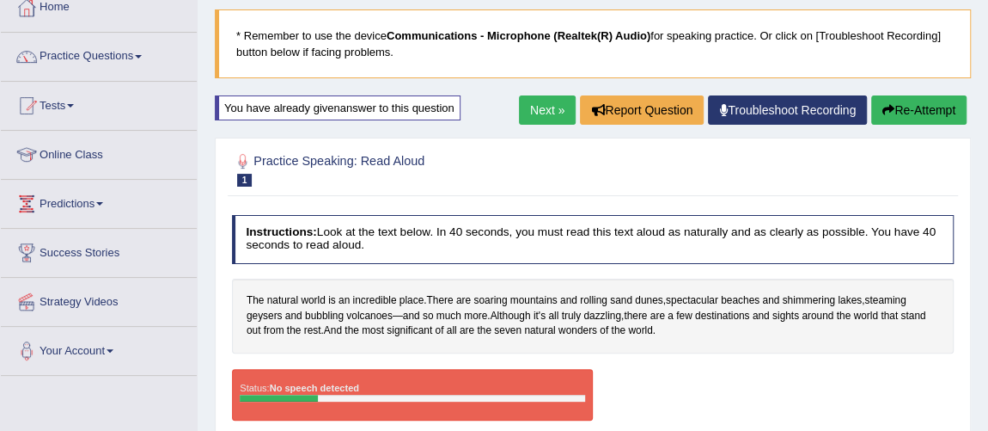
scroll to position [0, 0]
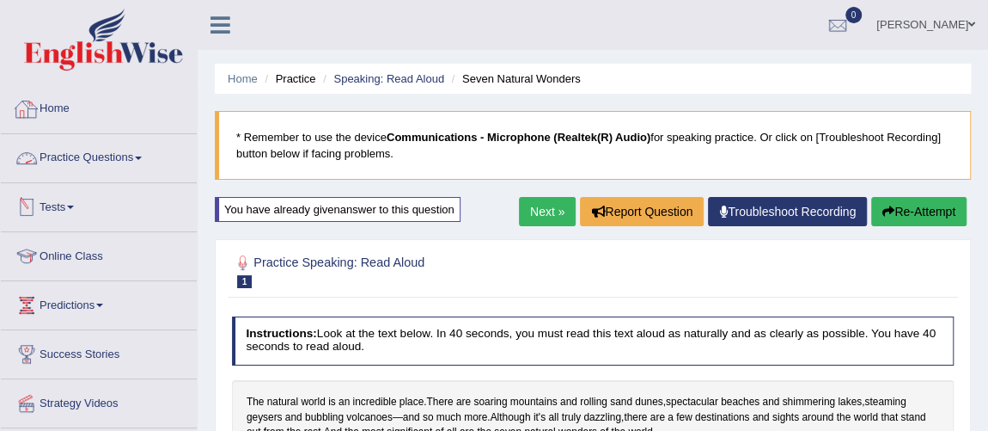
click at [60, 111] on link "Home" at bounding box center [99, 106] width 196 height 43
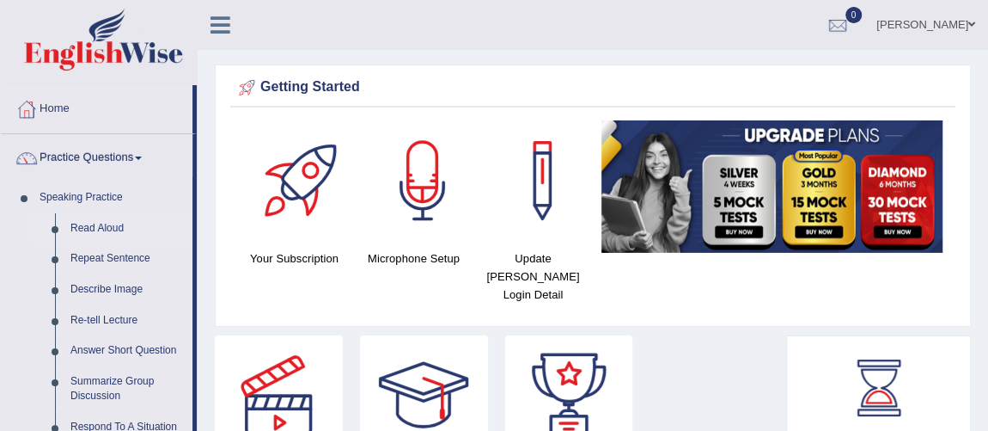
click at [94, 223] on link "Read Aloud" at bounding box center [128, 228] width 130 height 31
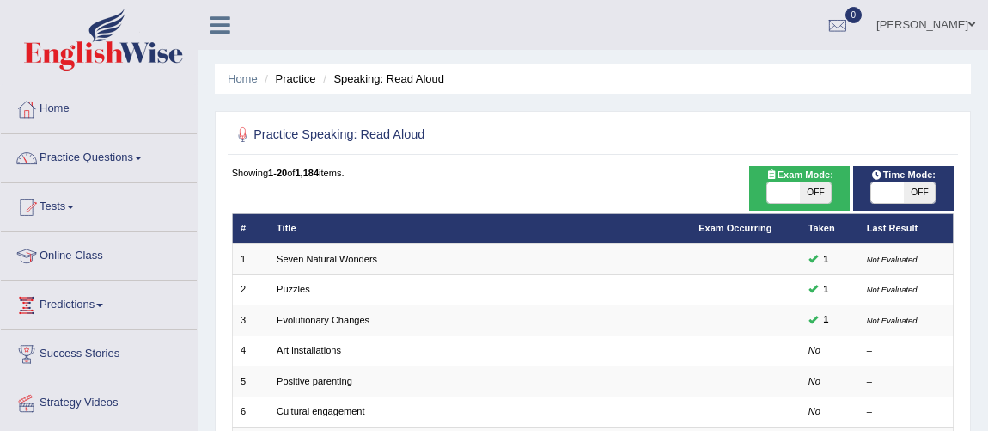
click at [288, 290] on link "Puzzles" at bounding box center [294, 289] width 34 height 10
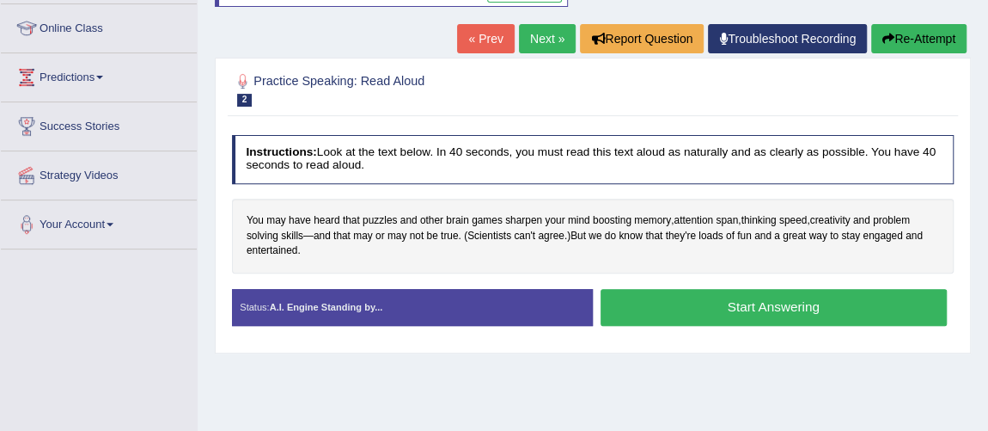
scroll to position [234, 0]
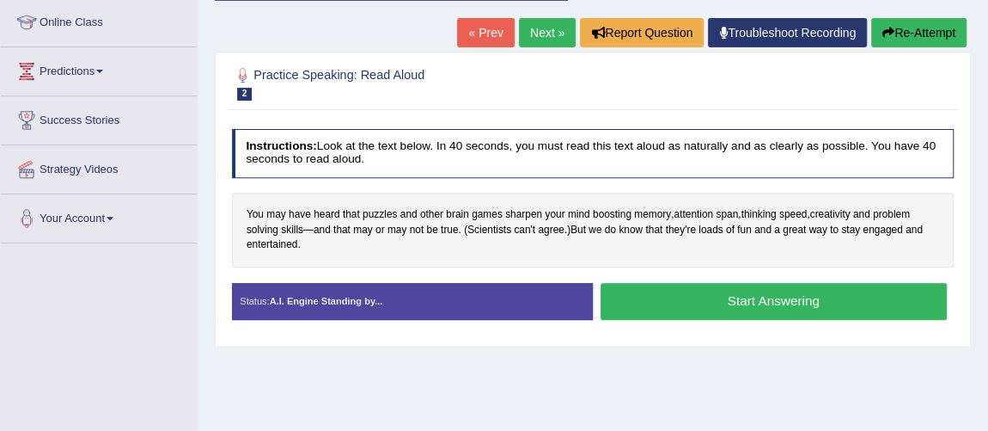
click at [722, 294] on button "Start Answering" at bounding box center [774, 301] width 346 height 37
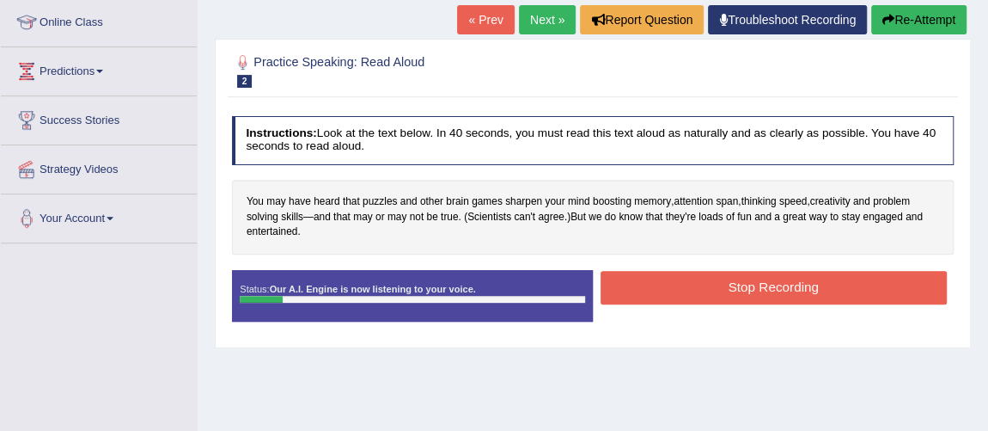
click at [698, 272] on button "Stop Recording" at bounding box center [774, 288] width 346 height 34
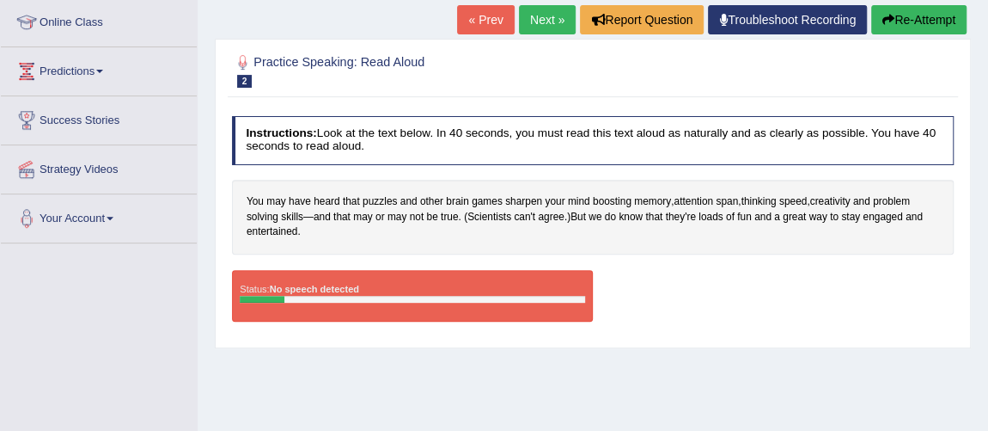
click at [519, 296] on div at bounding box center [412, 300] width 345 height 8
click at [806, 21] on link "Troubleshoot Recording" at bounding box center [787, 19] width 159 height 29
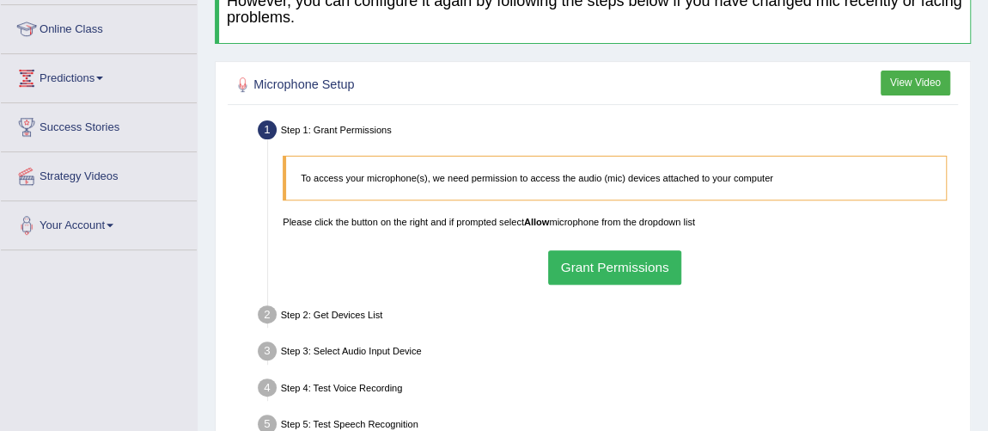
scroll to position [234, 0]
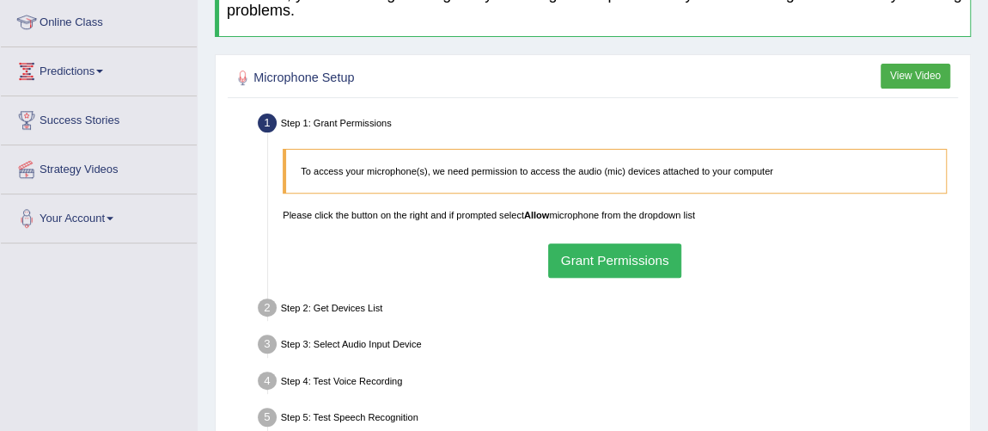
click at [633, 270] on button "Grant Permissions" at bounding box center [614, 260] width 133 height 34
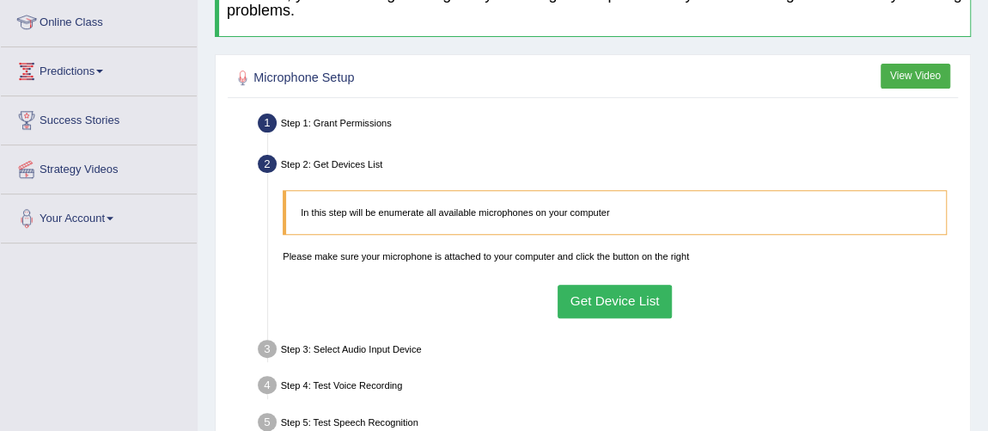
click at [607, 294] on button "Get Device List" at bounding box center [615, 301] width 114 height 34
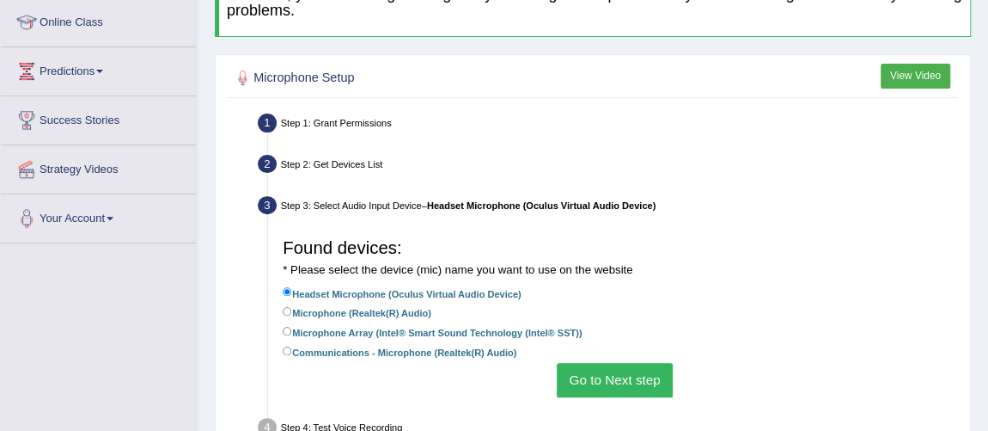
click at [384, 296] on label "Headset Microphone (Oculus Virtual Audio Device)" at bounding box center [402, 292] width 238 height 16
click at [292, 296] on input "Headset Microphone (Oculus Virtual Audio Device)" at bounding box center [287, 291] width 9 height 9
click at [384, 304] on label "Microphone (Realtek(R) Audio)" at bounding box center [357, 311] width 149 height 16
click at [292, 307] on input "Microphone (Realtek(R) Audio)" at bounding box center [287, 311] width 9 height 9
radio input "true"
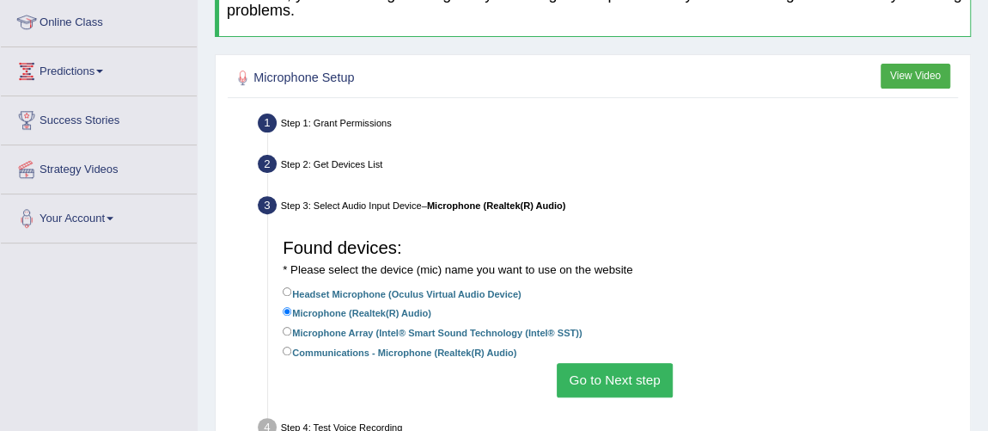
click at [603, 376] on button "Go to Next step" at bounding box center [615, 380] width 116 height 34
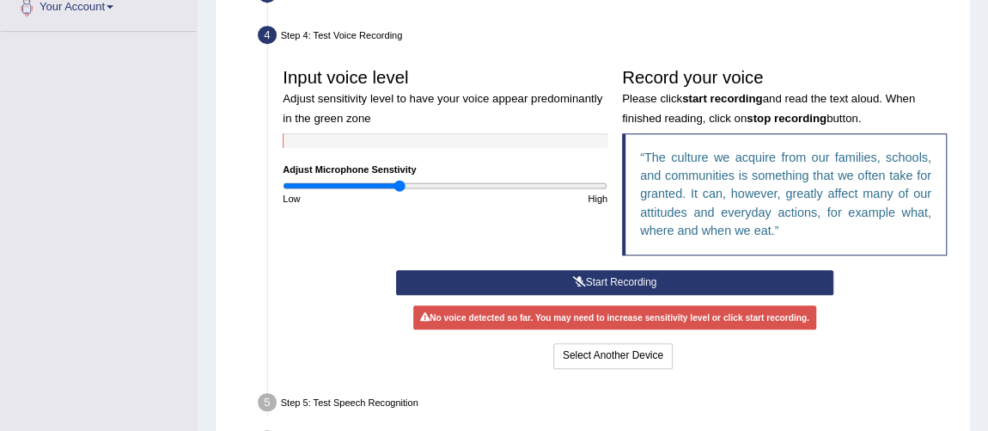
scroll to position [468, 0]
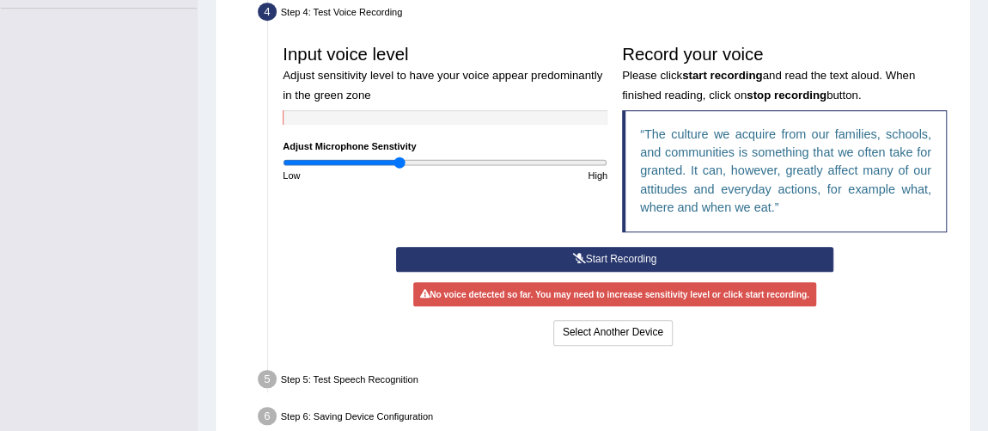
click at [633, 257] on button "Start Recording" at bounding box center [614, 259] width 437 height 25
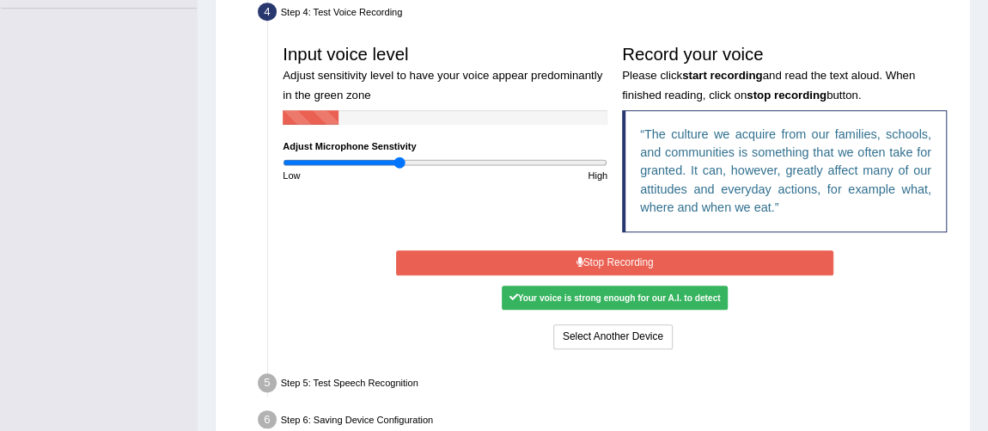
click at [633, 257] on button "Stop Recording" at bounding box center [614, 262] width 437 height 25
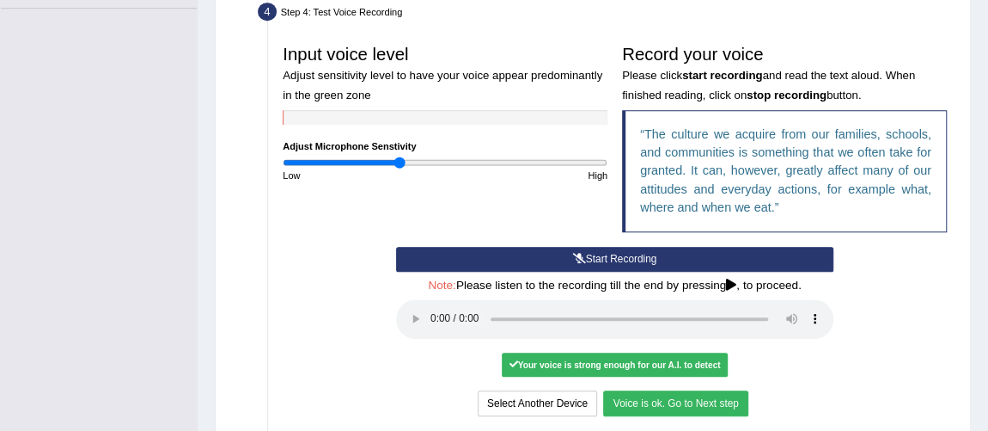
click at [670, 400] on button "Voice is ok. Go to Next step" at bounding box center [675, 402] width 144 height 25
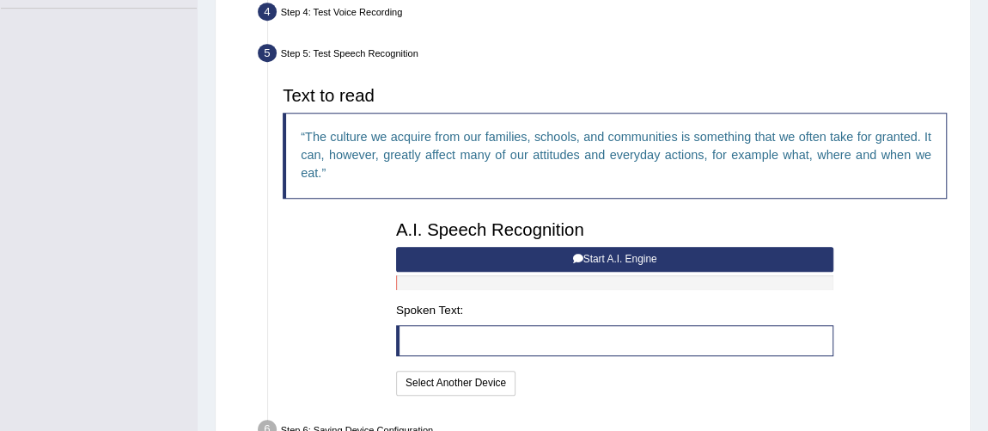
click at [413, 334] on blockquote at bounding box center [614, 340] width 437 height 31
click at [424, 336] on blockquote at bounding box center [614, 340] width 437 height 31
click at [425, 336] on blockquote at bounding box center [614, 340] width 437 height 31
click at [566, 260] on button "Start A.I. Engine" at bounding box center [614, 259] width 437 height 25
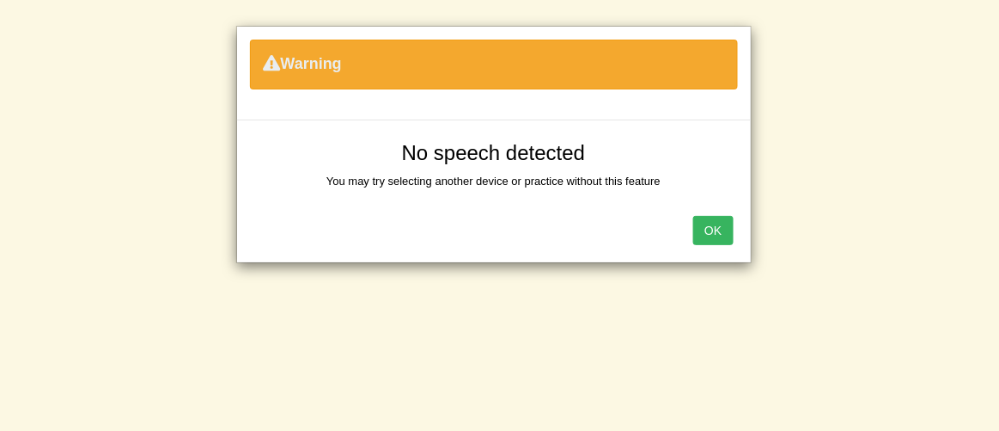
click at [716, 220] on button "OK" at bounding box center [714, 230] width 40 height 29
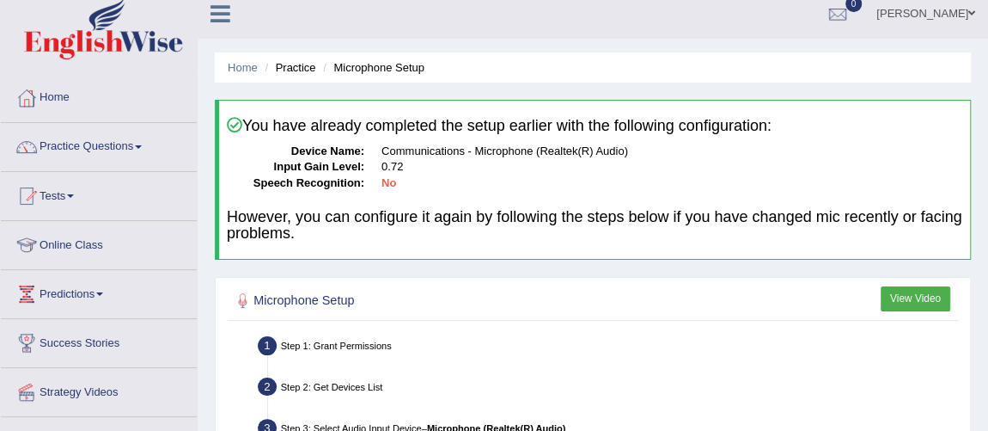
scroll to position [0, 0]
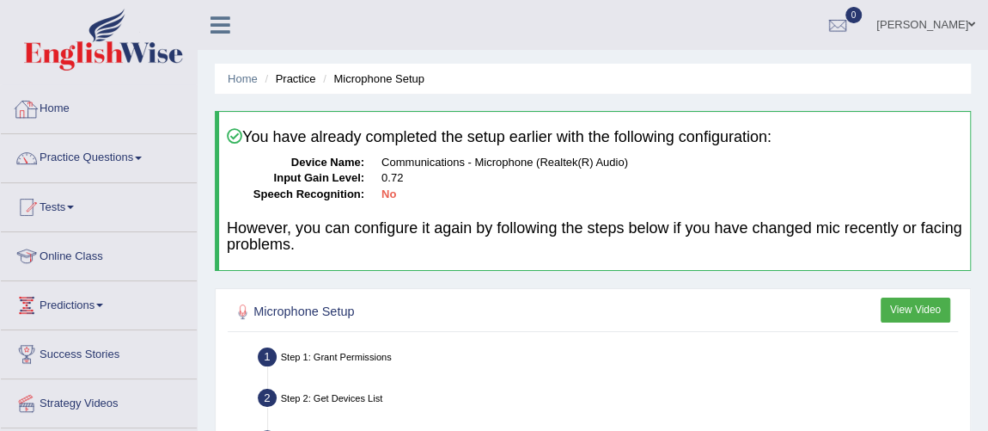
click at [46, 102] on link "Home" at bounding box center [99, 106] width 196 height 43
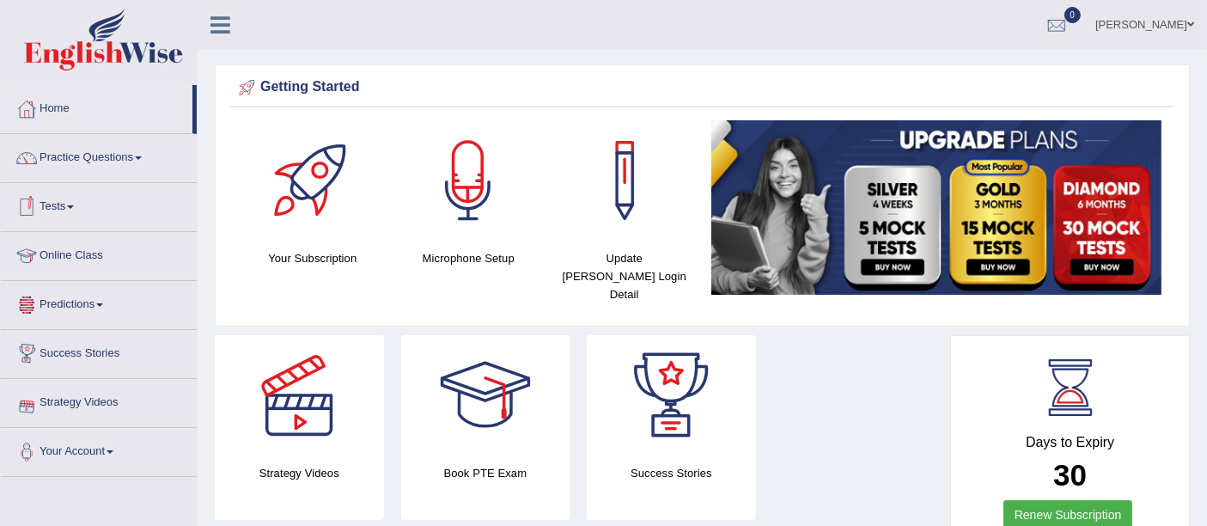
click at [77, 294] on link "Predictions" at bounding box center [99, 302] width 196 height 43
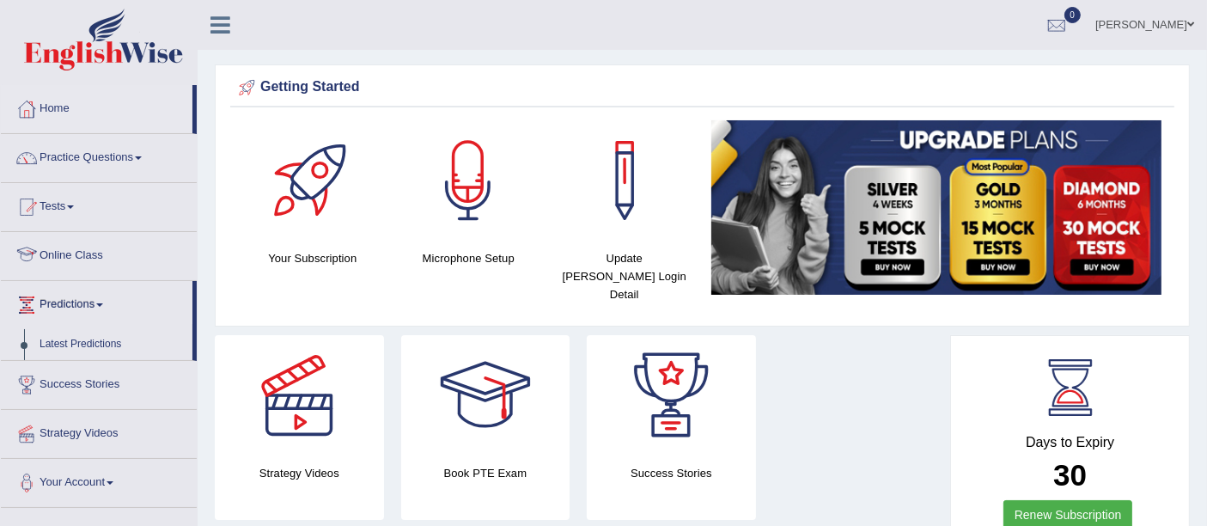
click at [78, 248] on link "Online Class" at bounding box center [99, 253] width 196 height 43
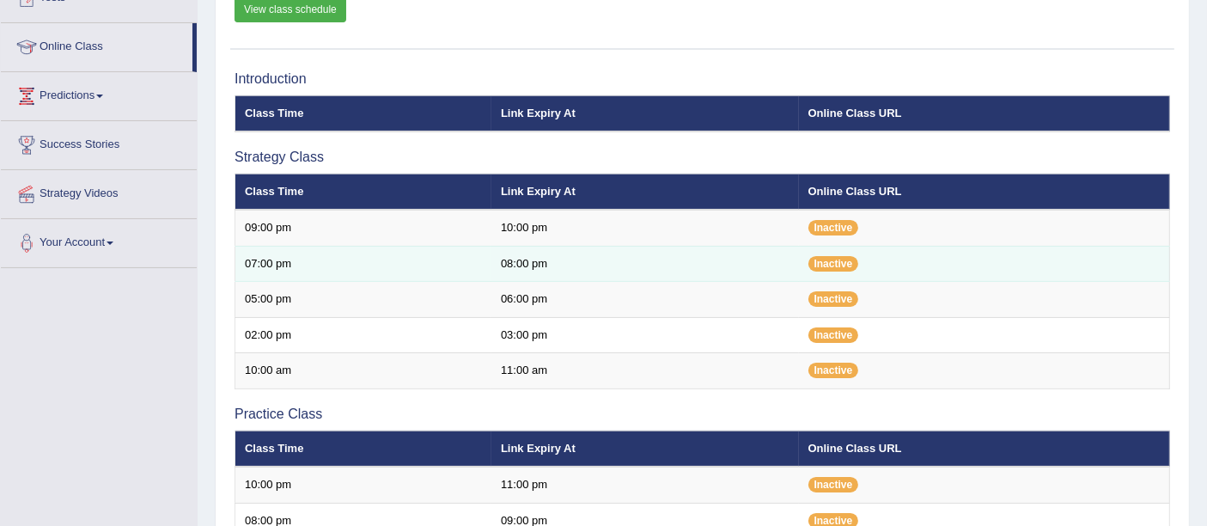
click at [264, 259] on td "07:00 pm" at bounding box center [363, 264] width 256 height 36
click at [812, 259] on span "Inactive" at bounding box center [834, 263] width 51 height 15
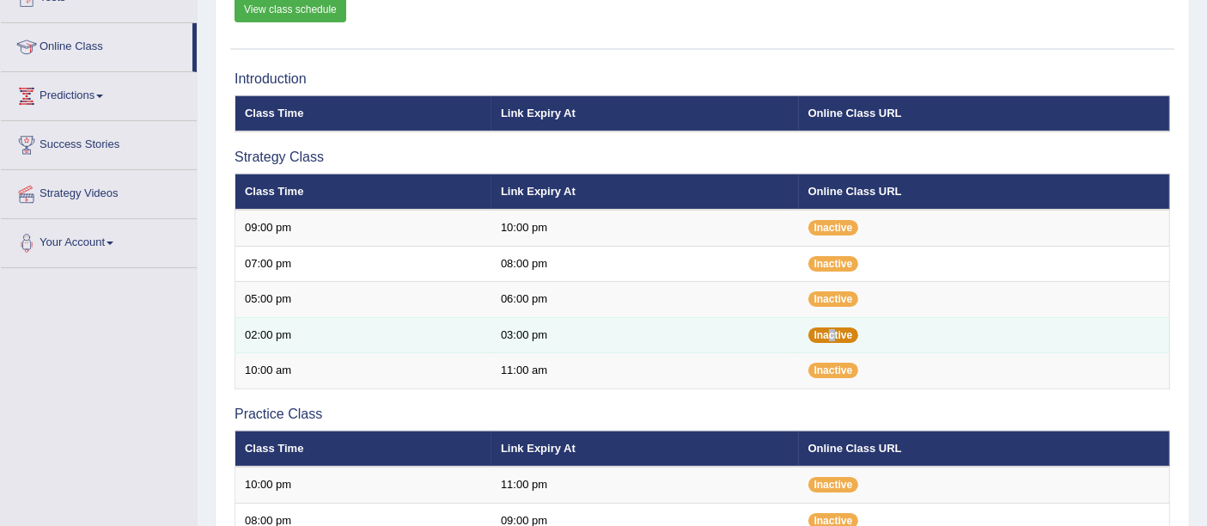
click at [832, 329] on span "Inactive" at bounding box center [834, 334] width 51 height 15
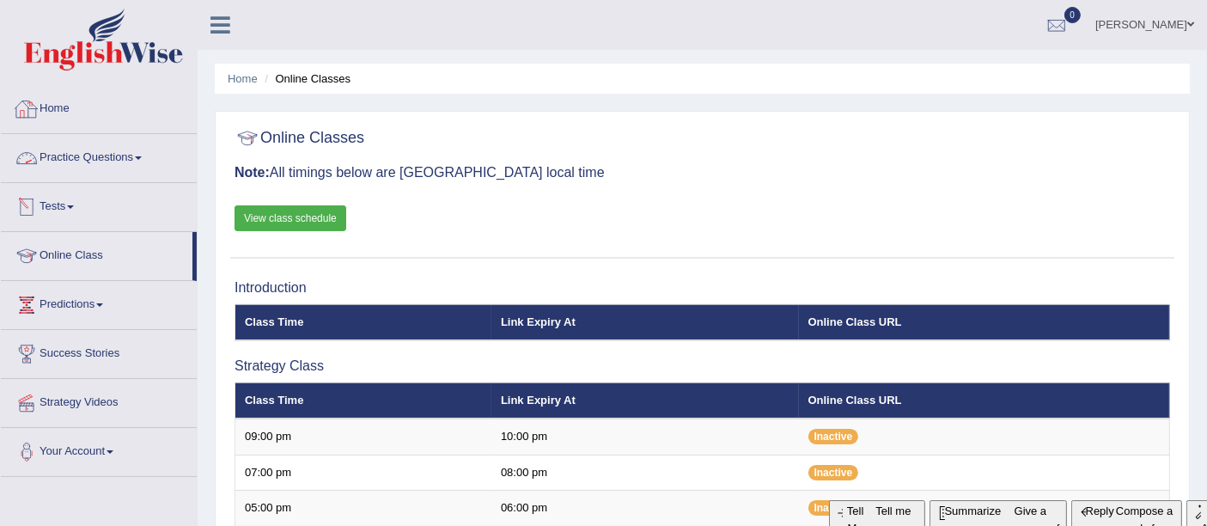
click at [66, 106] on link "Home" at bounding box center [99, 106] width 196 height 43
